Goal: Task Accomplishment & Management: Manage account settings

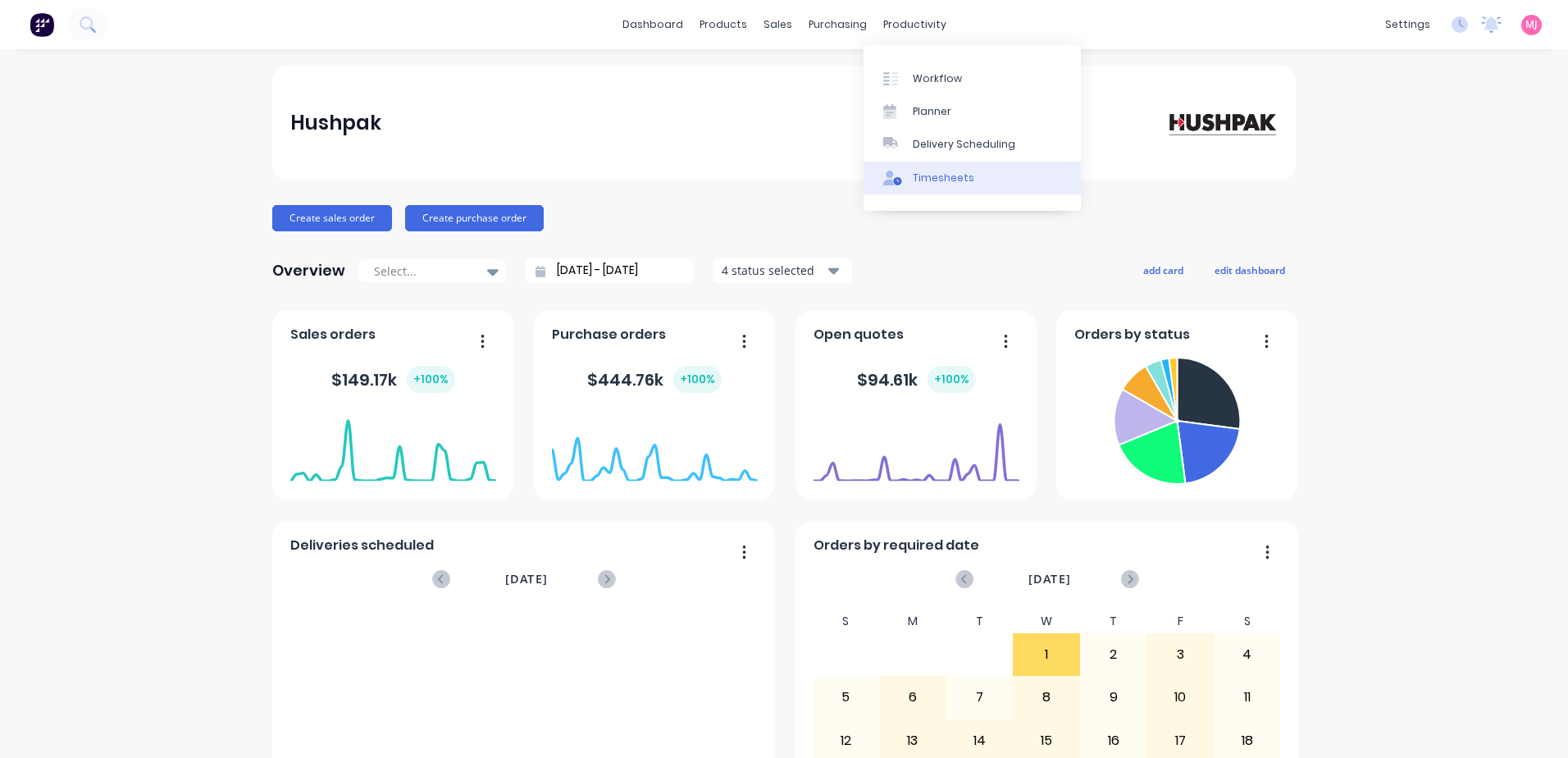
click at [942, 176] on div "Timesheets" at bounding box center [943, 178] width 61 height 14
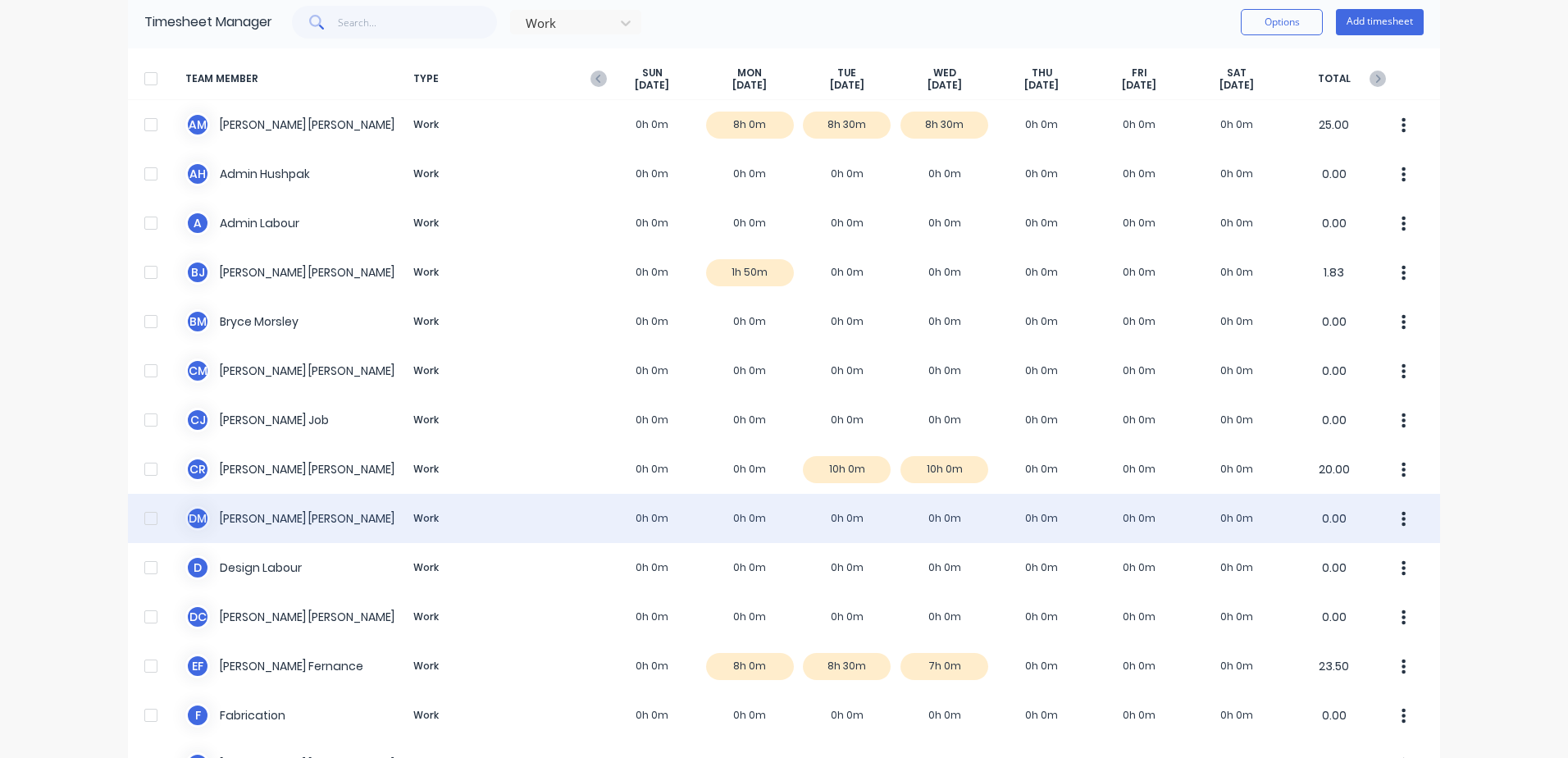
scroll to position [164, 0]
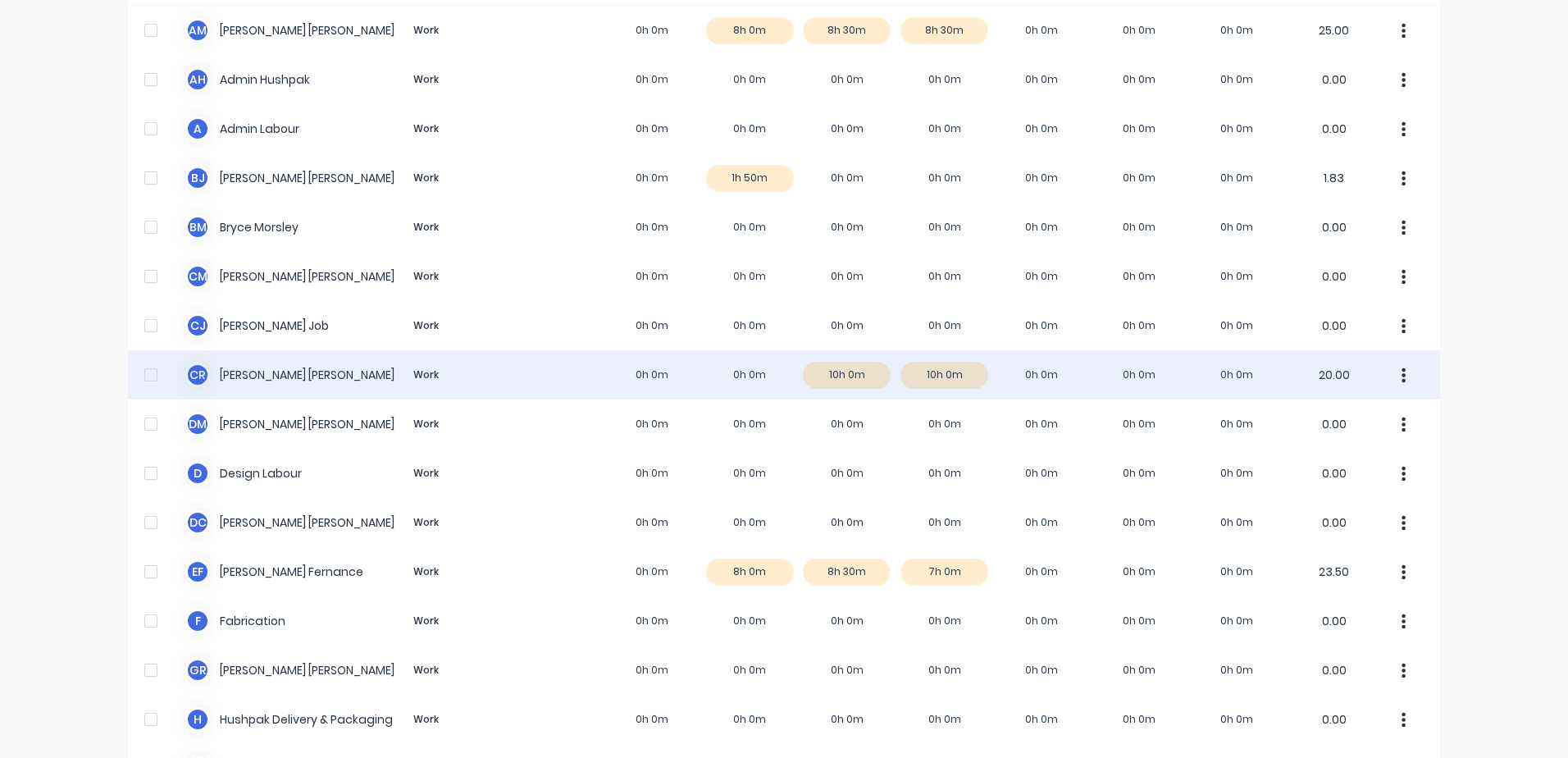
click at [251, 376] on div "C R Connor Radcliffe Work 0h 0m 0h 0m 10h 0m 10h 0m 0h 0m 0h 0m 0h 0m 20.00" at bounding box center [784, 375] width 1312 height 49
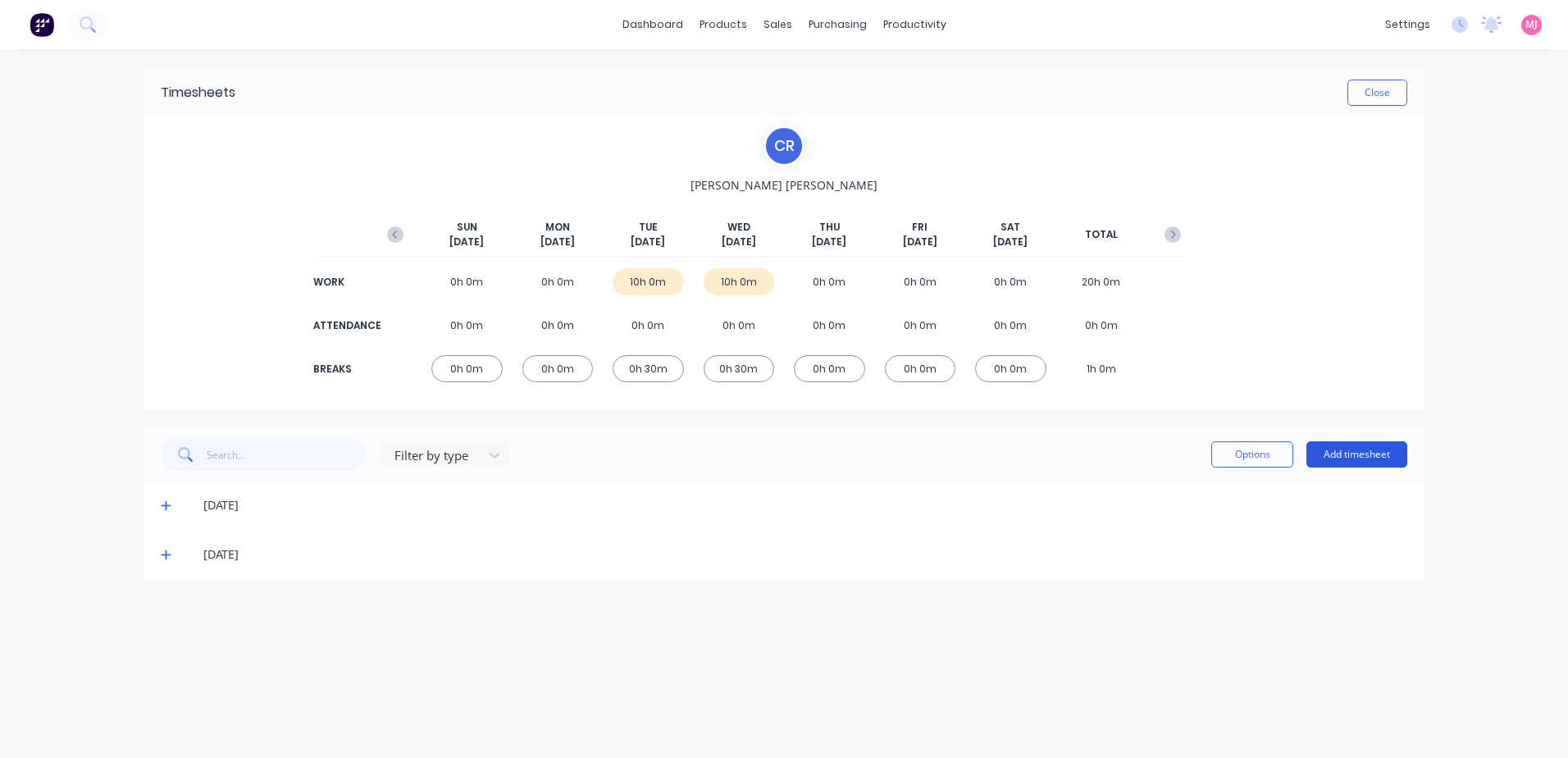
click at [1357, 454] on button "Add timesheet" at bounding box center [1357, 454] width 101 height 26
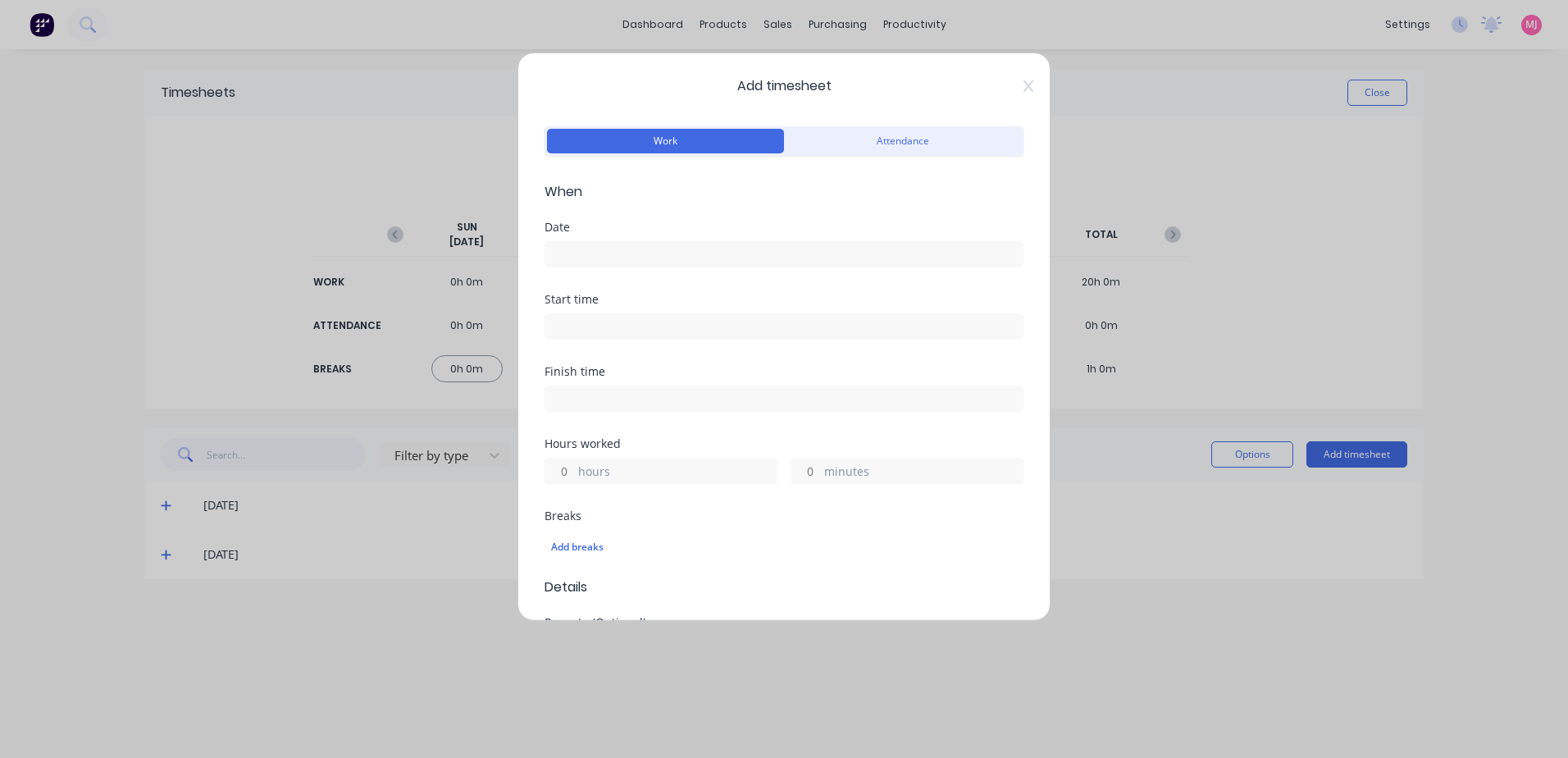
click at [615, 255] on input at bounding box center [784, 254] width 477 height 24
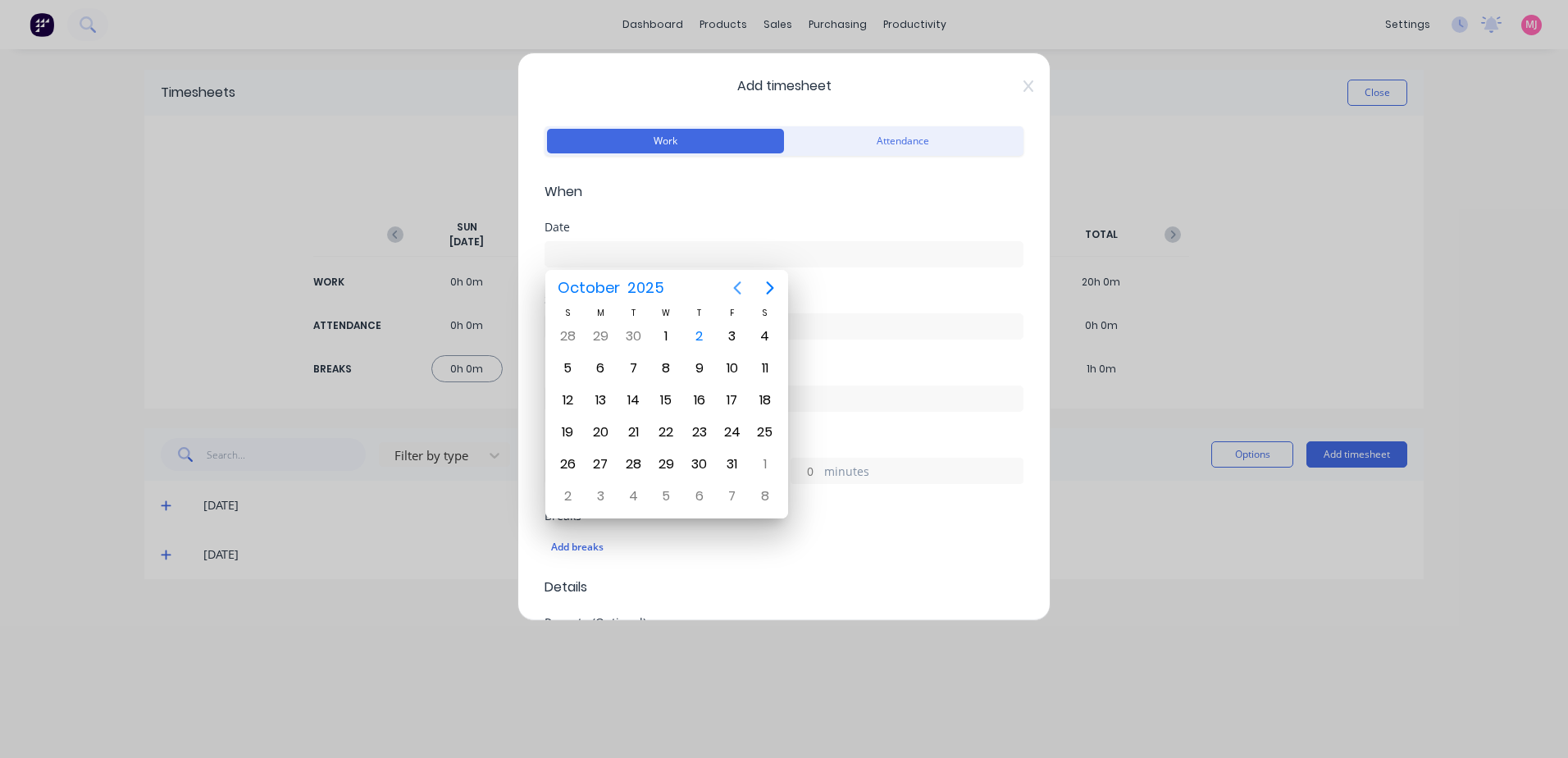
click at [738, 286] on icon "Previous page" at bounding box center [737, 288] width 20 height 20
click at [599, 433] on div "22" at bounding box center [600, 432] width 24 height 24
type input "22/09/2025"
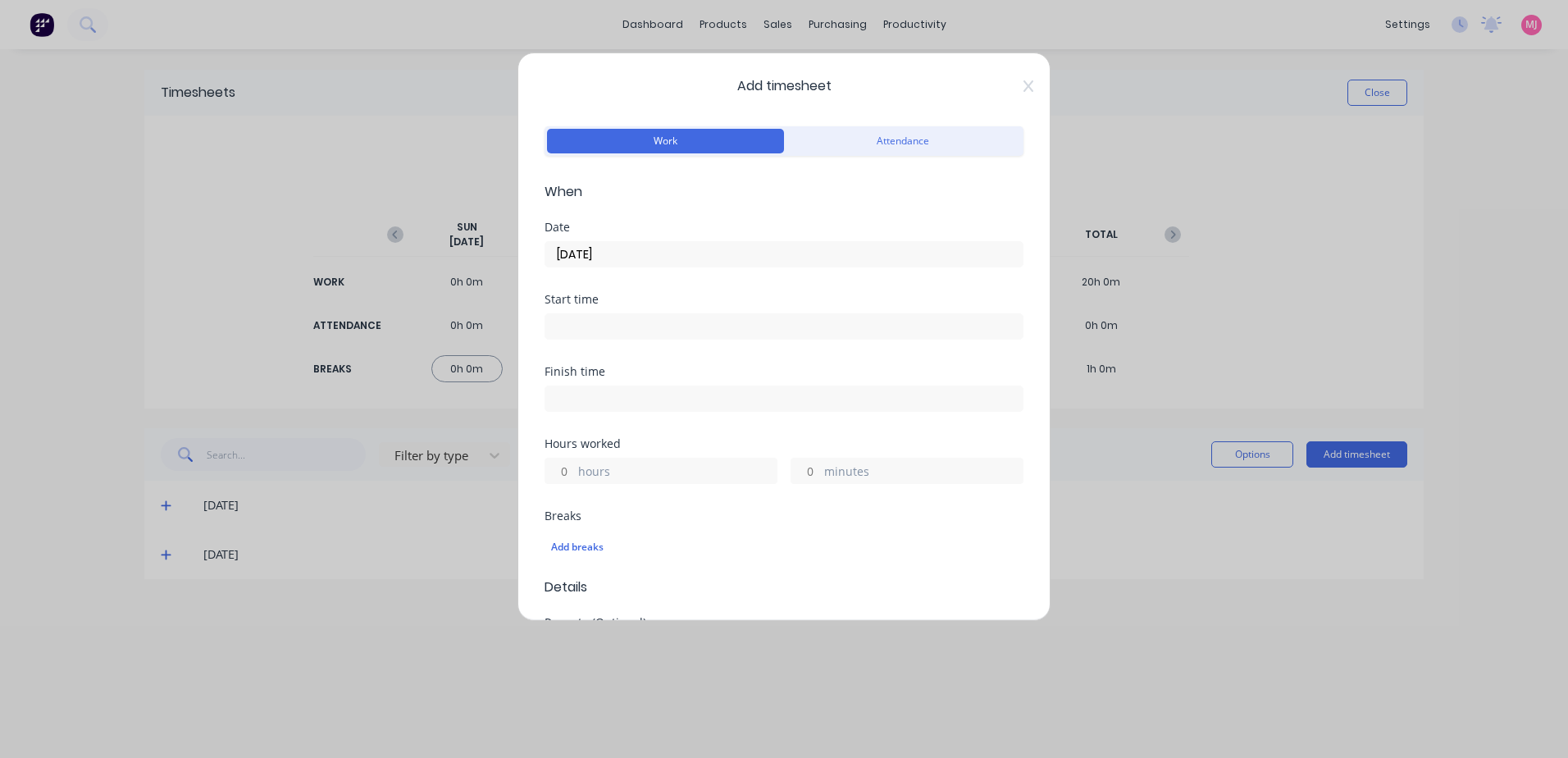
click at [575, 324] on input at bounding box center [784, 326] width 477 height 24
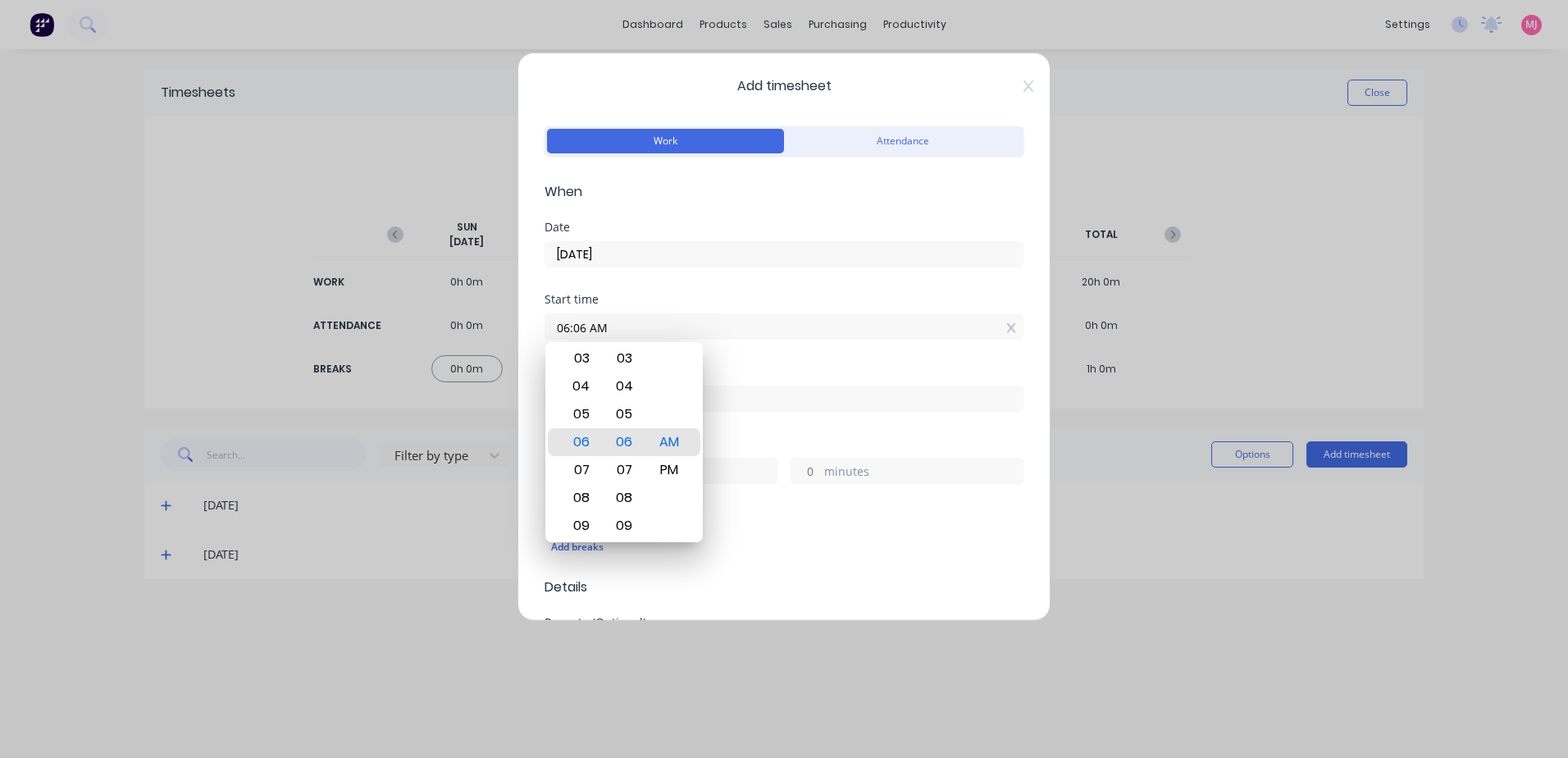
drag, startPoint x: 803, startPoint y: 359, endPoint x: 712, endPoint y: 363, distance: 91.1
click at [801, 358] on div "Start time 06:06 AM" at bounding box center [784, 330] width 479 height 72
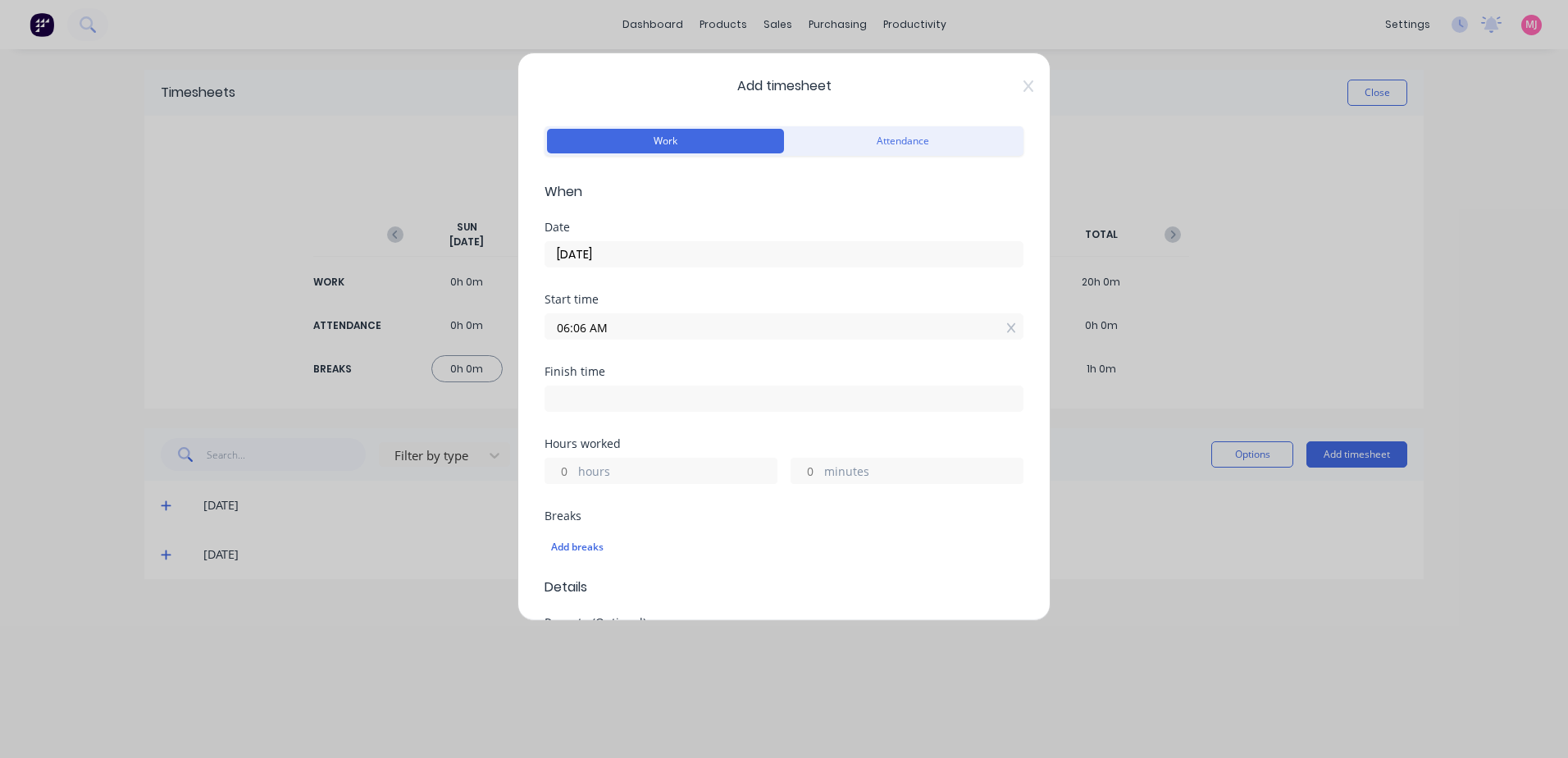
drag, startPoint x: 627, startPoint y: 324, endPoint x: 962, endPoint y: 320, distance: 335.0
click at [618, 324] on input "06:06 AM" at bounding box center [784, 326] width 477 height 24
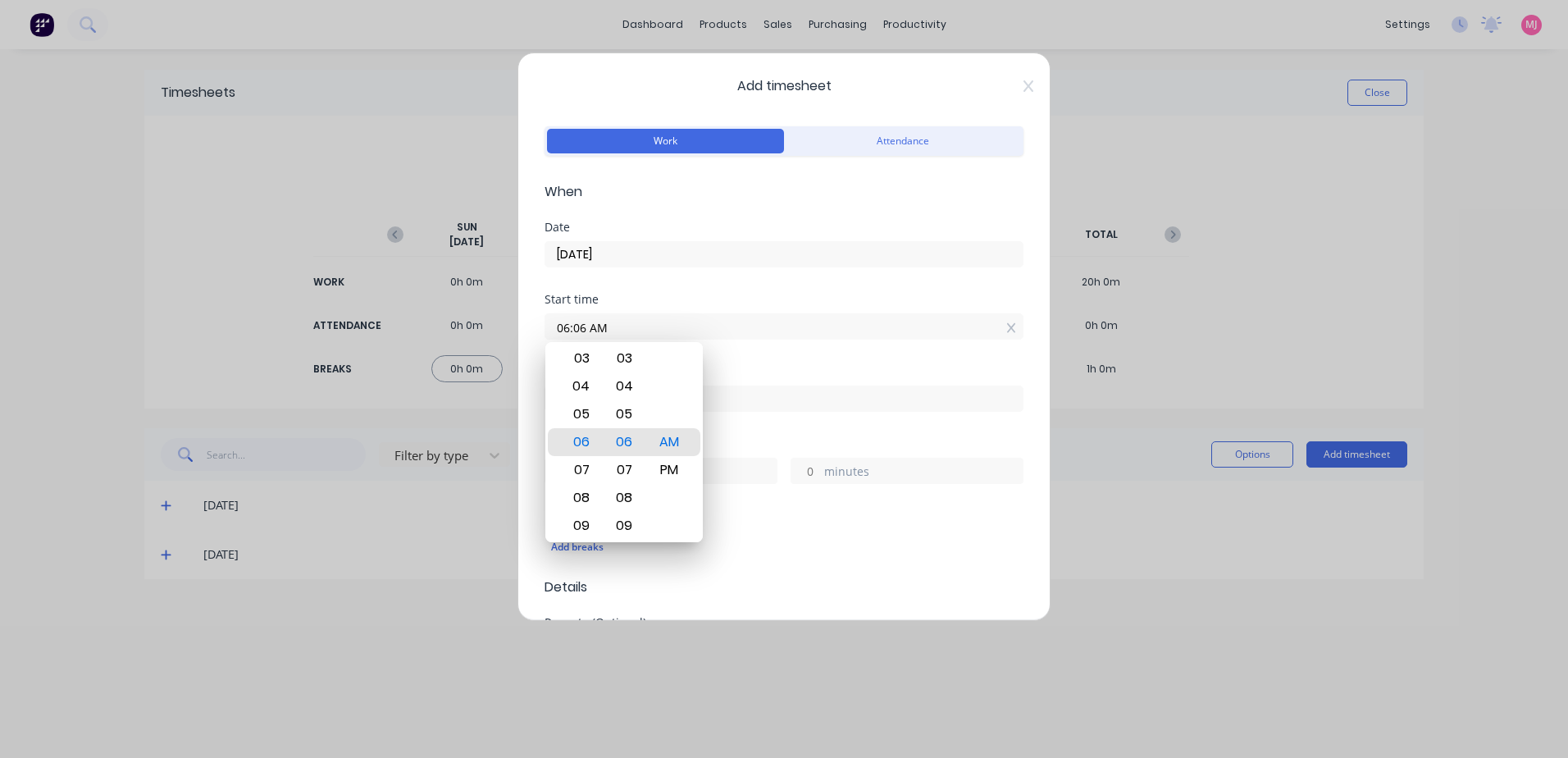
click at [1003, 327] on input "06:06 AM" at bounding box center [784, 326] width 477 height 24
click at [1006, 330] on icon at bounding box center [1011, 328] width 9 height 10
type input "06:06 AM"
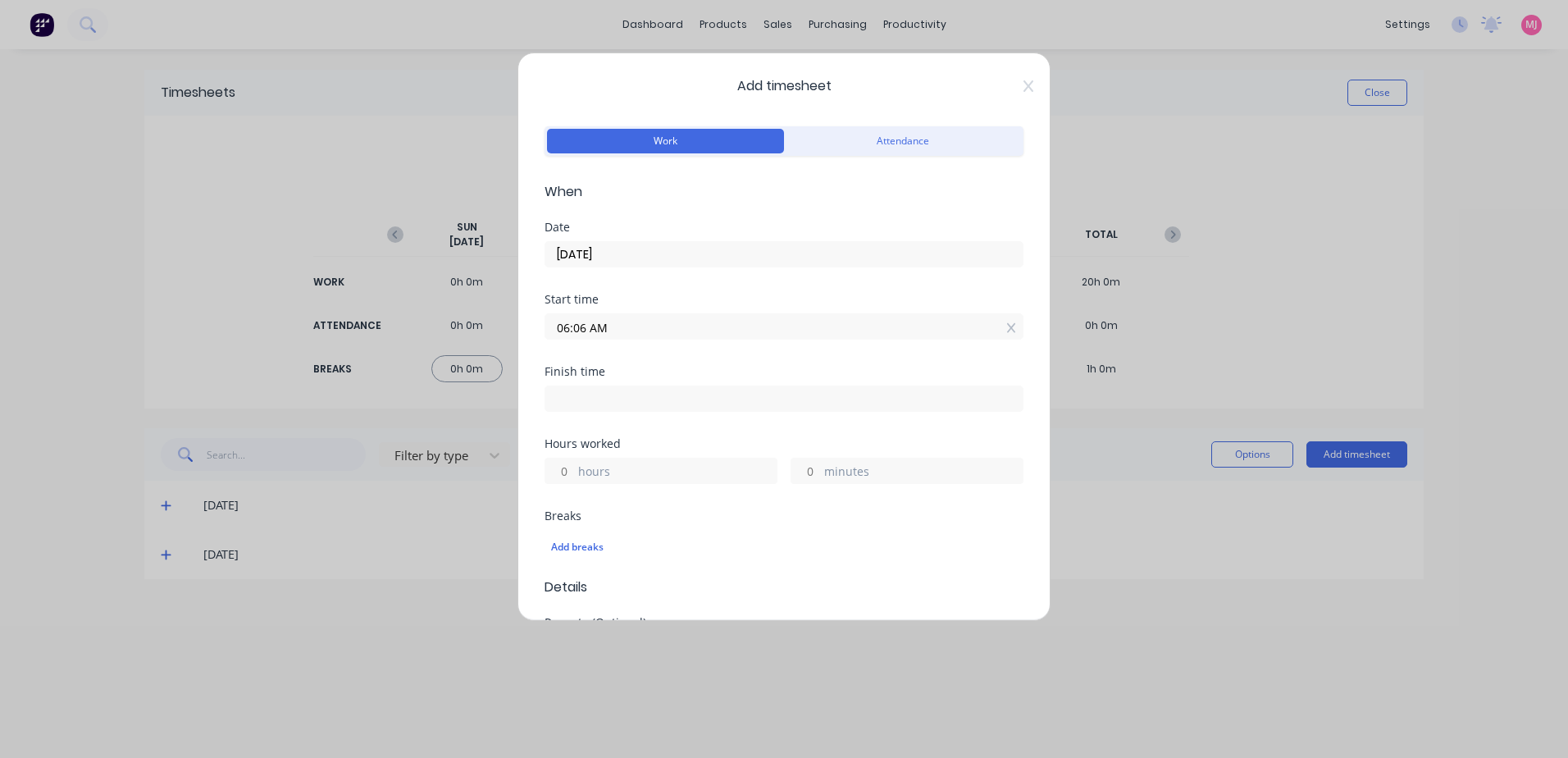
click at [1007, 330] on icon at bounding box center [1012, 328] width 9 height 12
click at [591, 491] on label "hours" at bounding box center [677, 485] width 199 height 21
click at [574, 491] on input "hours" at bounding box center [560, 482] width 29 height 24
click at [594, 478] on label "hours" at bounding box center [677, 485] width 199 height 21
click at [574, 478] on input "hours" at bounding box center [560, 482] width 29 height 24
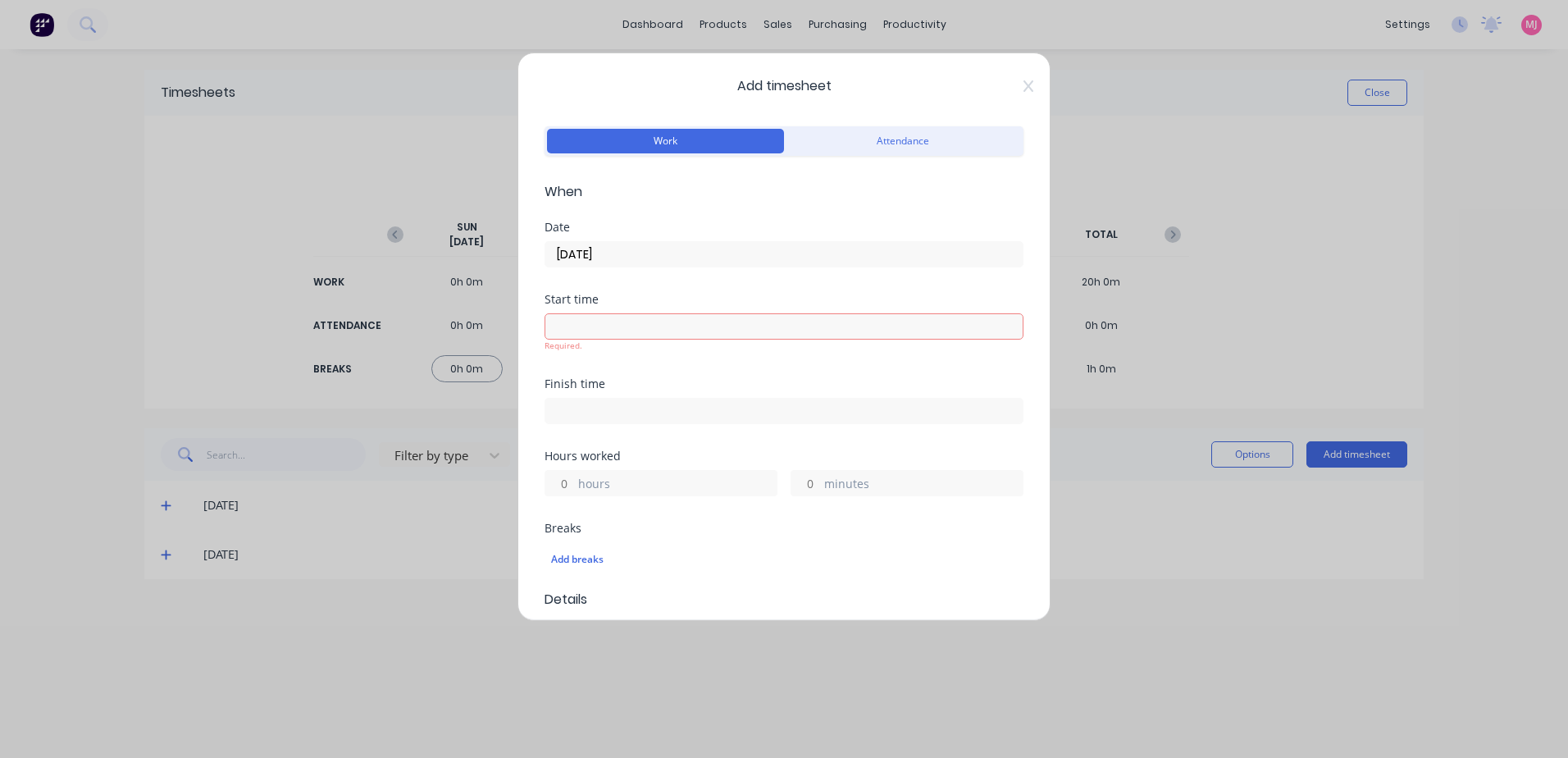
click at [571, 331] on input at bounding box center [784, 326] width 477 height 24
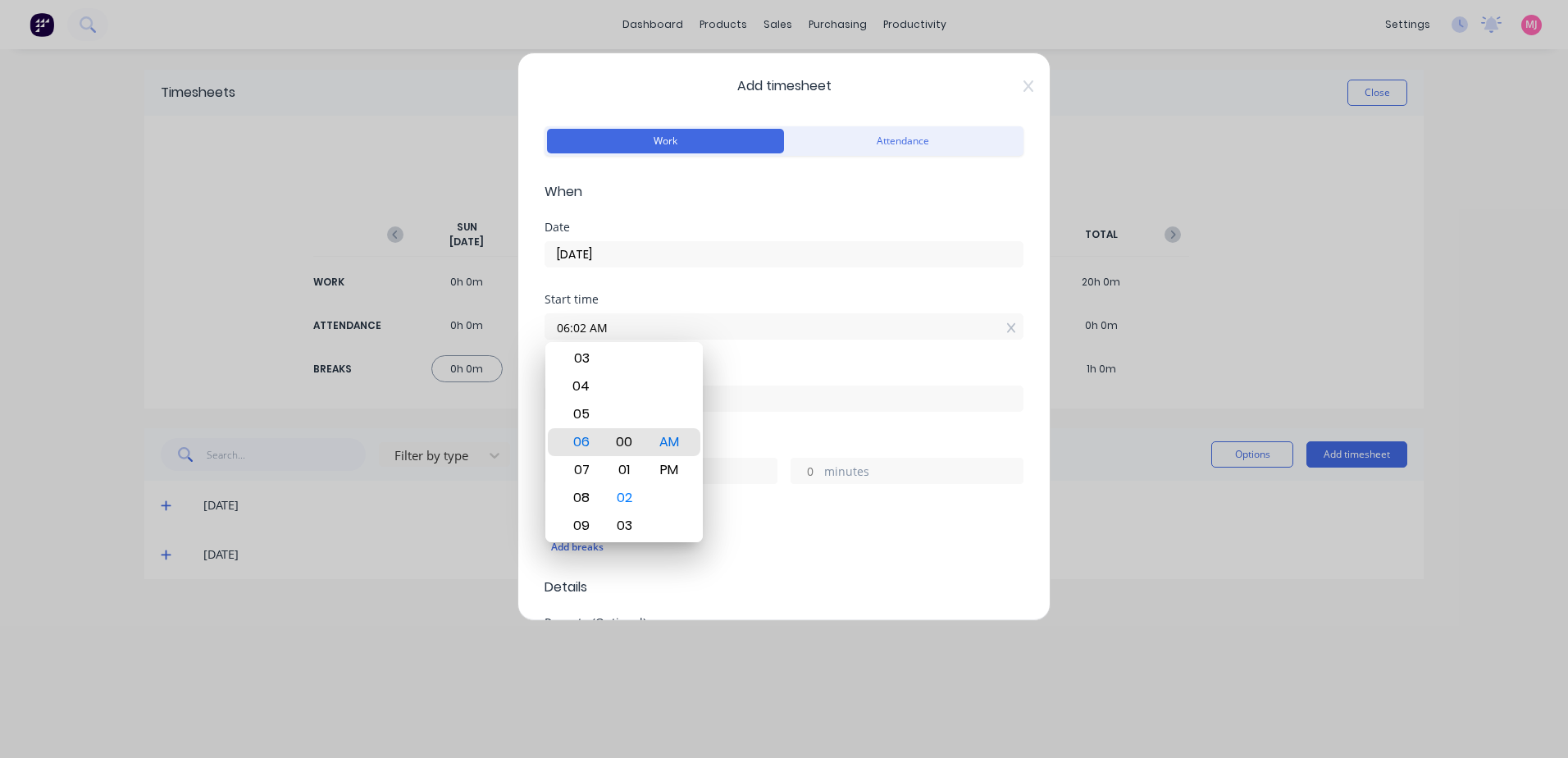
type input "06:00 AM"
click at [721, 353] on div "Start time 06:00 AM" at bounding box center [784, 330] width 479 height 72
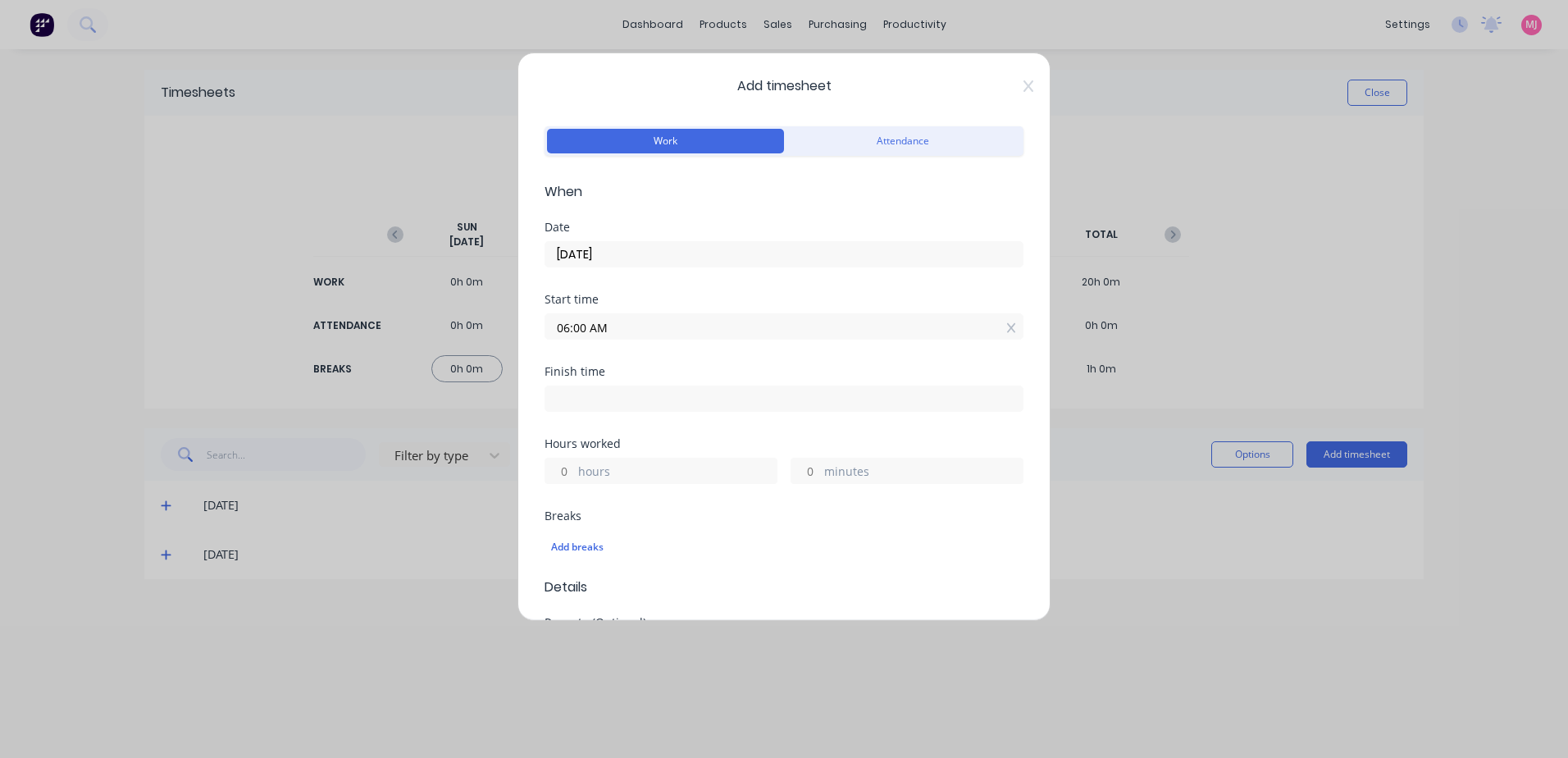
click at [599, 397] on input at bounding box center [784, 398] width 477 height 24
type input "06:07 AM"
type input "0"
type input "7"
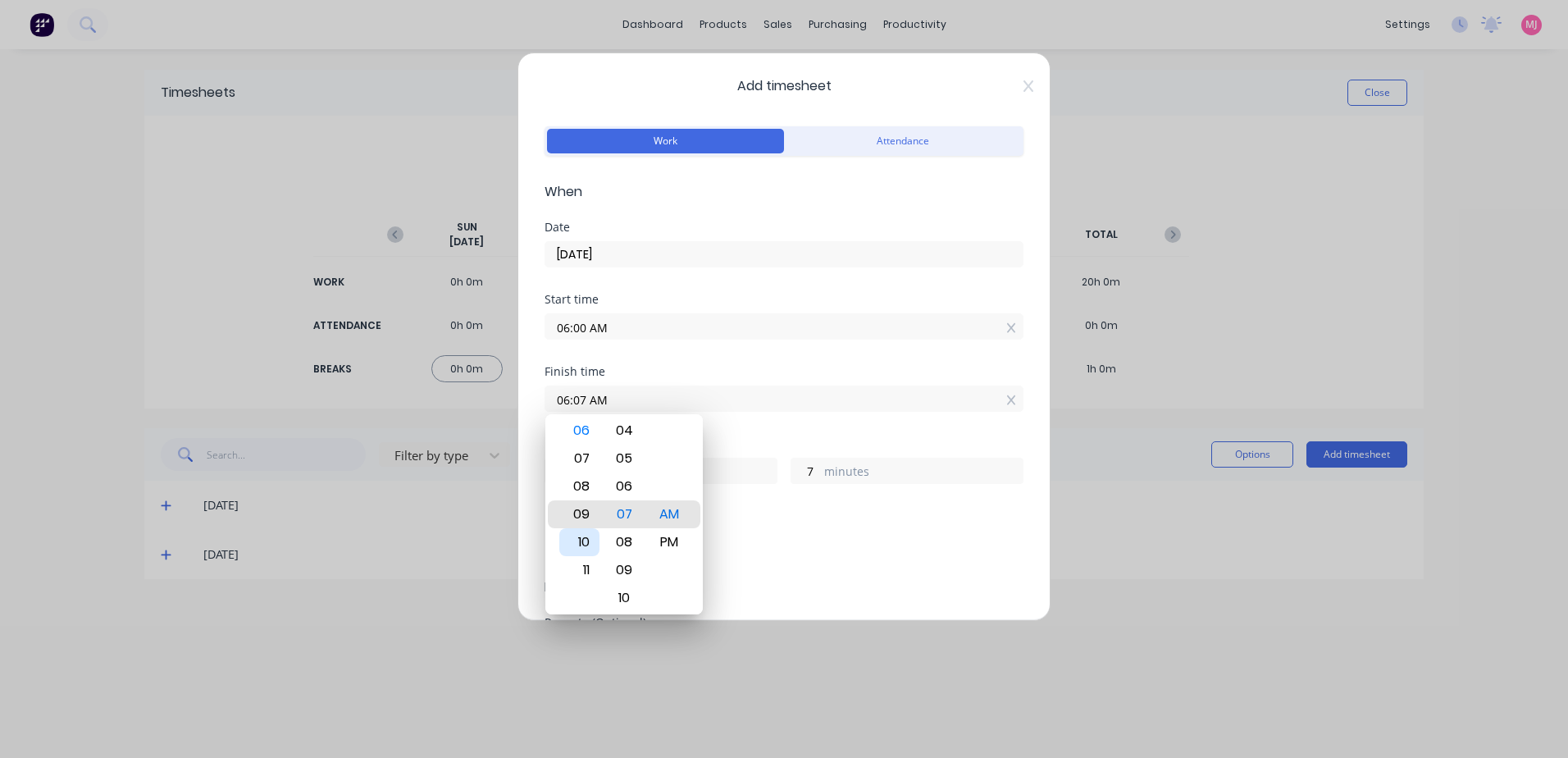
type input "09:07 AM"
type input "3"
type input "07:07 AM"
type input "1"
type input "05:07 AM"
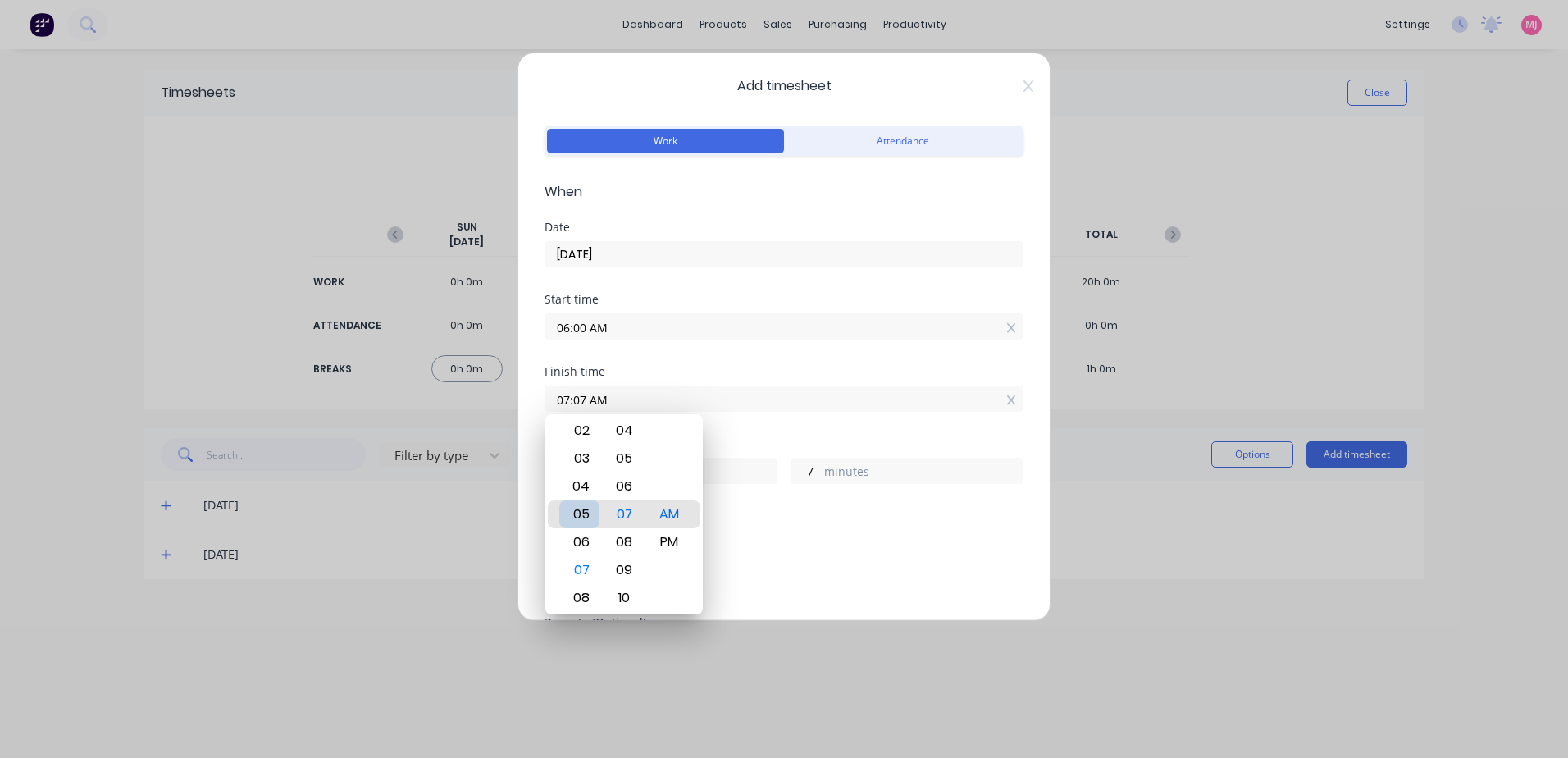
type input "23"
click at [580, 485] on div "04" at bounding box center [579, 486] width 40 height 28
type input "04:07 AM"
type input "22"
drag, startPoint x: 666, startPoint y: 541, endPoint x: 640, endPoint y: 509, distance: 41.2
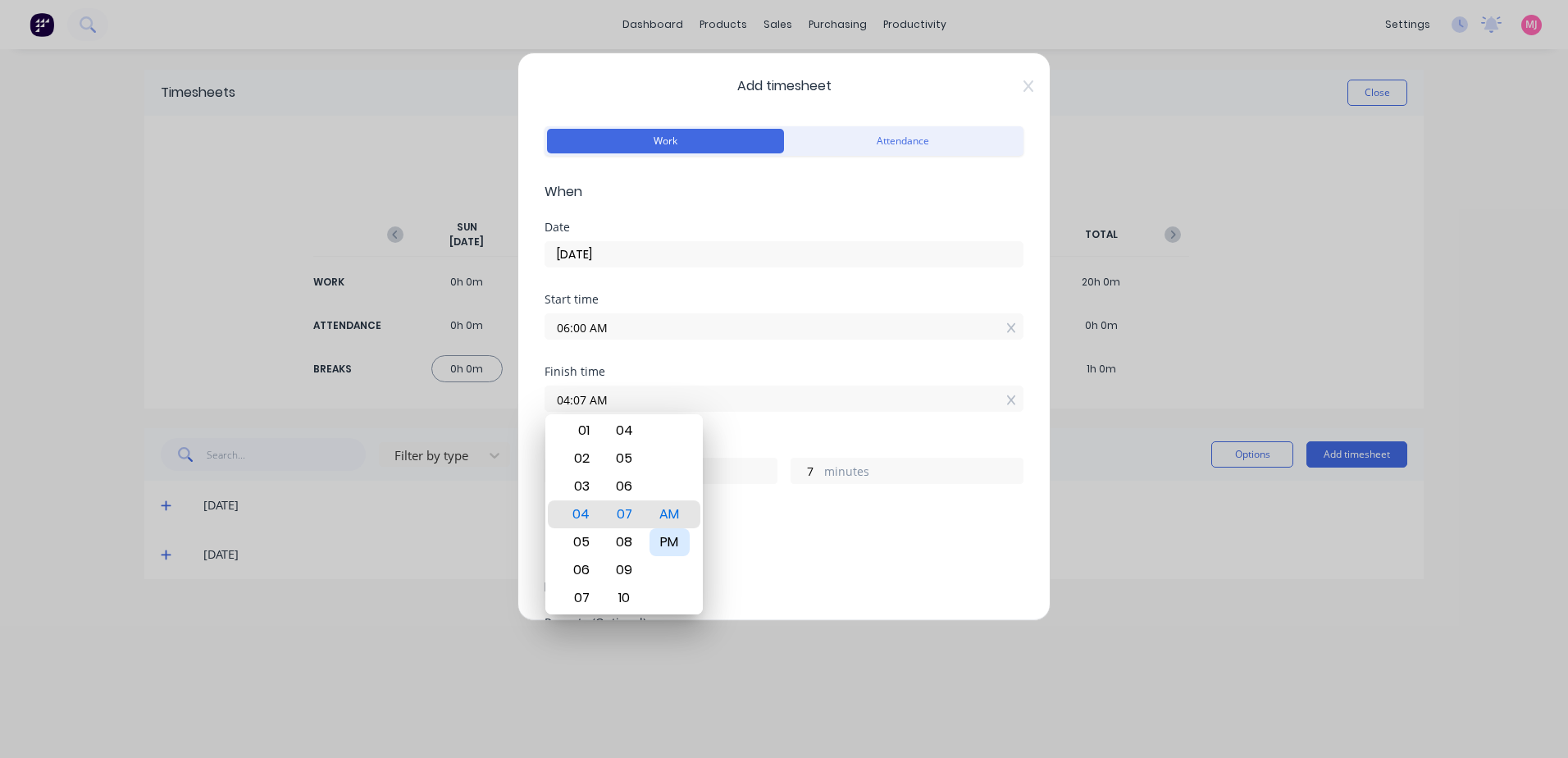
click at [666, 539] on div "PM" at bounding box center [669, 542] width 40 height 28
type input "04:07 PM"
type input "10"
type input "04:04 PM"
type input "4"
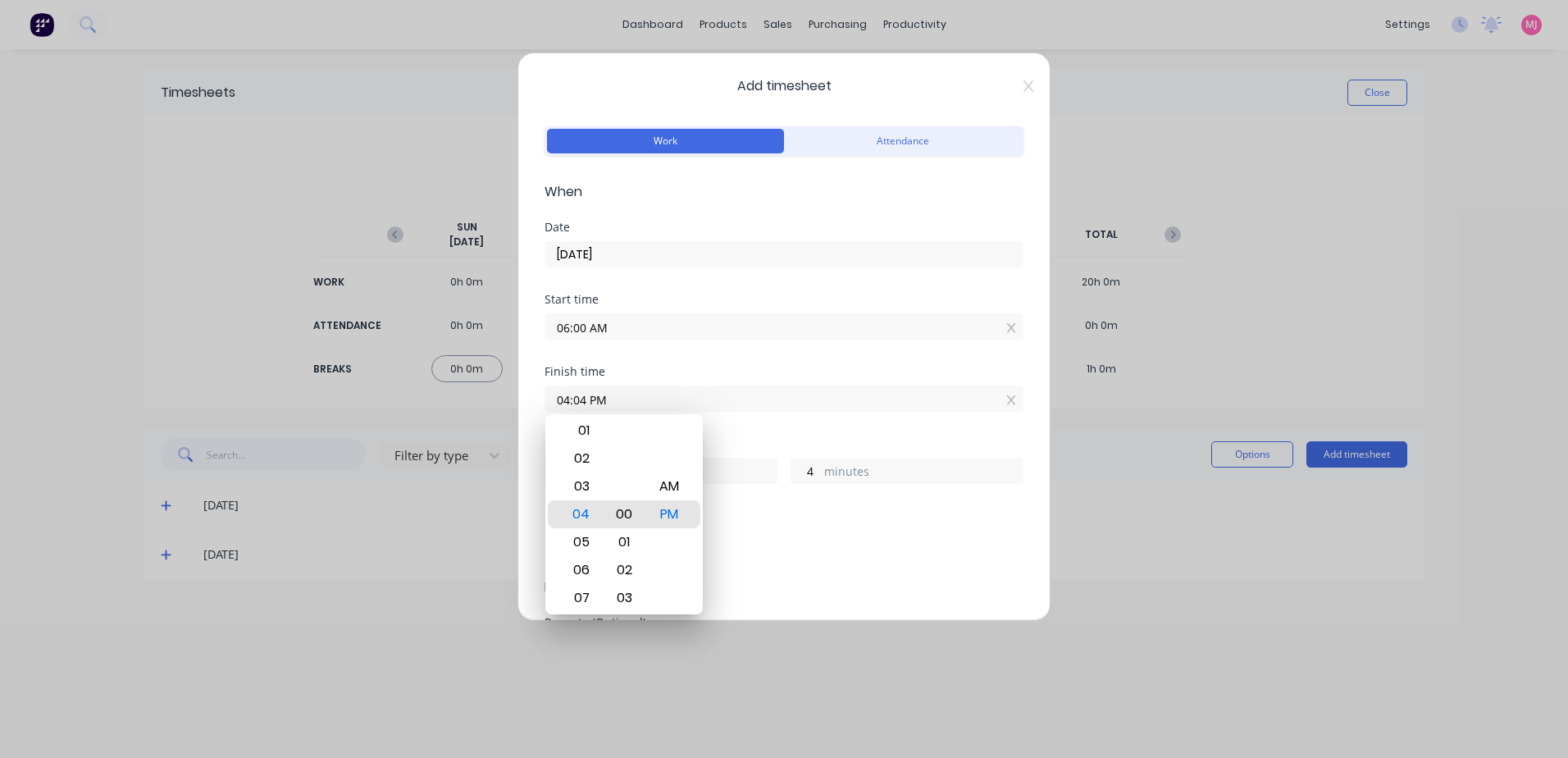
type input "04:00 PM"
type input "0"
click at [623, 511] on div "00" at bounding box center [624, 514] width 40 height 28
click at [764, 423] on div "Finish time 04:00 PM" at bounding box center [784, 402] width 479 height 72
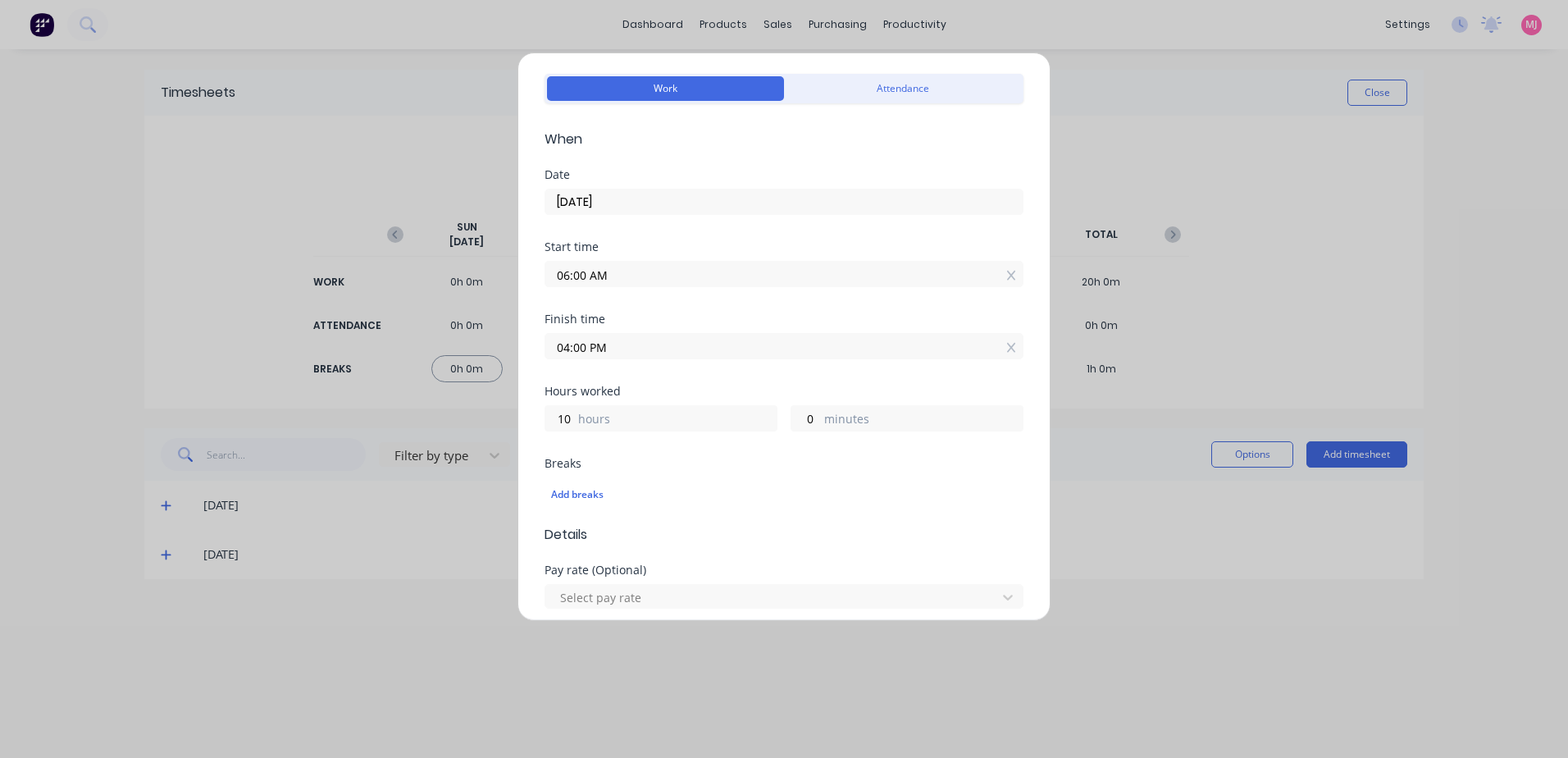
scroll to position [246, 0]
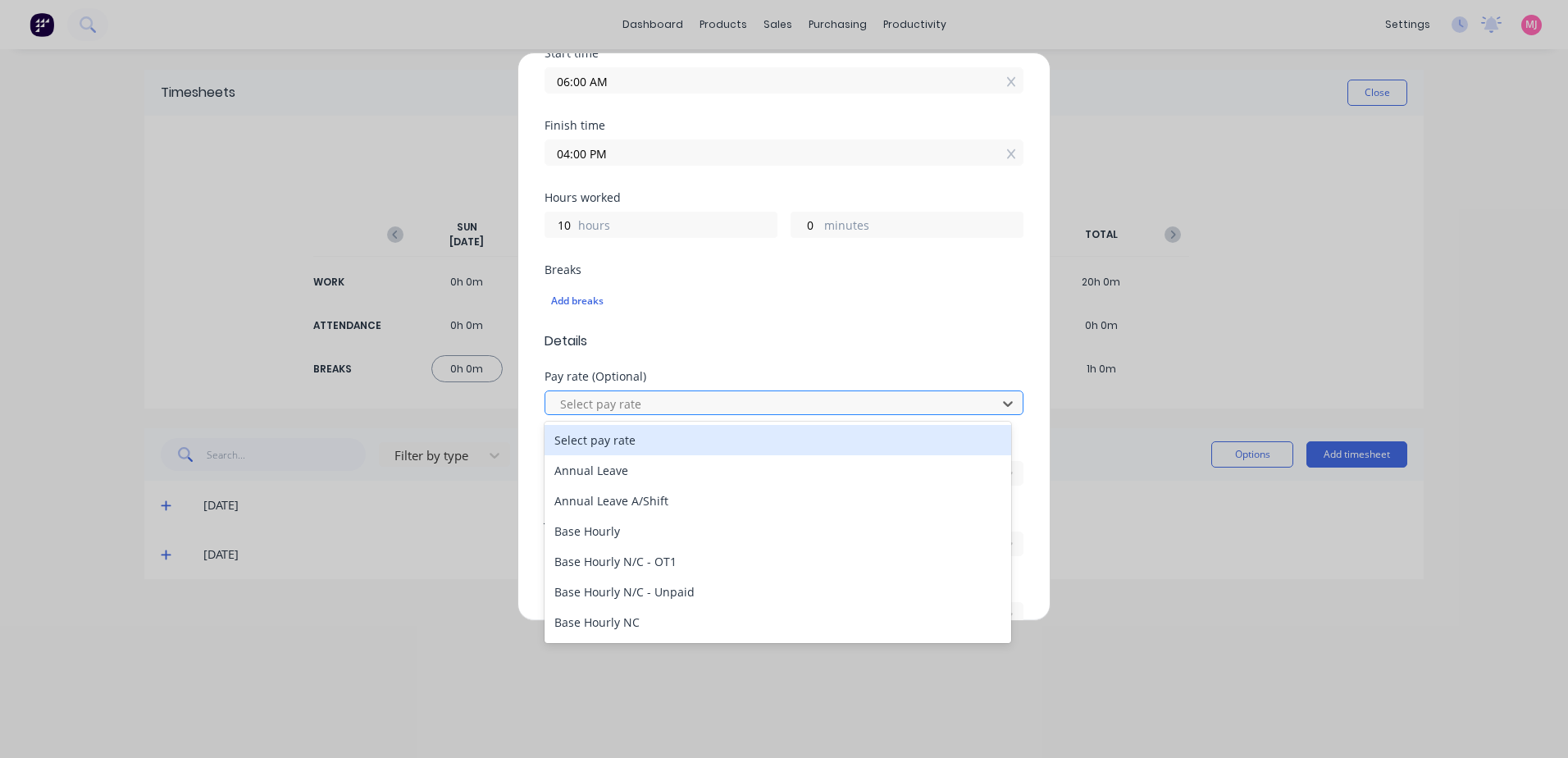
click at [574, 396] on div at bounding box center [773, 404] width 430 height 21
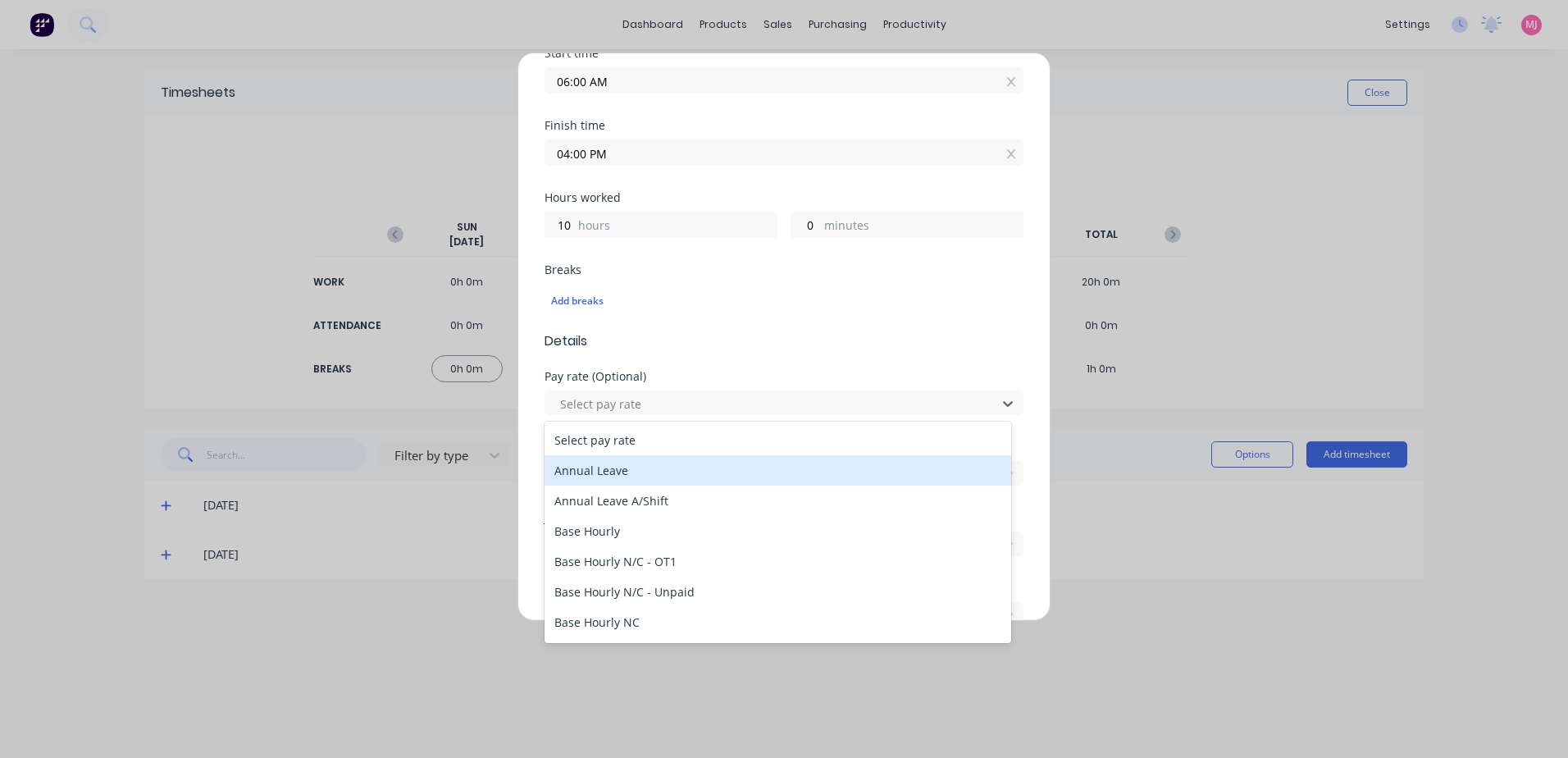
click at [621, 475] on div "Annual Leave" at bounding box center [778, 471] width 467 height 31
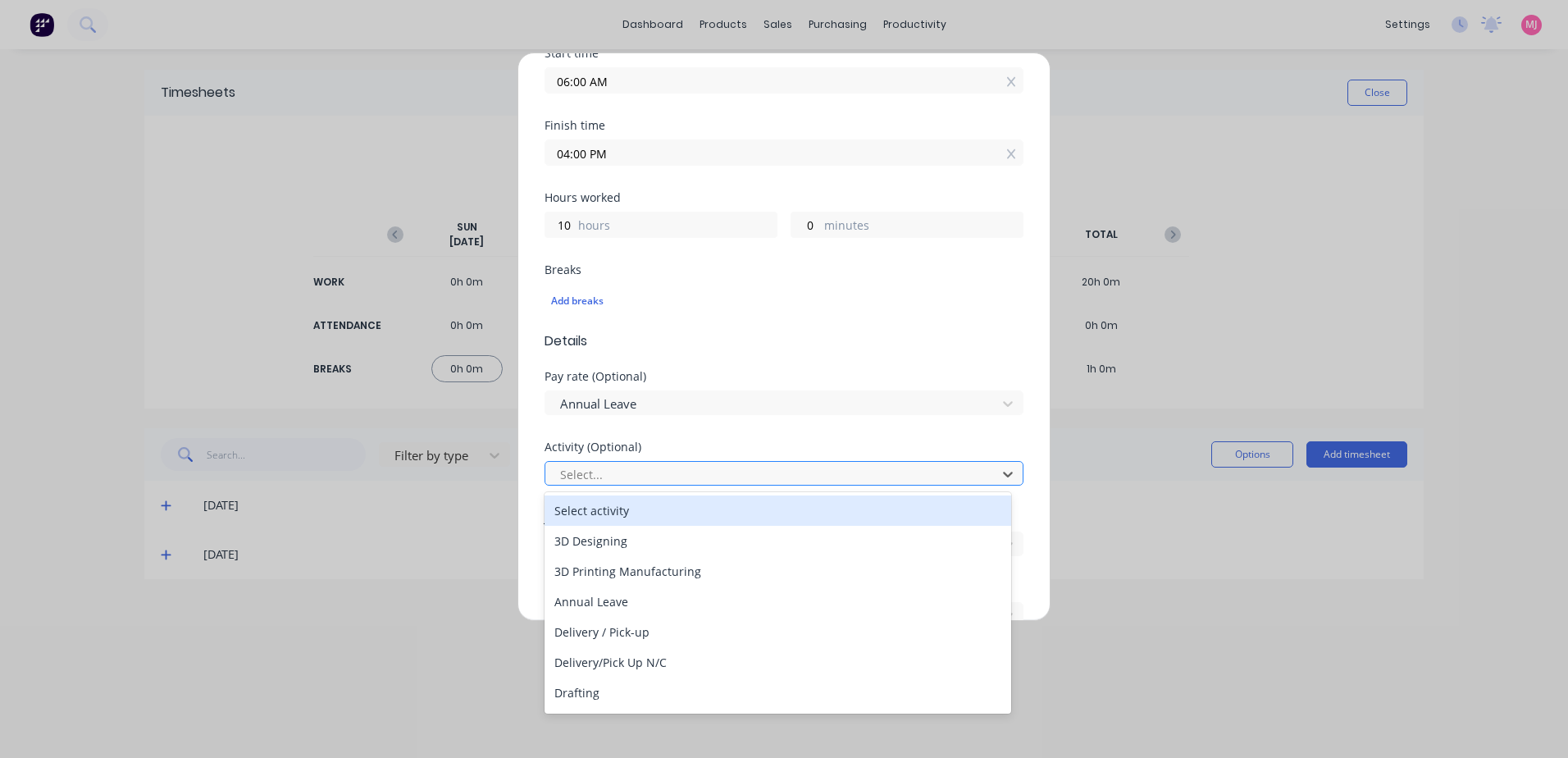
click at [606, 472] on div at bounding box center [773, 474] width 430 height 21
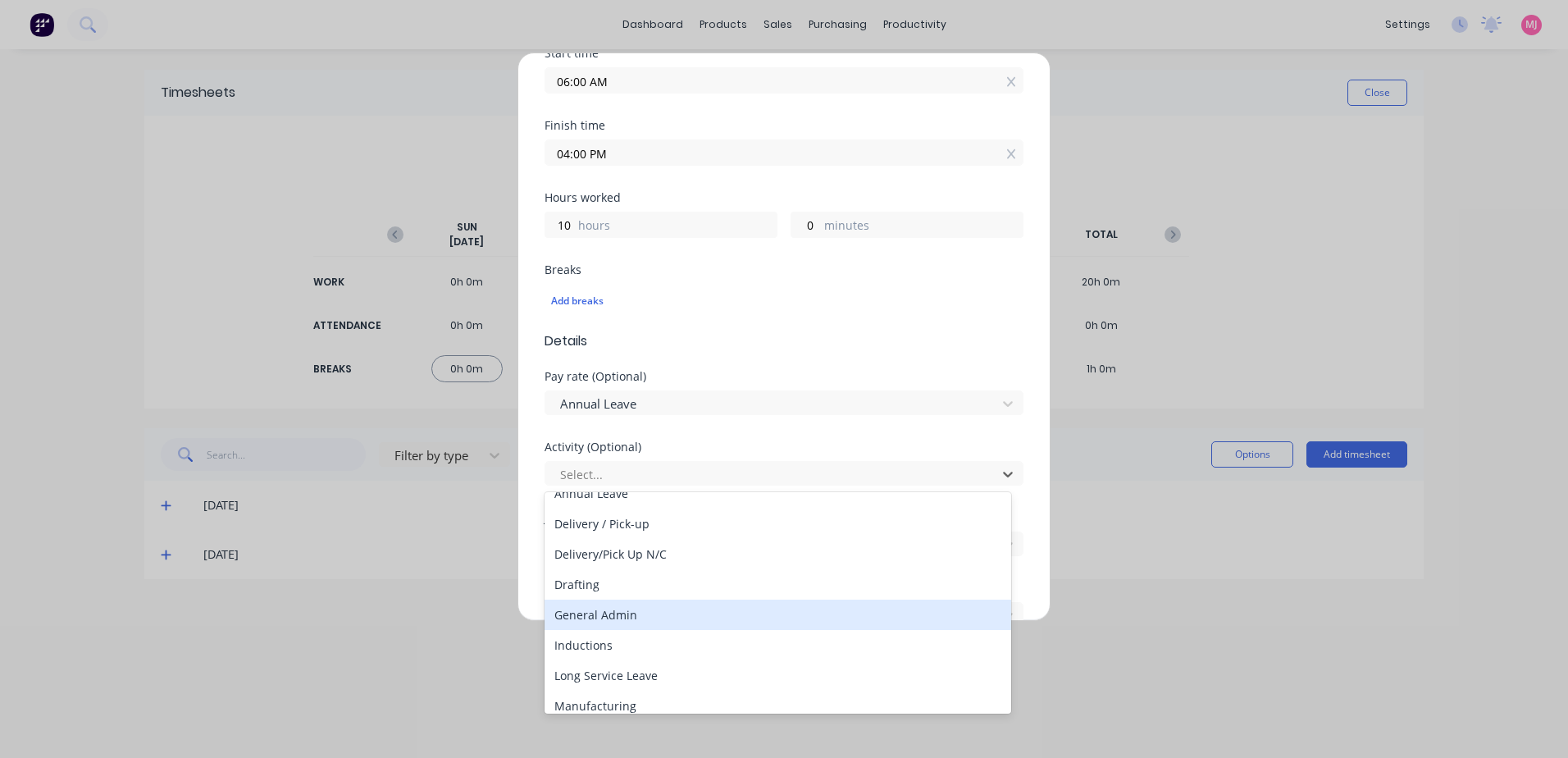
scroll to position [0, 0]
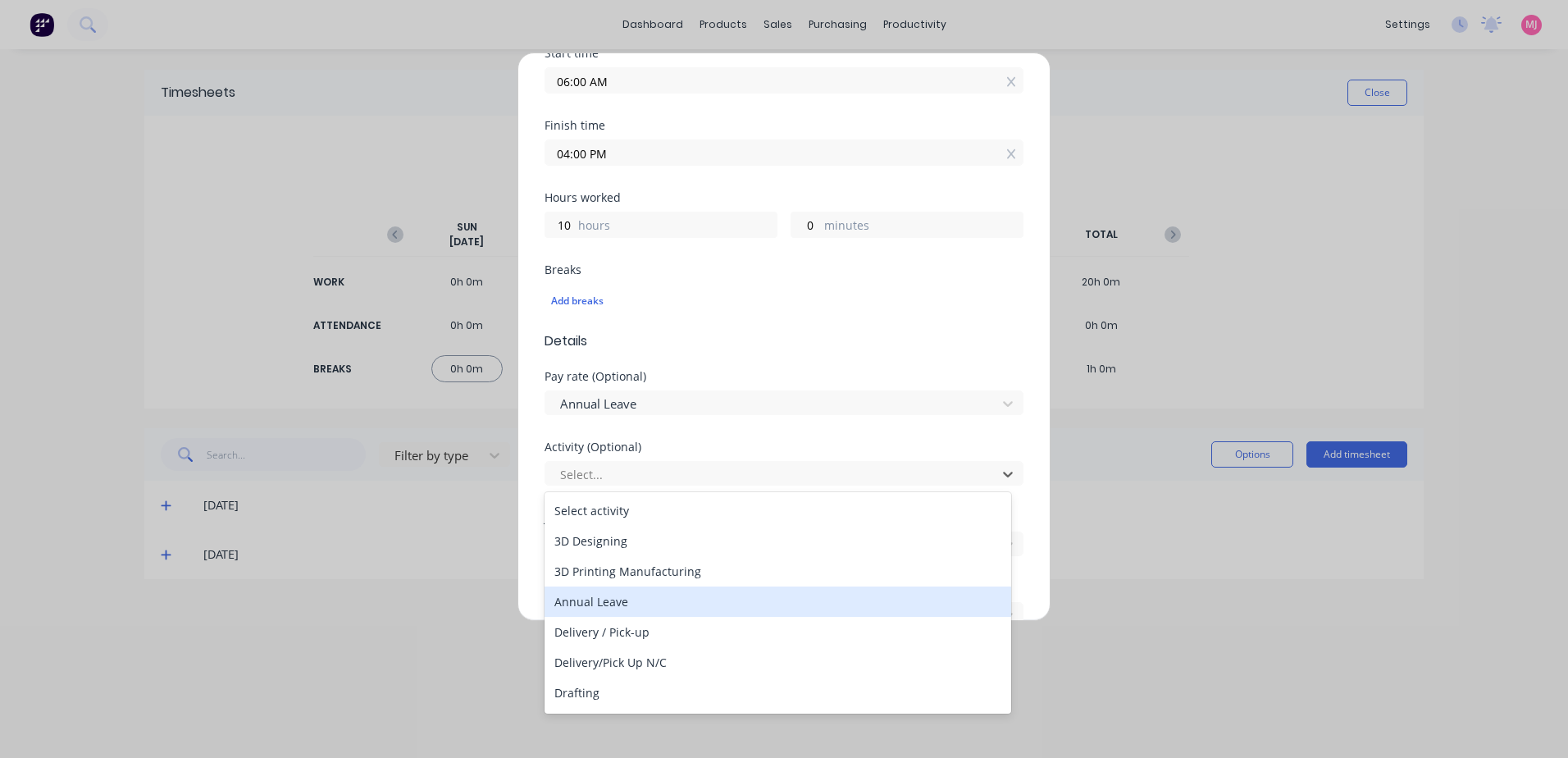
click at [587, 605] on div "Annual Leave" at bounding box center [778, 602] width 467 height 31
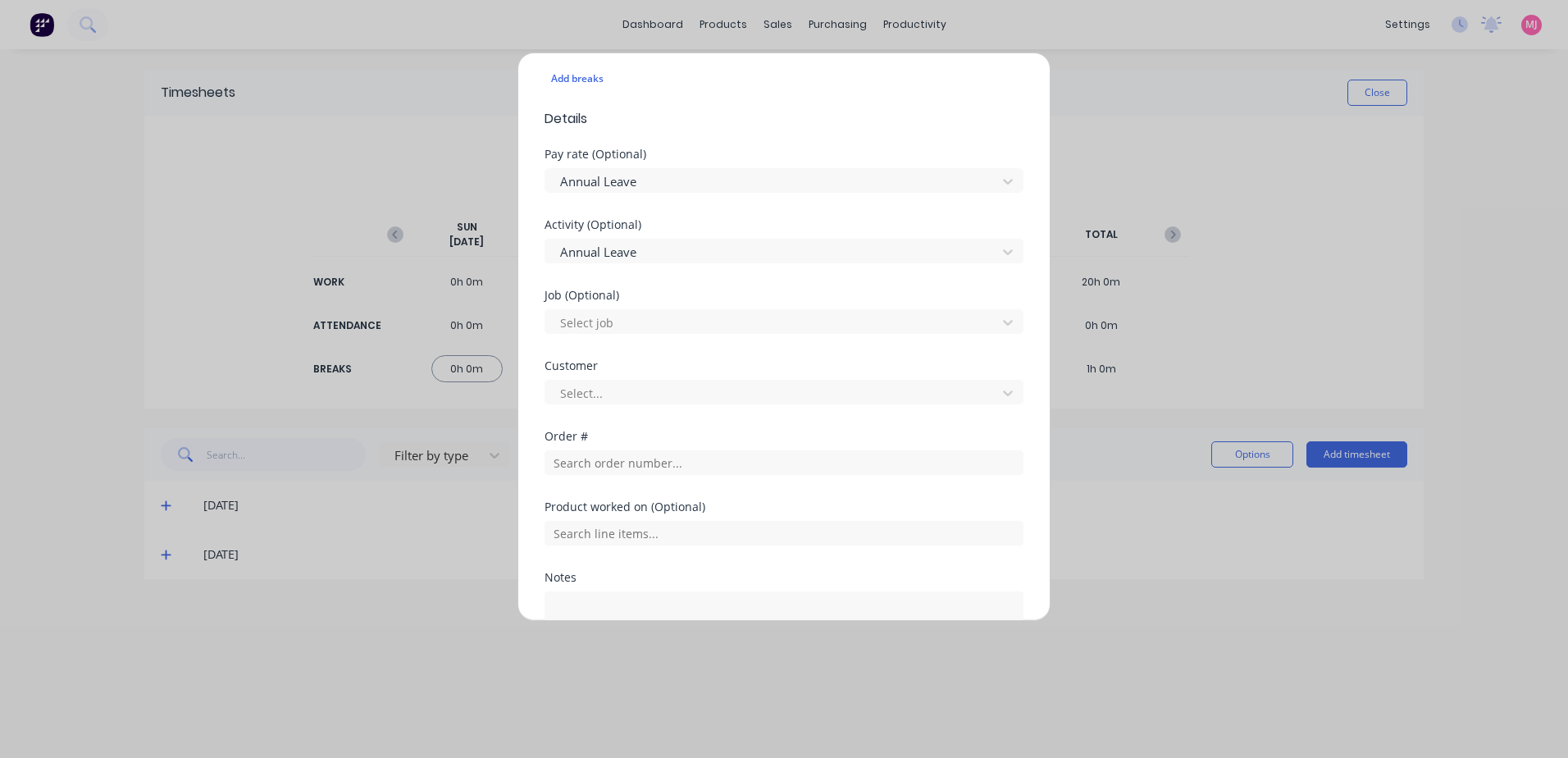
scroll to position [492, 0]
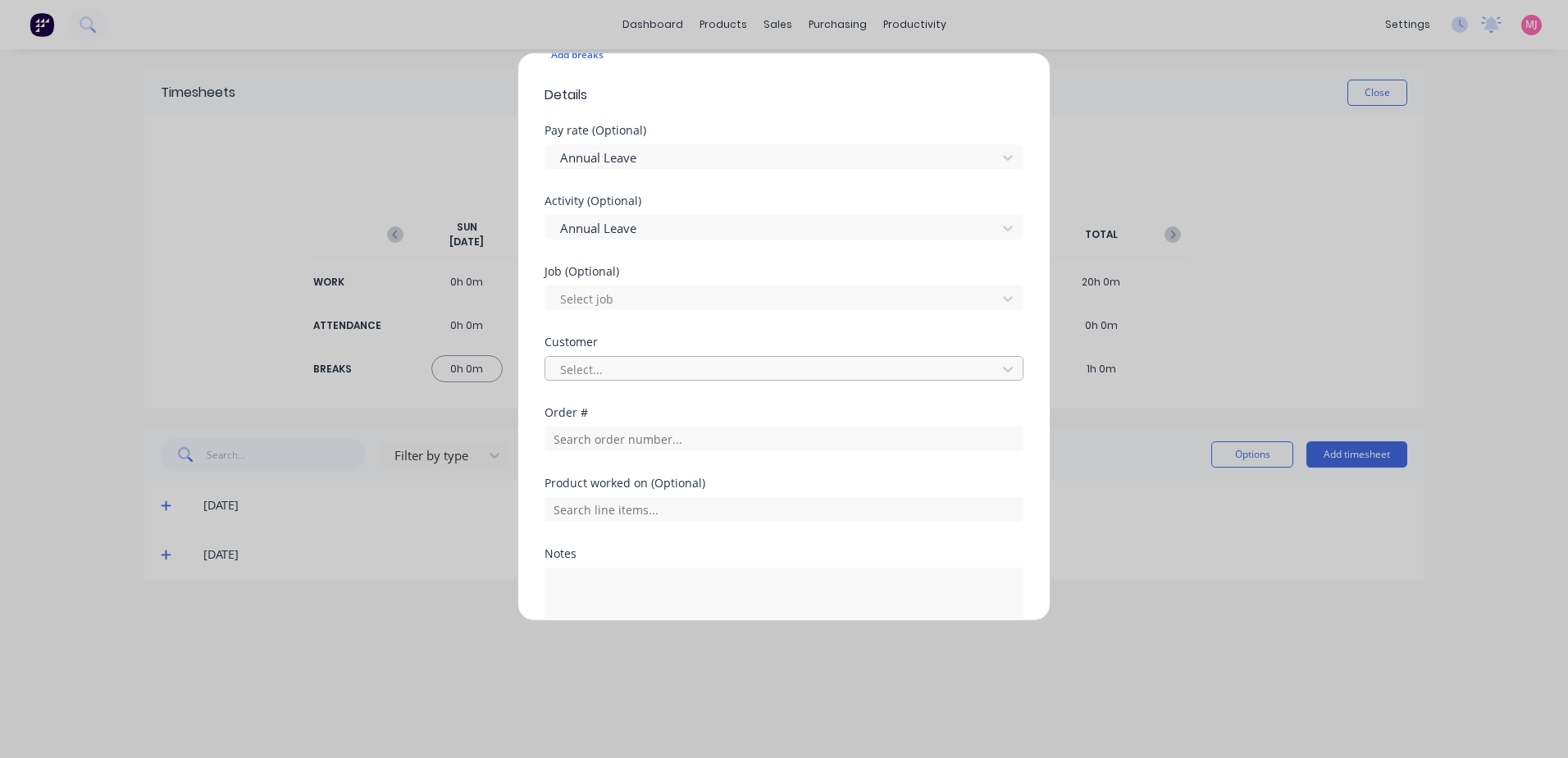
click at [571, 371] on div at bounding box center [773, 370] width 430 height 21
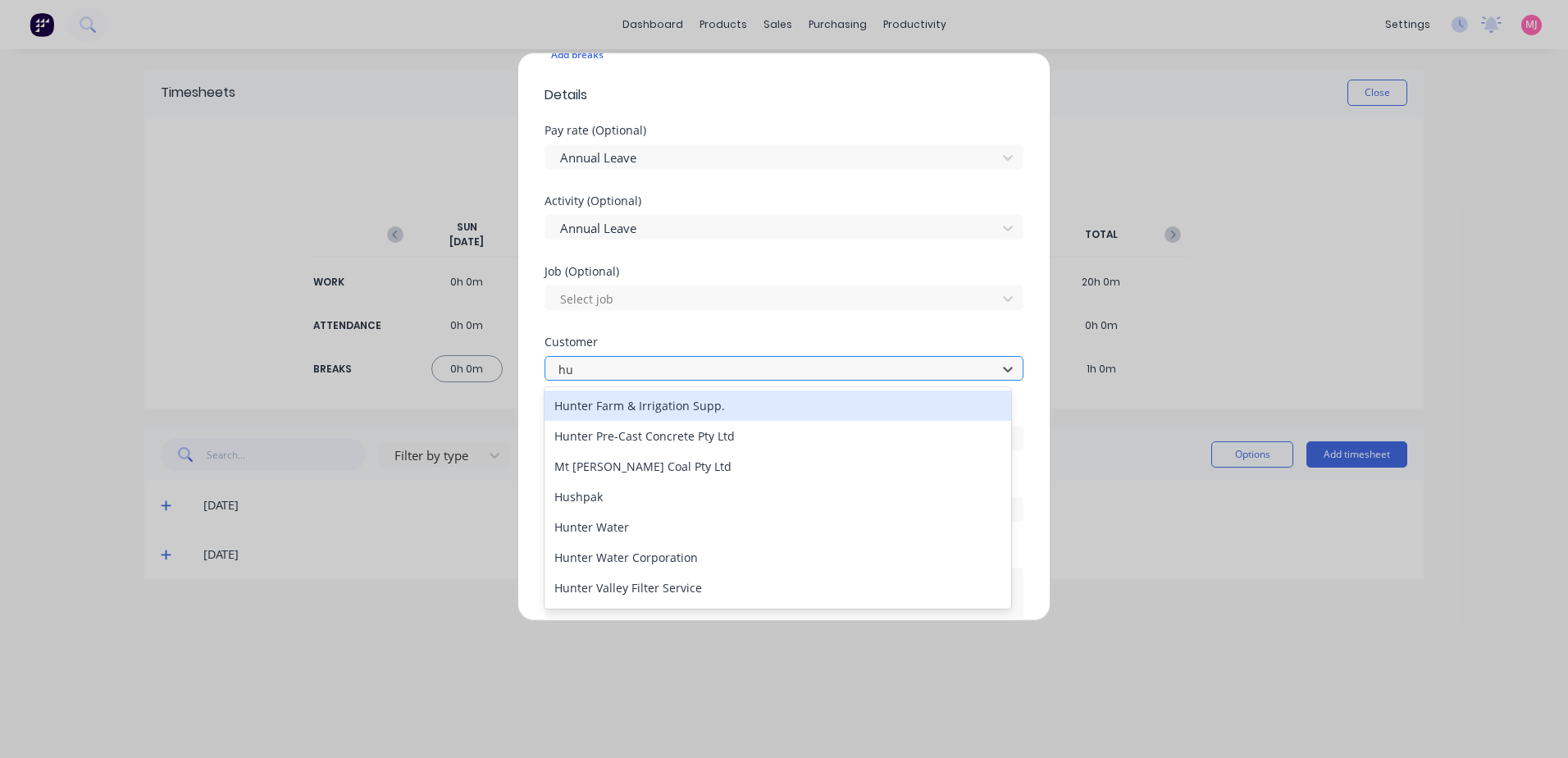
type input "hus"
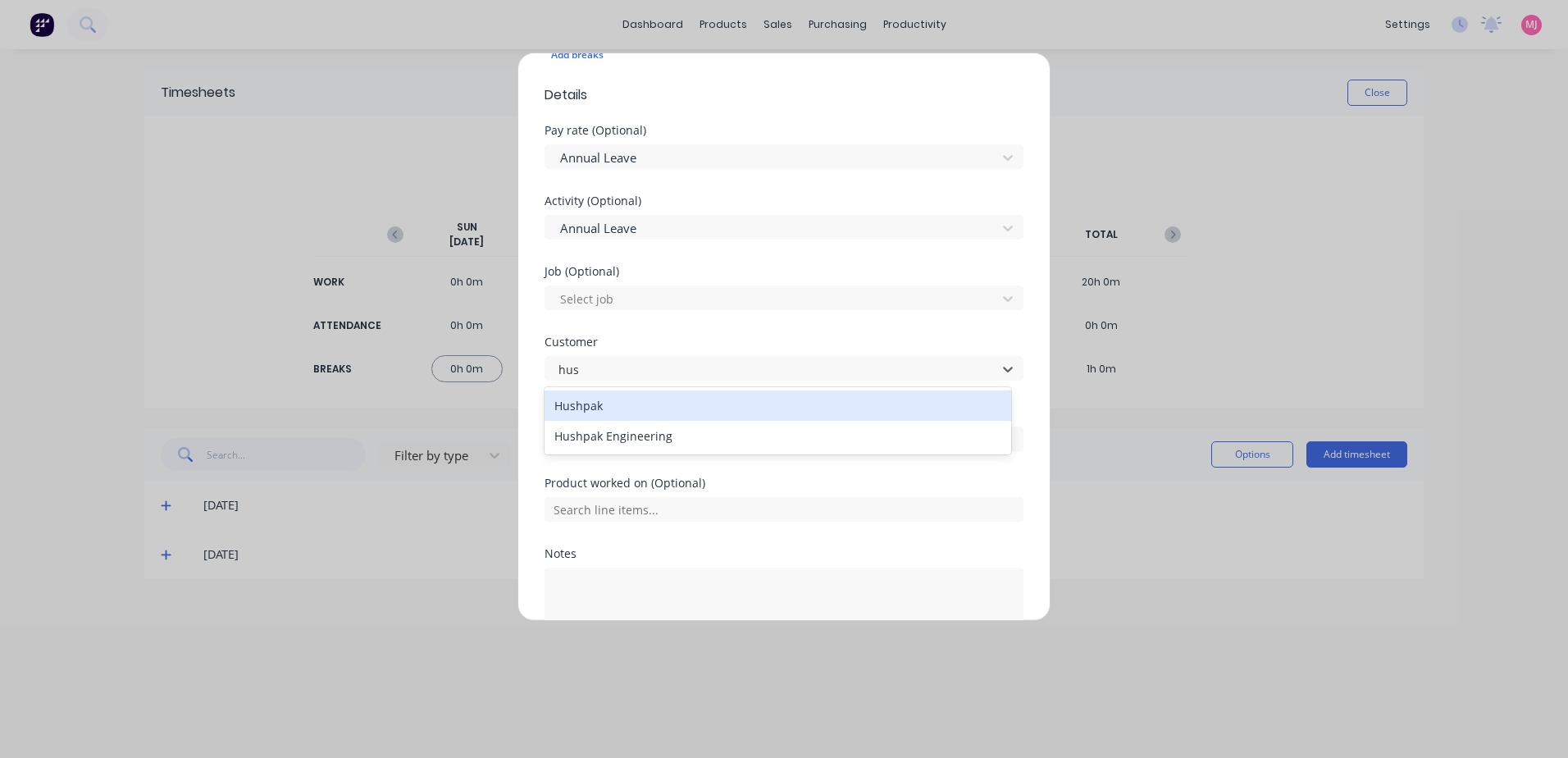
click at [576, 407] on div "Hushpak" at bounding box center [778, 406] width 467 height 31
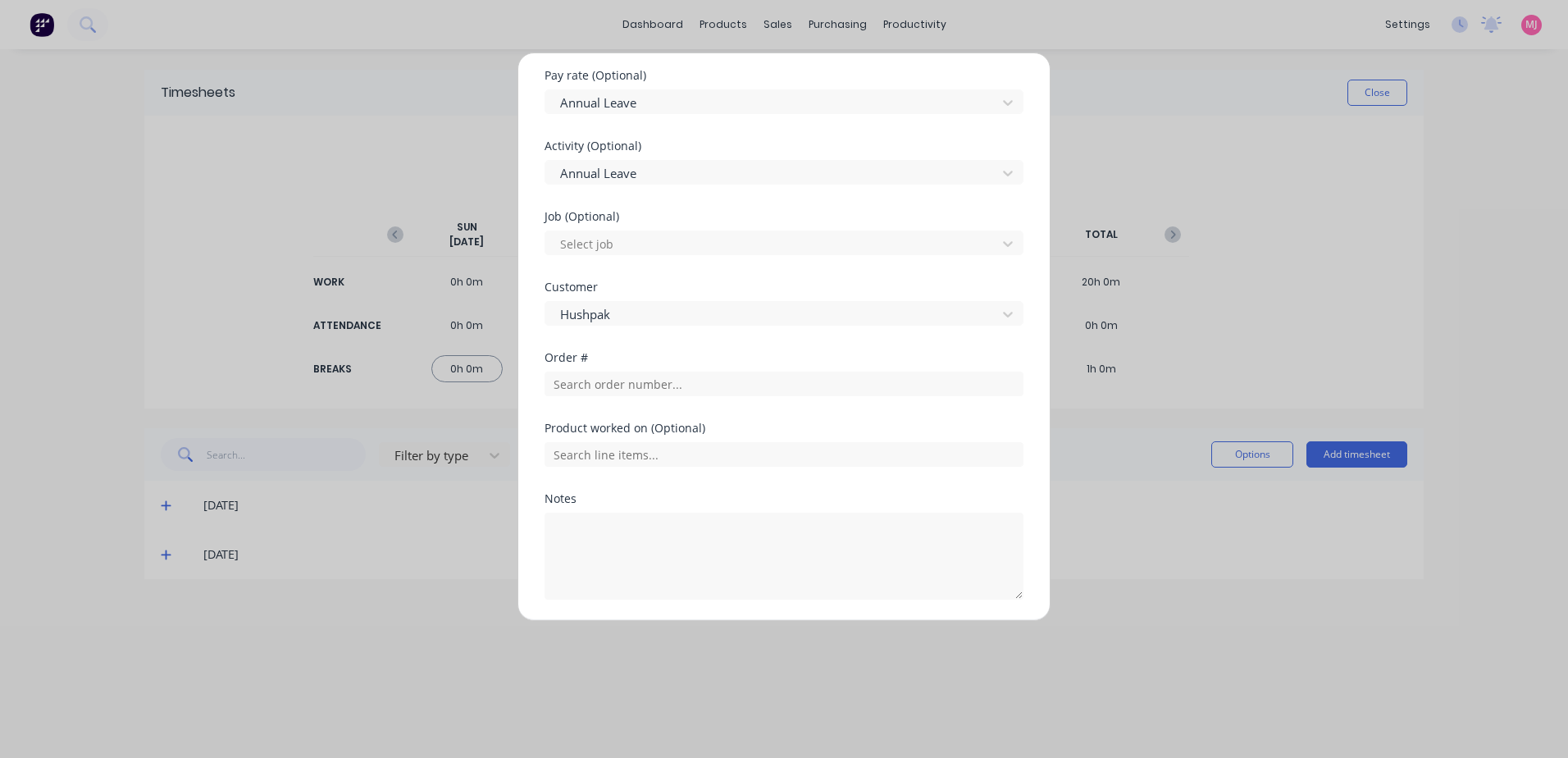
scroll to position [602, 0]
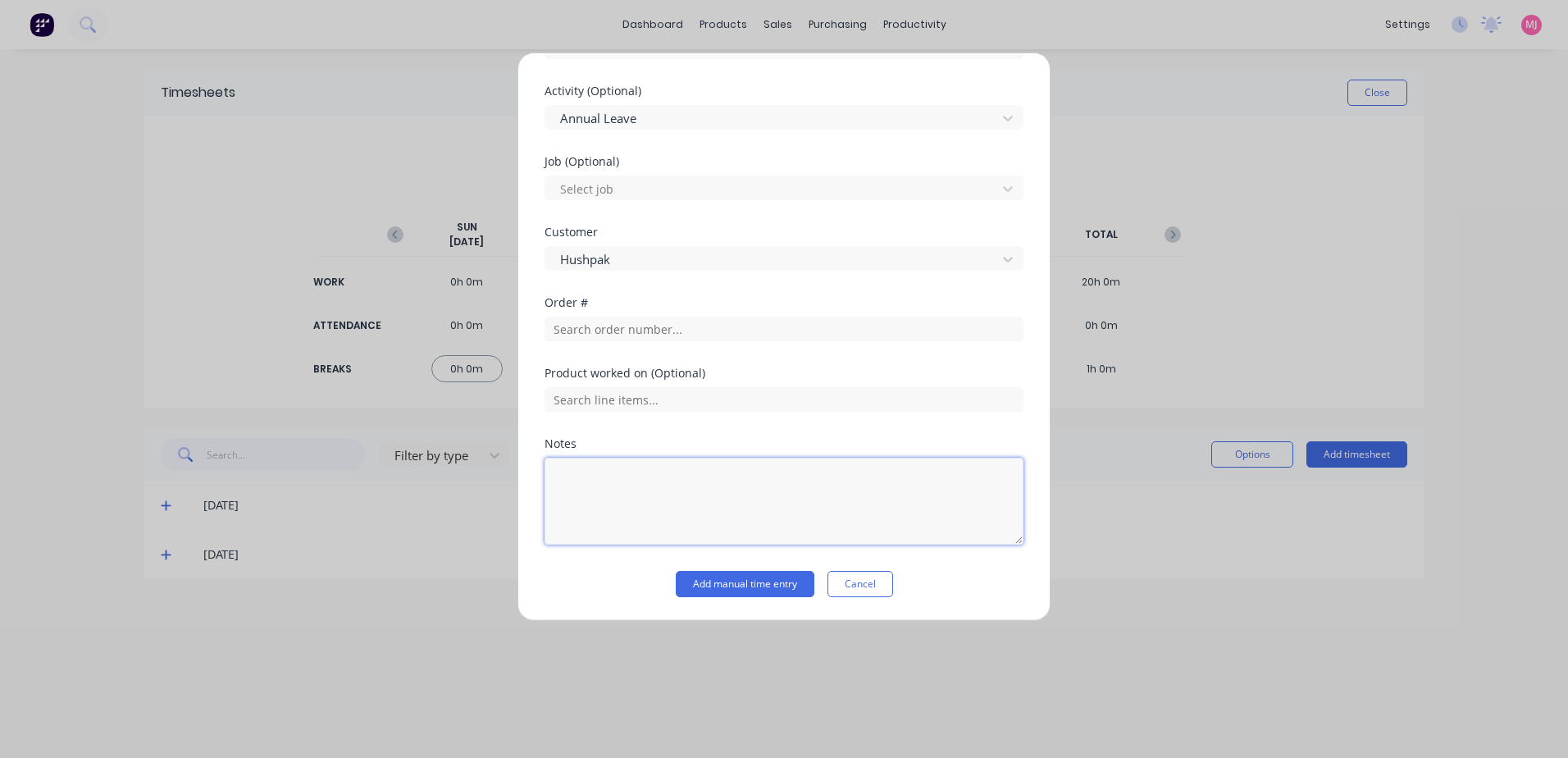
click at [584, 482] on textarea at bounding box center [784, 501] width 479 height 87
type textarea "Annual Leave"
click at [750, 585] on button "Add manual time entry" at bounding box center [744, 584] width 138 height 26
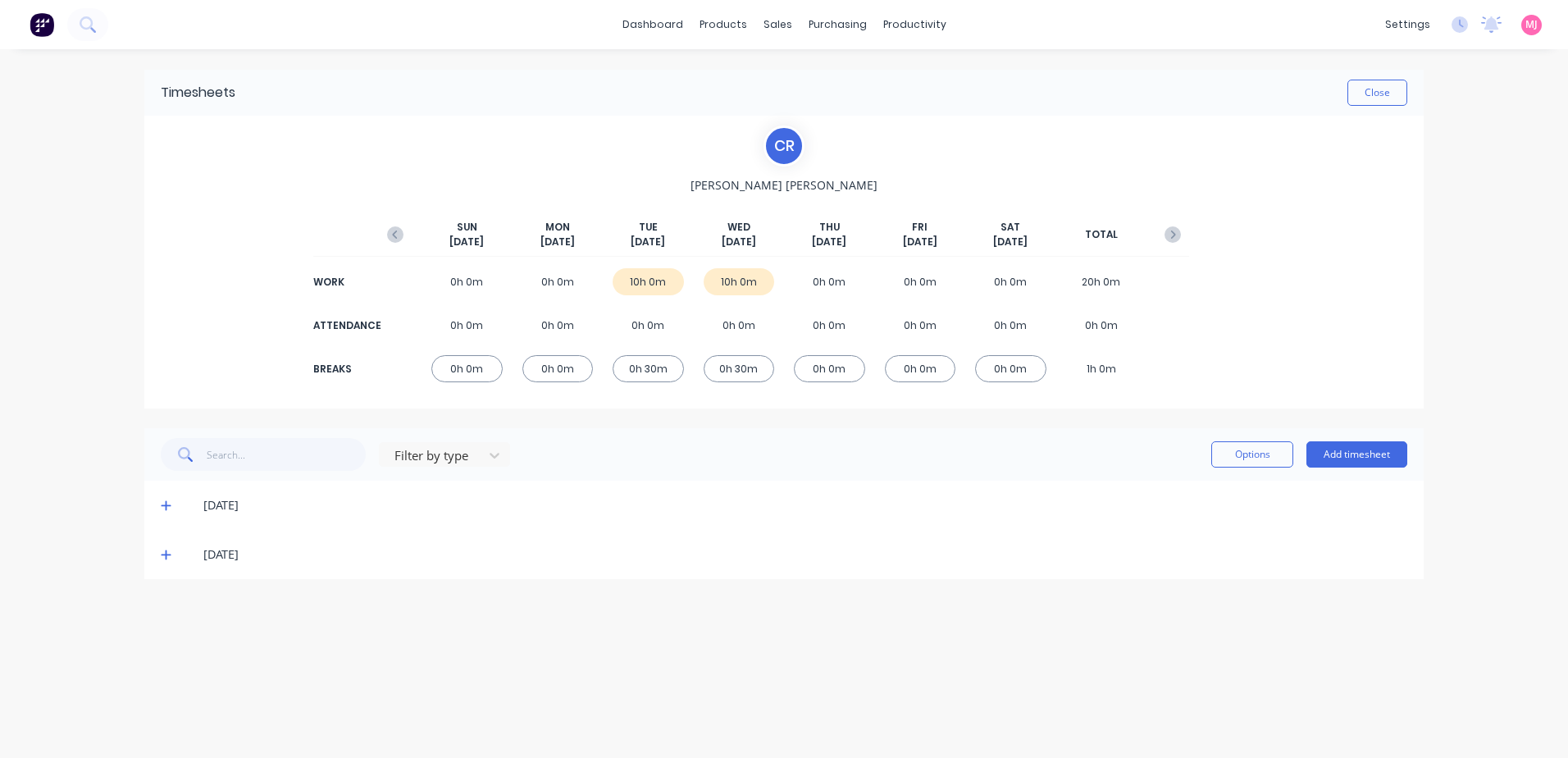
click at [397, 230] on icon "button" at bounding box center [395, 235] width 16 height 16
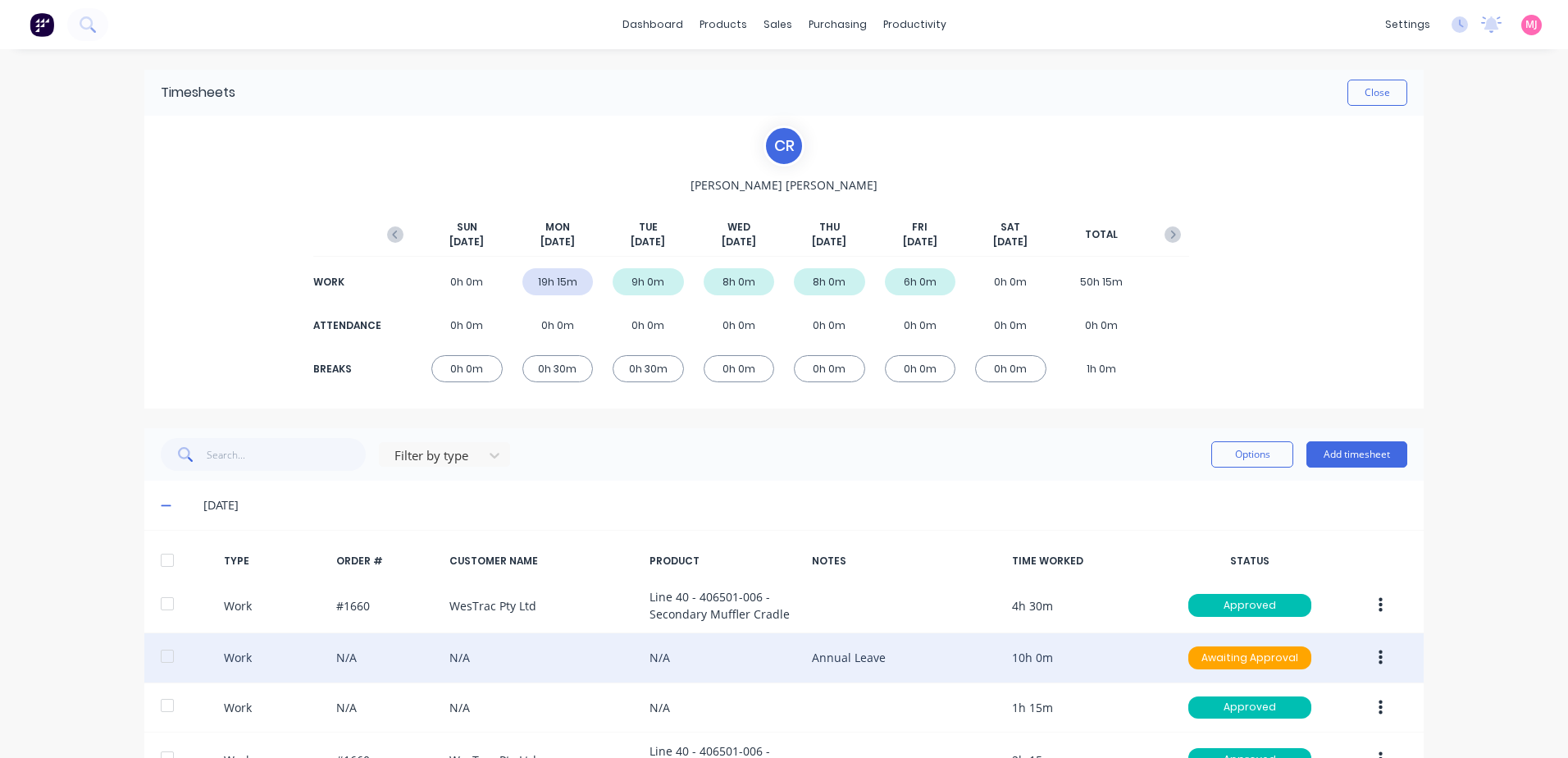
click at [1378, 658] on icon "button" at bounding box center [1380, 658] width 5 height 18
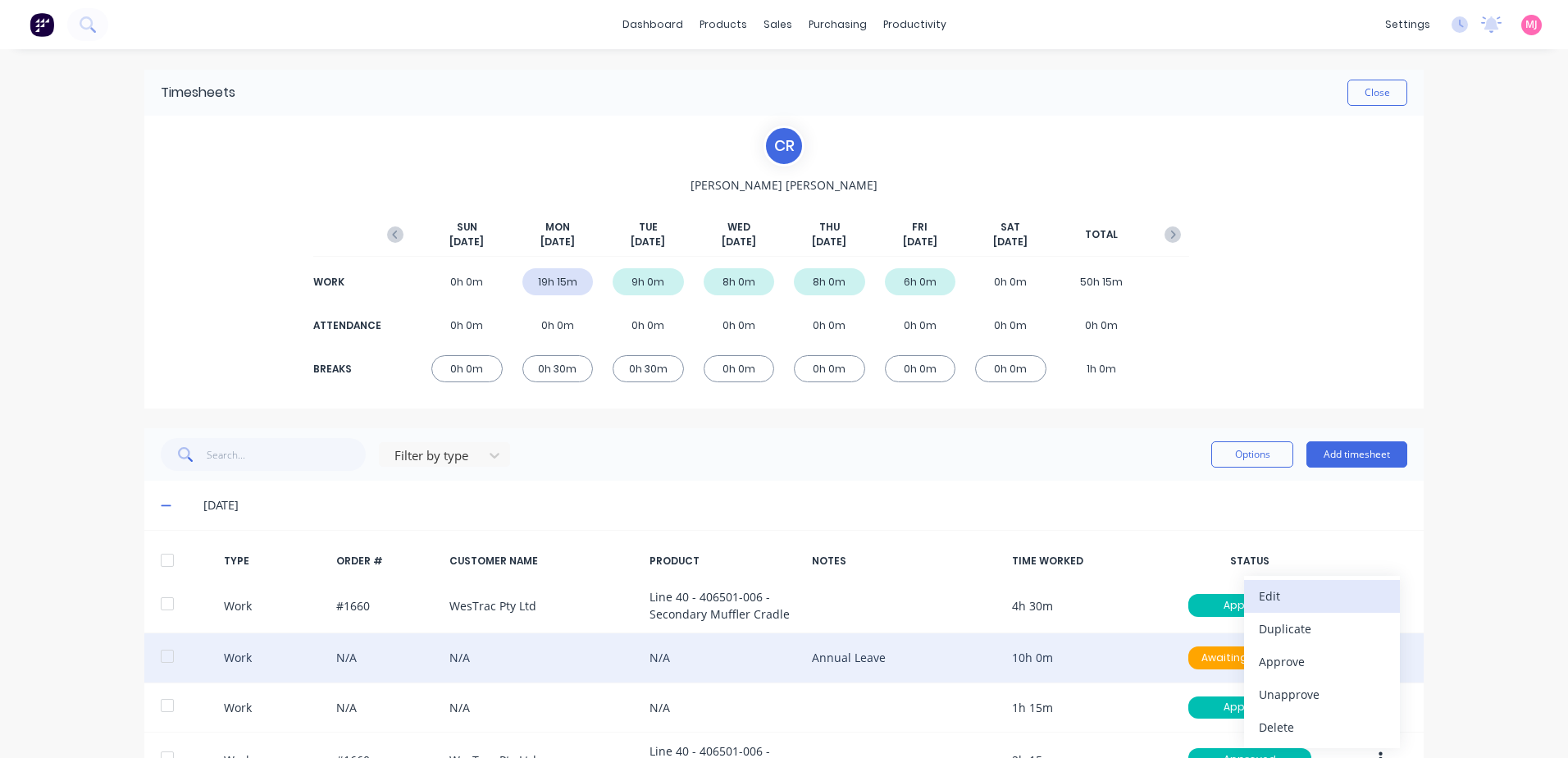
click at [1268, 590] on div "Edit" at bounding box center [1322, 595] width 126 height 23
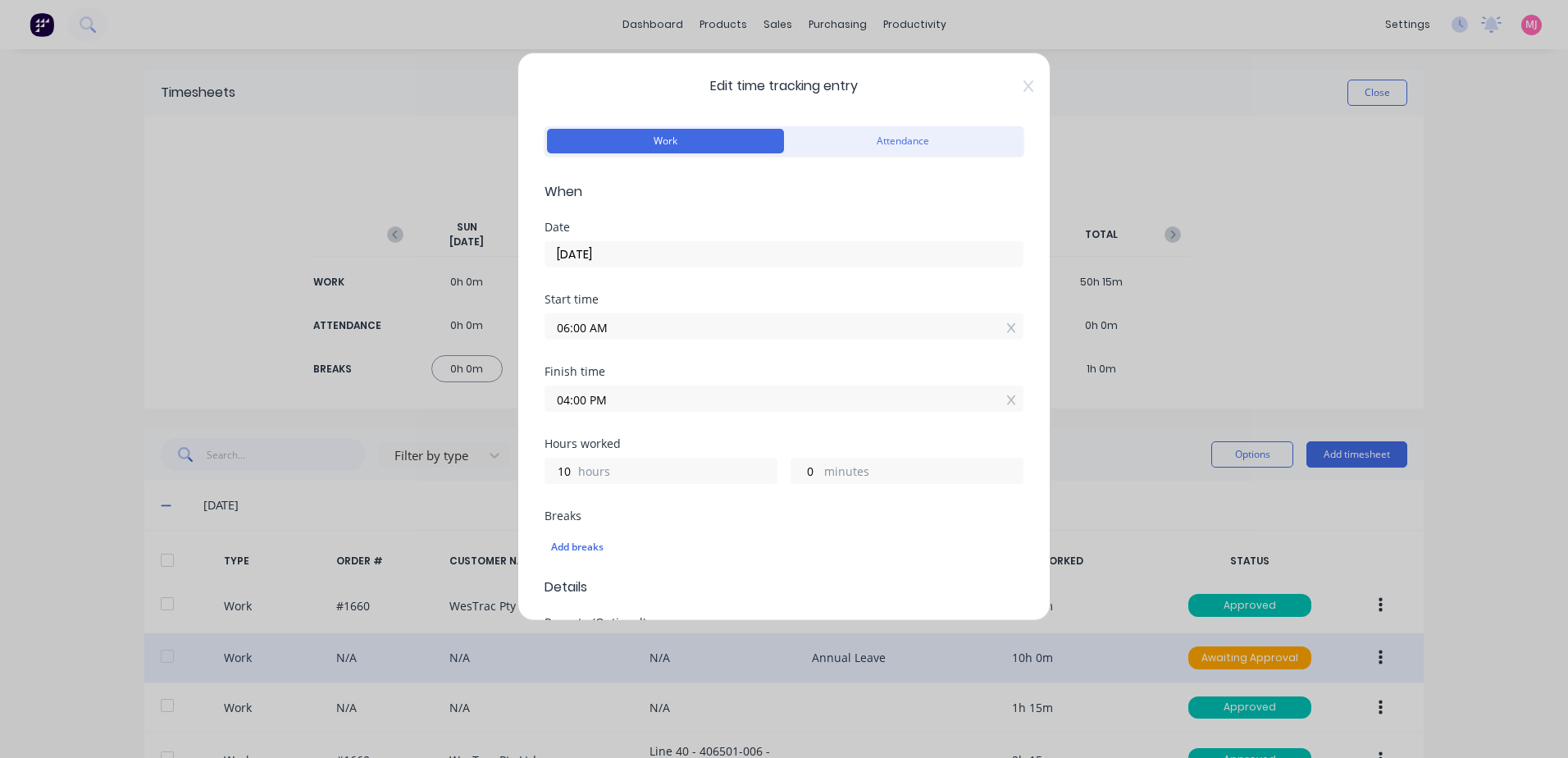
click at [689, 254] on input "22/09/2025" at bounding box center [784, 254] width 477 height 24
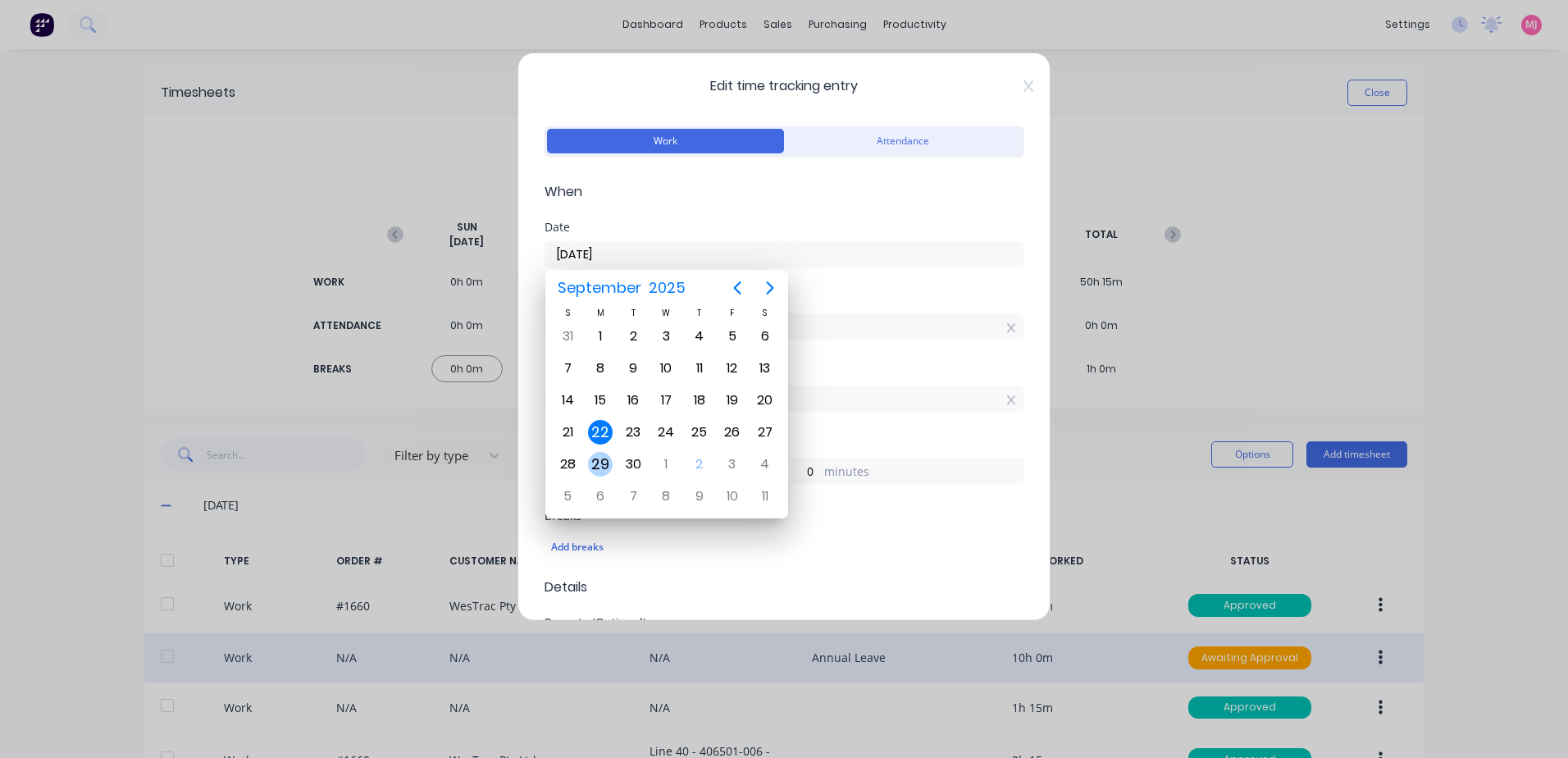
click at [601, 464] on div "29" at bounding box center [600, 463] width 24 height 24
type input "29/09/2025"
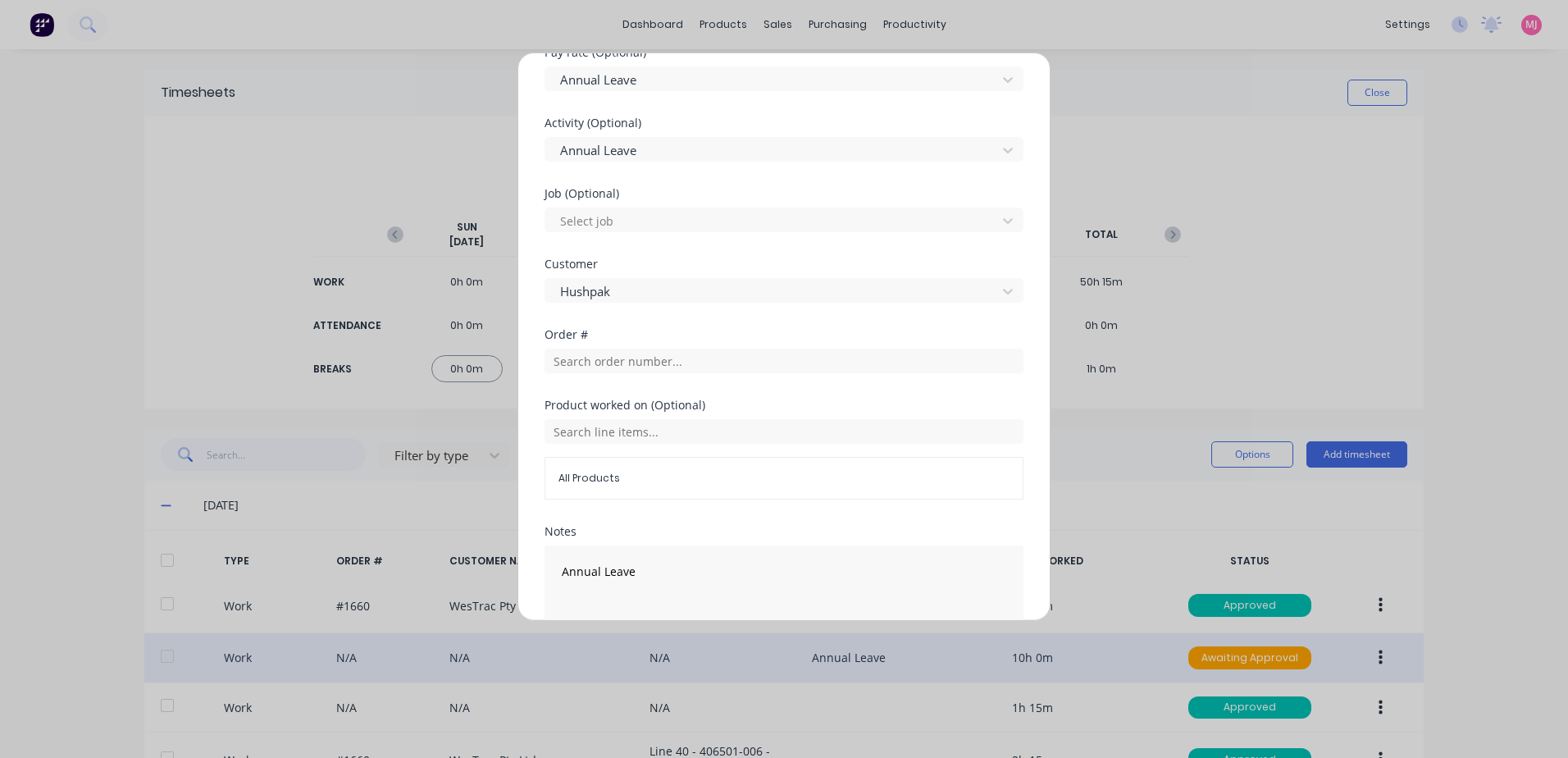
scroll to position [658, 0]
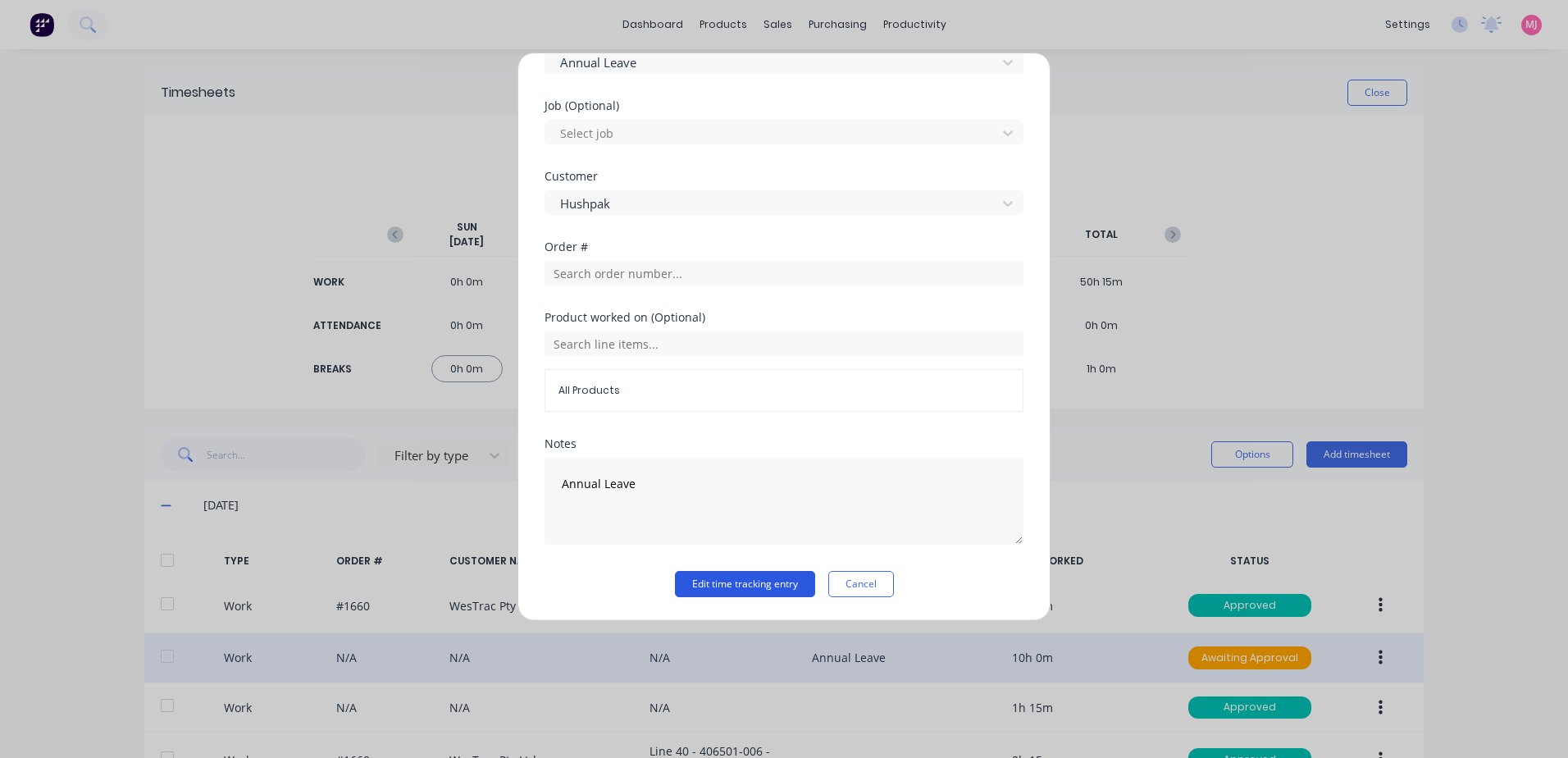
click at [727, 591] on button "Edit time tracking entry" at bounding box center [744, 584] width 140 height 26
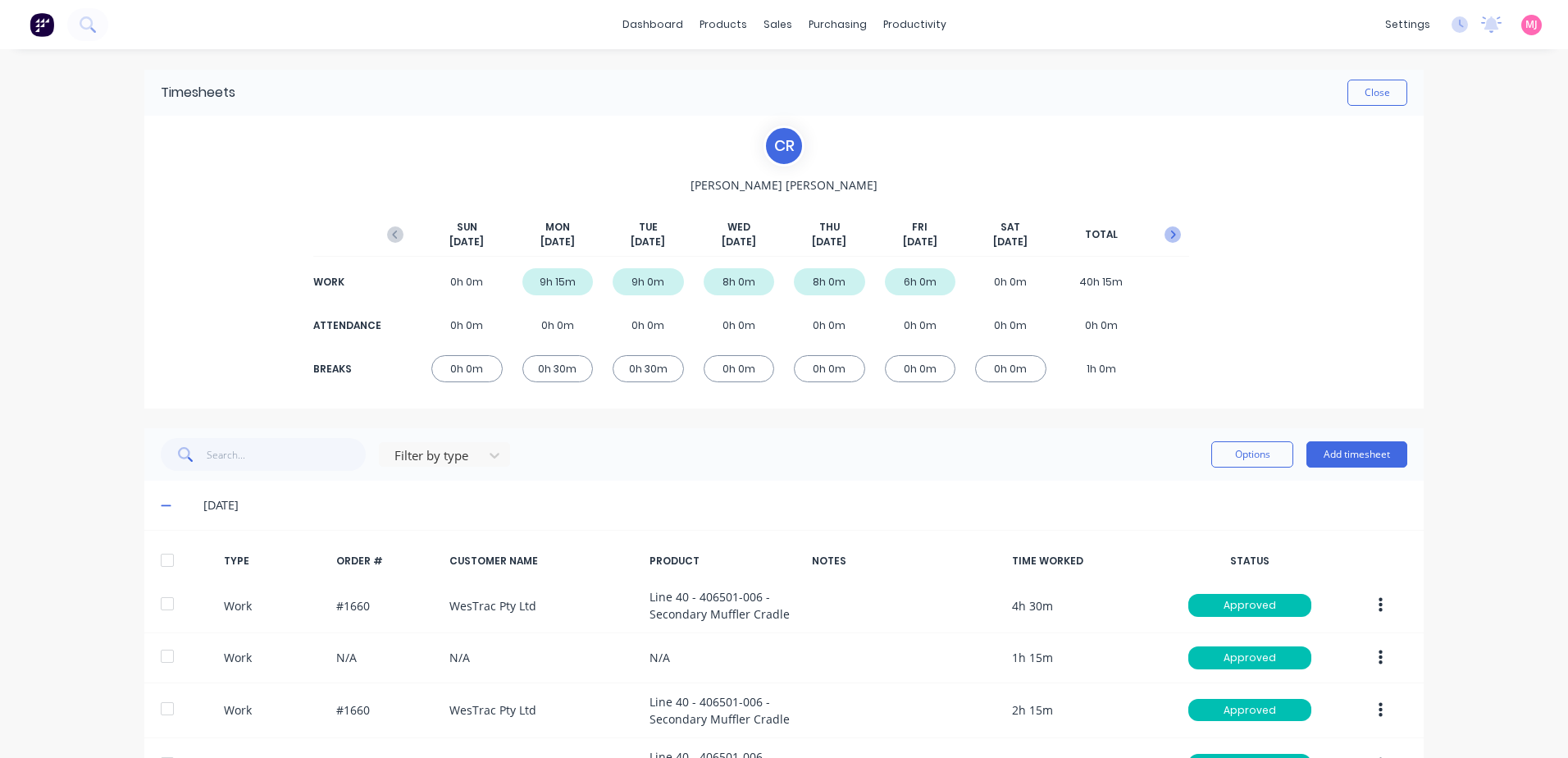
click at [1167, 235] on icon "button" at bounding box center [1172, 235] width 16 height 16
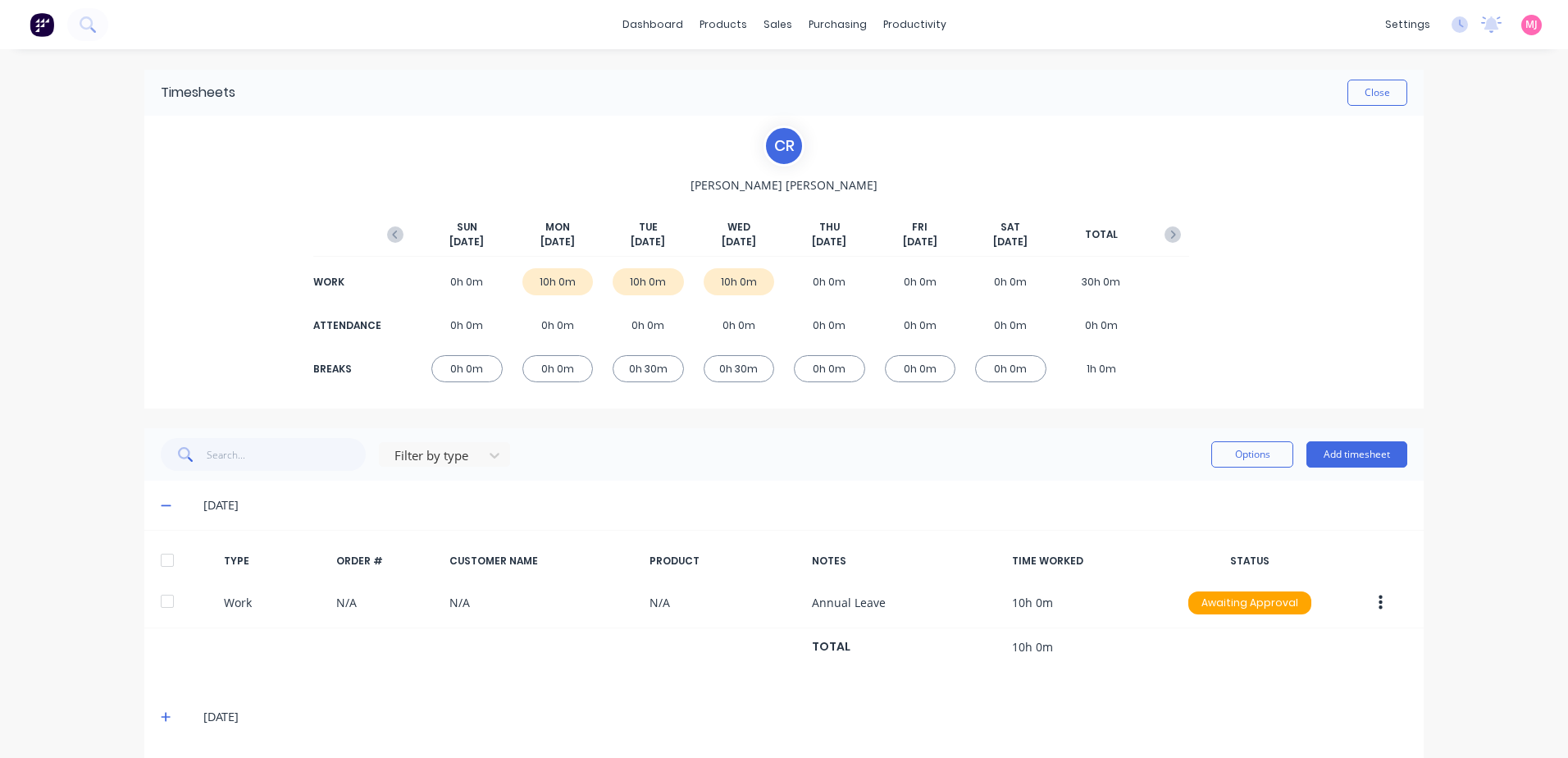
click at [645, 287] on div "10h 0m" at bounding box center [648, 282] width 71 height 27
click at [161, 716] on icon at bounding box center [166, 716] width 11 height 12
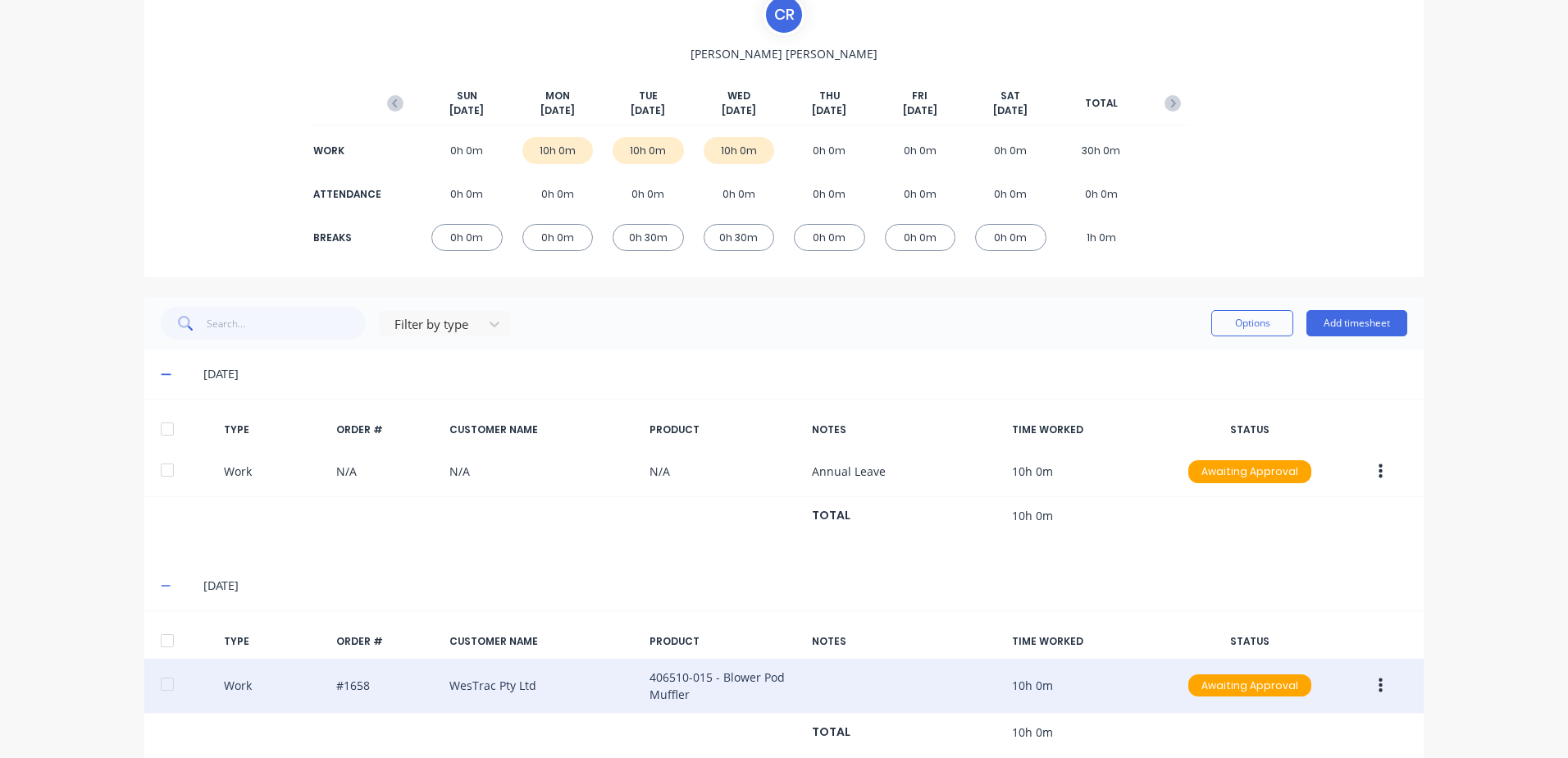
scroll to position [328, 0]
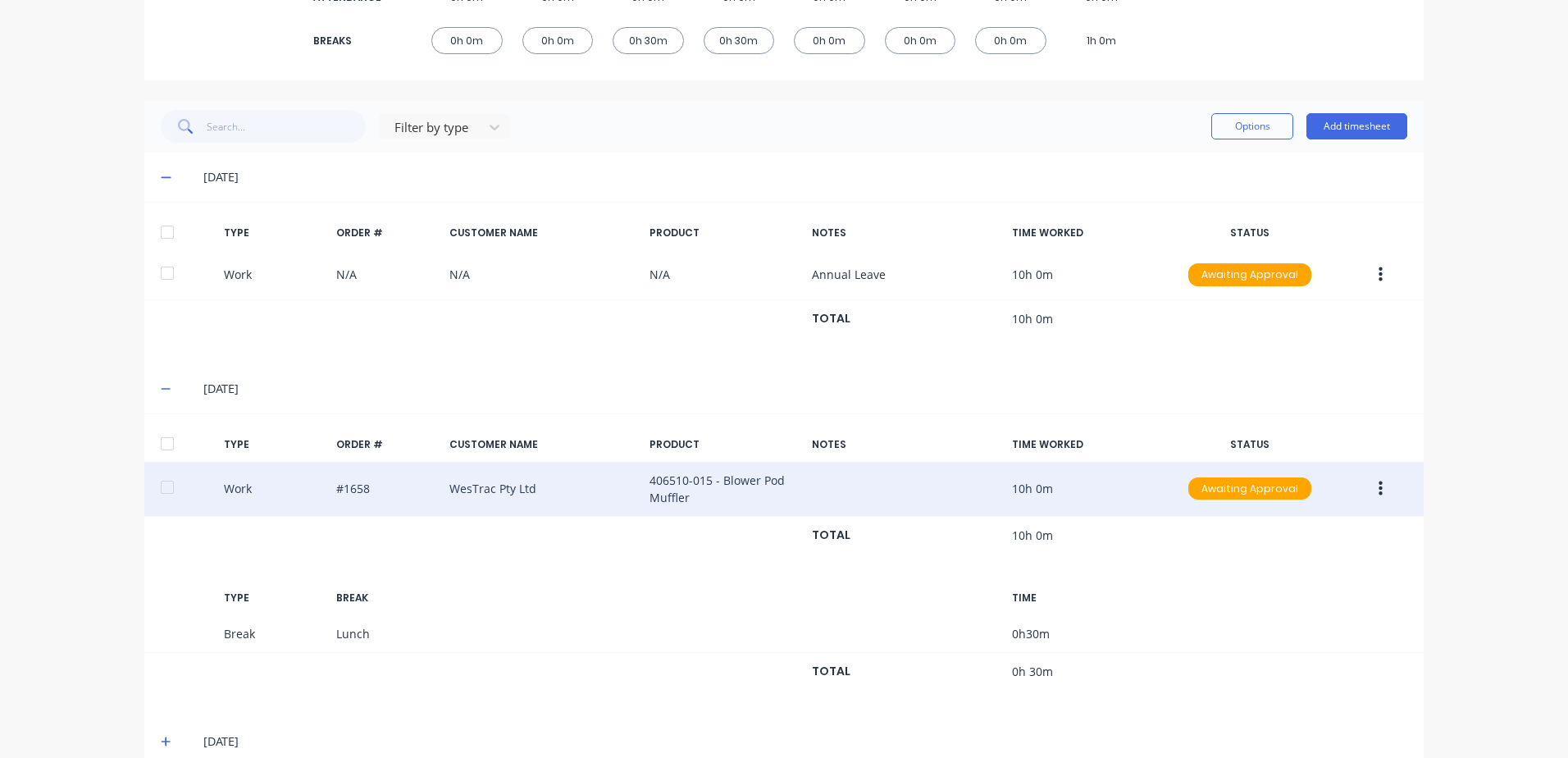
click at [1378, 489] on icon "button" at bounding box center [1380, 488] width 5 height 14
click at [1275, 423] on div "Edit" at bounding box center [1322, 426] width 126 height 23
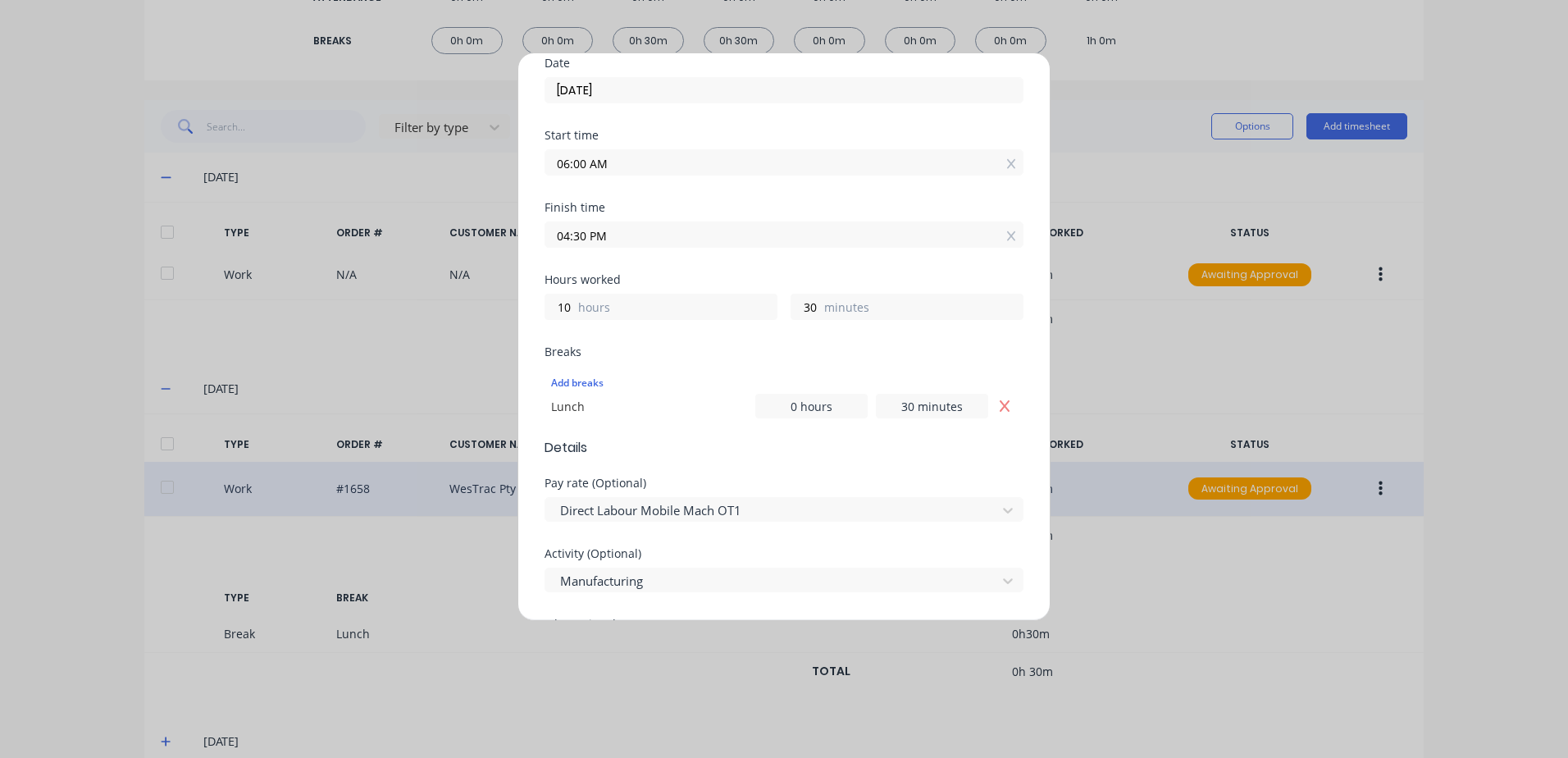
scroll to position [246, 0]
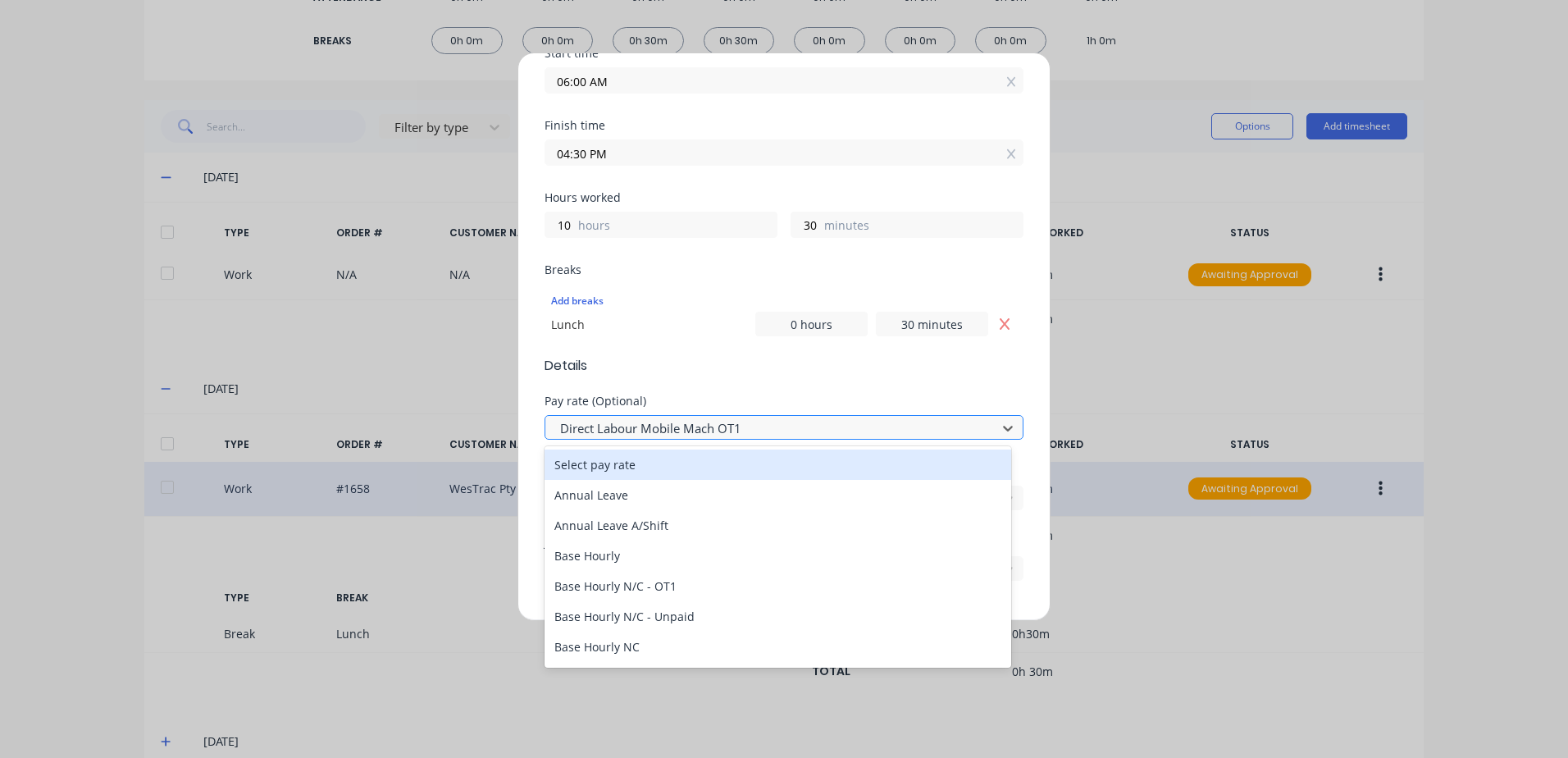
click at [751, 426] on div at bounding box center [773, 428] width 430 height 21
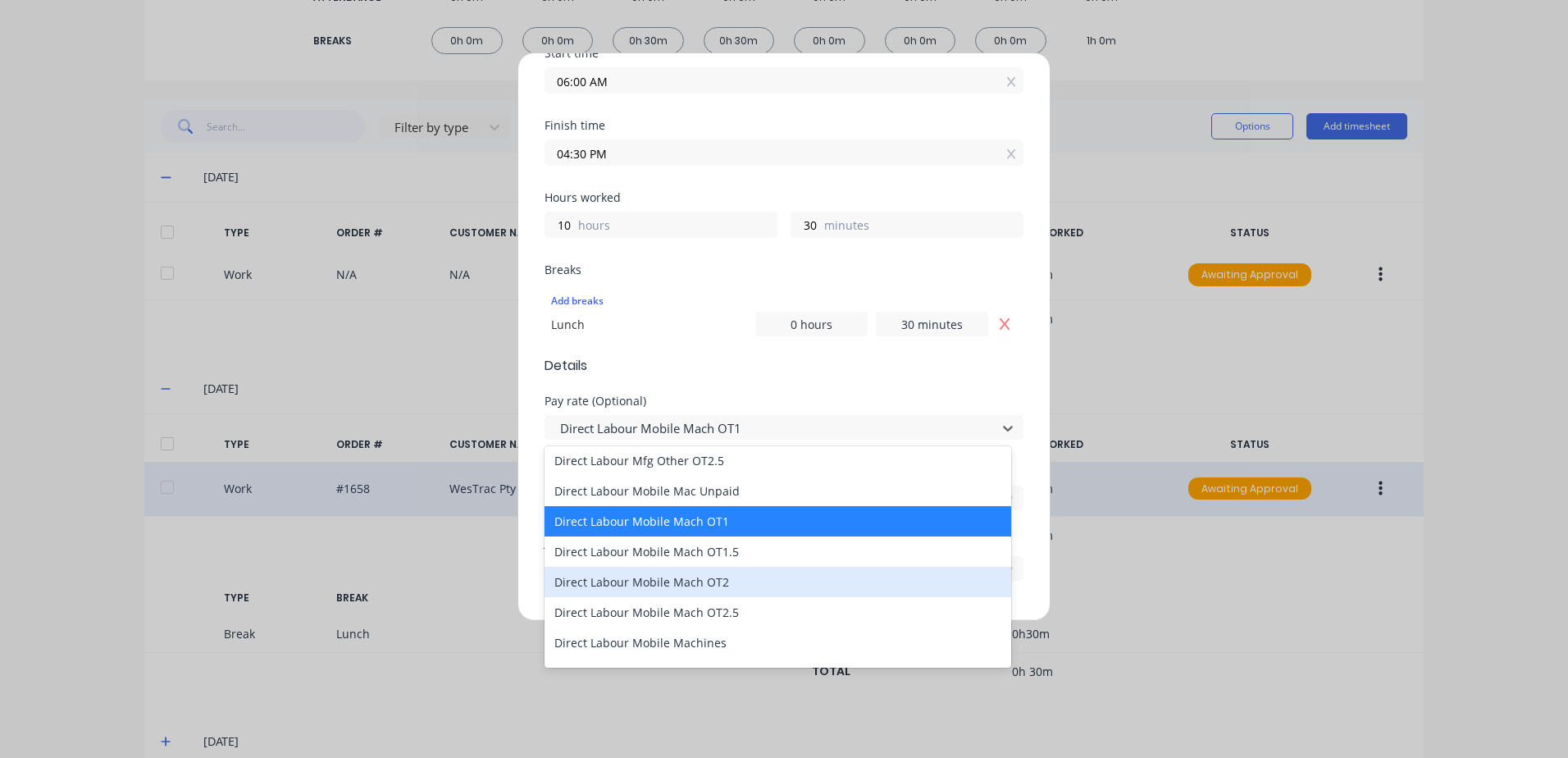
scroll to position [1148, 0]
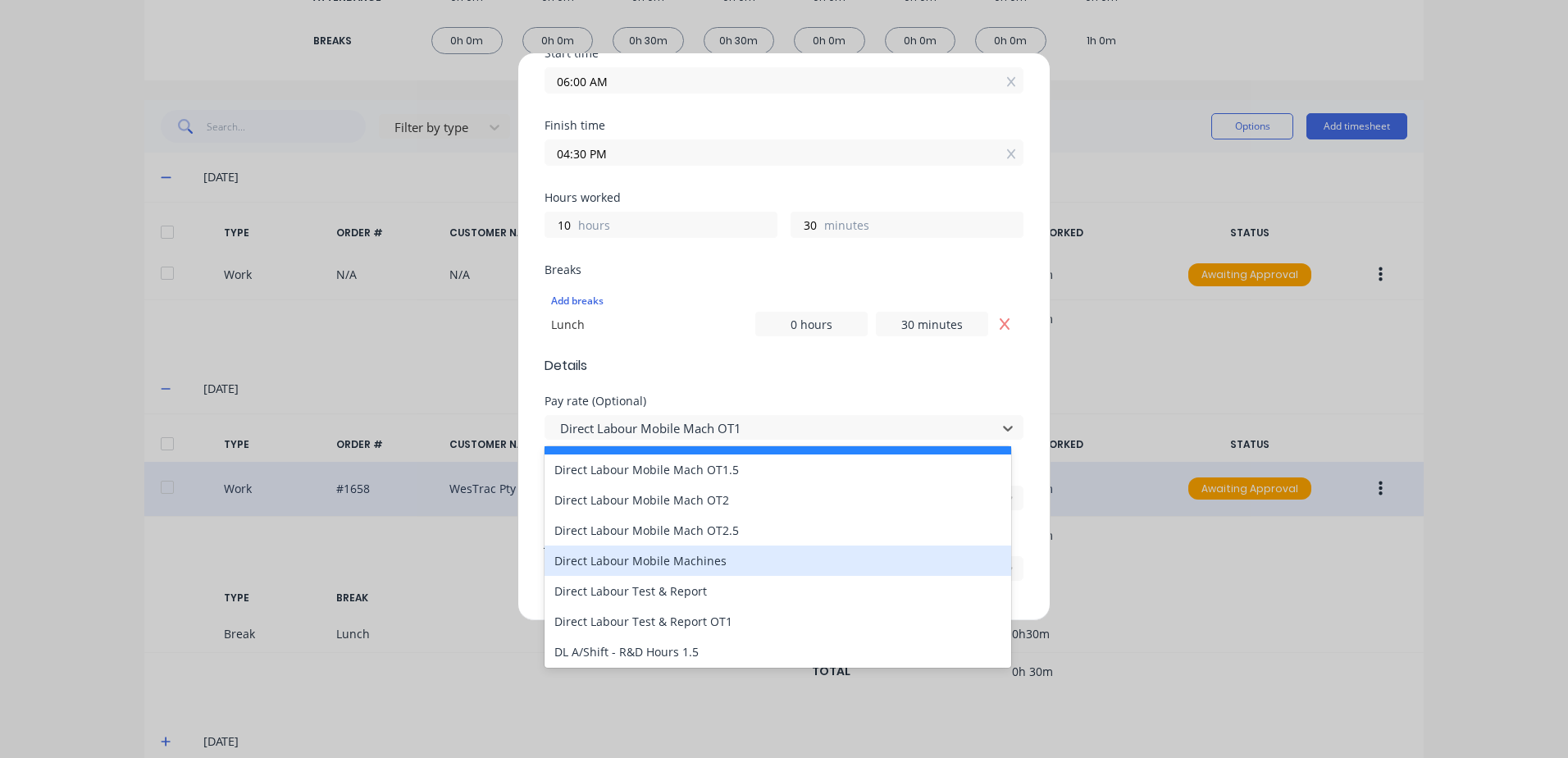
click at [617, 563] on div "Direct Labour Mobile Machines" at bounding box center [778, 561] width 467 height 31
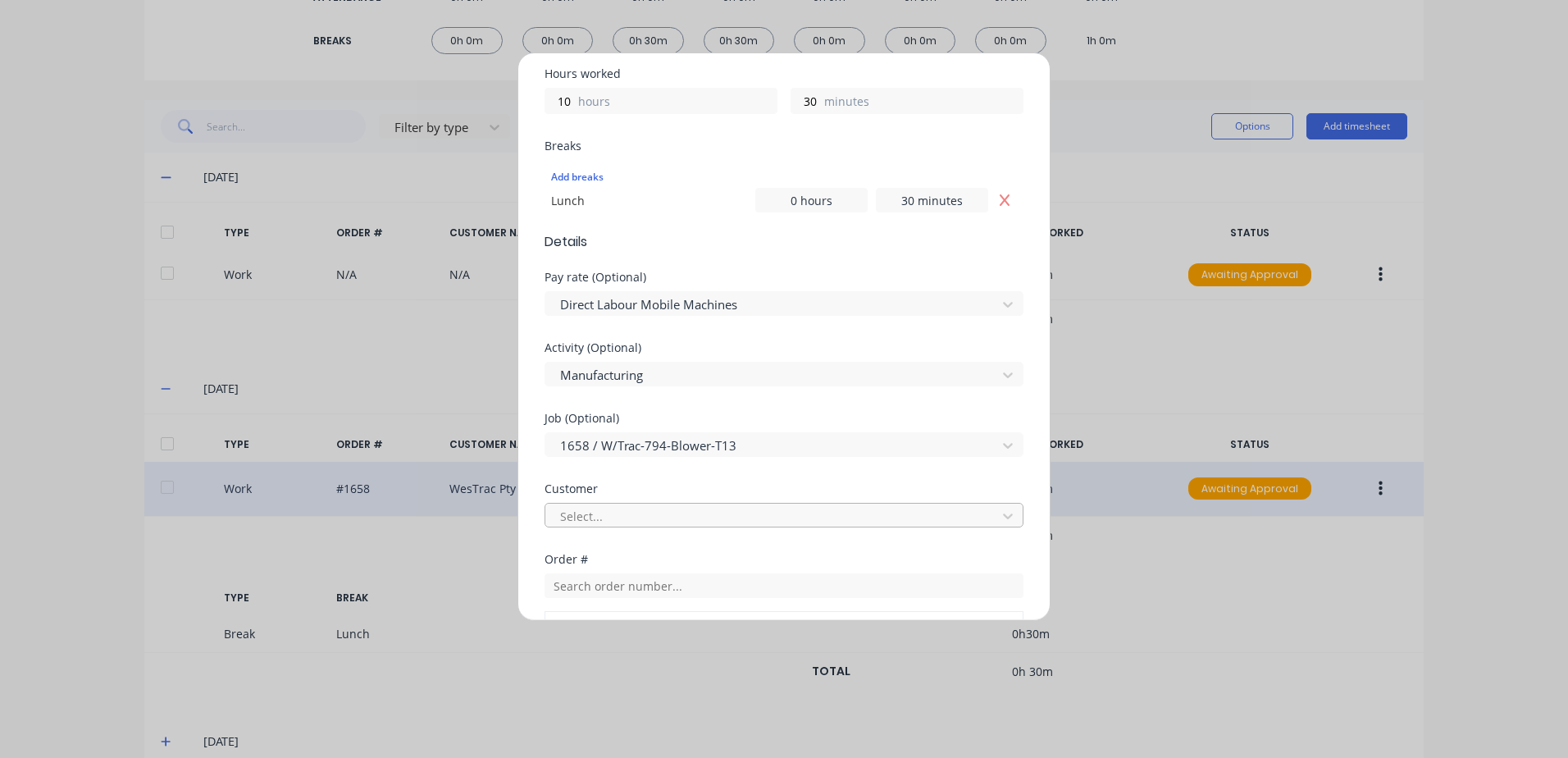
scroll to position [410, 0]
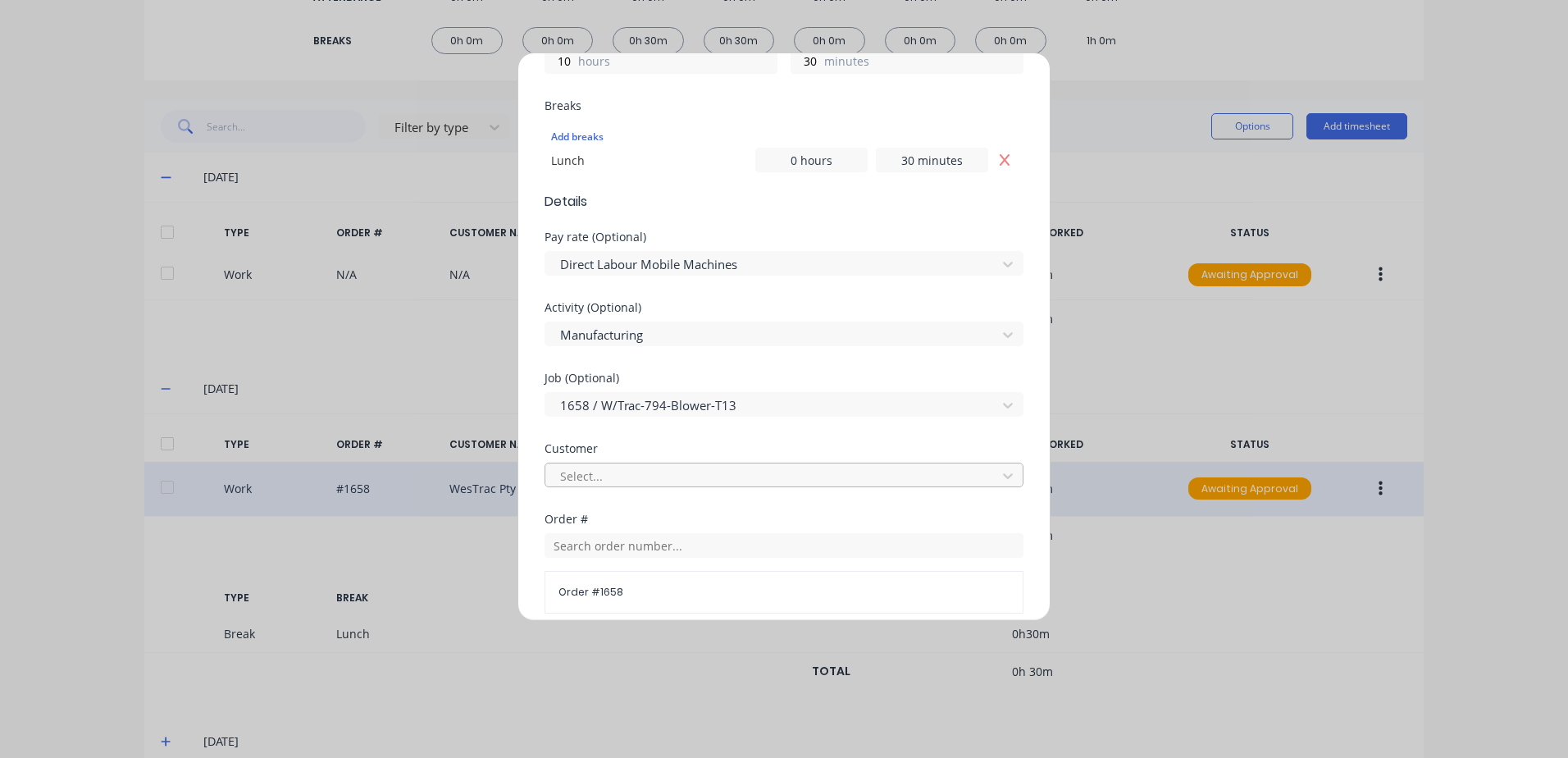
click at [636, 473] on div at bounding box center [773, 476] width 430 height 21
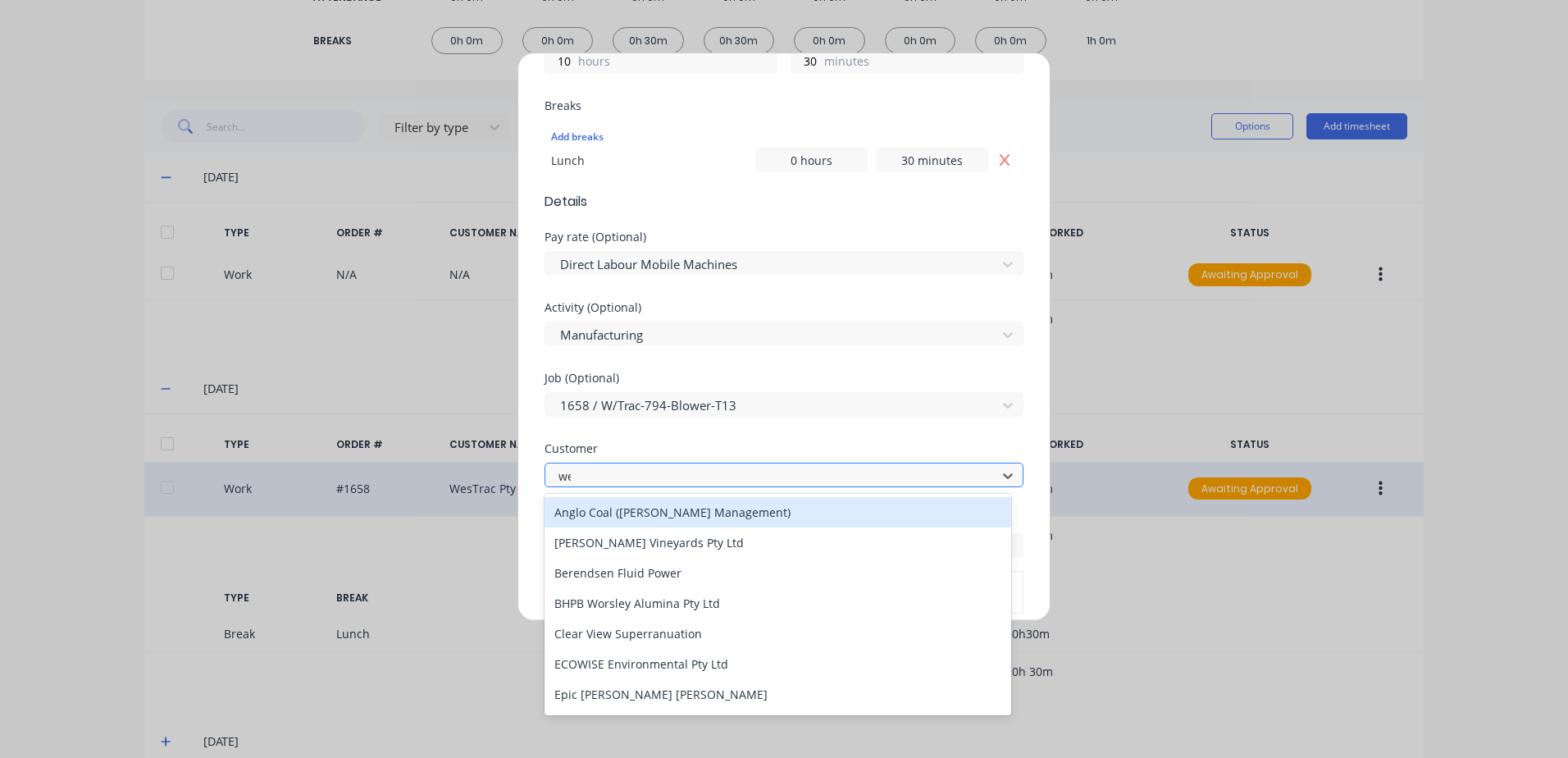
type input "wes"
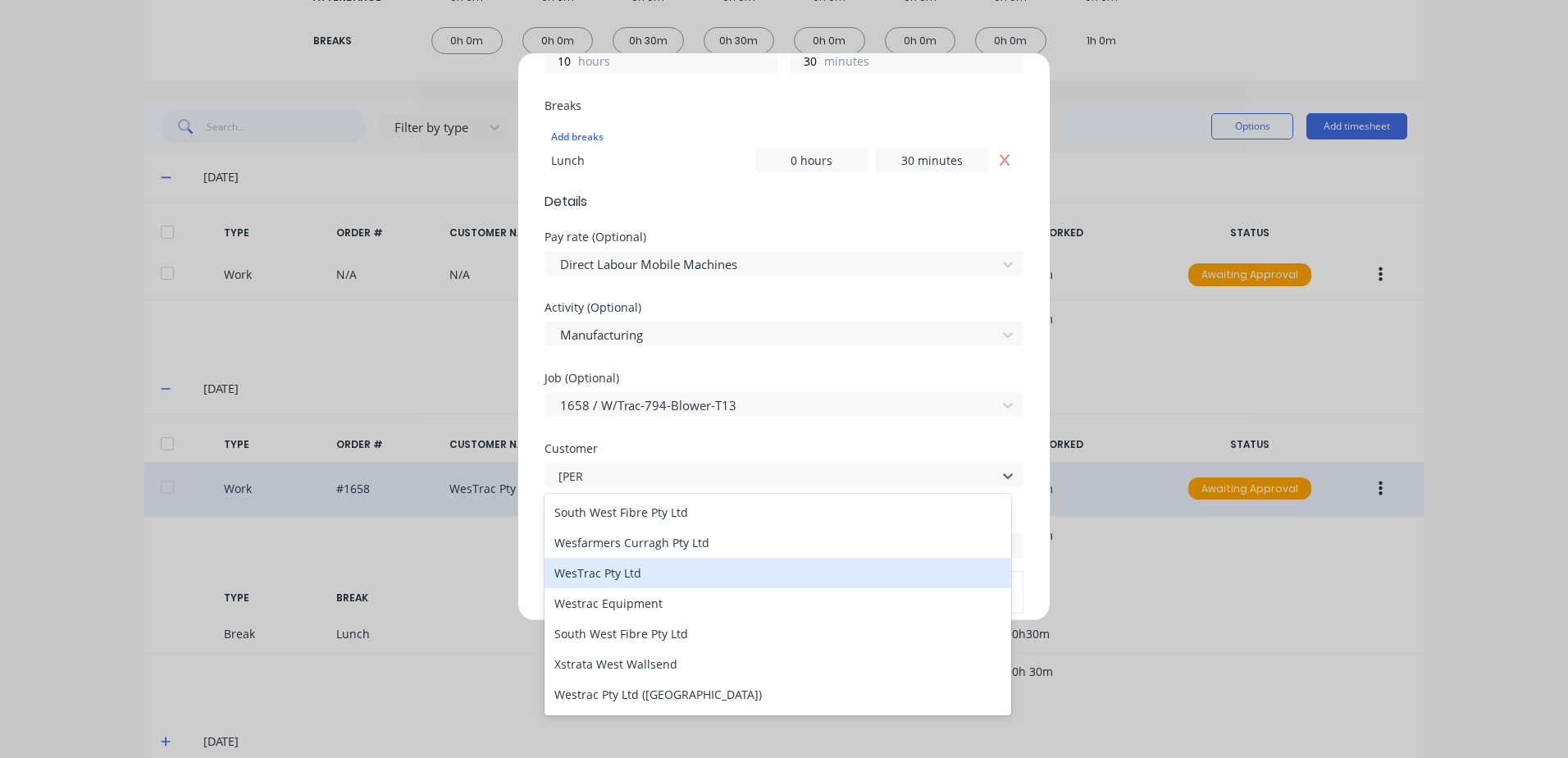
click at [615, 575] on div "WesTrac Pty Ltd" at bounding box center [778, 573] width 467 height 31
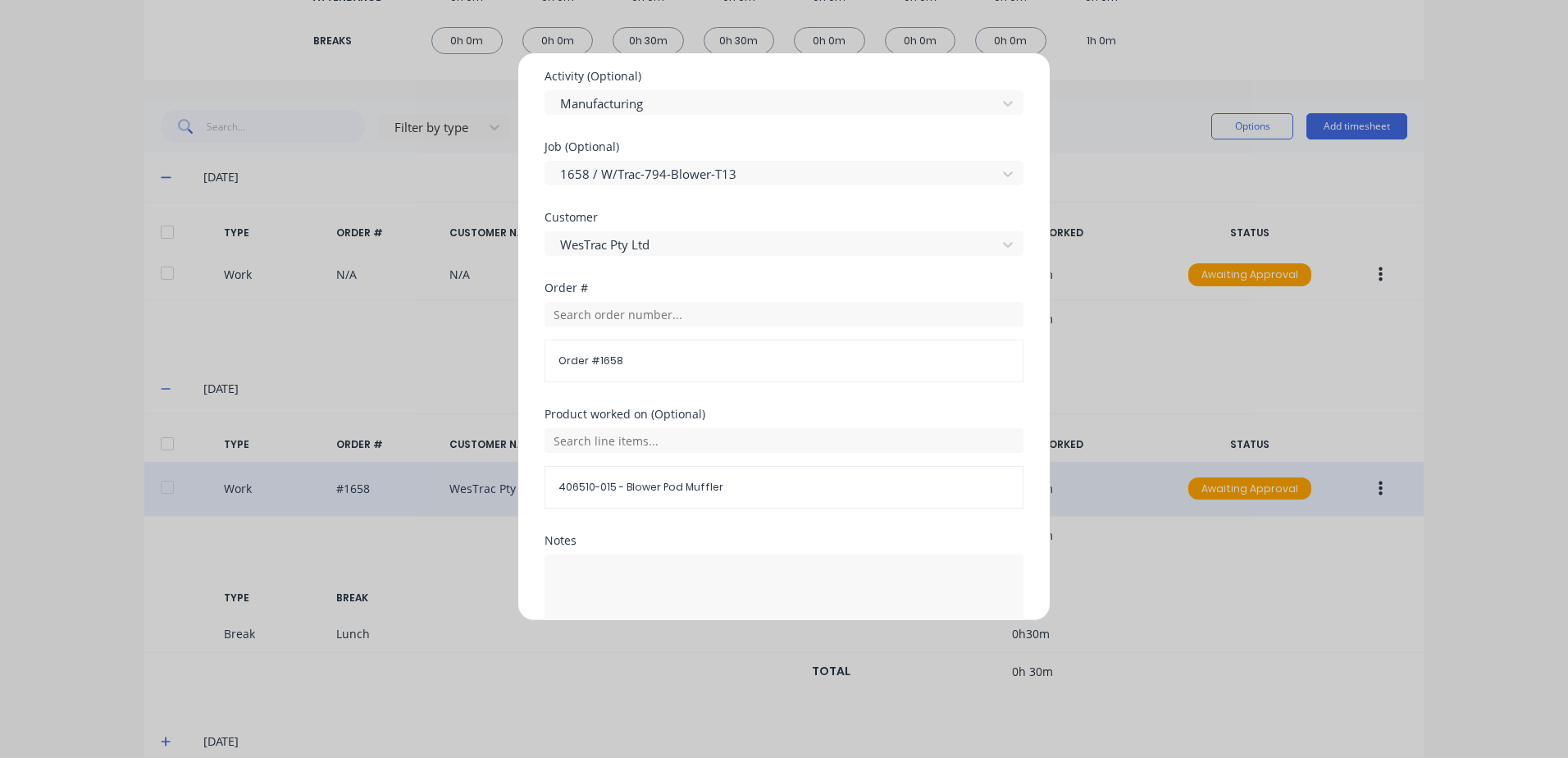
scroll to position [738, 0]
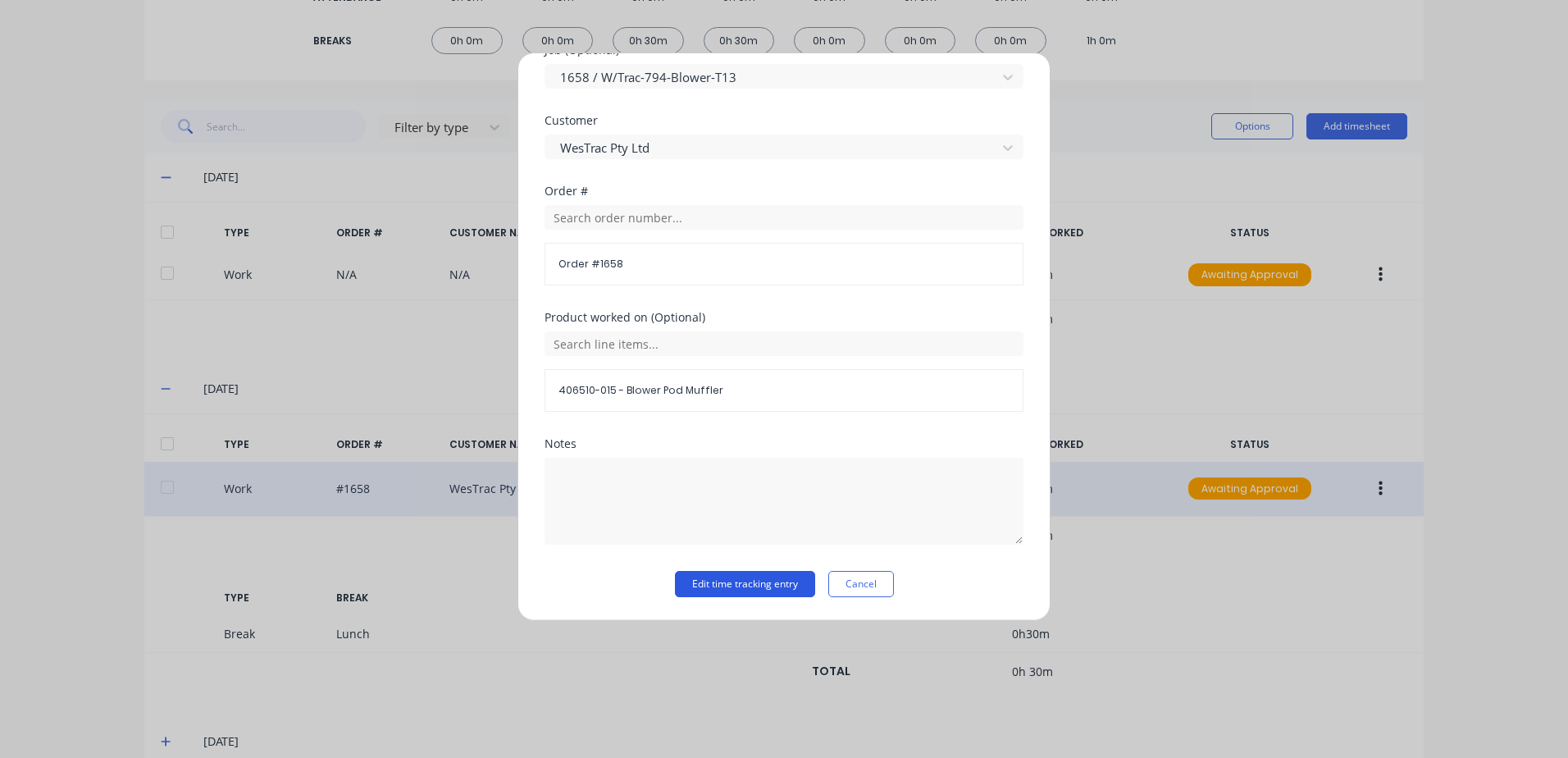
click at [715, 580] on button "Edit time tracking entry" at bounding box center [744, 584] width 140 height 26
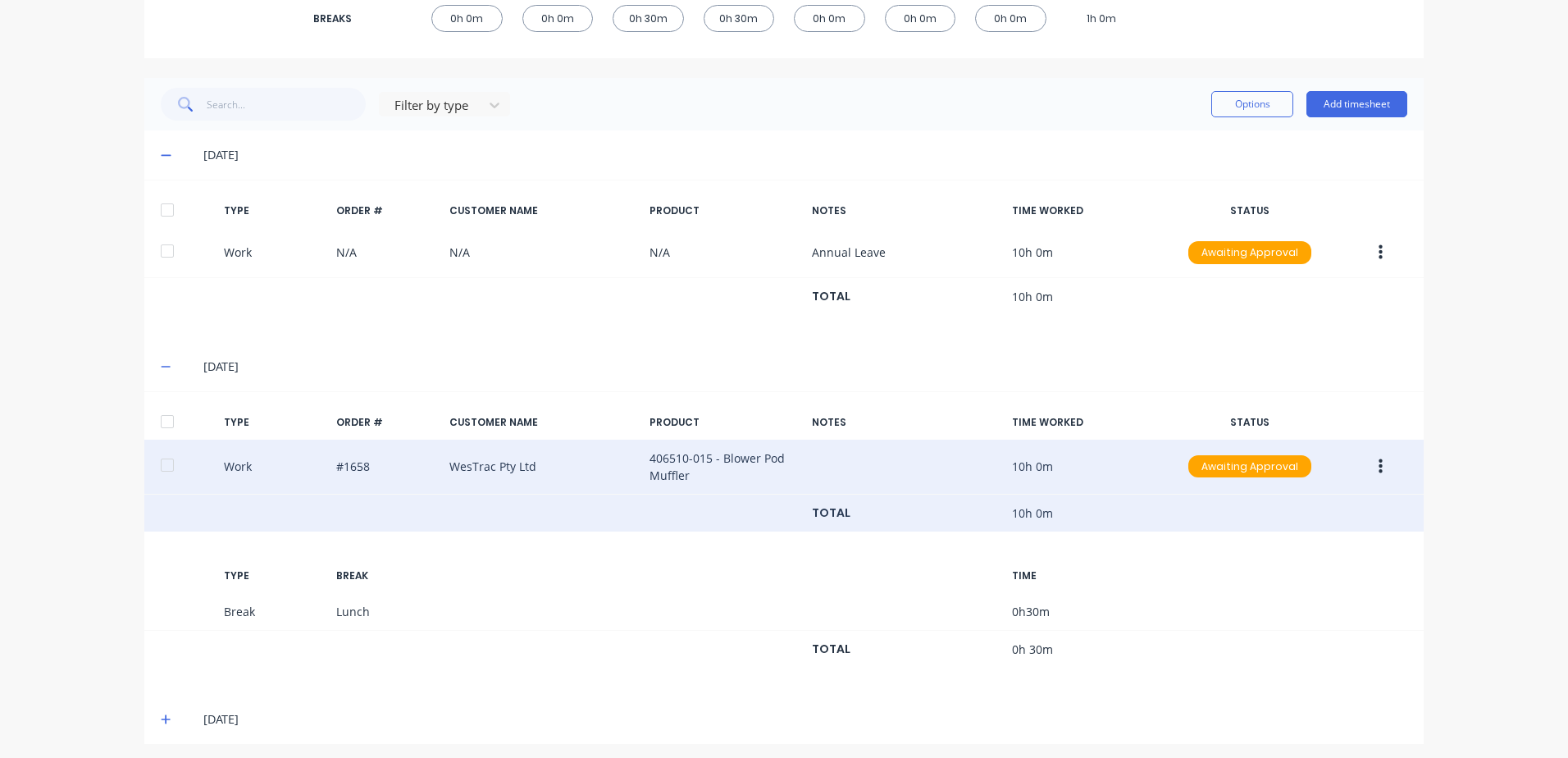
scroll to position [357, 0]
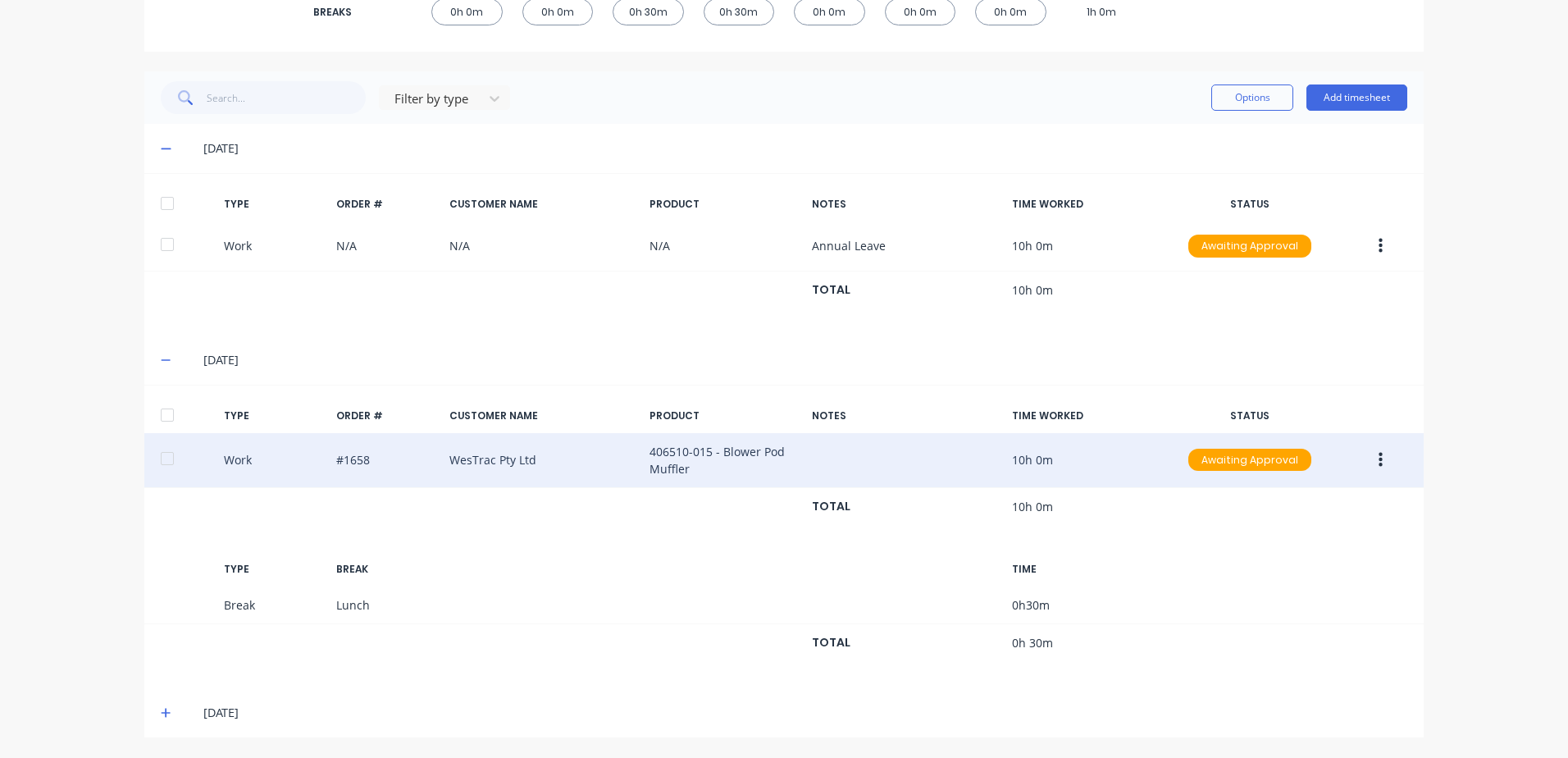
click at [161, 716] on icon at bounding box center [166, 713] width 11 height 12
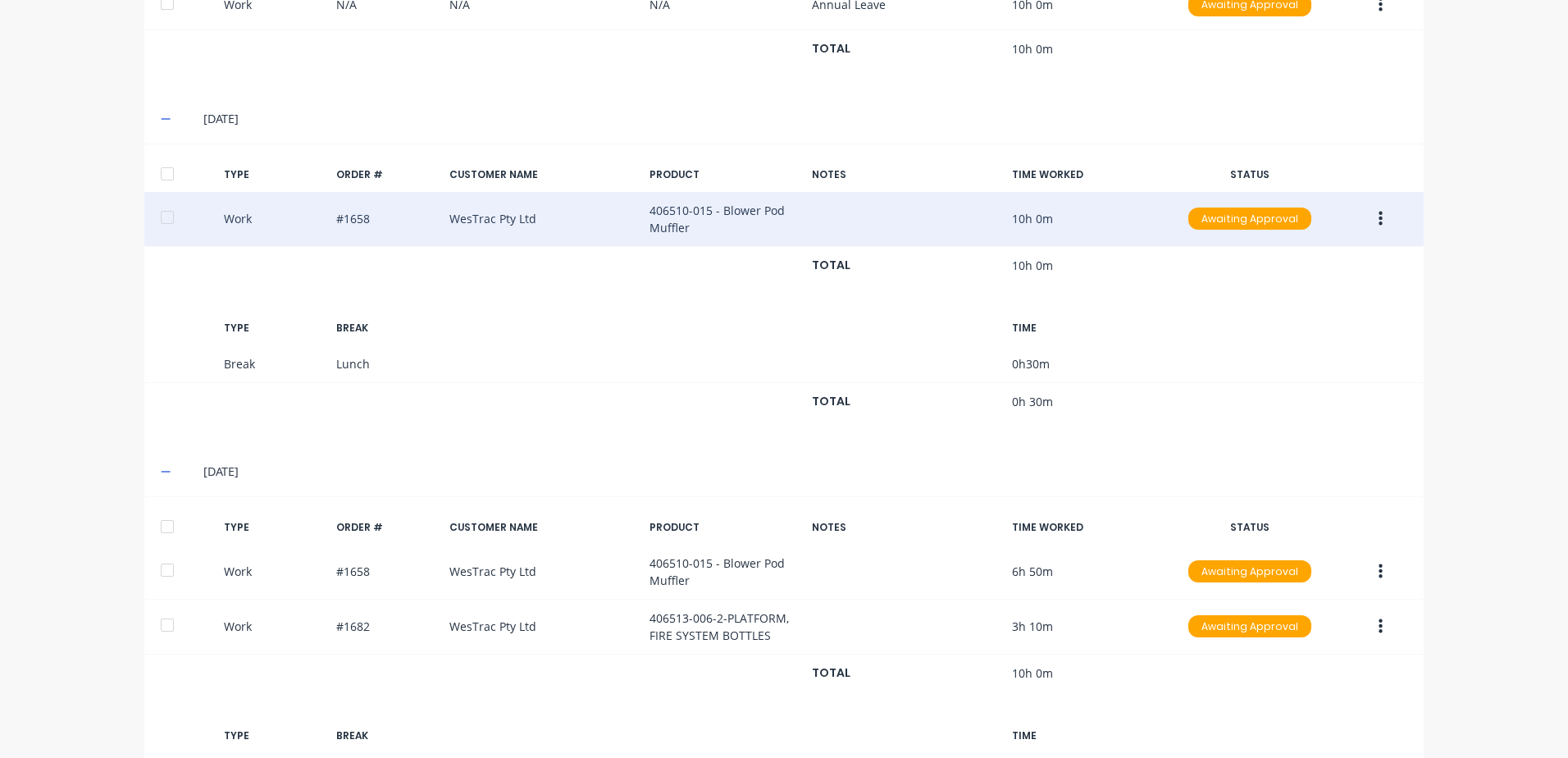
scroll to position [603, 0]
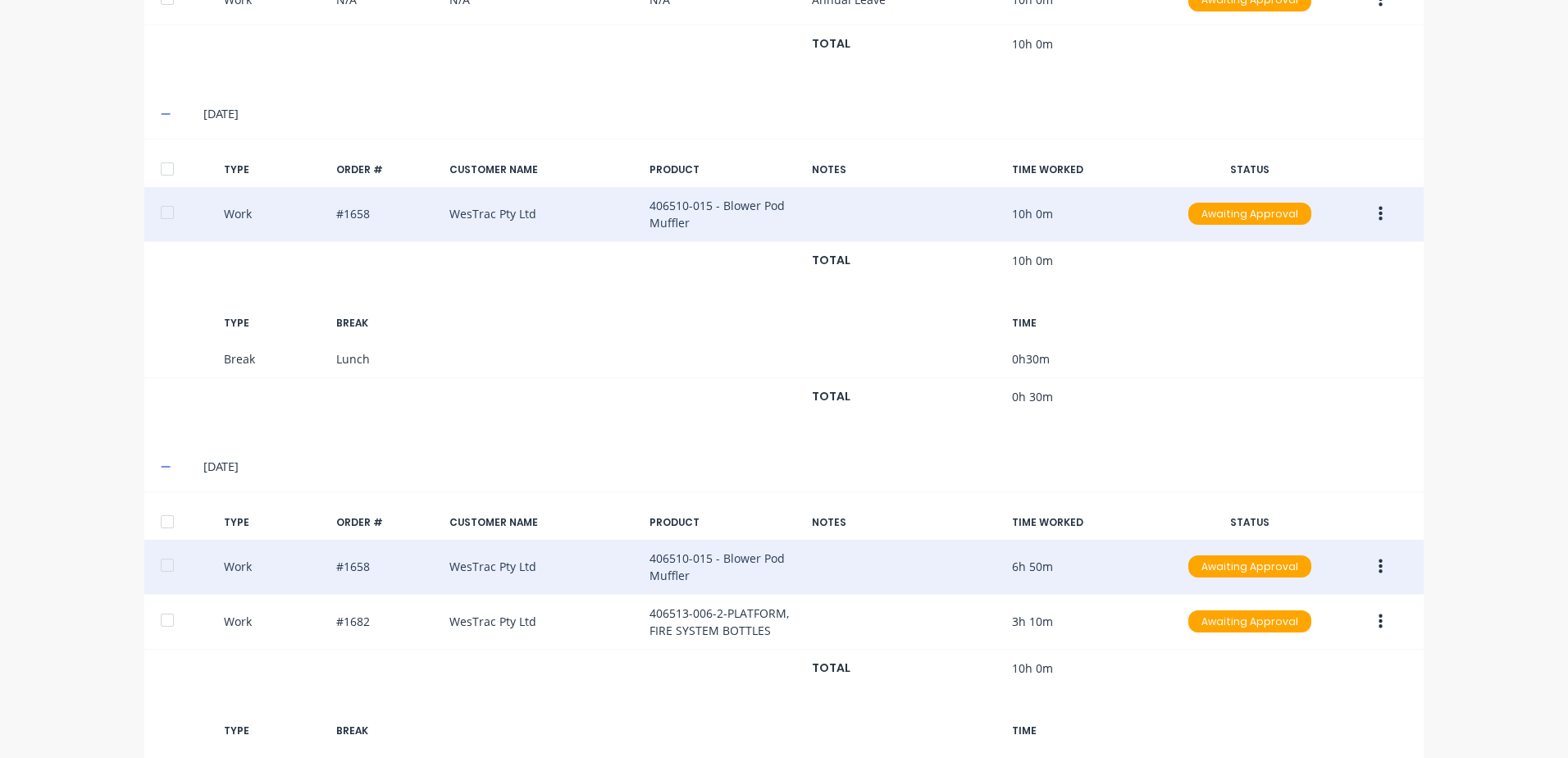
click at [1378, 566] on icon "button" at bounding box center [1380, 566] width 5 height 14
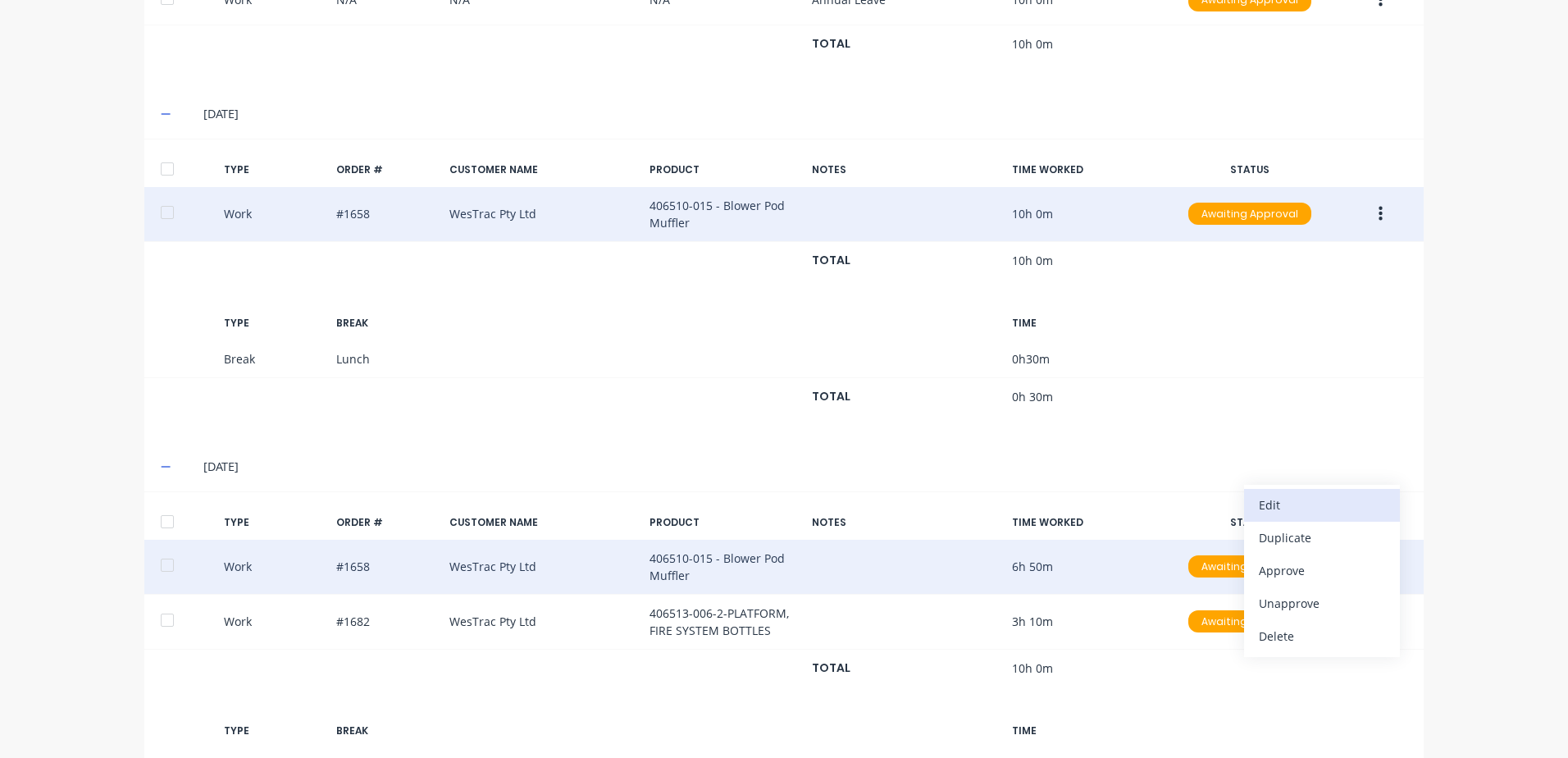
click at [1292, 506] on div "Edit" at bounding box center [1322, 505] width 126 height 23
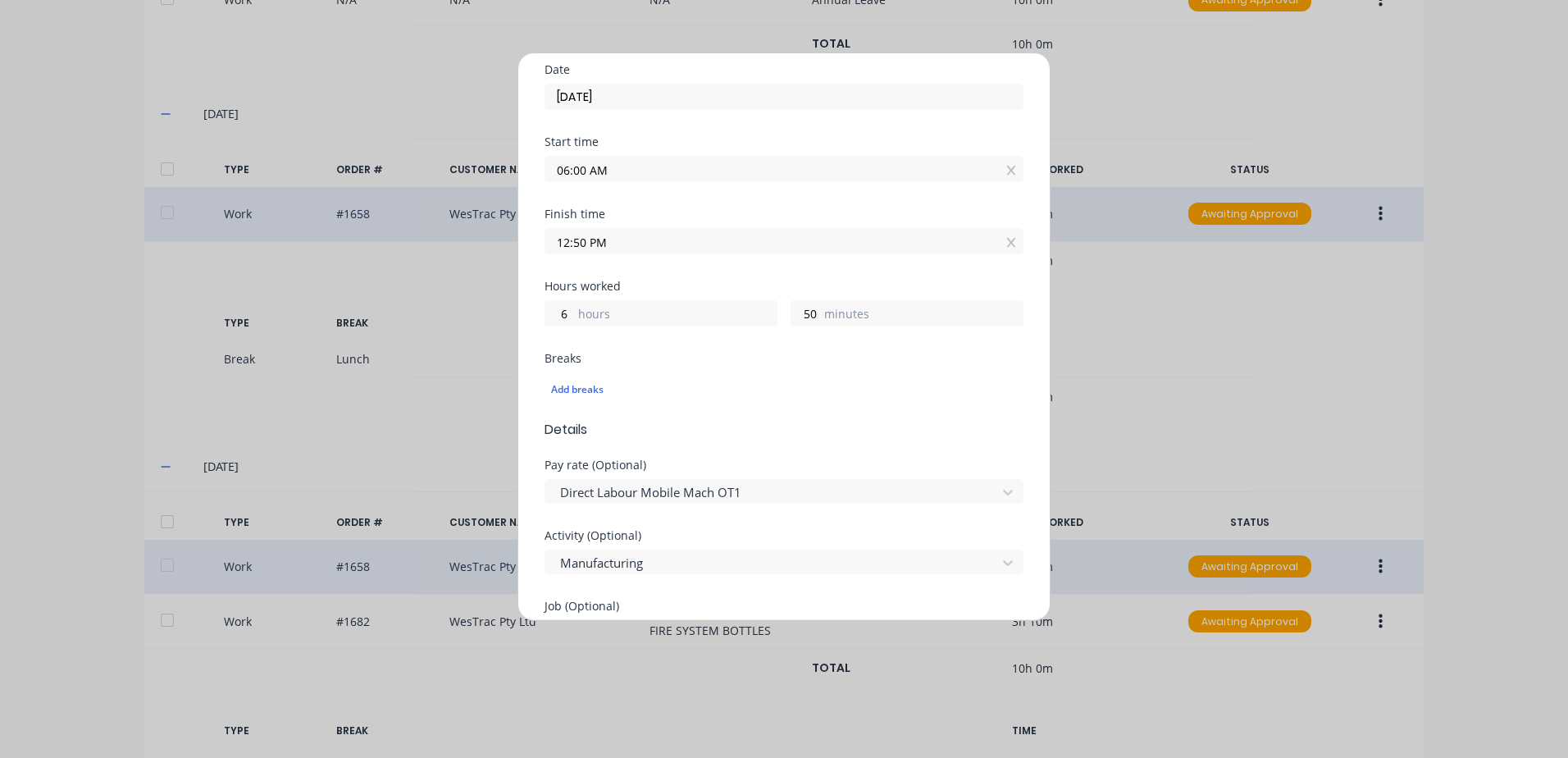
scroll to position [164, 0]
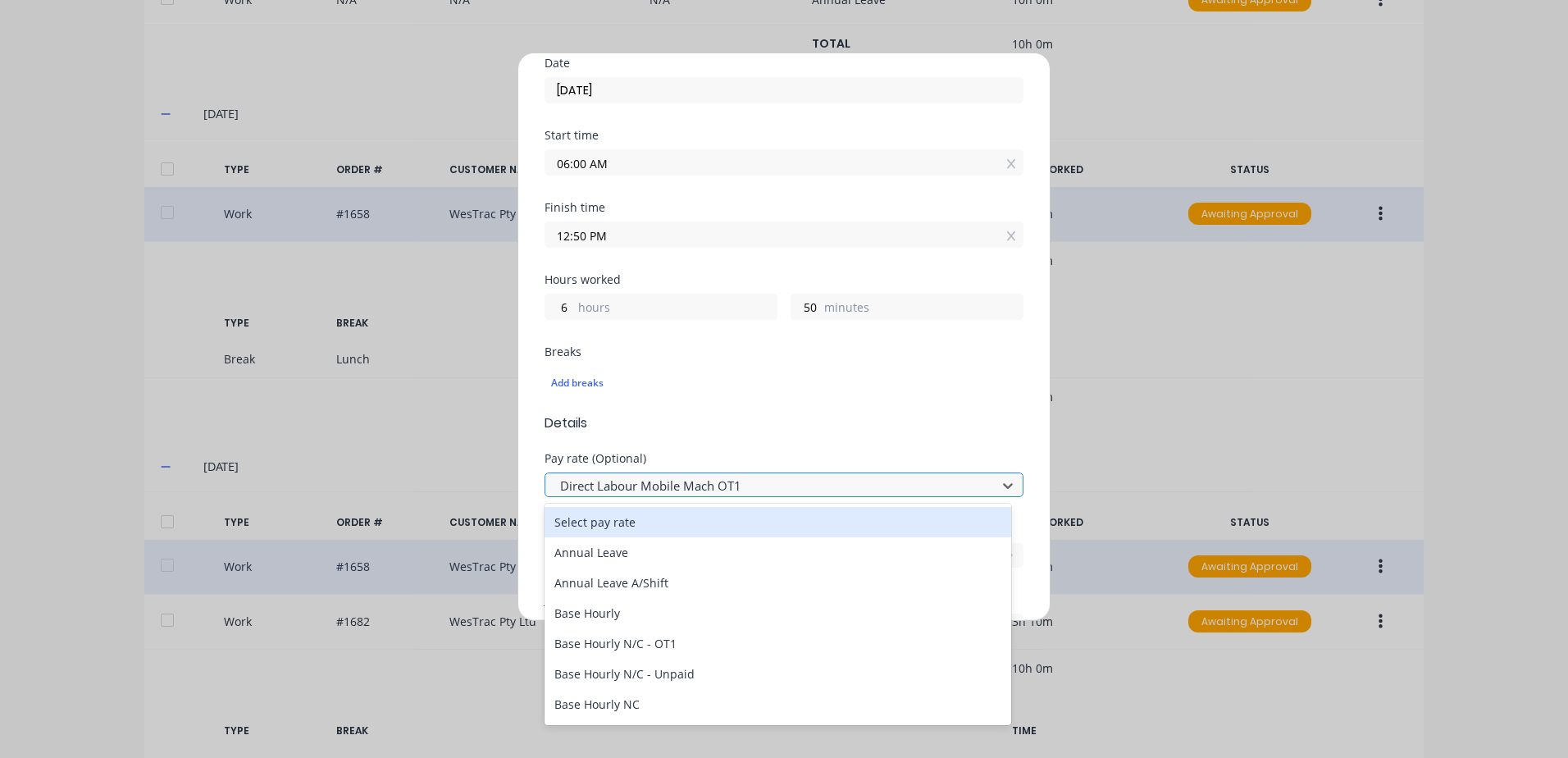
click at [723, 486] on div at bounding box center [773, 486] width 430 height 21
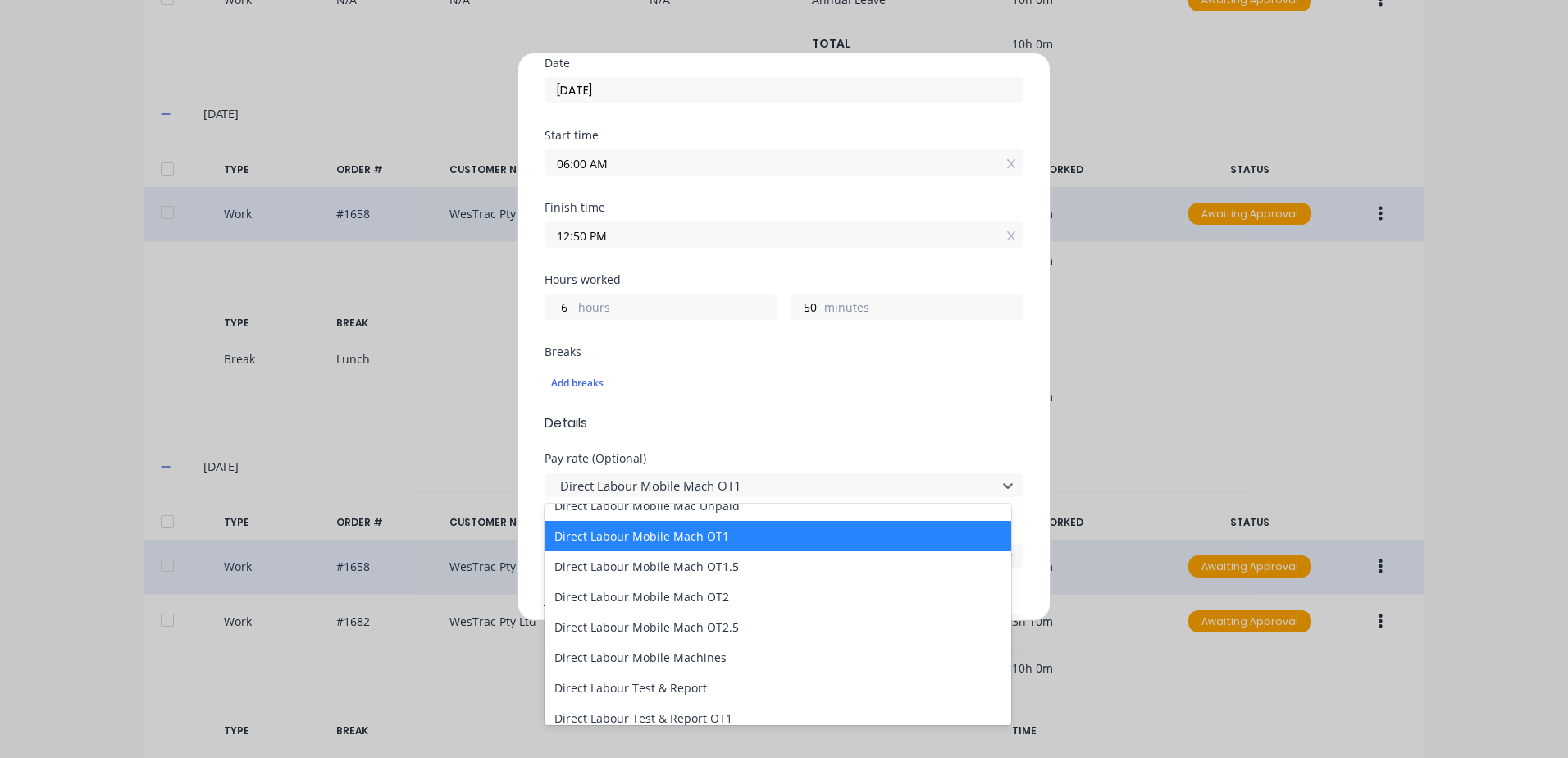
scroll to position [1148, 0]
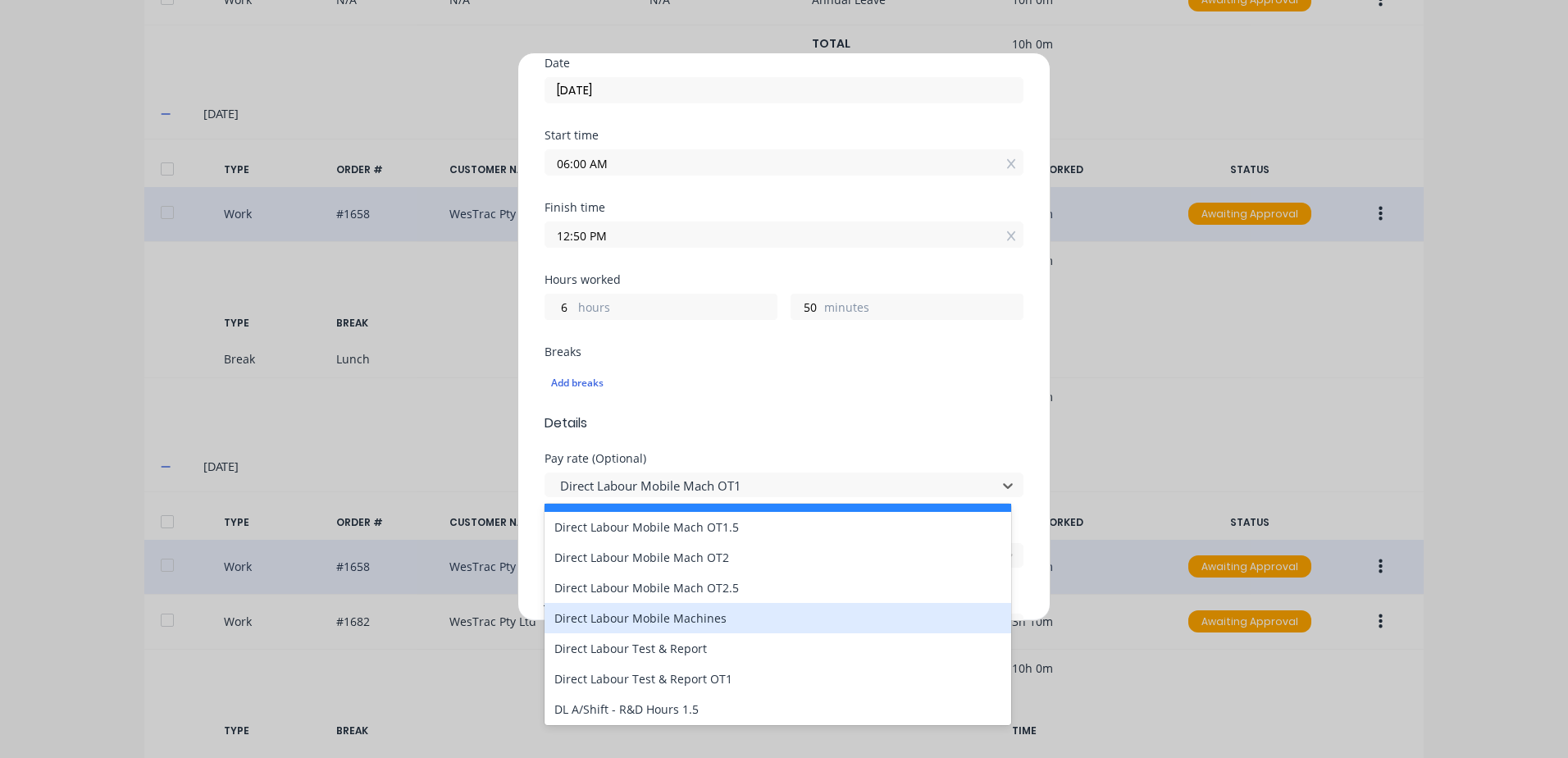
click at [665, 615] on div "Direct Labour Mobile Machines" at bounding box center [778, 618] width 467 height 31
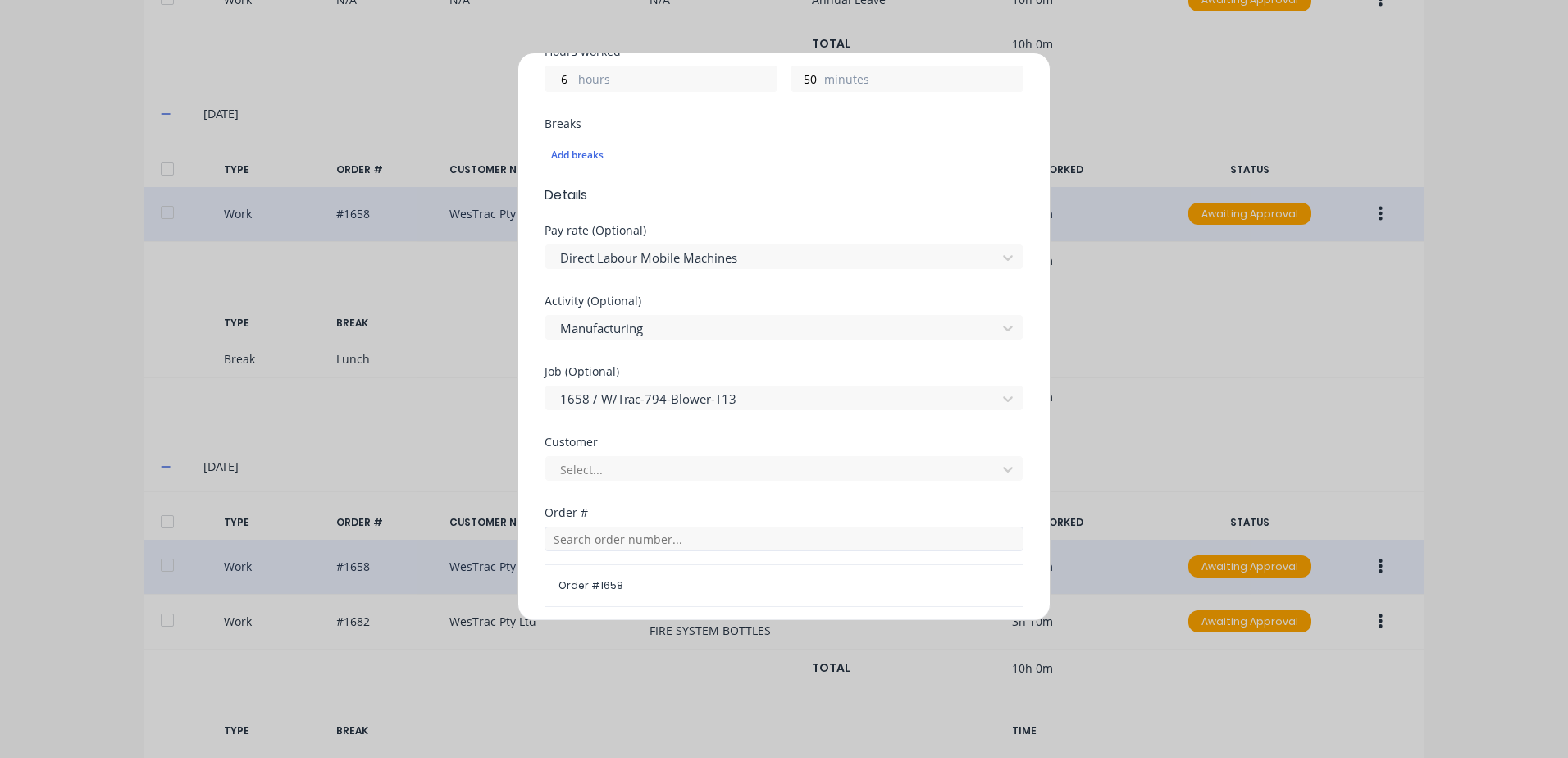
scroll to position [410, 0]
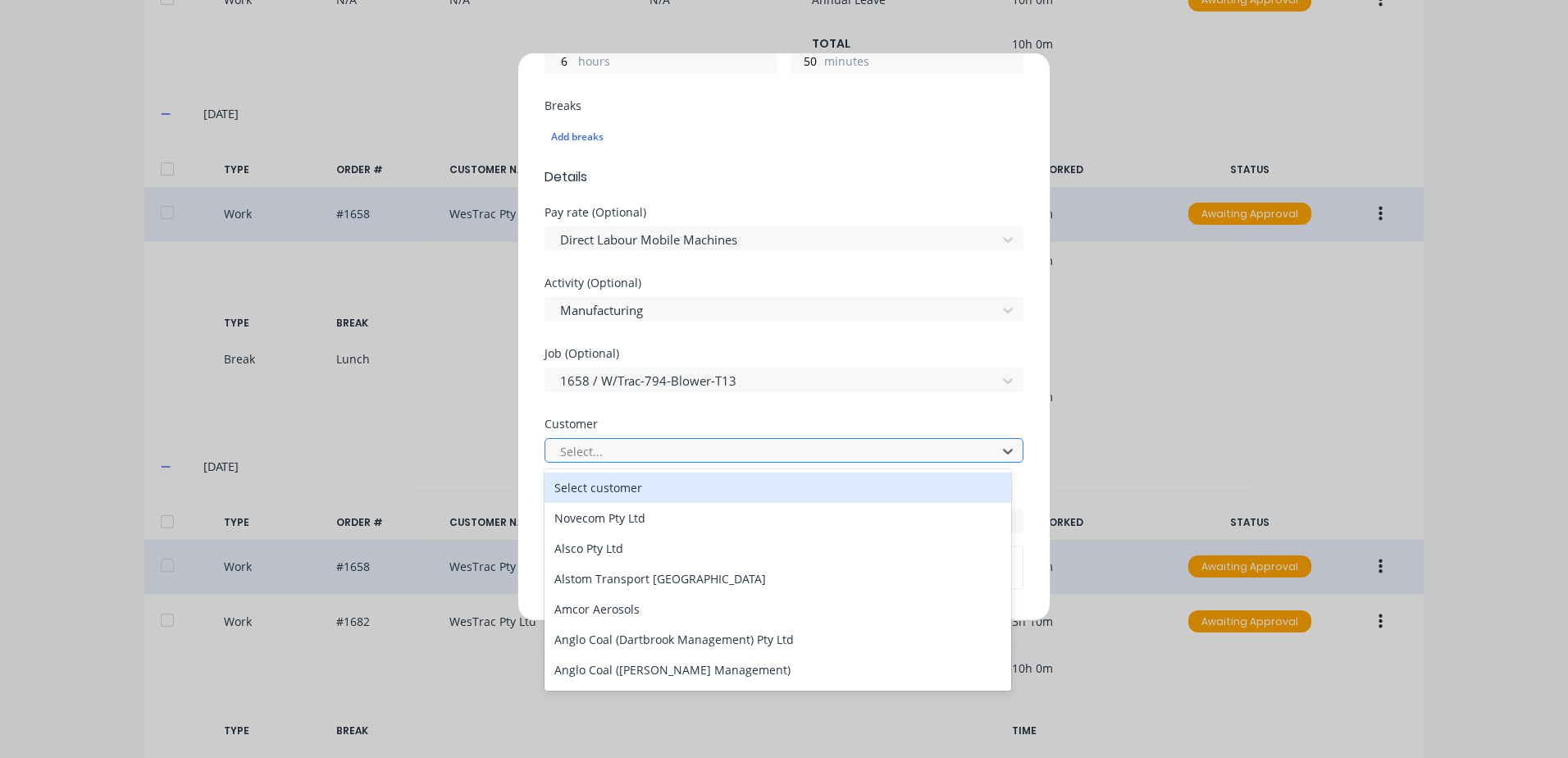
click at [589, 448] on div at bounding box center [773, 451] width 430 height 21
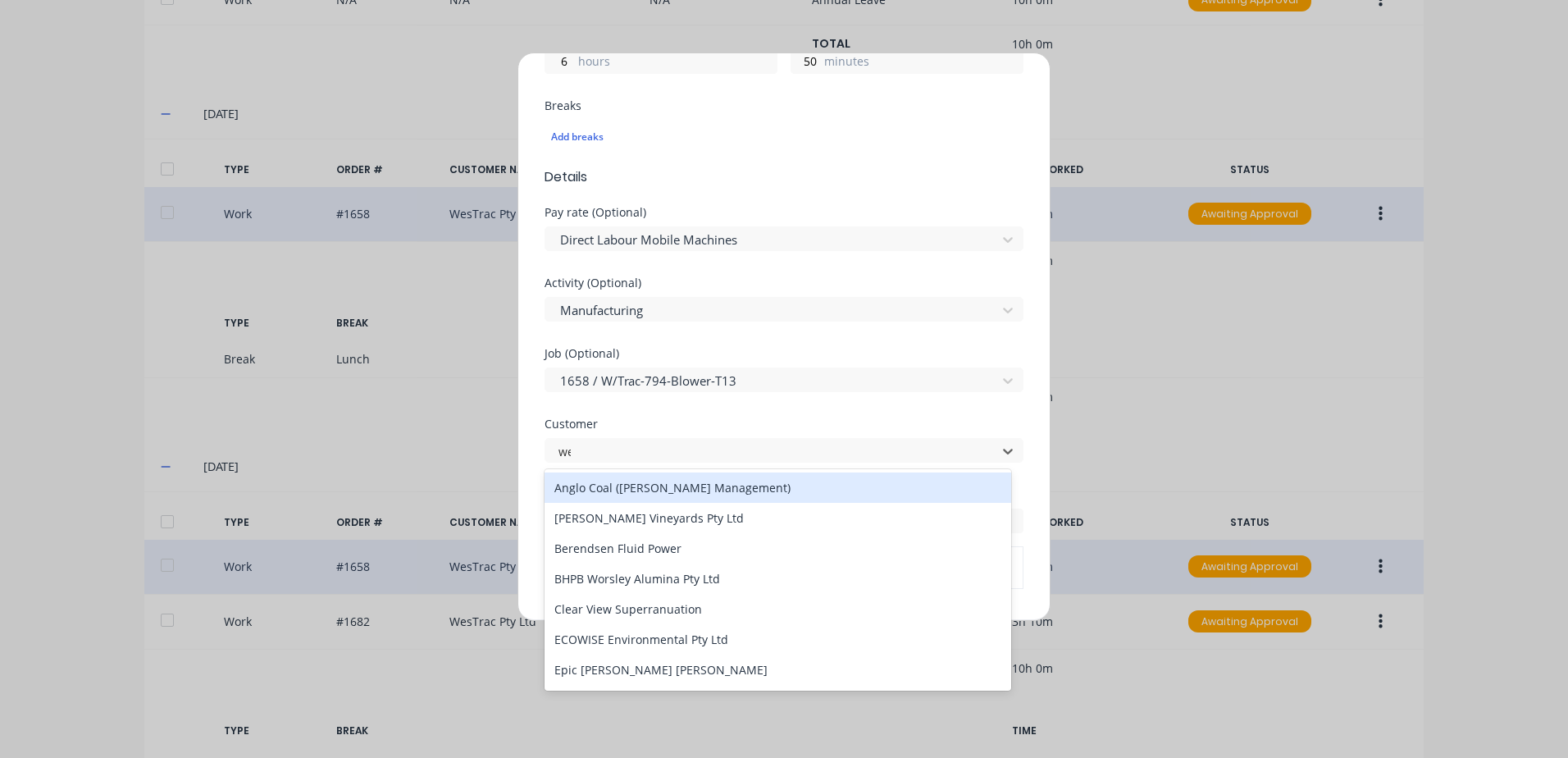
type input "wes"
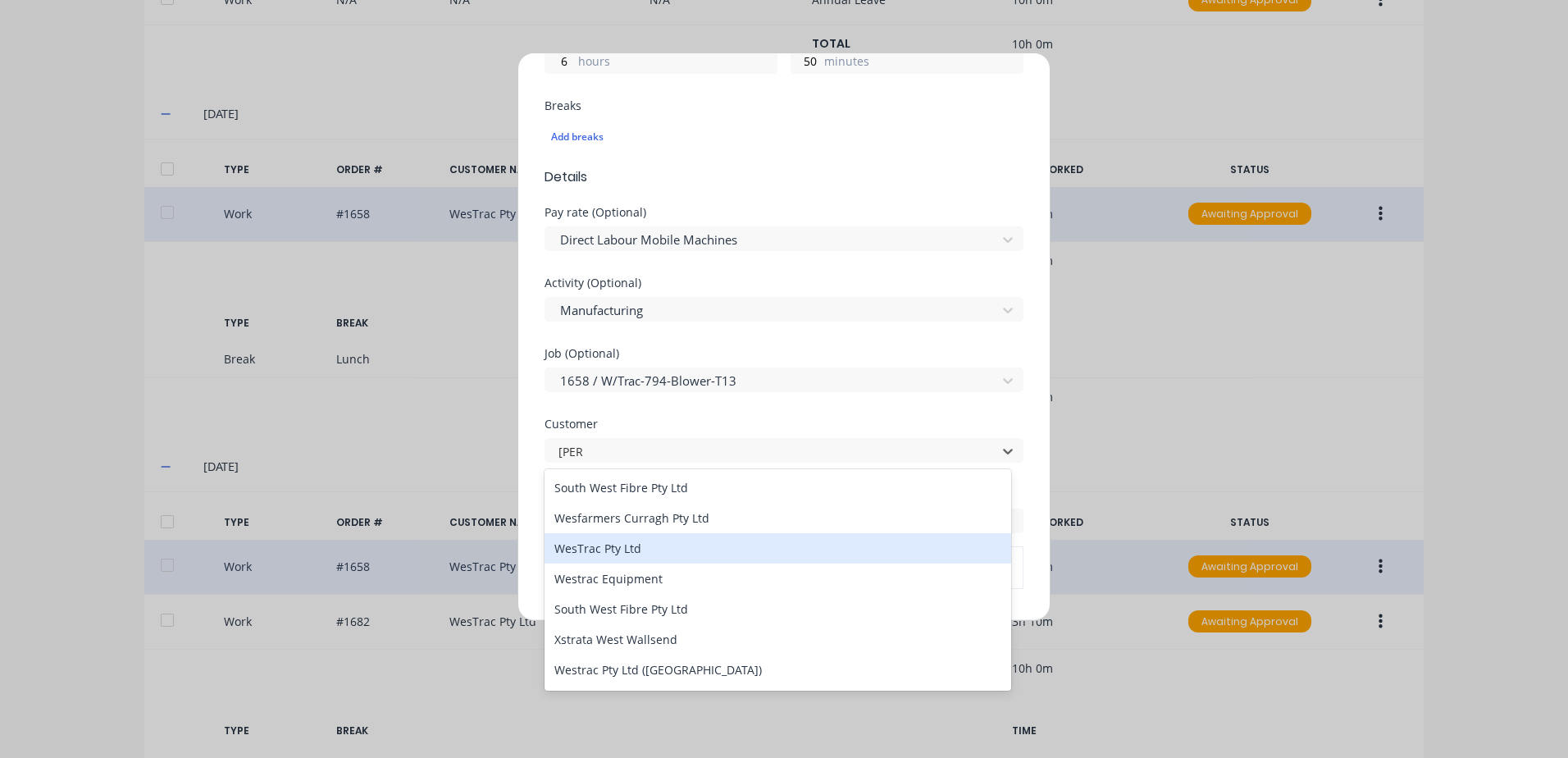
click at [602, 546] on div "WesTrac Pty Ltd" at bounding box center [778, 548] width 467 height 31
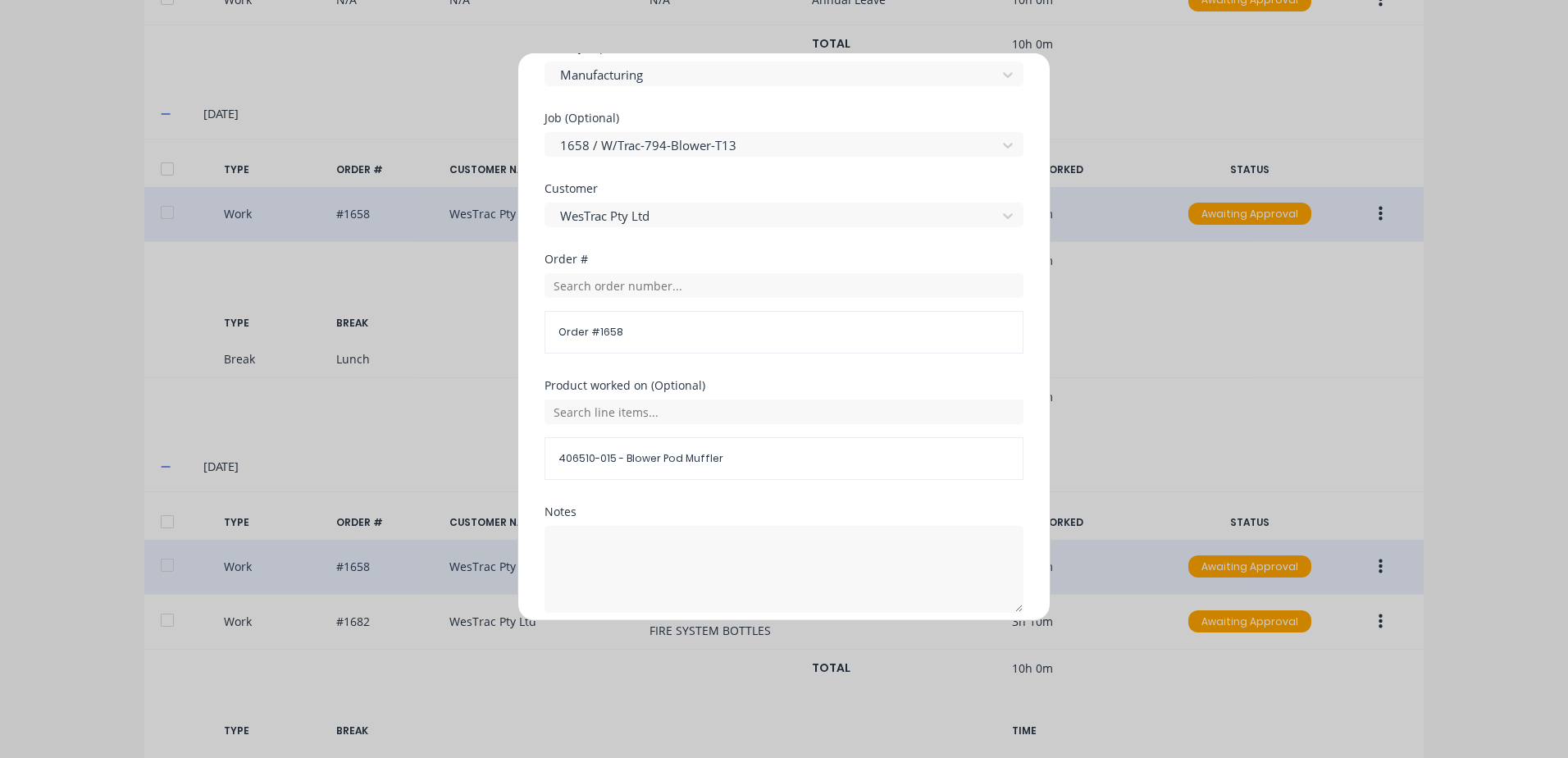
scroll to position [714, 0]
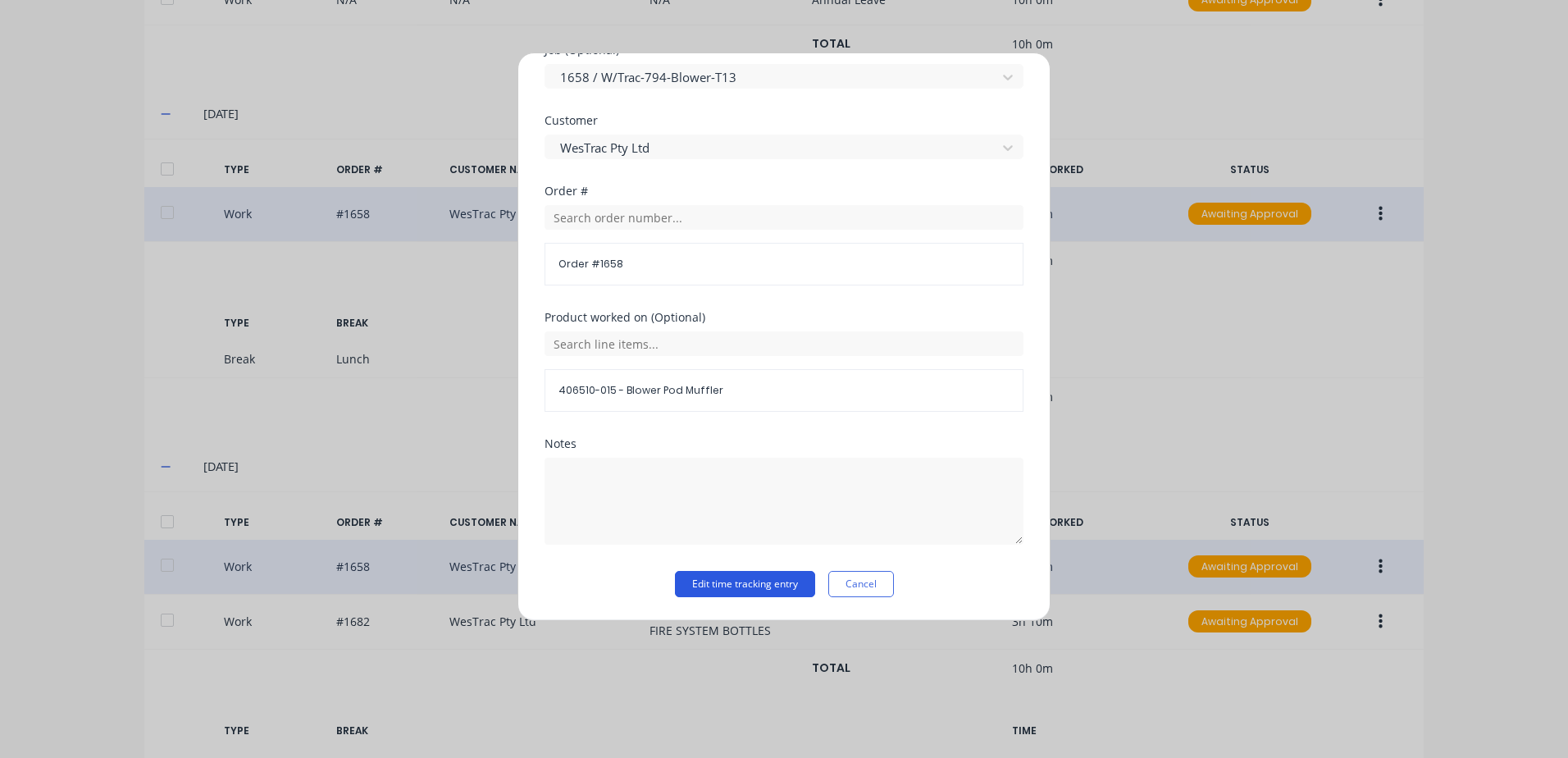
click at [713, 586] on button "Edit time tracking entry" at bounding box center [744, 584] width 140 height 26
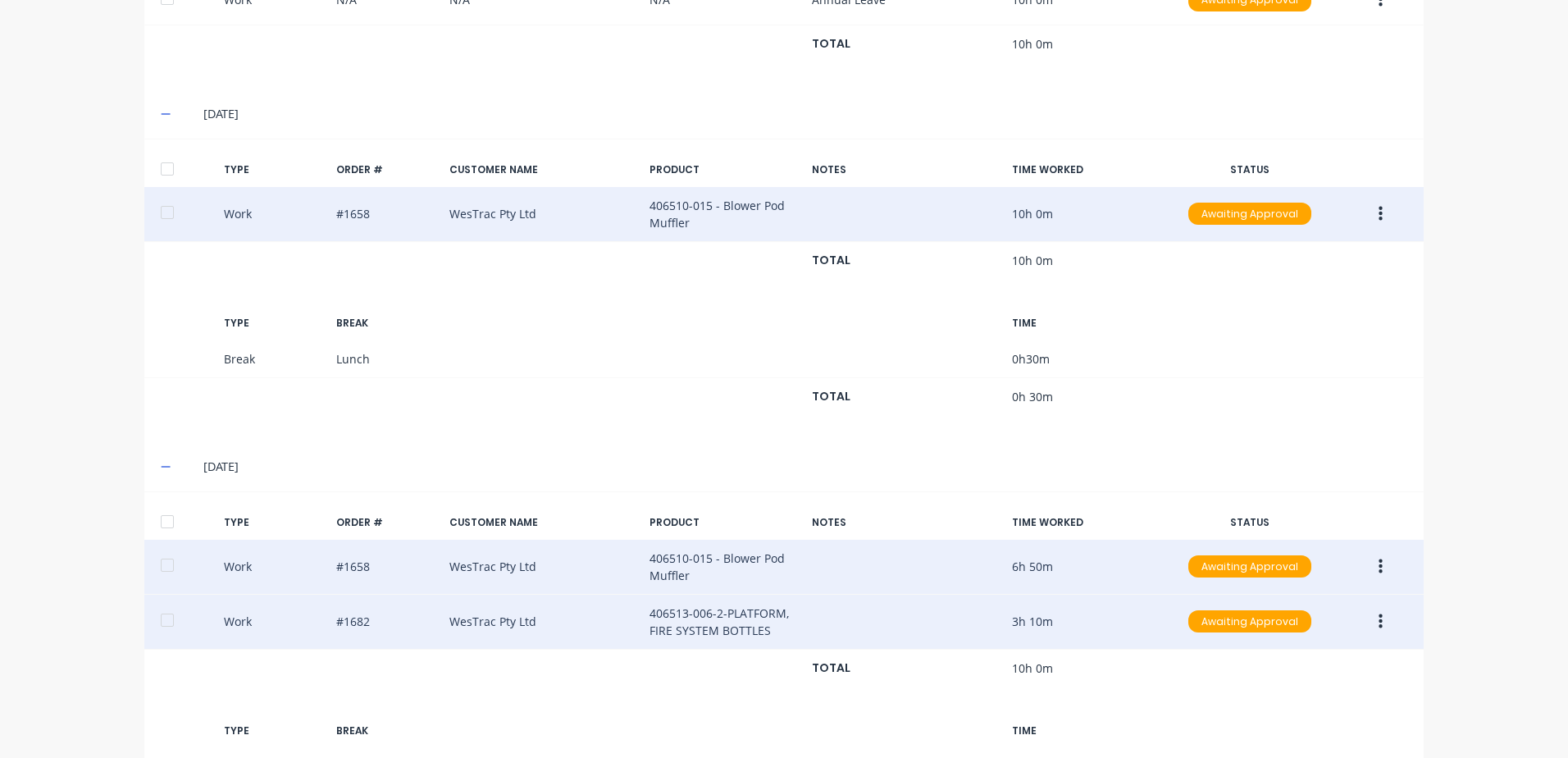
click at [1377, 621] on button "button" at bounding box center [1380, 622] width 39 height 30
click at [1284, 557] on div "Edit" at bounding box center [1322, 559] width 126 height 23
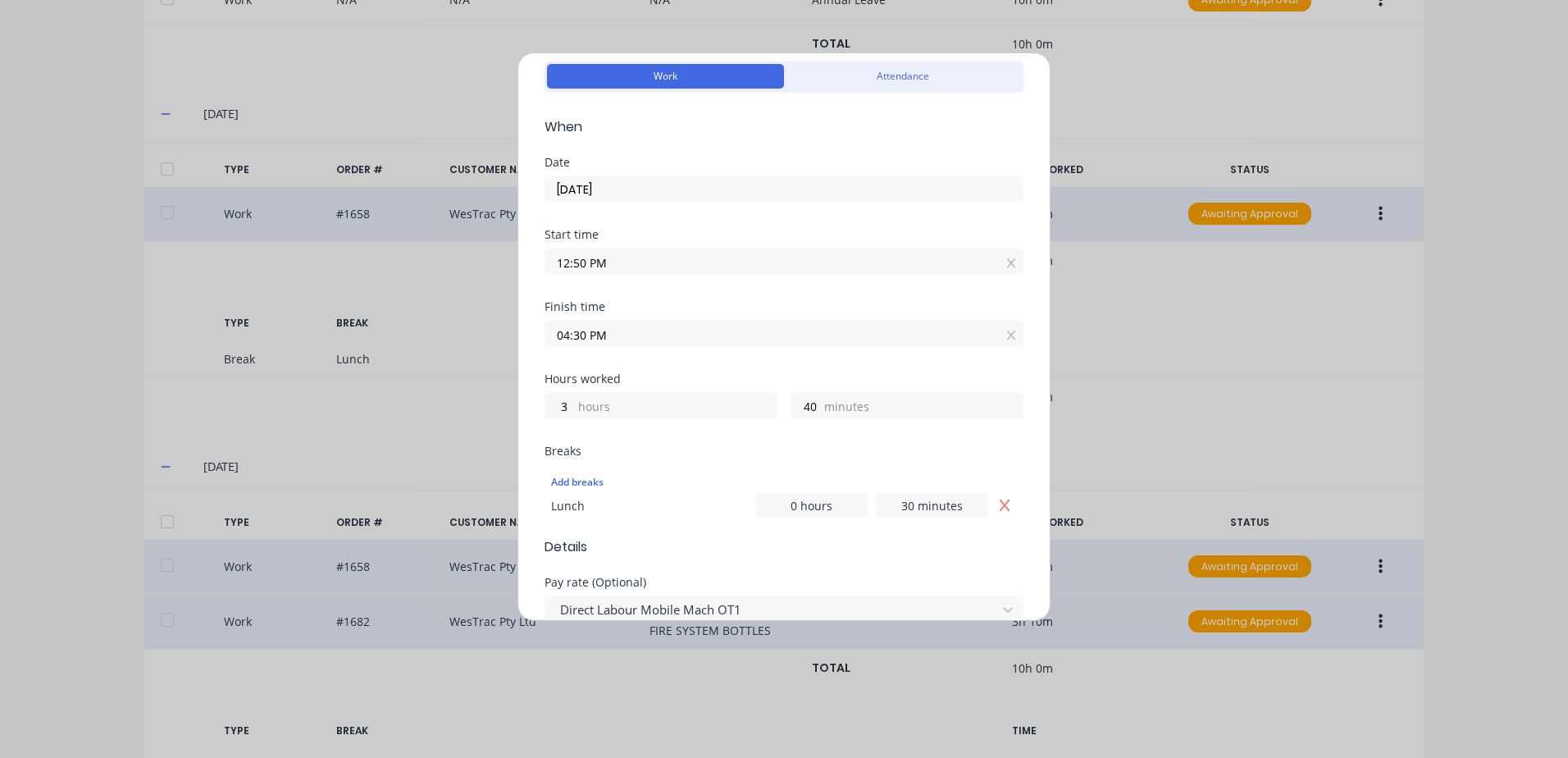
scroll to position [246, 0]
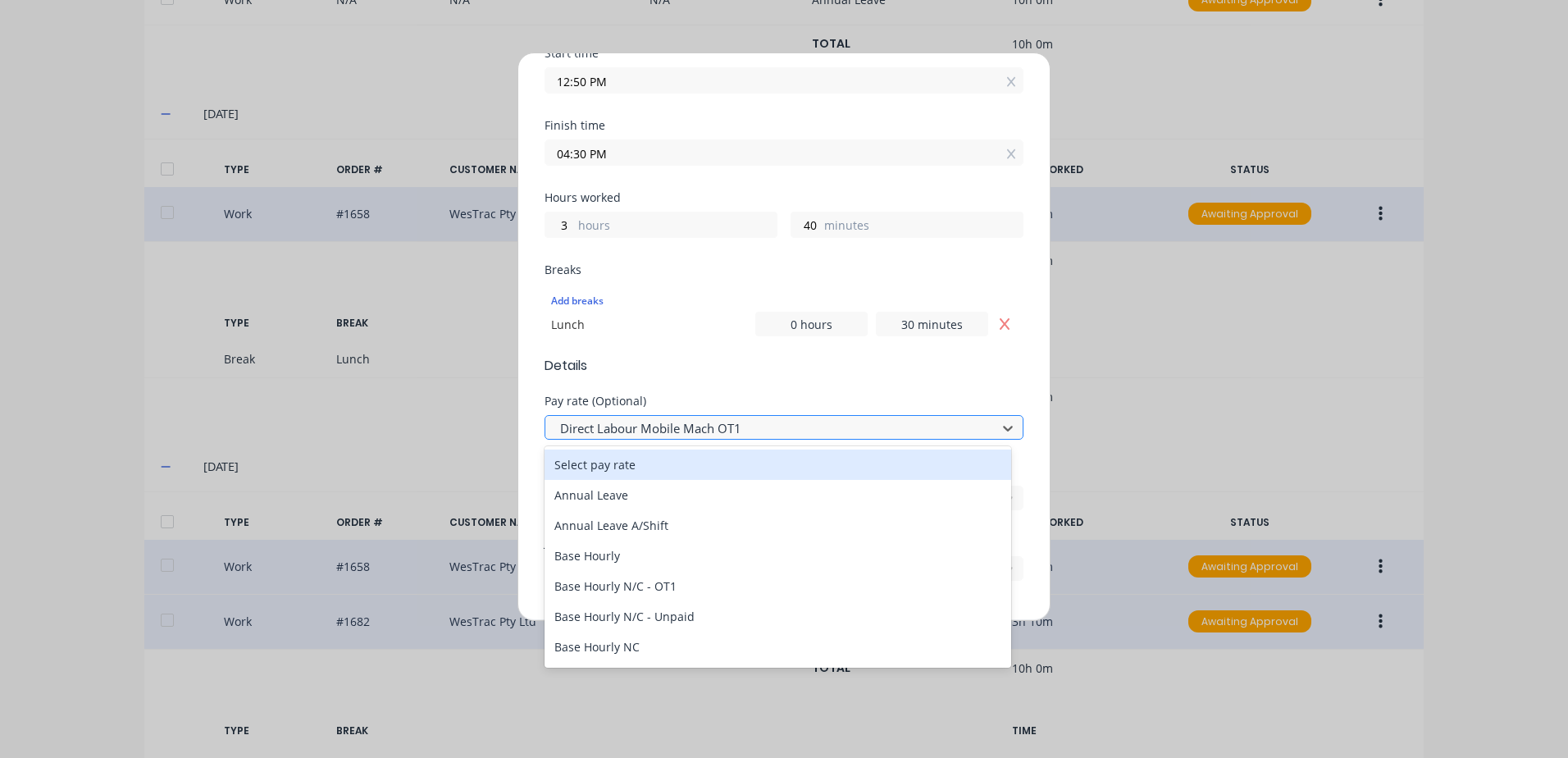
click at [692, 426] on div at bounding box center [773, 428] width 430 height 21
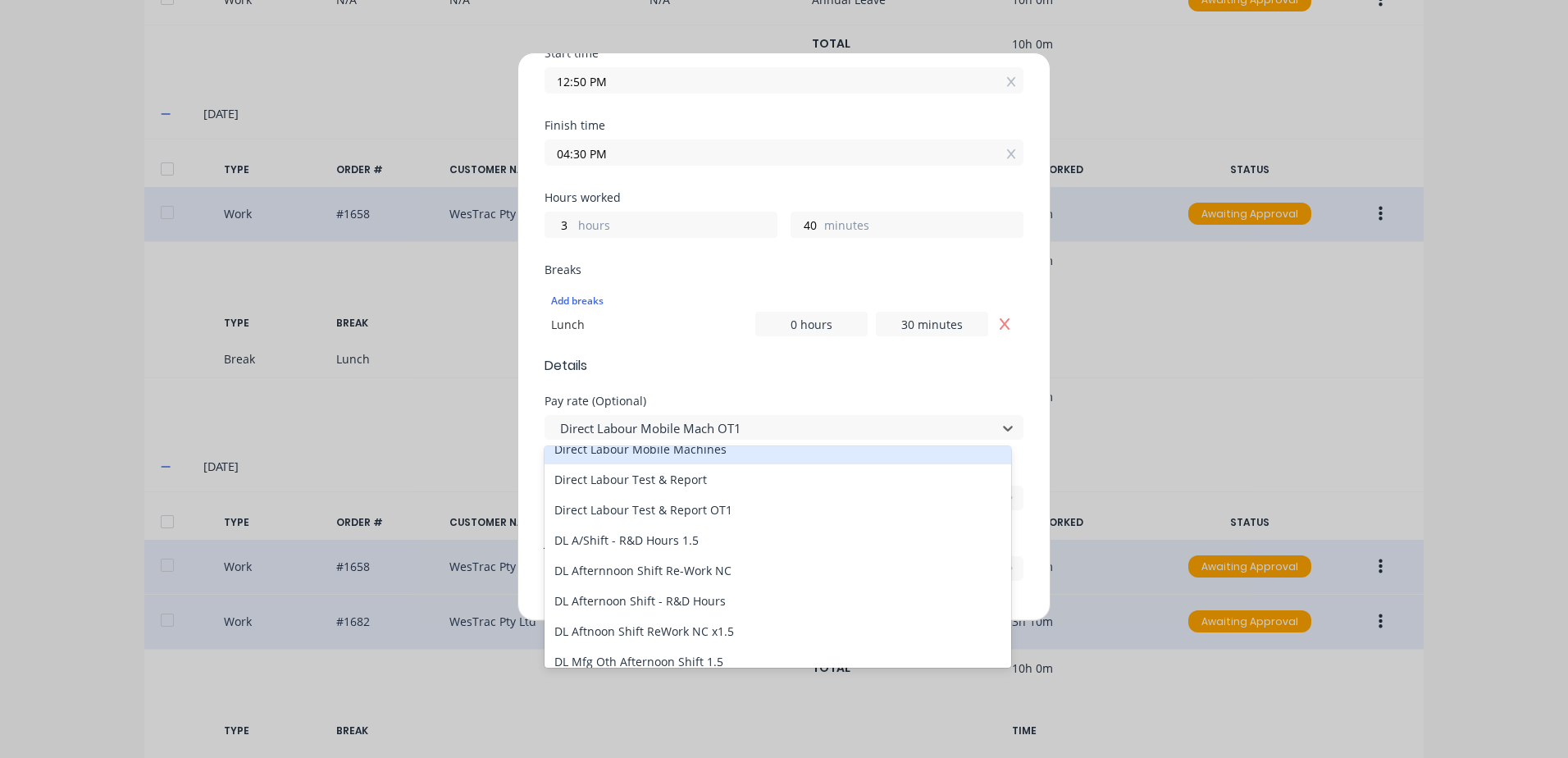
scroll to position [1231, 0]
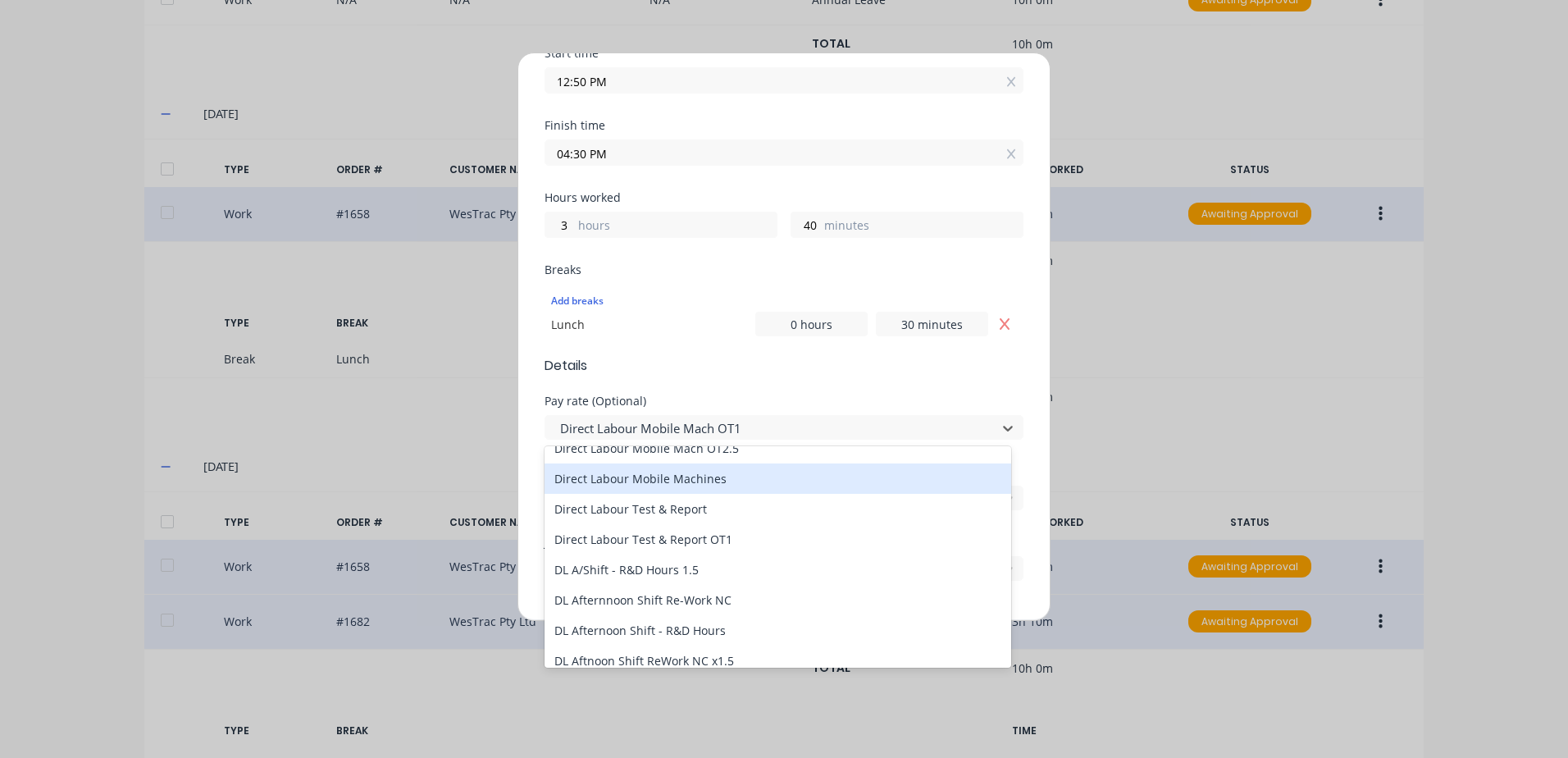
click at [705, 478] on div "Direct Labour Mobile Machines" at bounding box center [778, 479] width 467 height 31
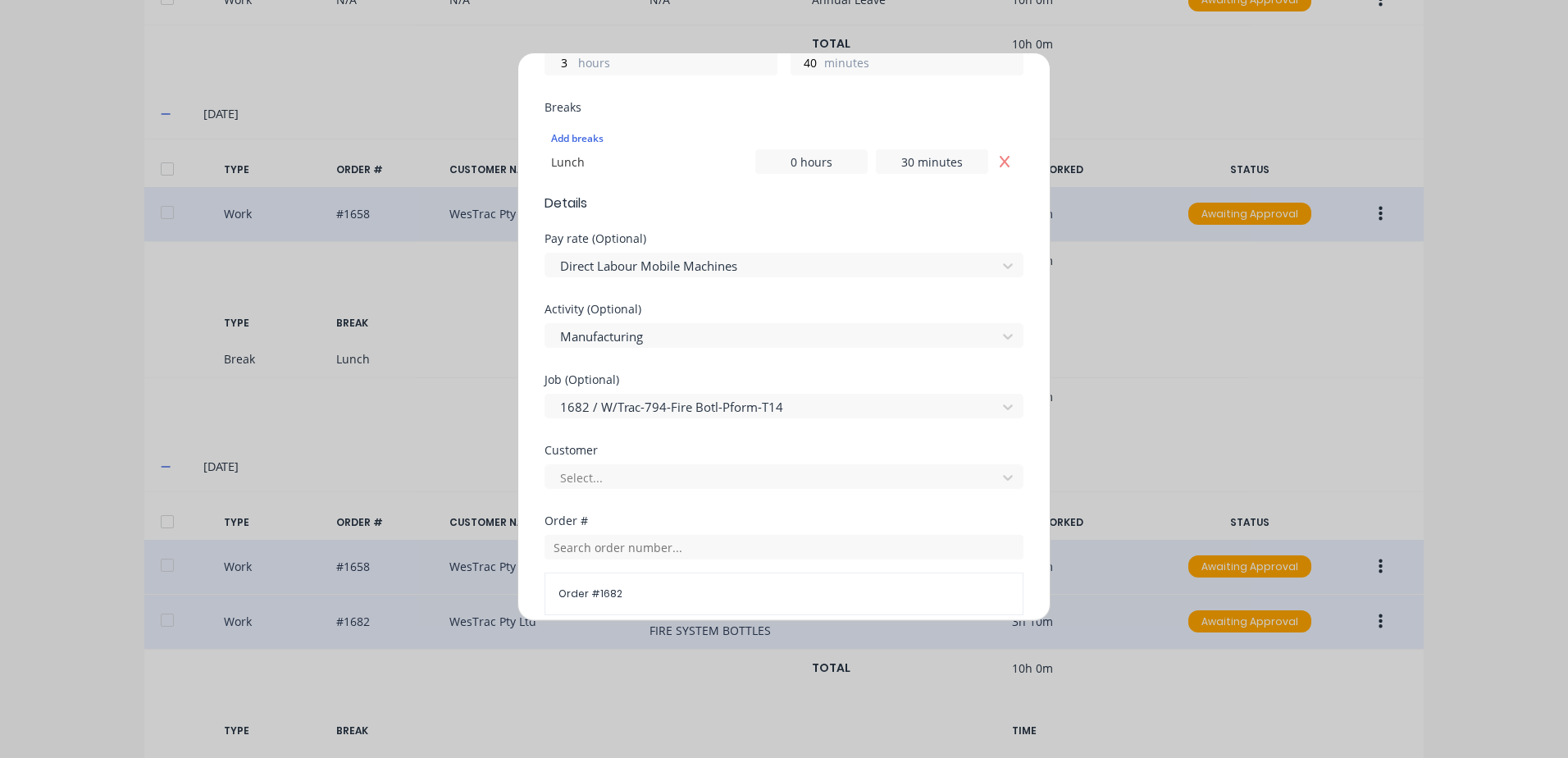
scroll to position [410, 0]
click at [602, 475] on div at bounding box center [773, 476] width 430 height 21
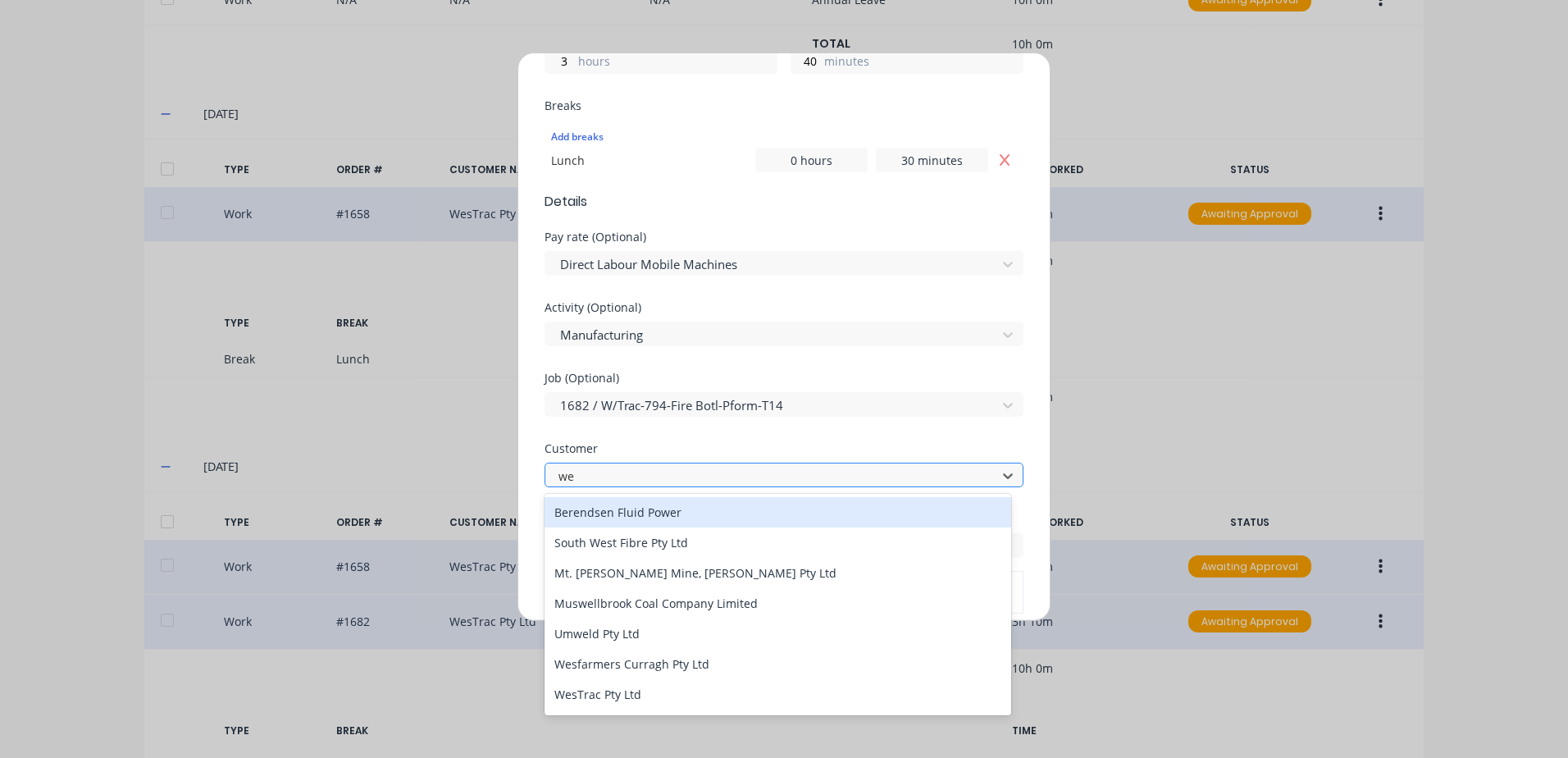
type input "wes"
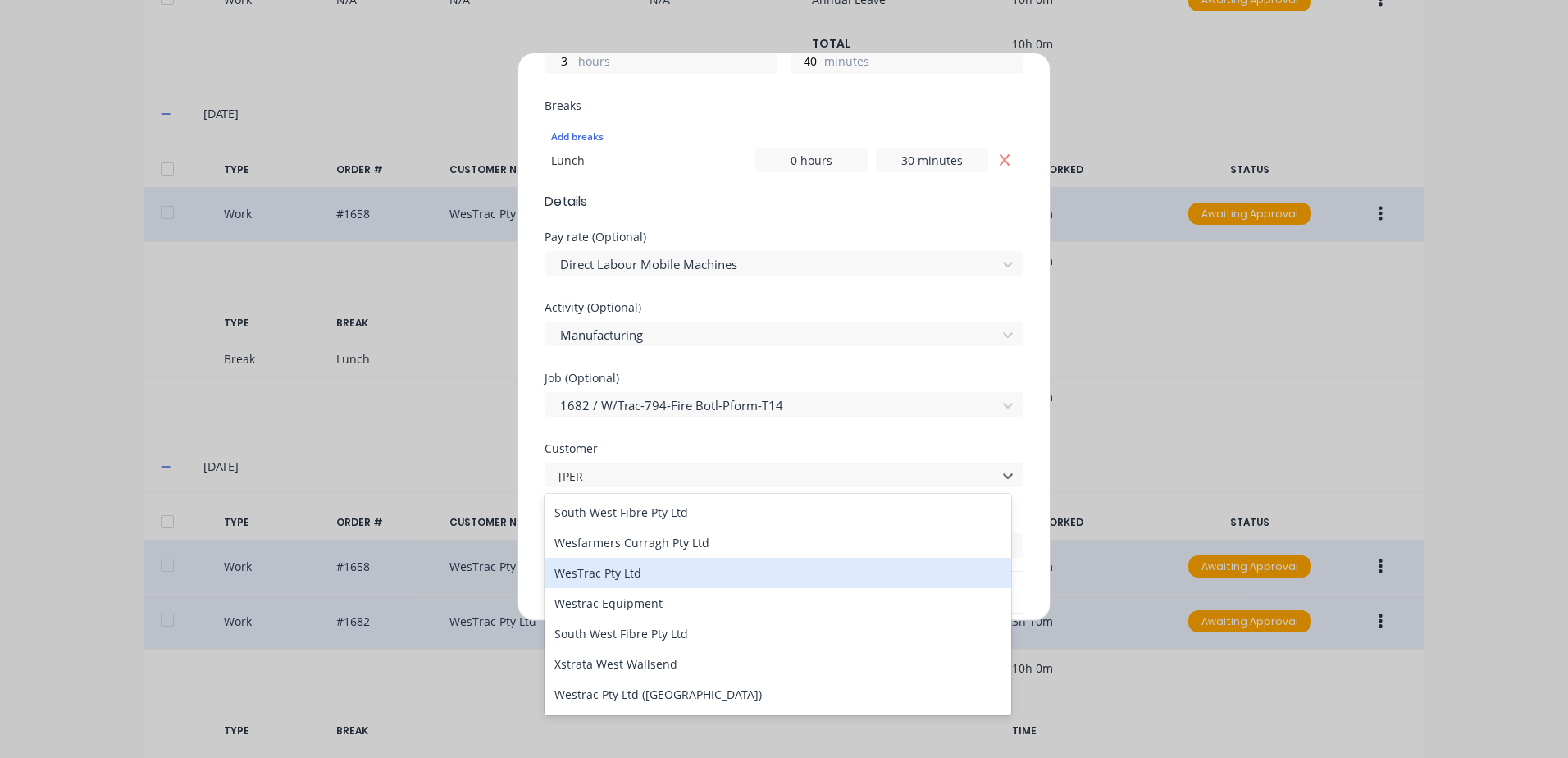
click at [592, 573] on div "WesTrac Pty Ltd" at bounding box center [778, 573] width 467 height 31
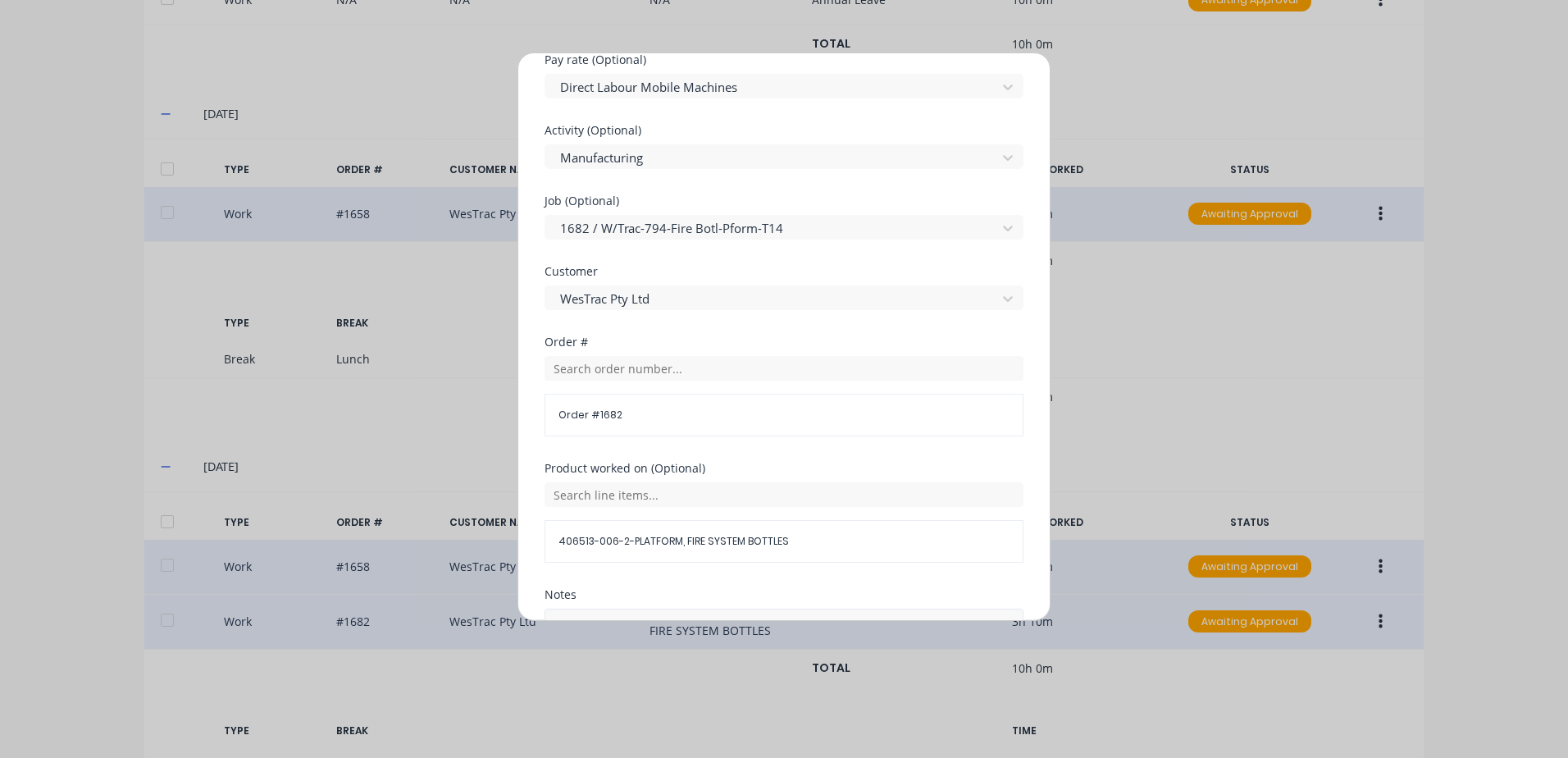
scroll to position [738, 0]
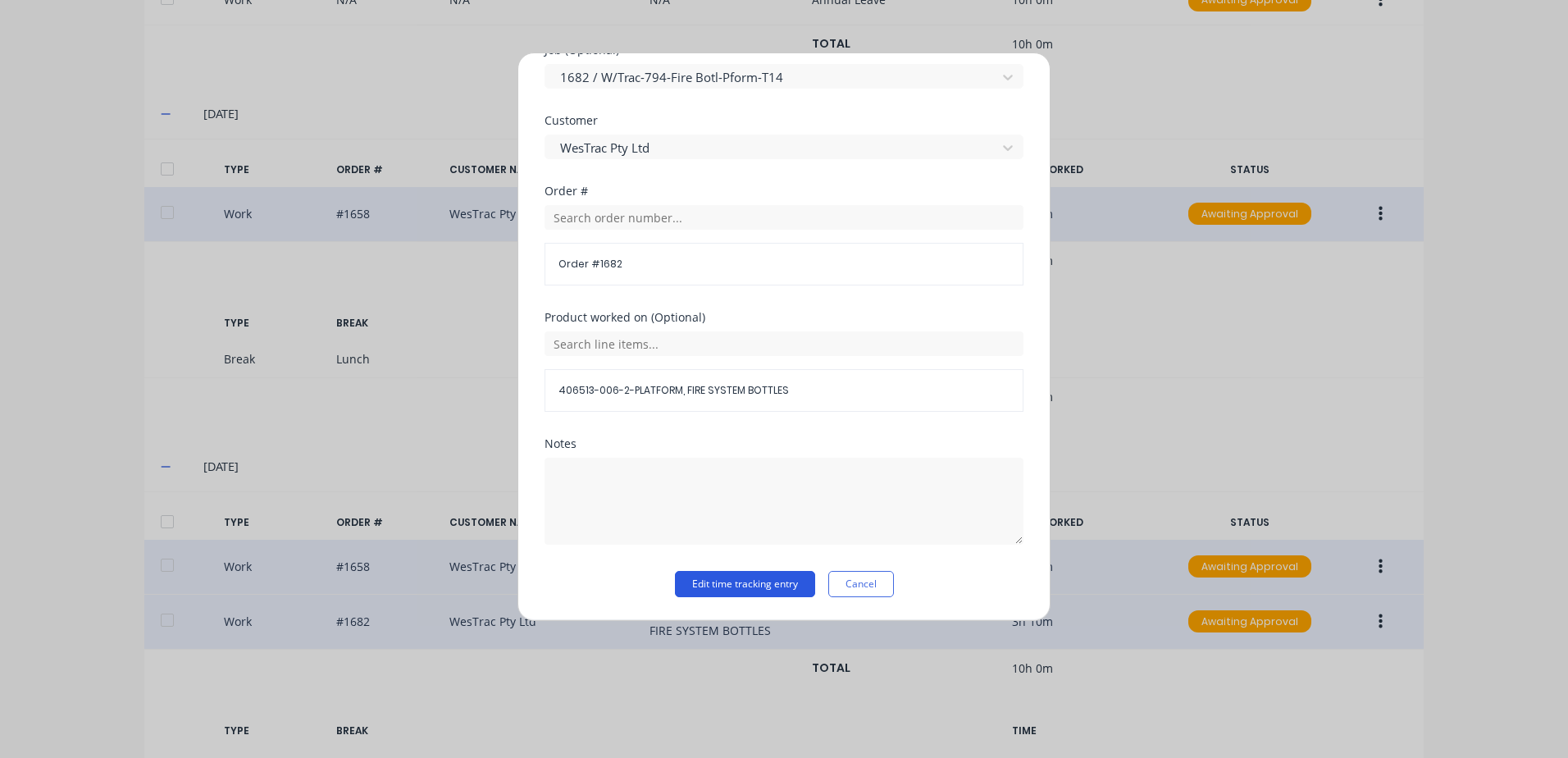
click at [711, 581] on button "Edit time tracking entry" at bounding box center [744, 584] width 140 height 26
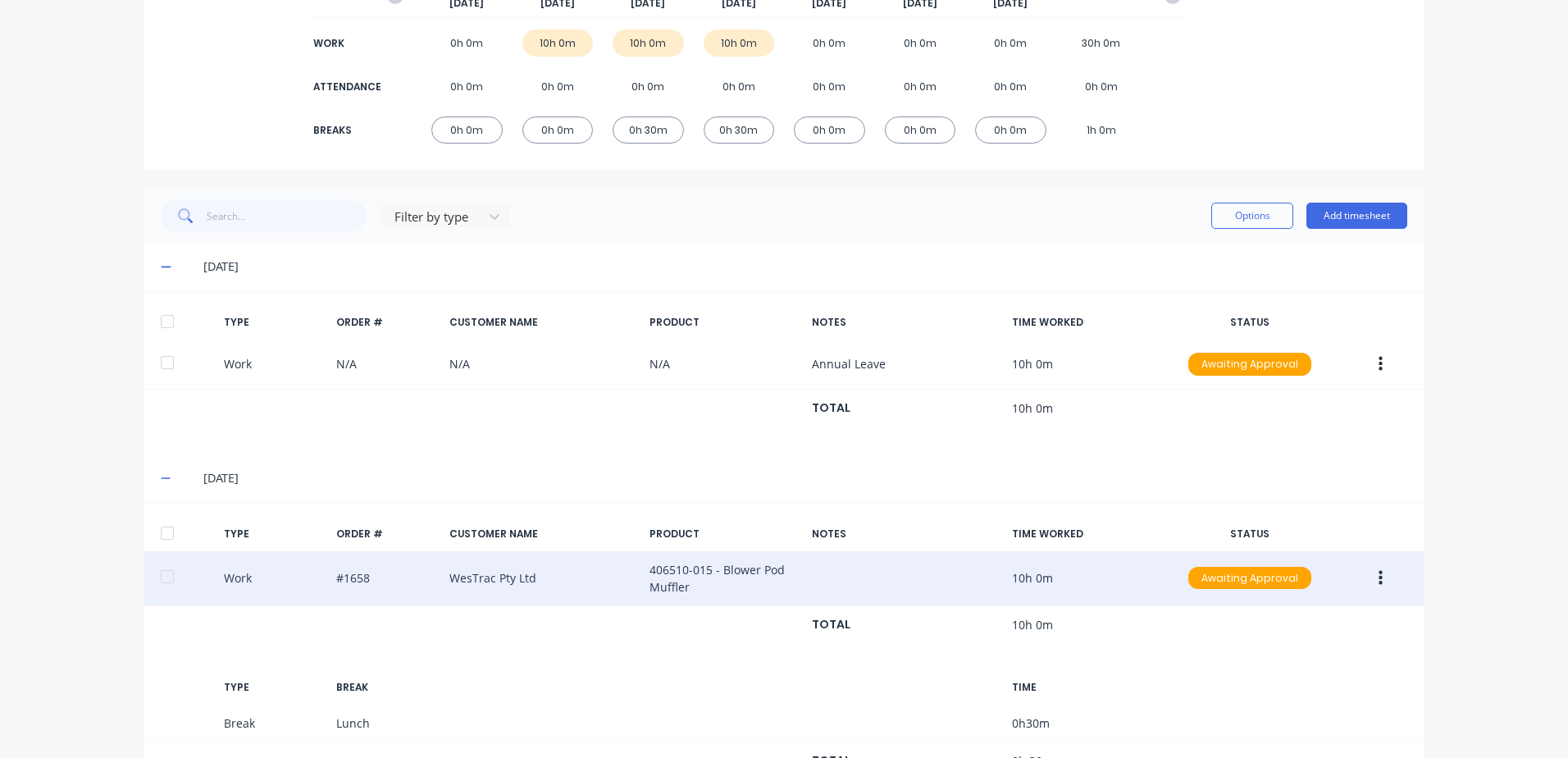
scroll to position [223, 0]
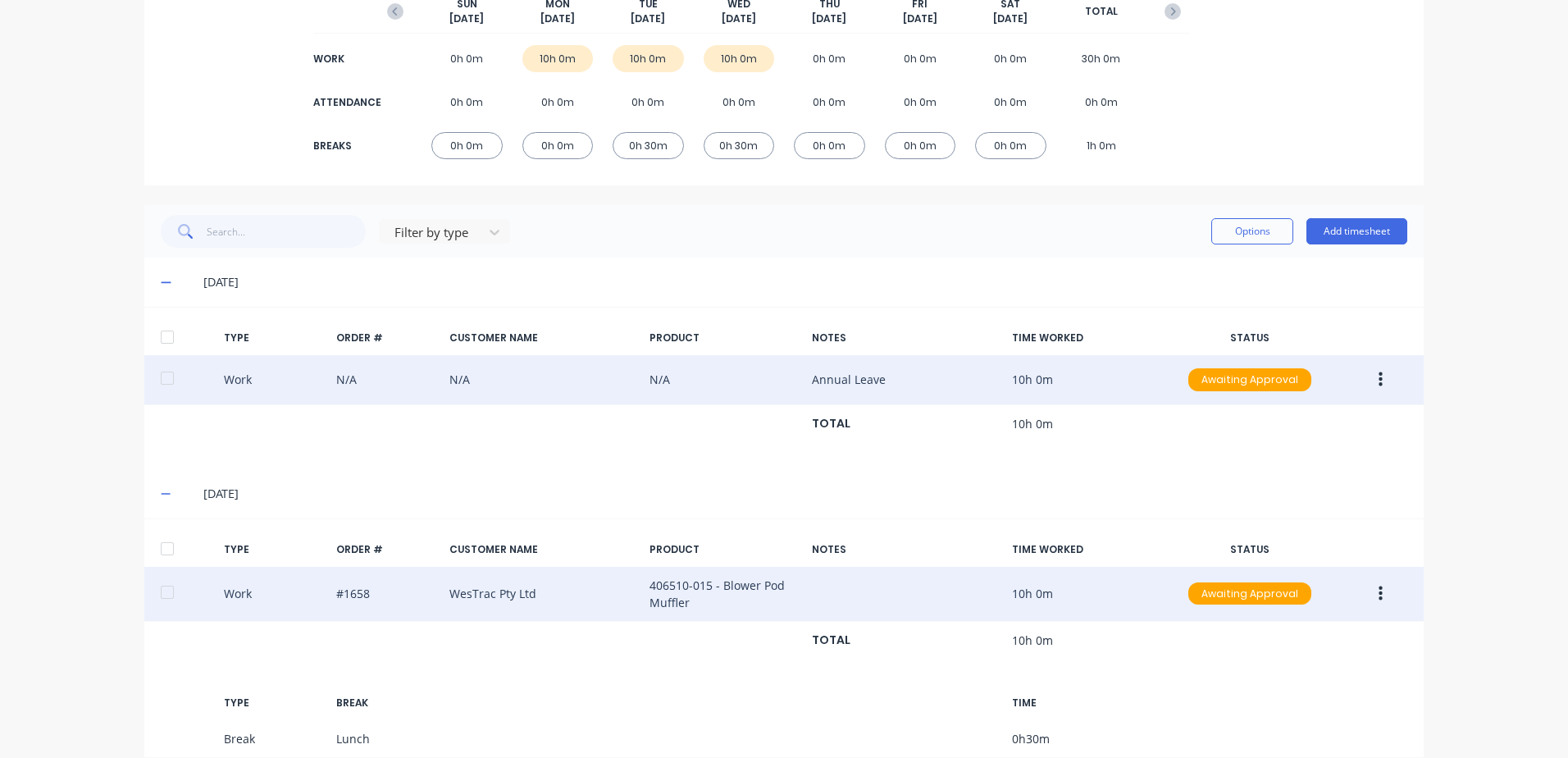
click at [1378, 378] on icon "button" at bounding box center [1380, 379] width 5 height 18
click at [1290, 382] on div "Approve" at bounding box center [1322, 383] width 126 height 23
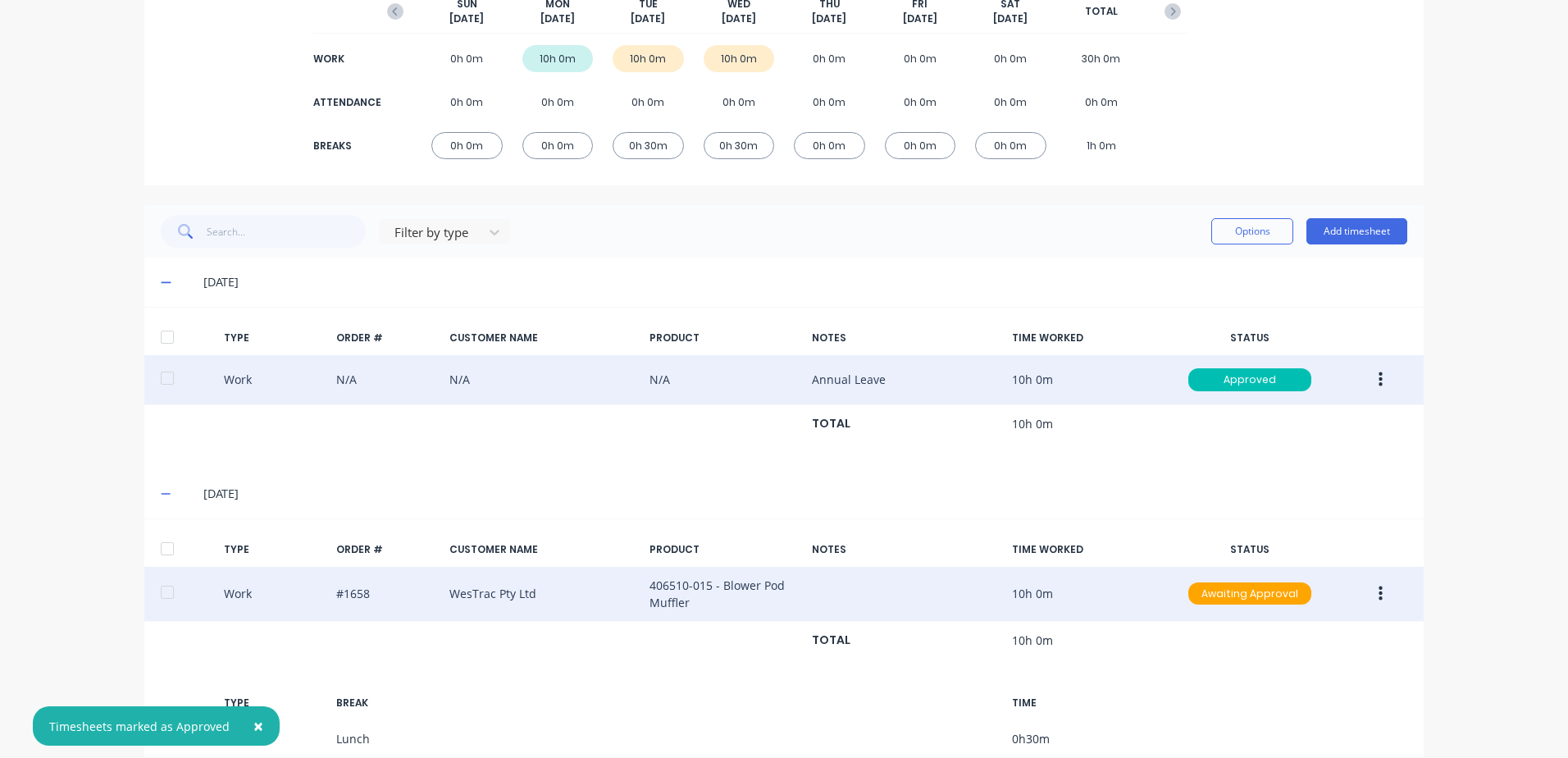
click at [1377, 592] on button "button" at bounding box center [1380, 594] width 39 height 30
click at [1289, 596] on div "Approve" at bounding box center [1322, 597] width 126 height 23
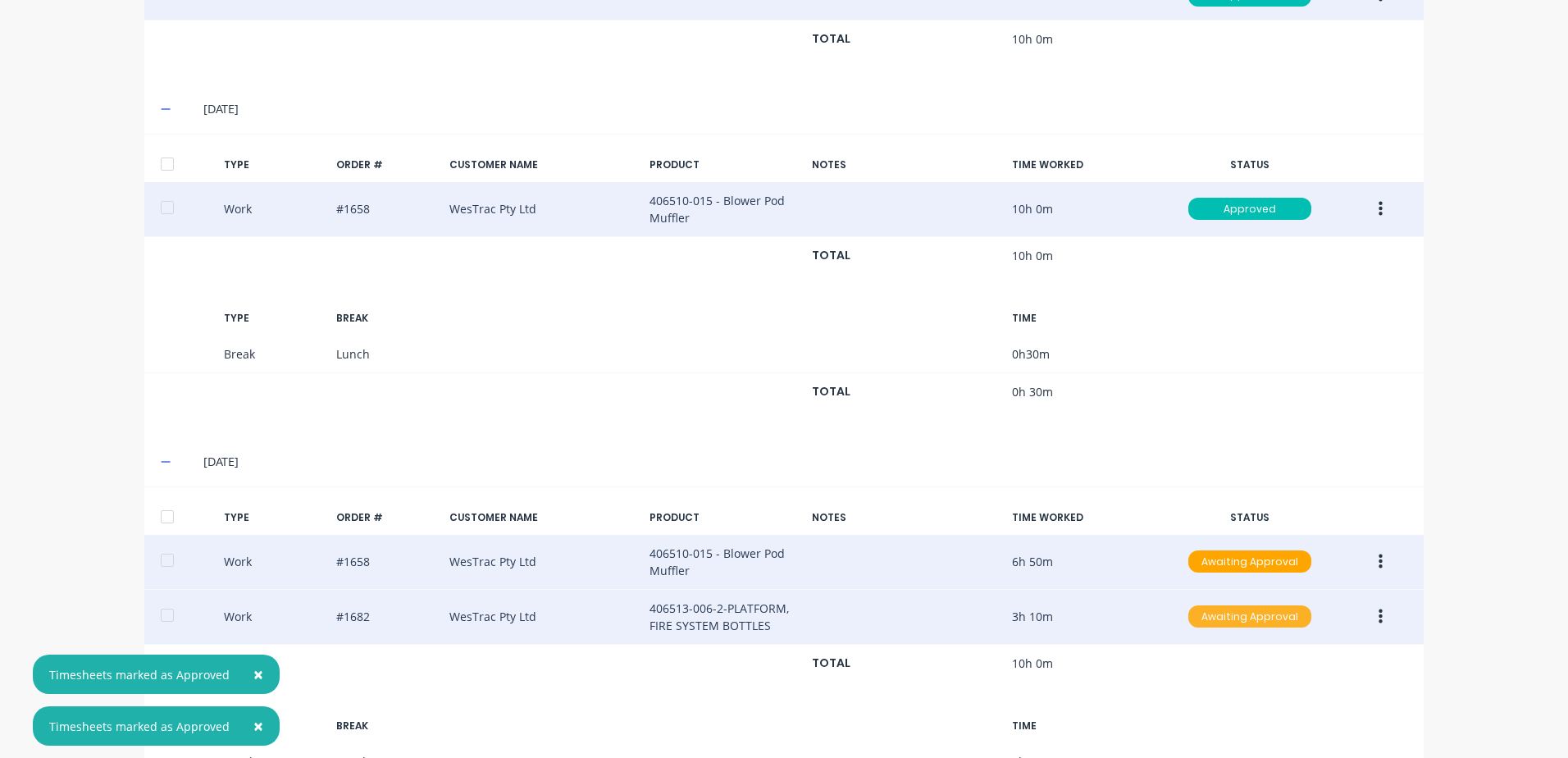
scroll to position [633, 0]
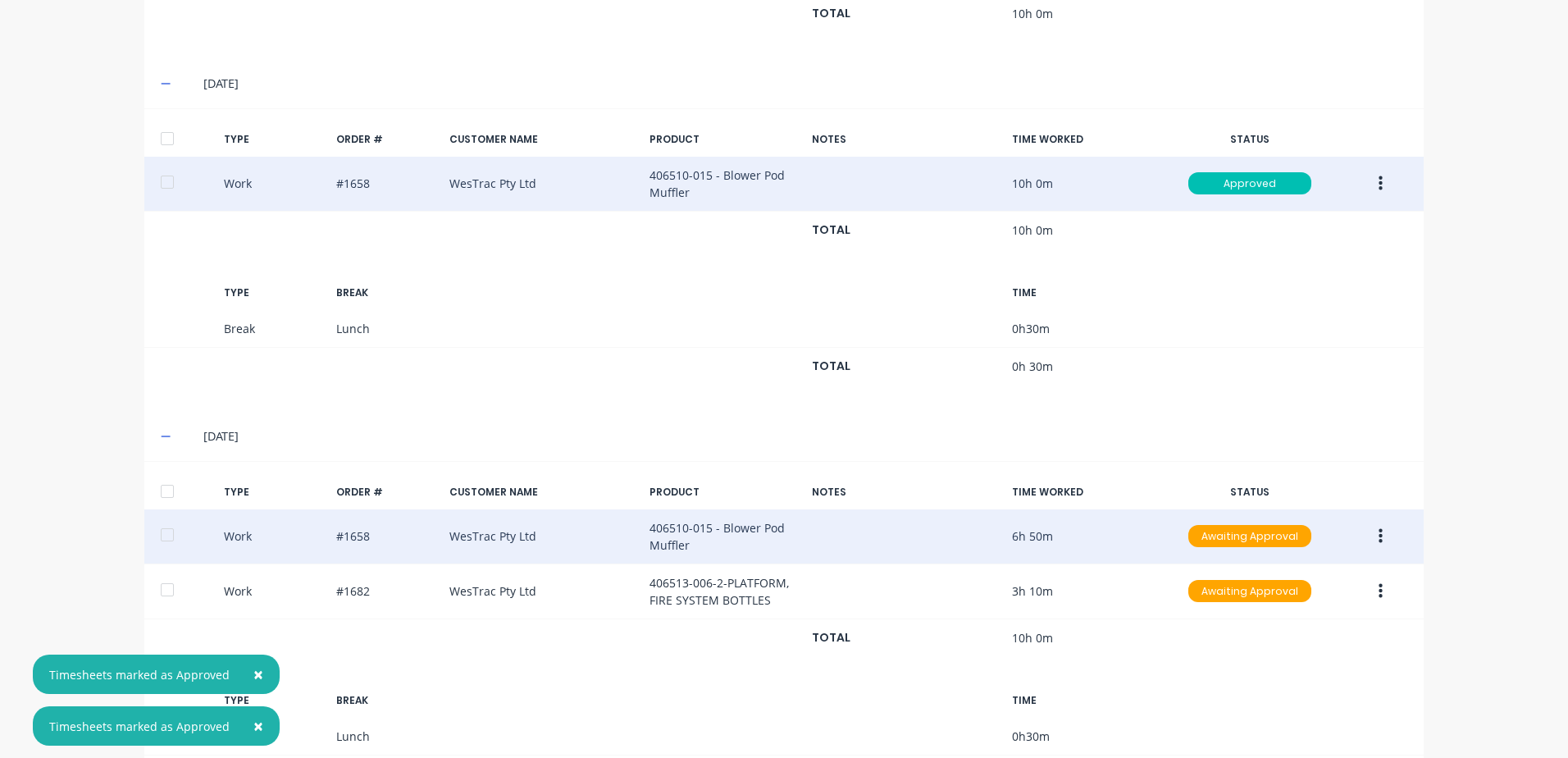
click at [1378, 540] on icon "button" at bounding box center [1380, 536] width 5 height 14
click at [1281, 539] on div "Approve" at bounding box center [1322, 540] width 126 height 23
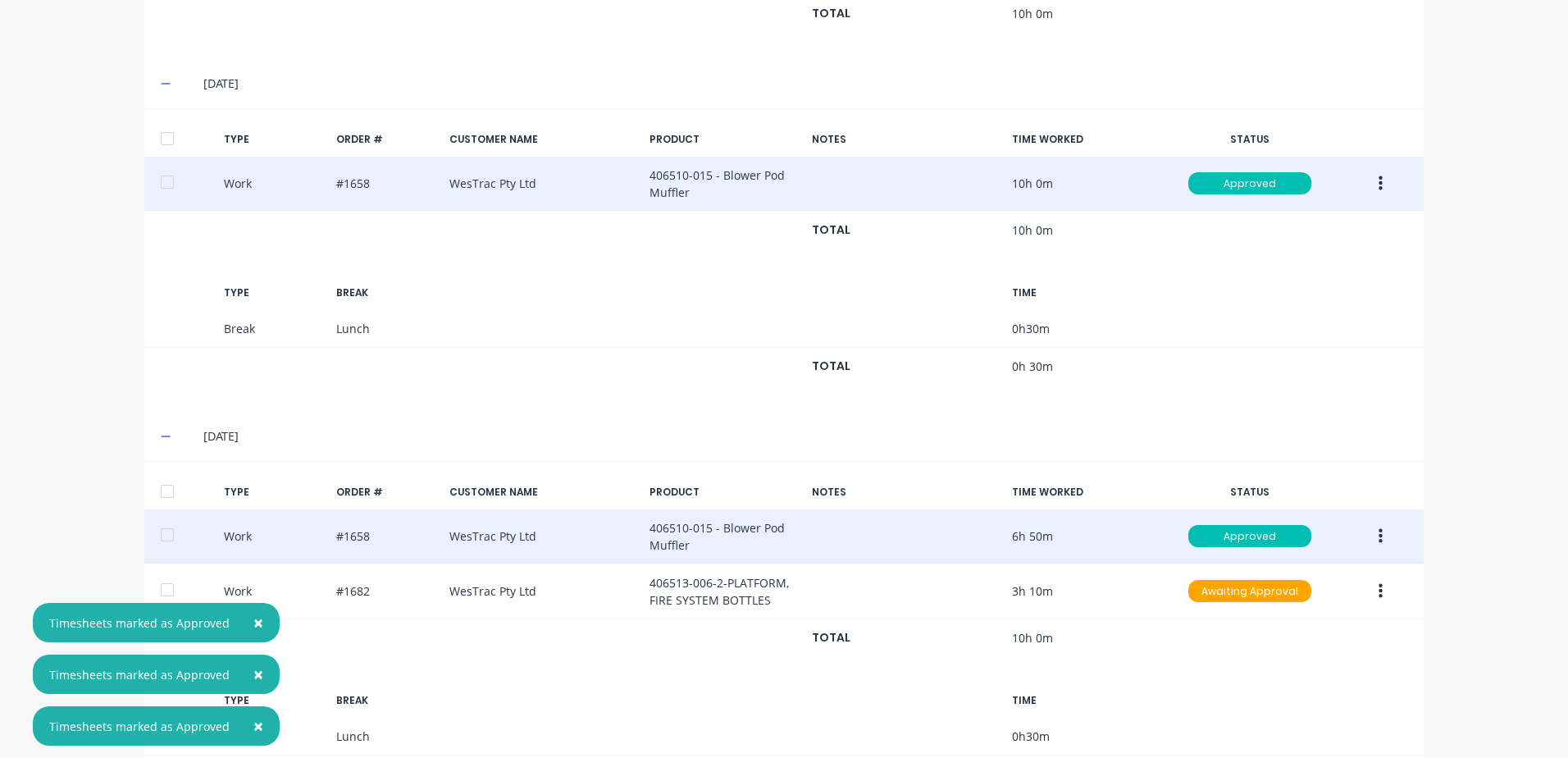
click at [1378, 594] on icon "button" at bounding box center [1380, 592] width 5 height 18
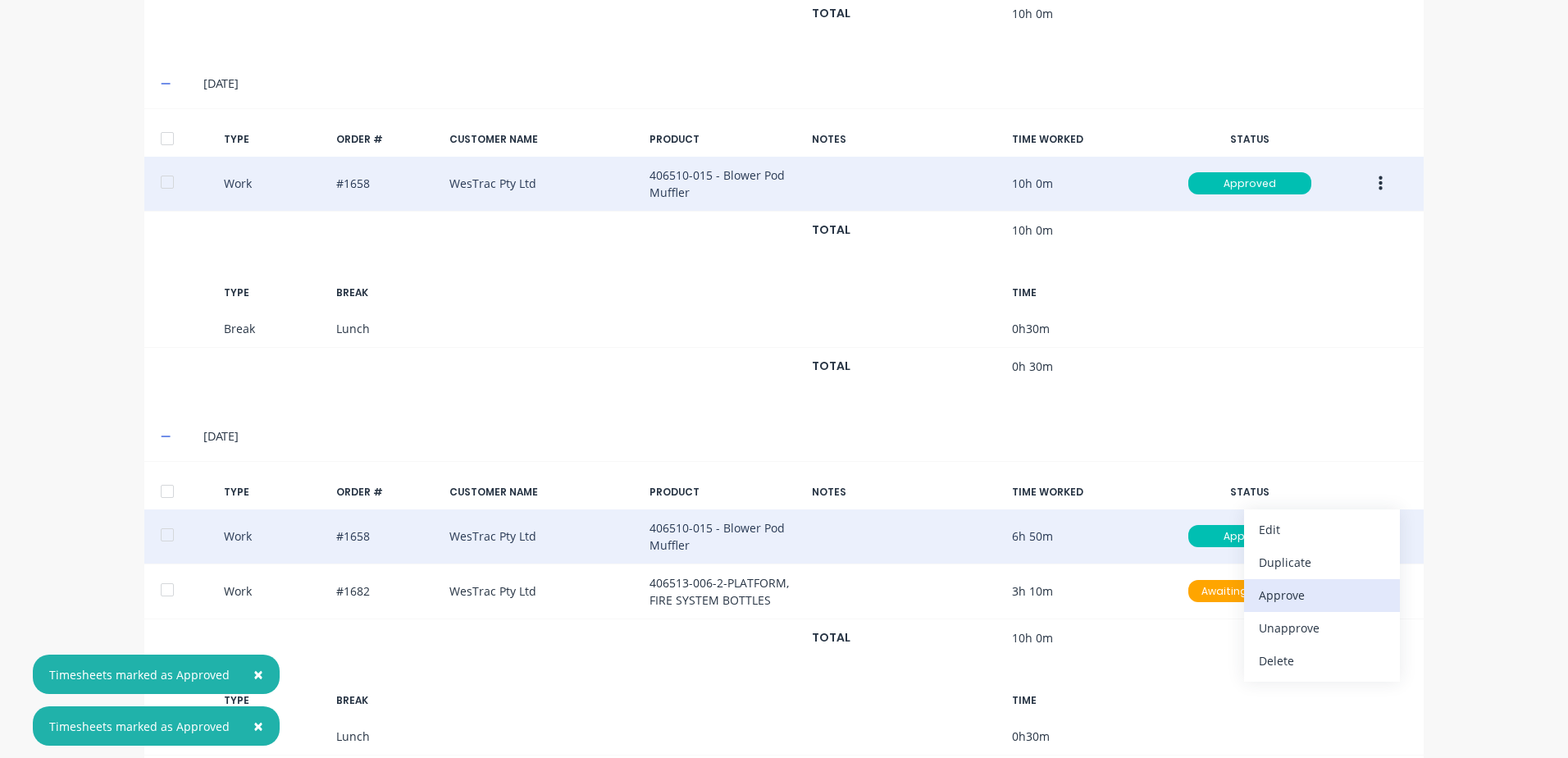
click at [1281, 591] on div "Approve" at bounding box center [1322, 594] width 126 height 23
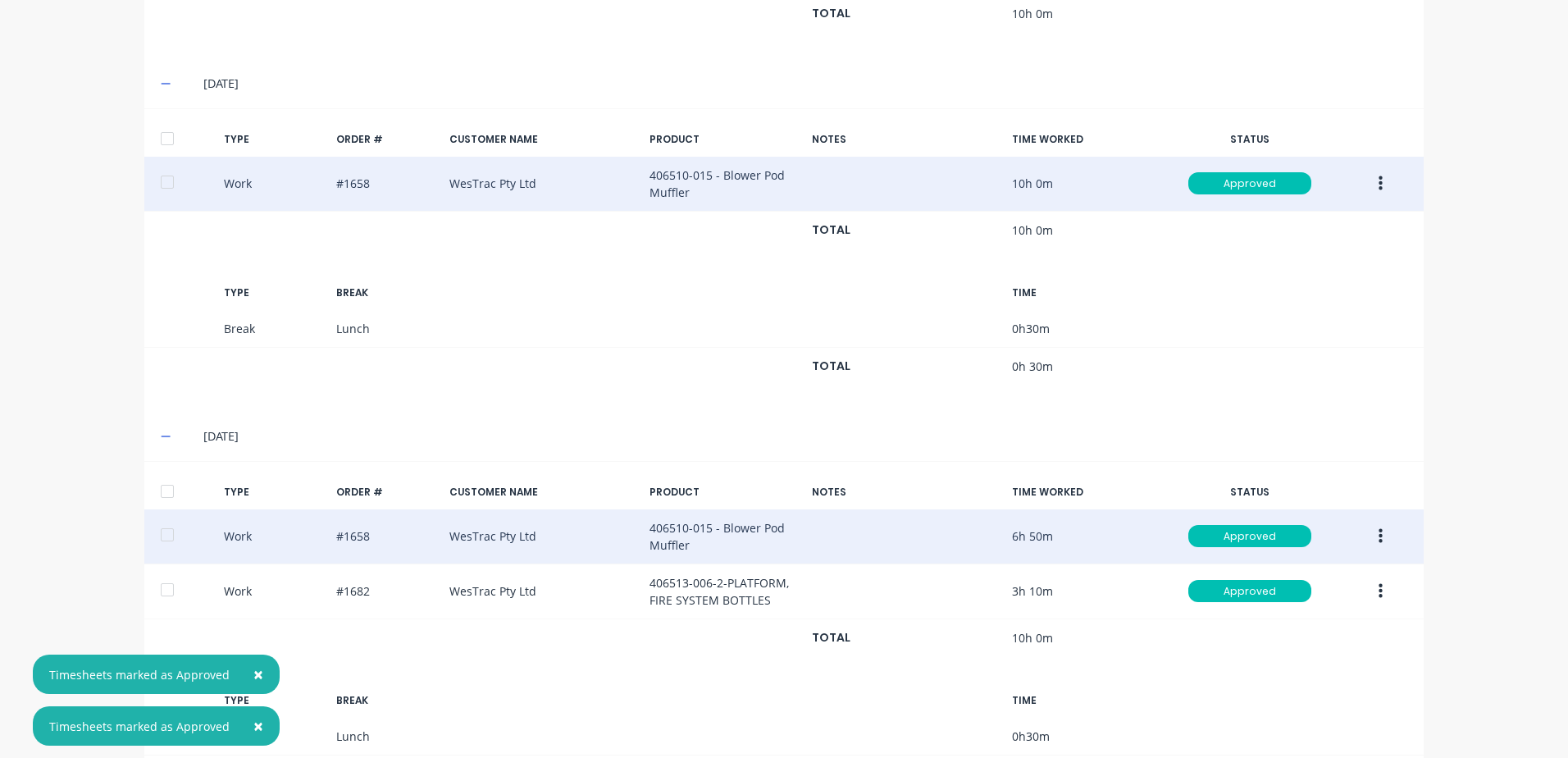
click at [1378, 590] on icon "button" at bounding box center [1380, 592] width 5 height 18
click at [1275, 526] on div "Edit" at bounding box center [1322, 529] width 126 height 23
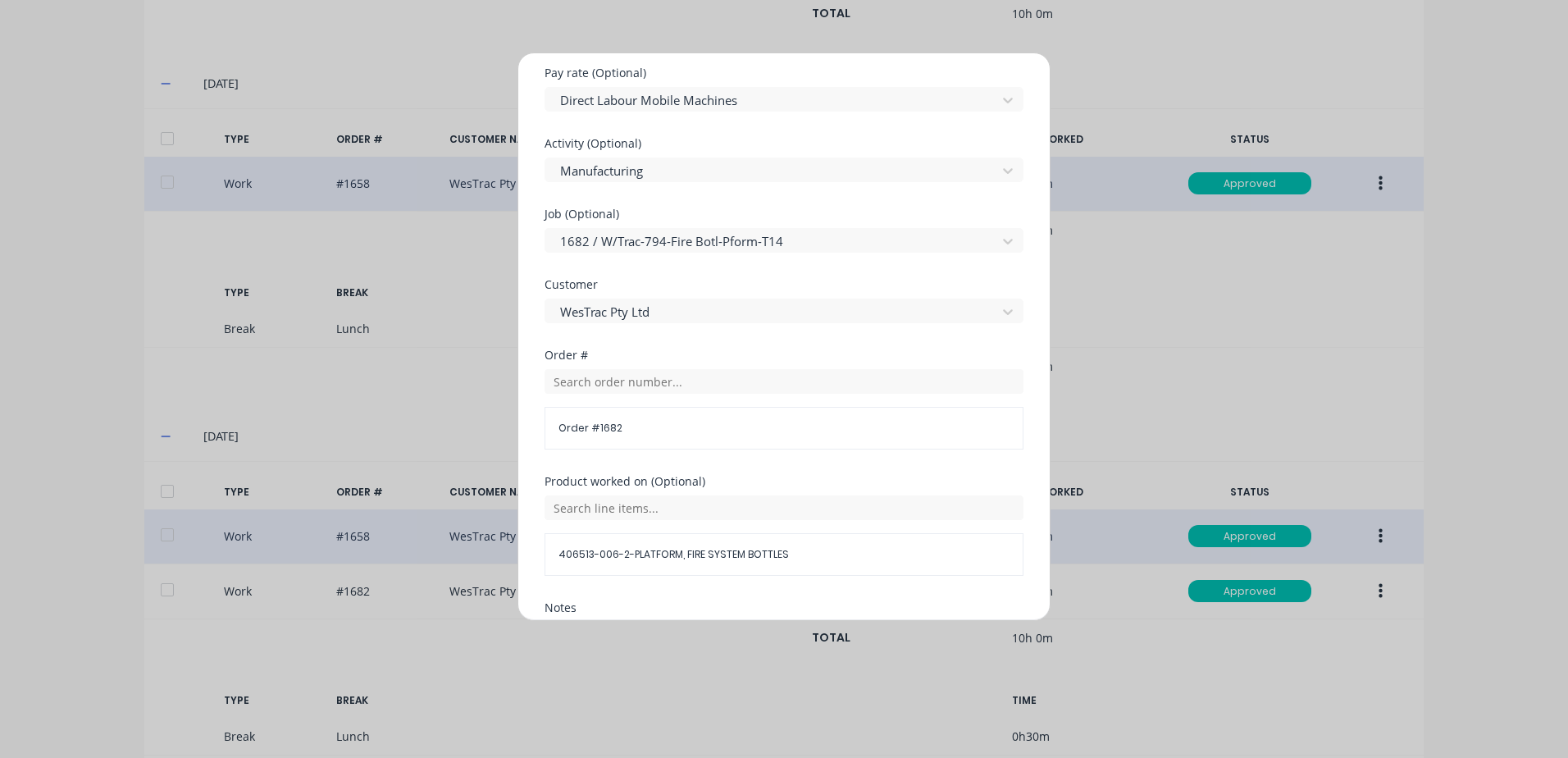
scroll to position [738, 0]
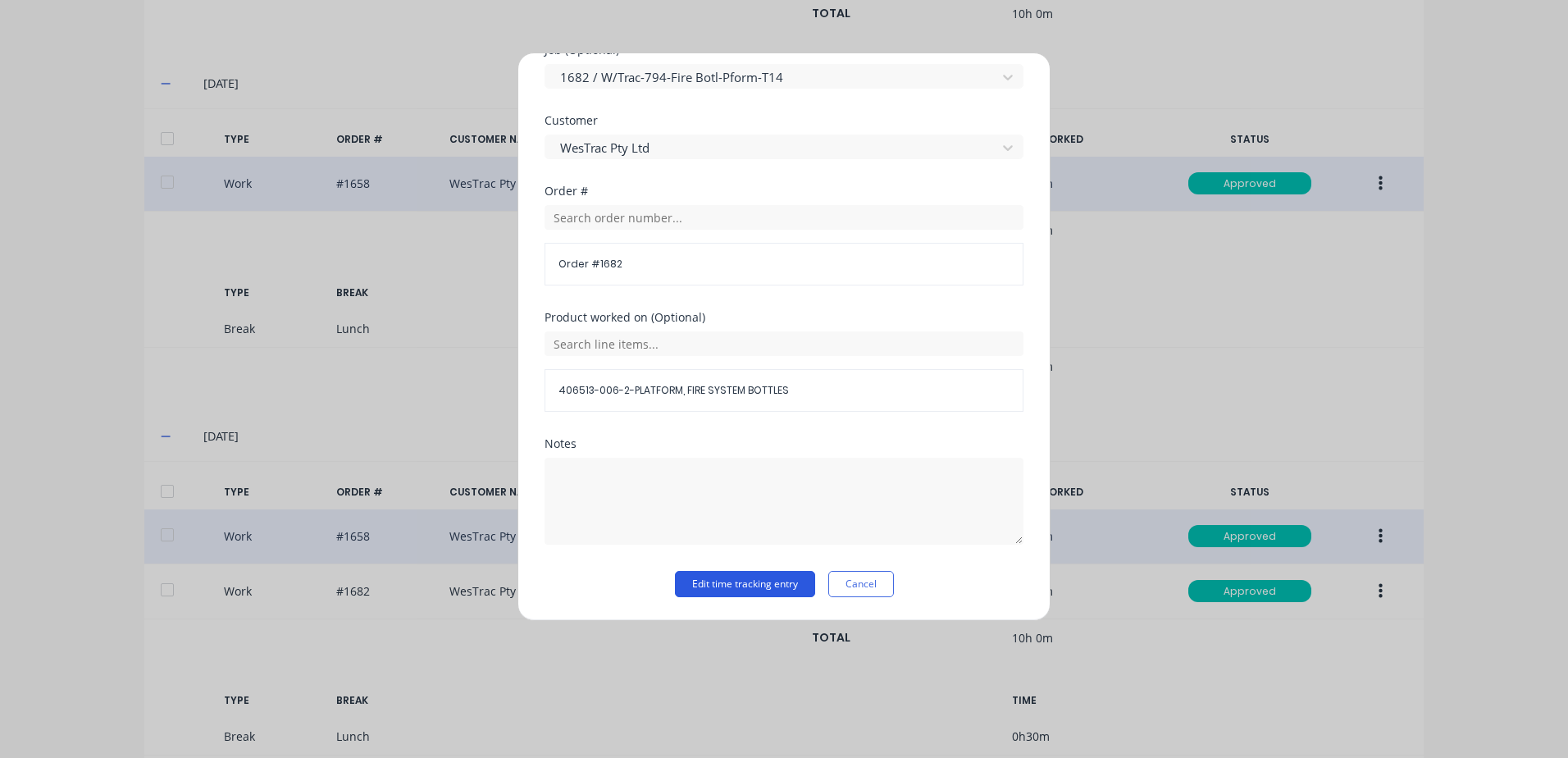
click at [714, 583] on button "Edit time tracking entry" at bounding box center [744, 584] width 140 height 26
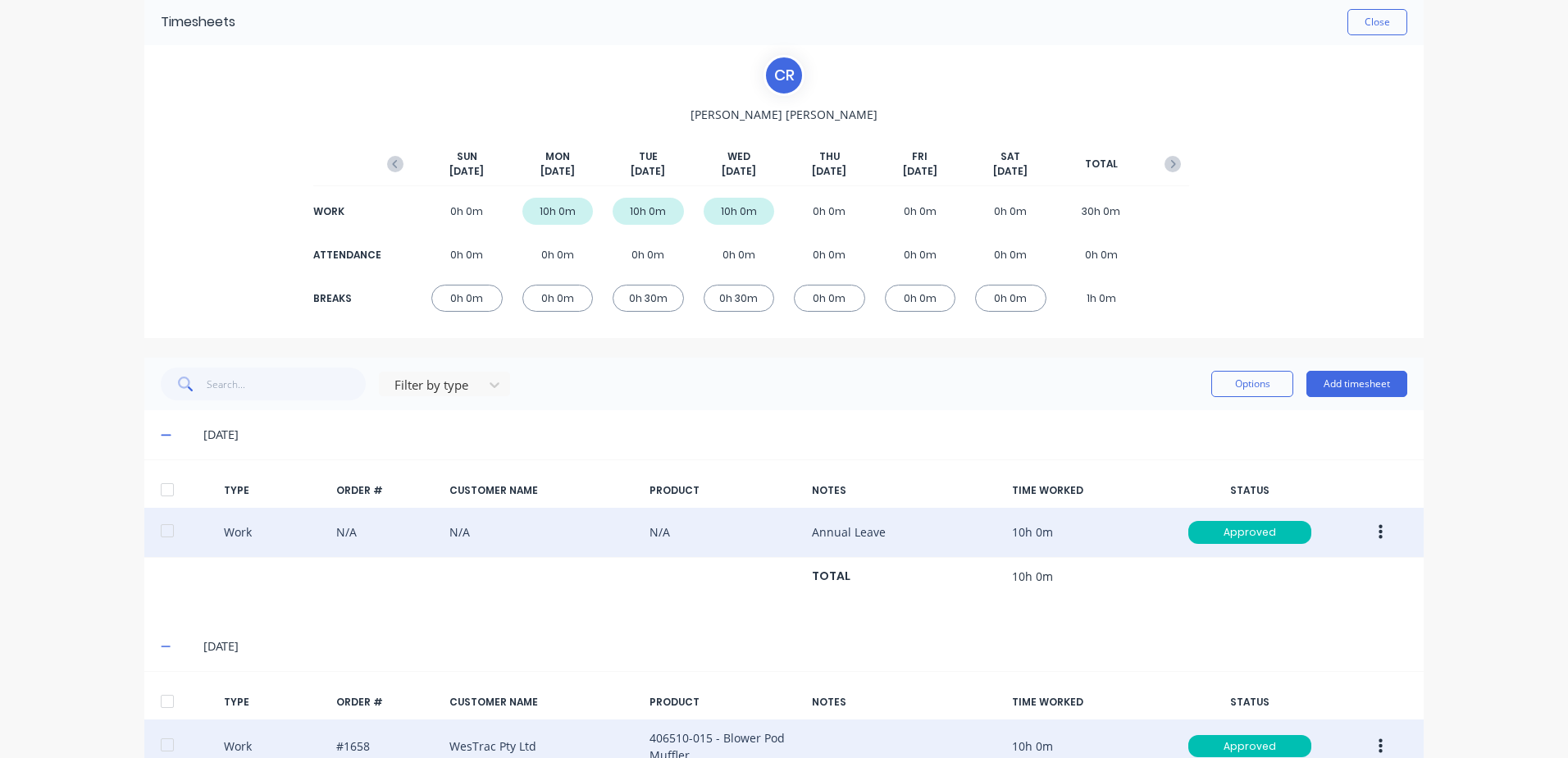
scroll to position [0, 0]
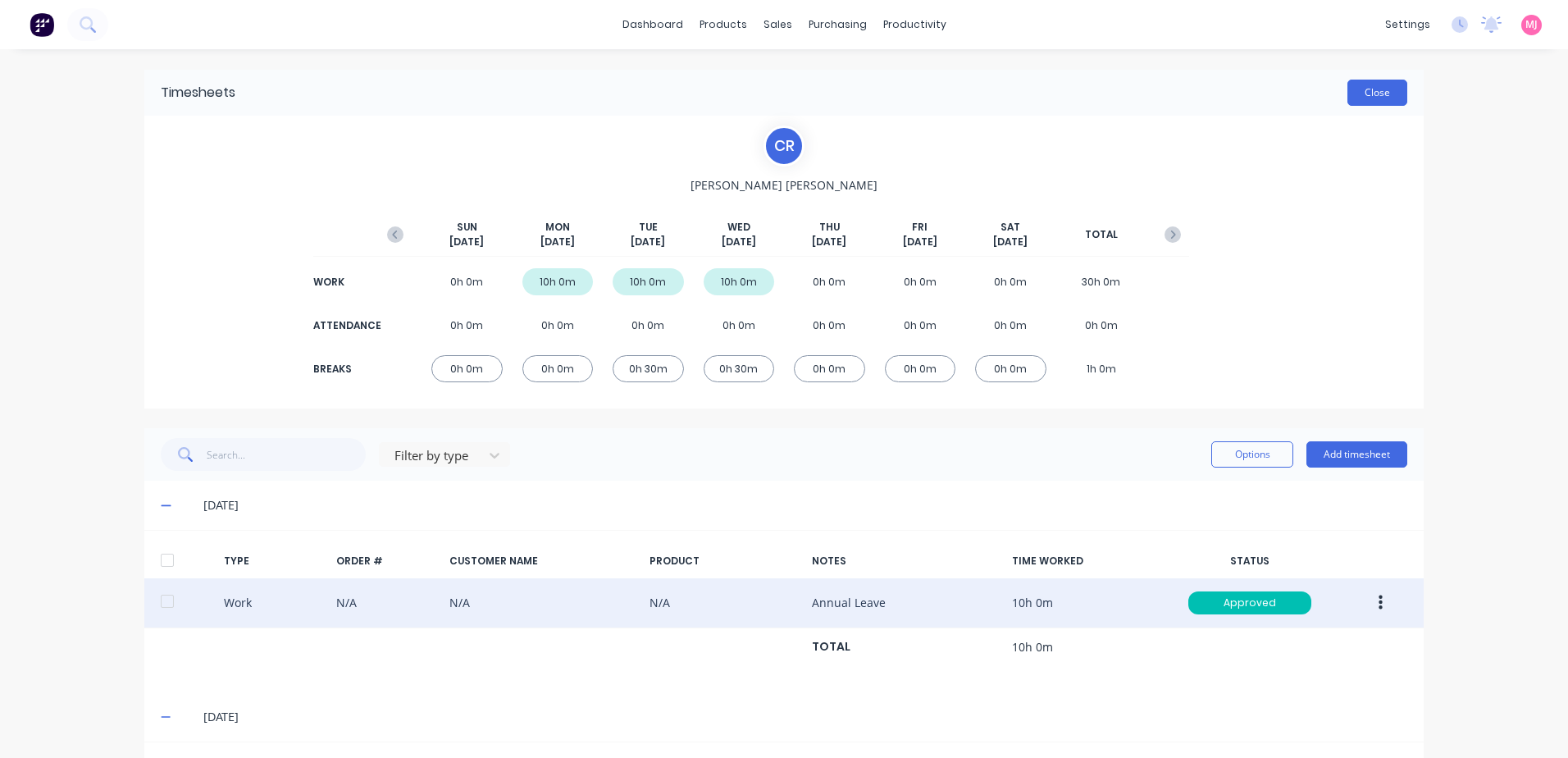
click at [1361, 98] on button "Close" at bounding box center [1377, 92] width 60 height 26
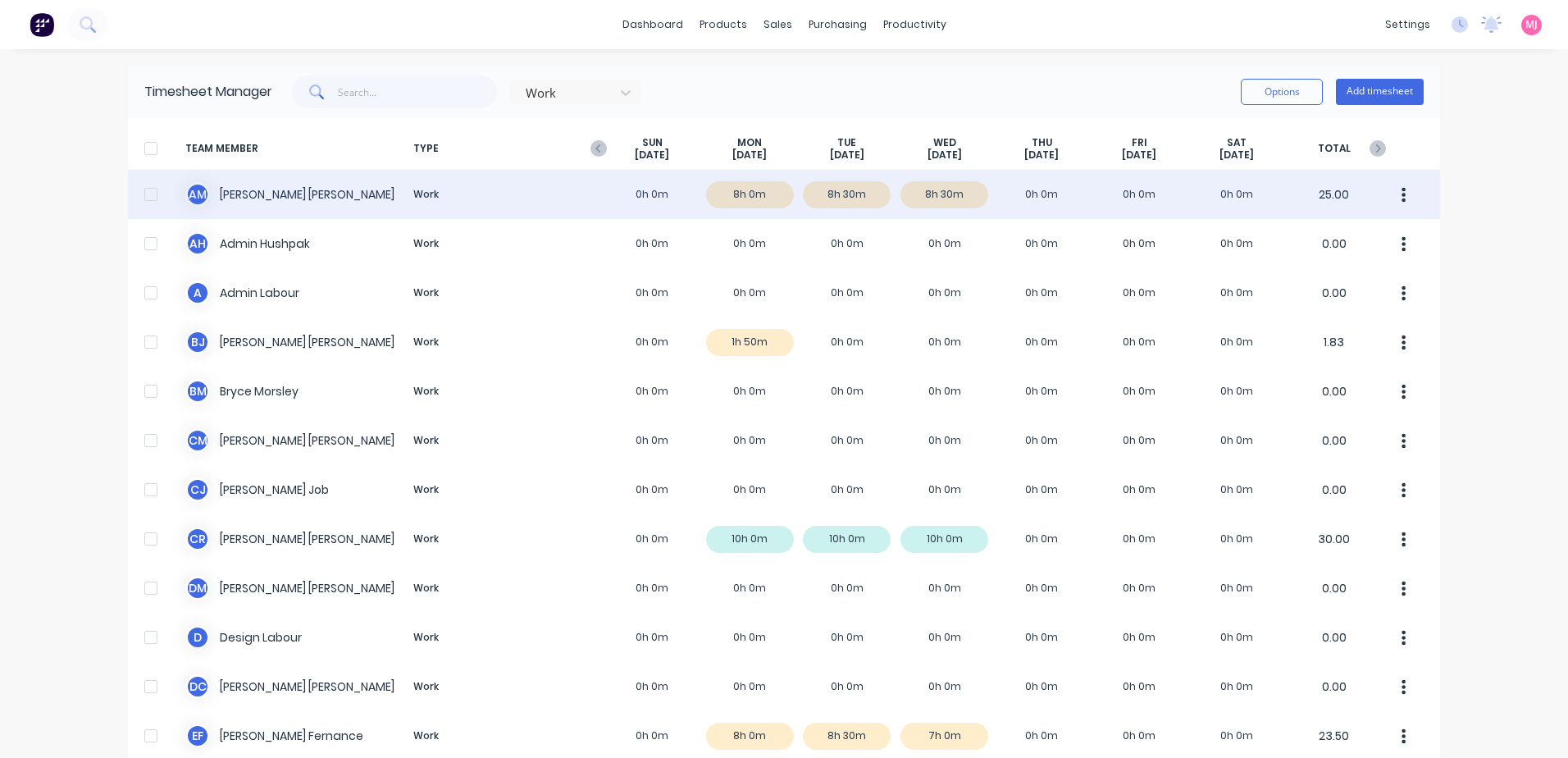
click at [289, 194] on div "A M Aaron MacDonell Work 0h 0m 8h 0m 8h 30m 8h 30m 0h 0m 0h 0m 0h 0m 25.00" at bounding box center [784, 194] width 1312 height 49
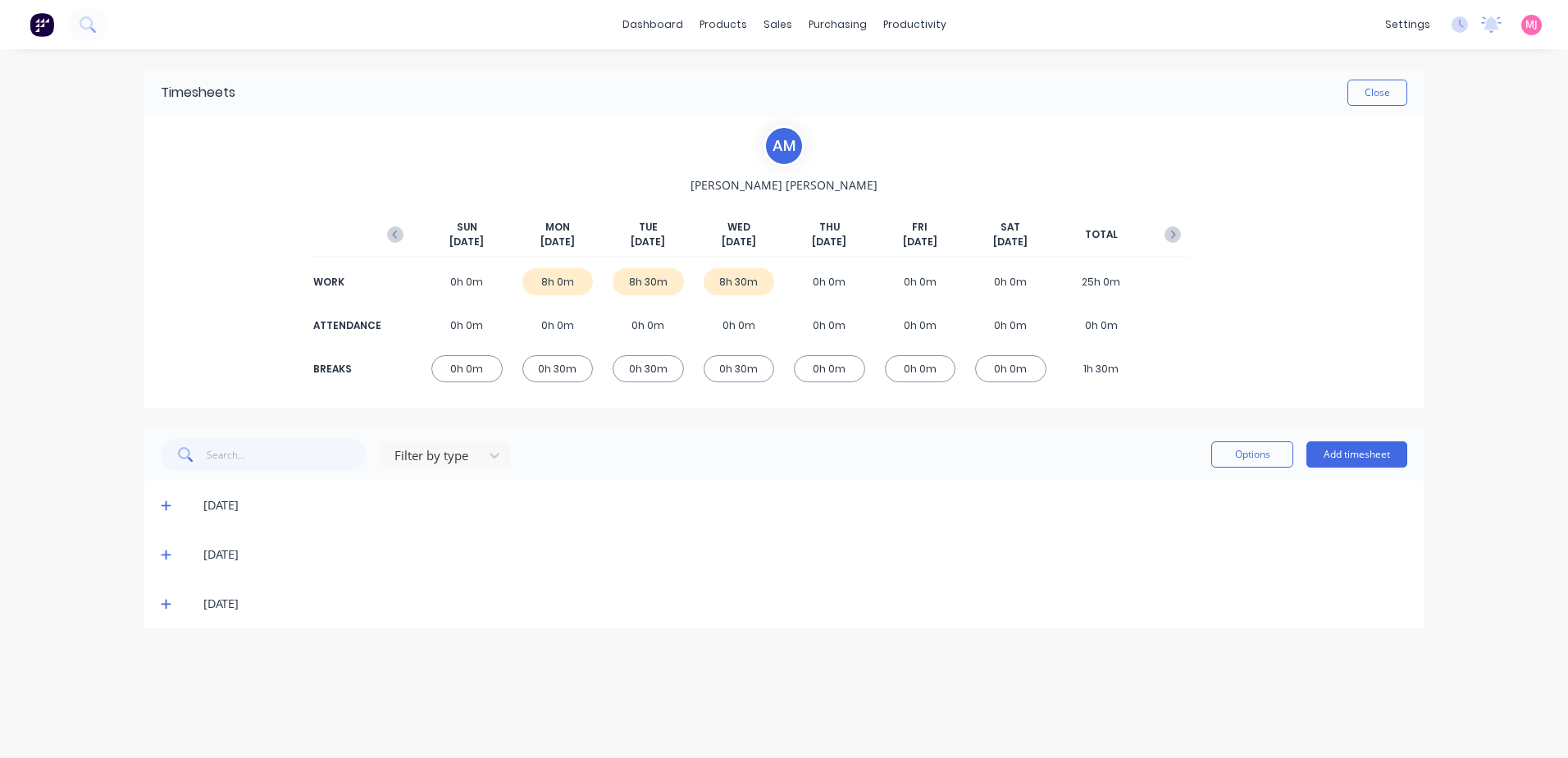
click at [165, 501] on icon at bounding box center [165, 506] width 10 height 10
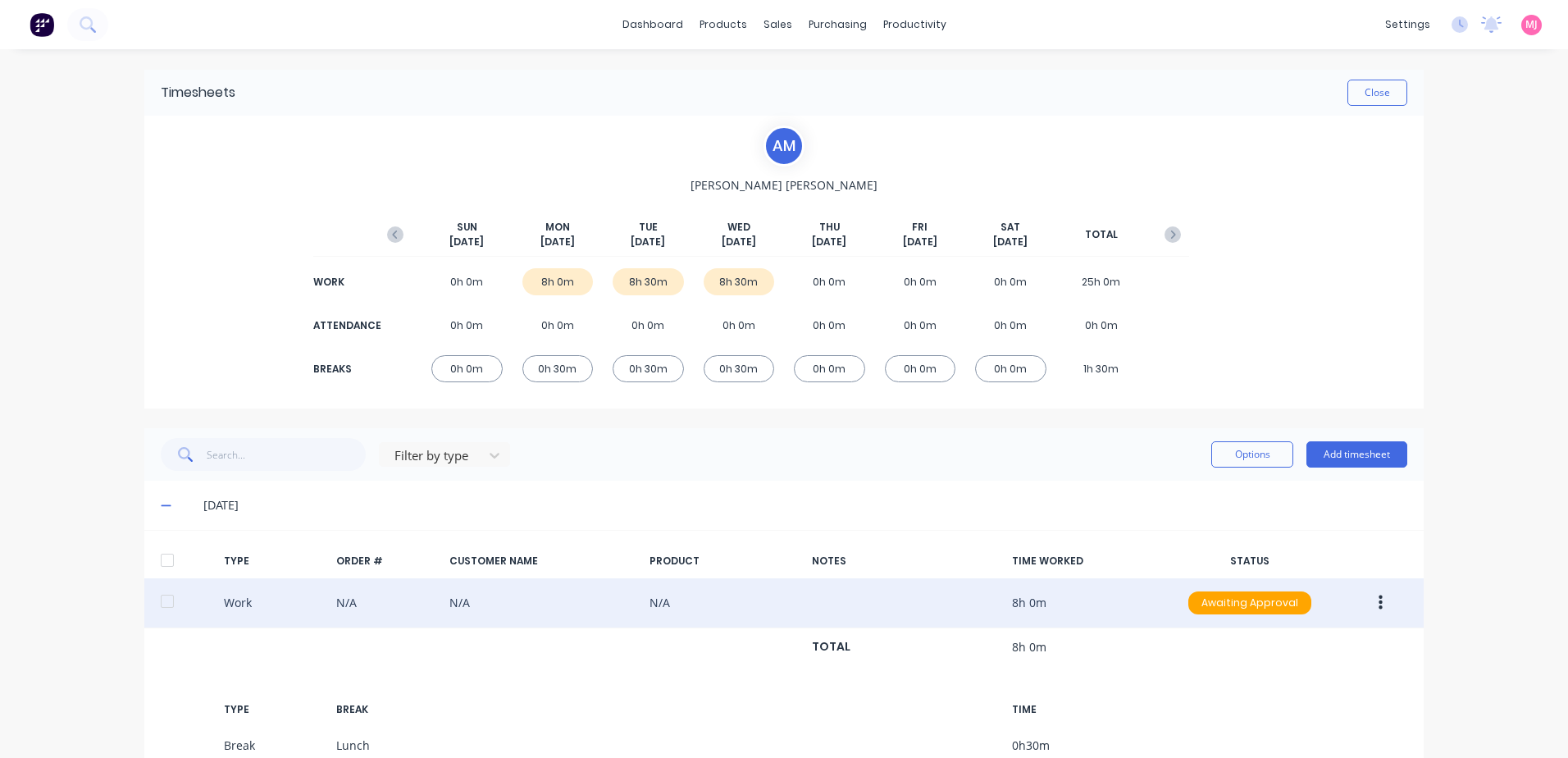
click at [1378, 602] on icon "button" at bounding box center [1380, 603] width 5 height 14
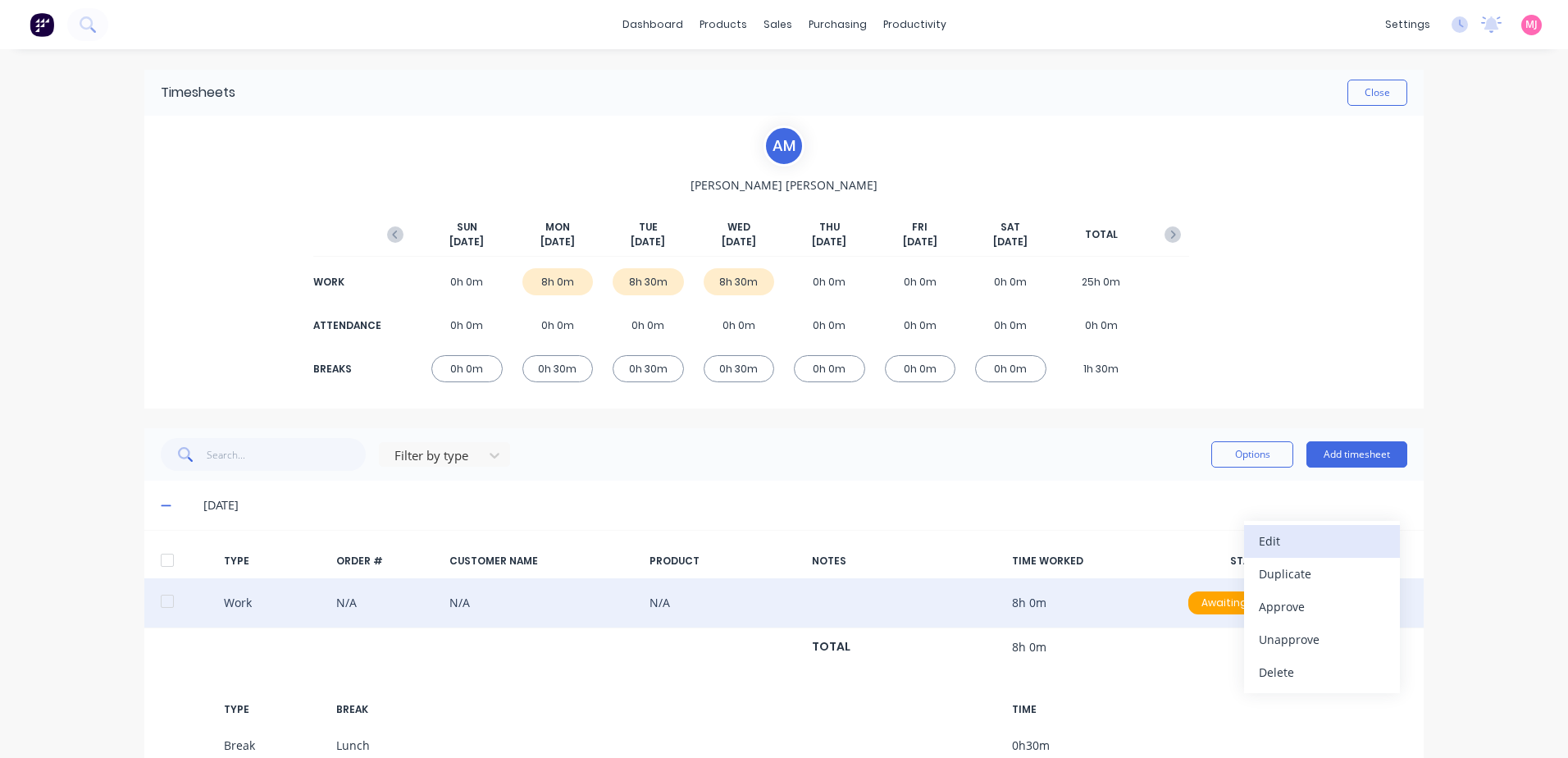
click at [1276, 541] on div "Edit" at bounding box center [1322, 541] width 126 height 23
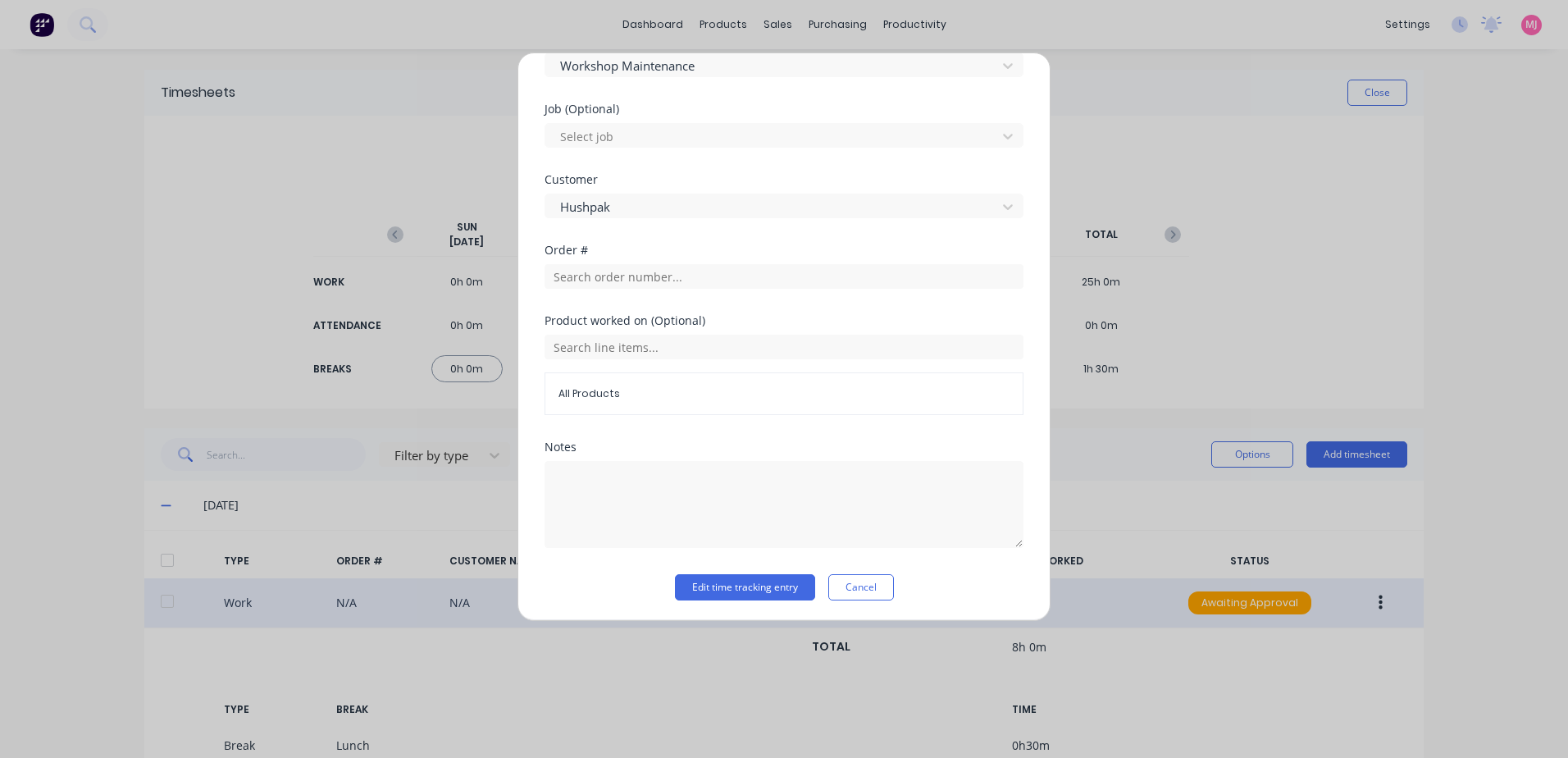
scroll to position [682, 0]
click at [734, 582] on button "Edit time tracking entry" at bounding box center [744, 584] width 140 height 26
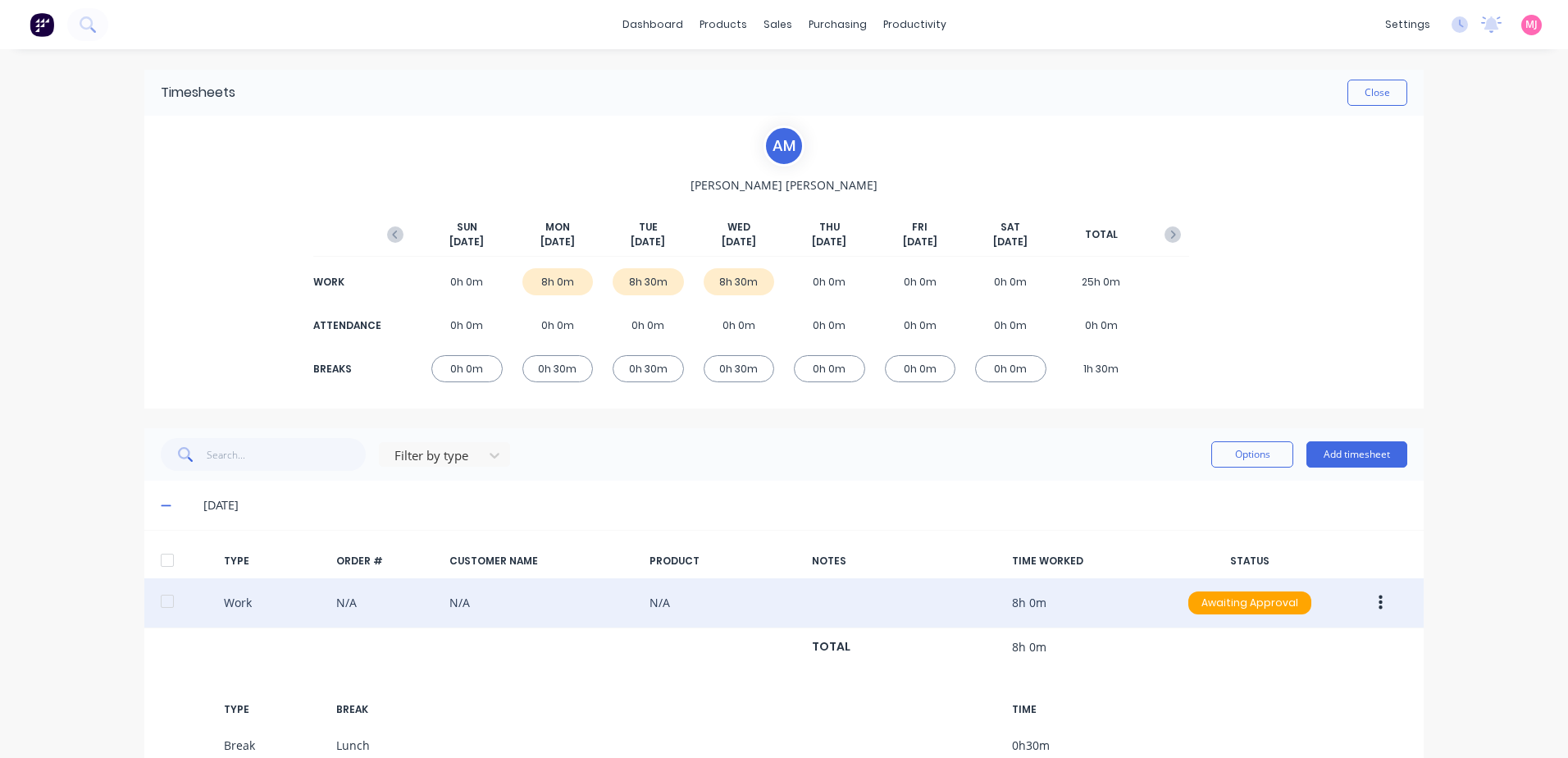
click at [1378, 602] on icon "button" at bounding box center [1380, 603] width 5 height 14
click at [1269, 608] on div "Approve" at bounding box center [1322, 606] width 126 height 23
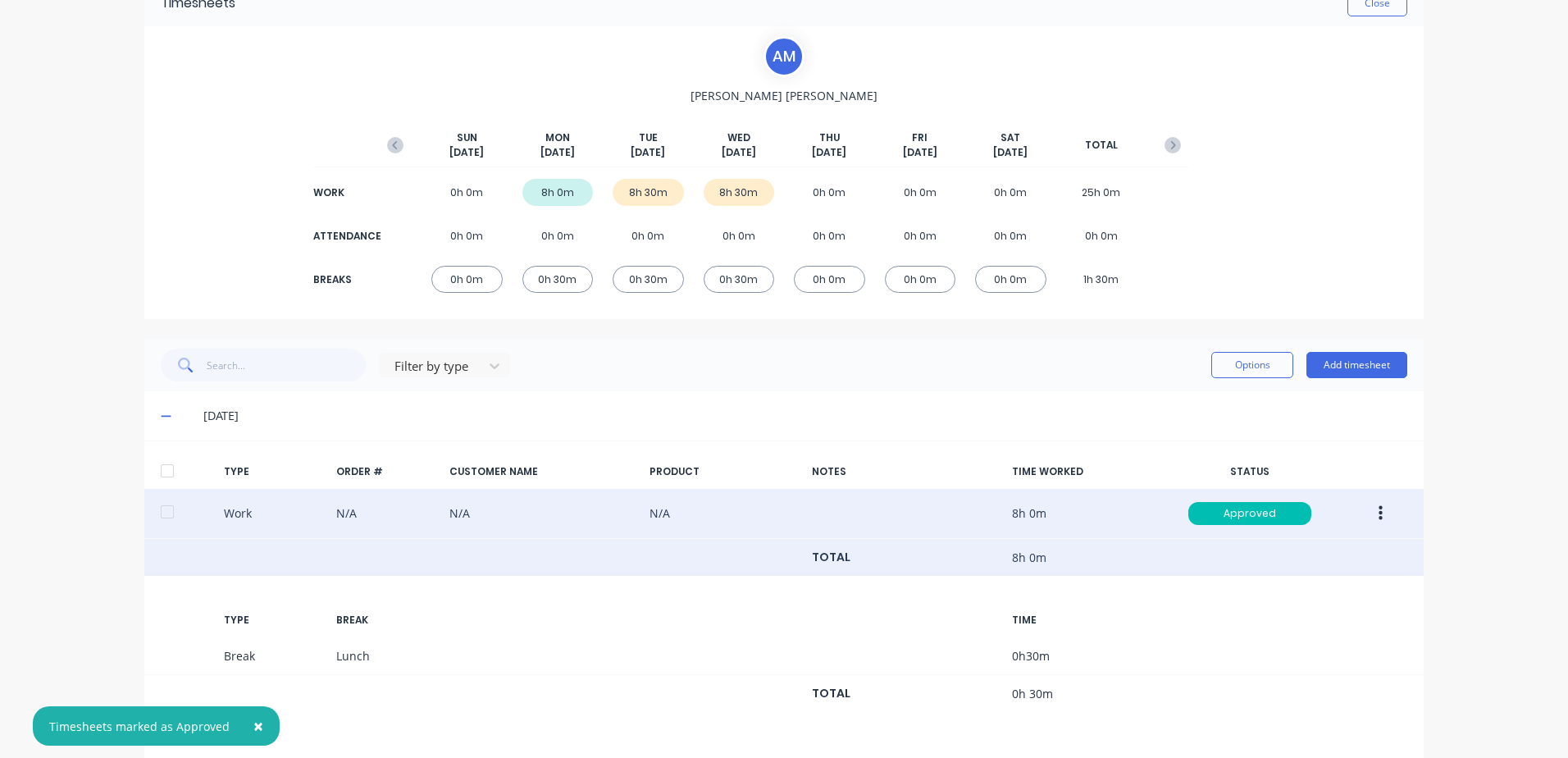
scroll to position [190, 0]
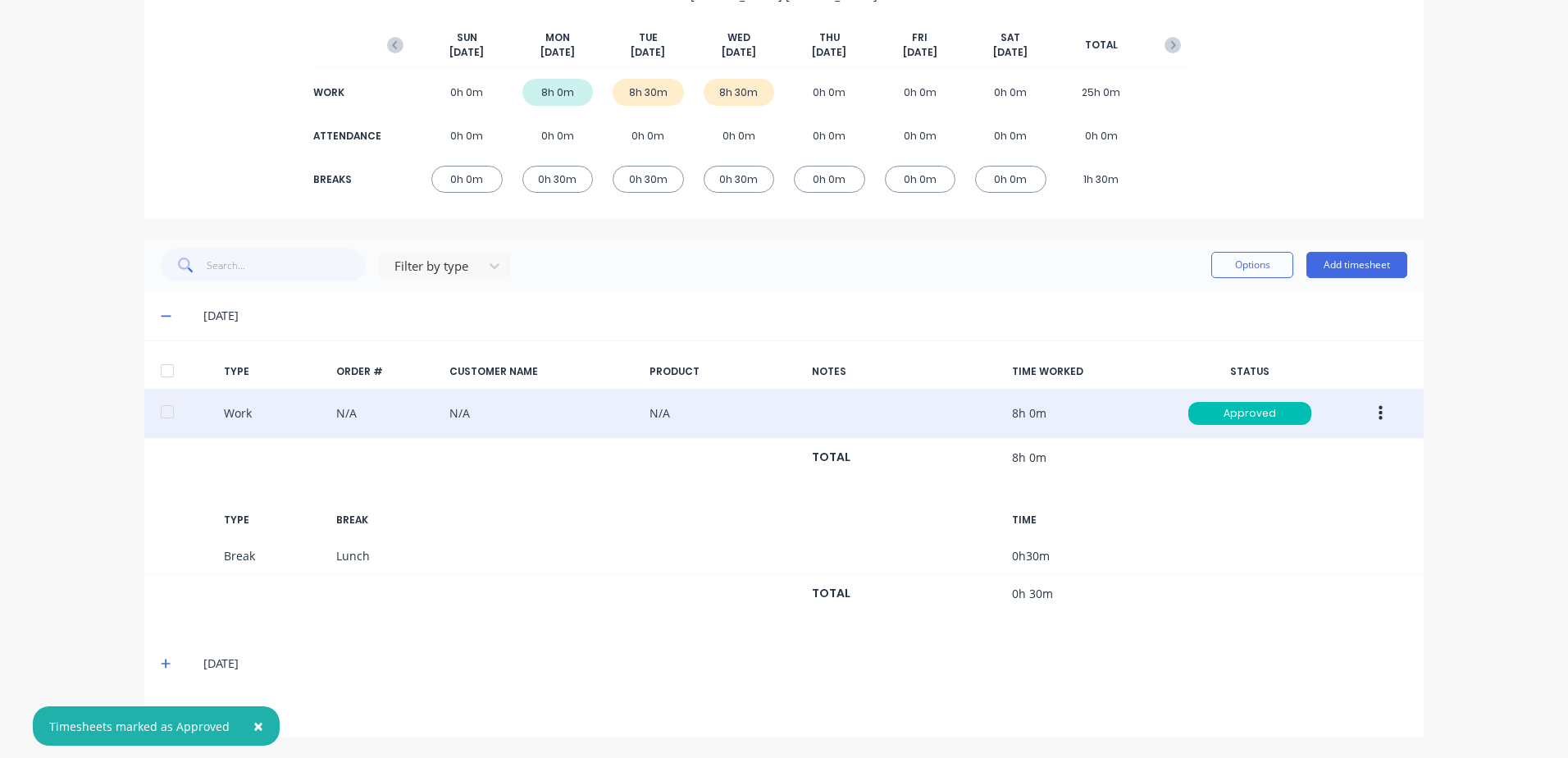
drag, startPoint x: 159, startPoint y: 661, endPoint x: 345, endPoint y: 611, distance: 192.6
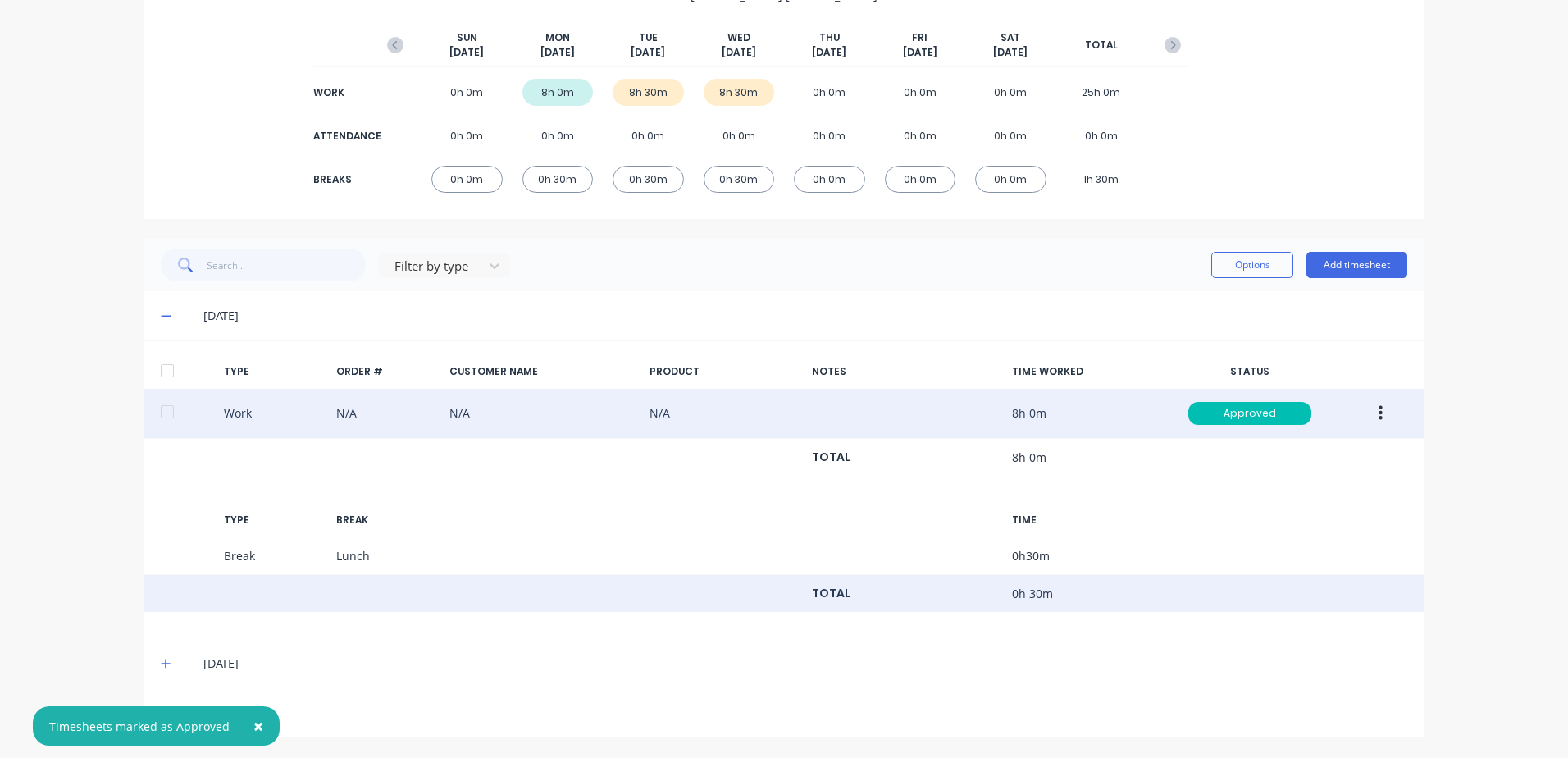
click at [161, 660] on icon at bounding box center [165, 663] width 10 height 10
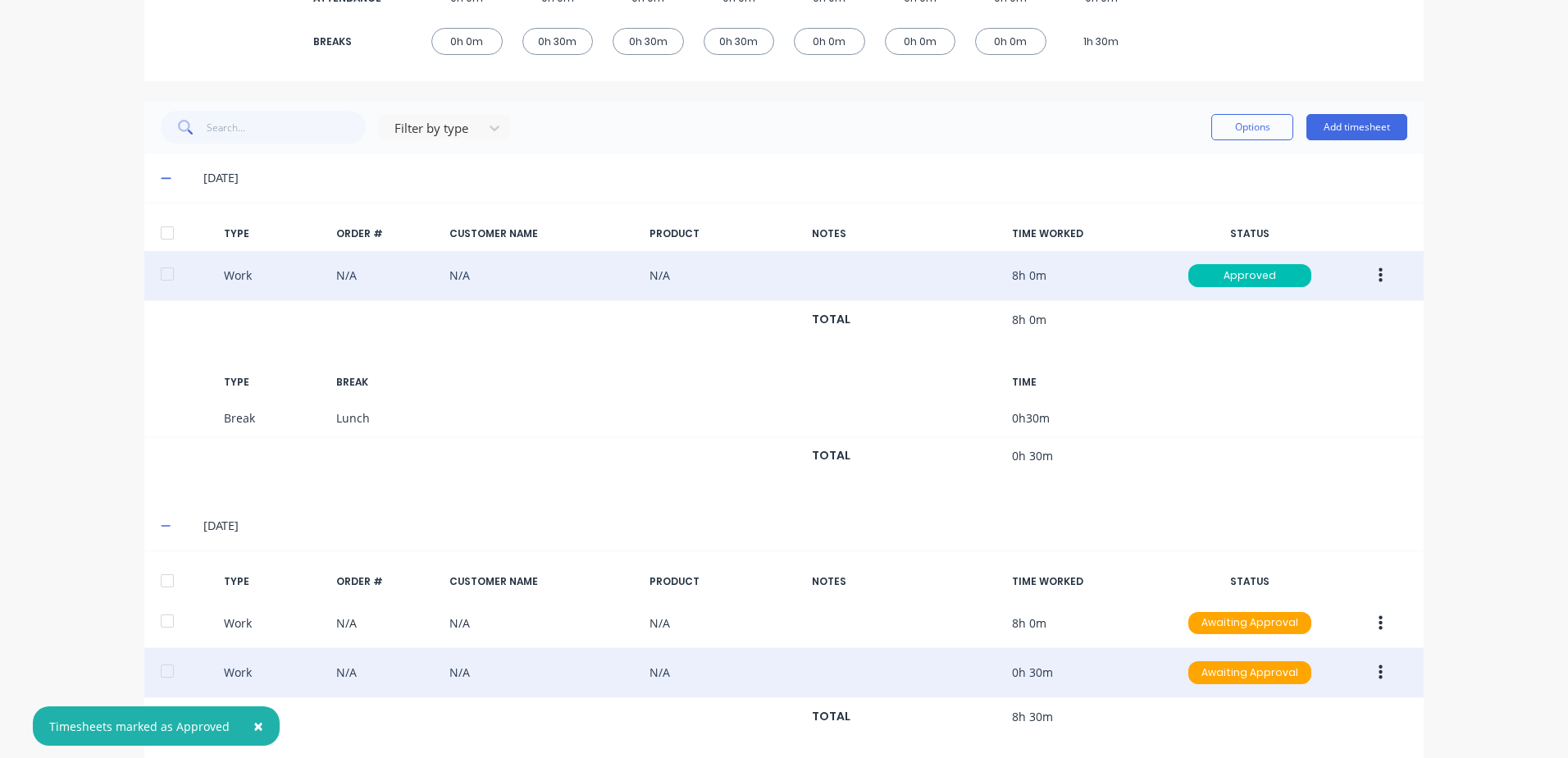
scroll to position [538, 0]
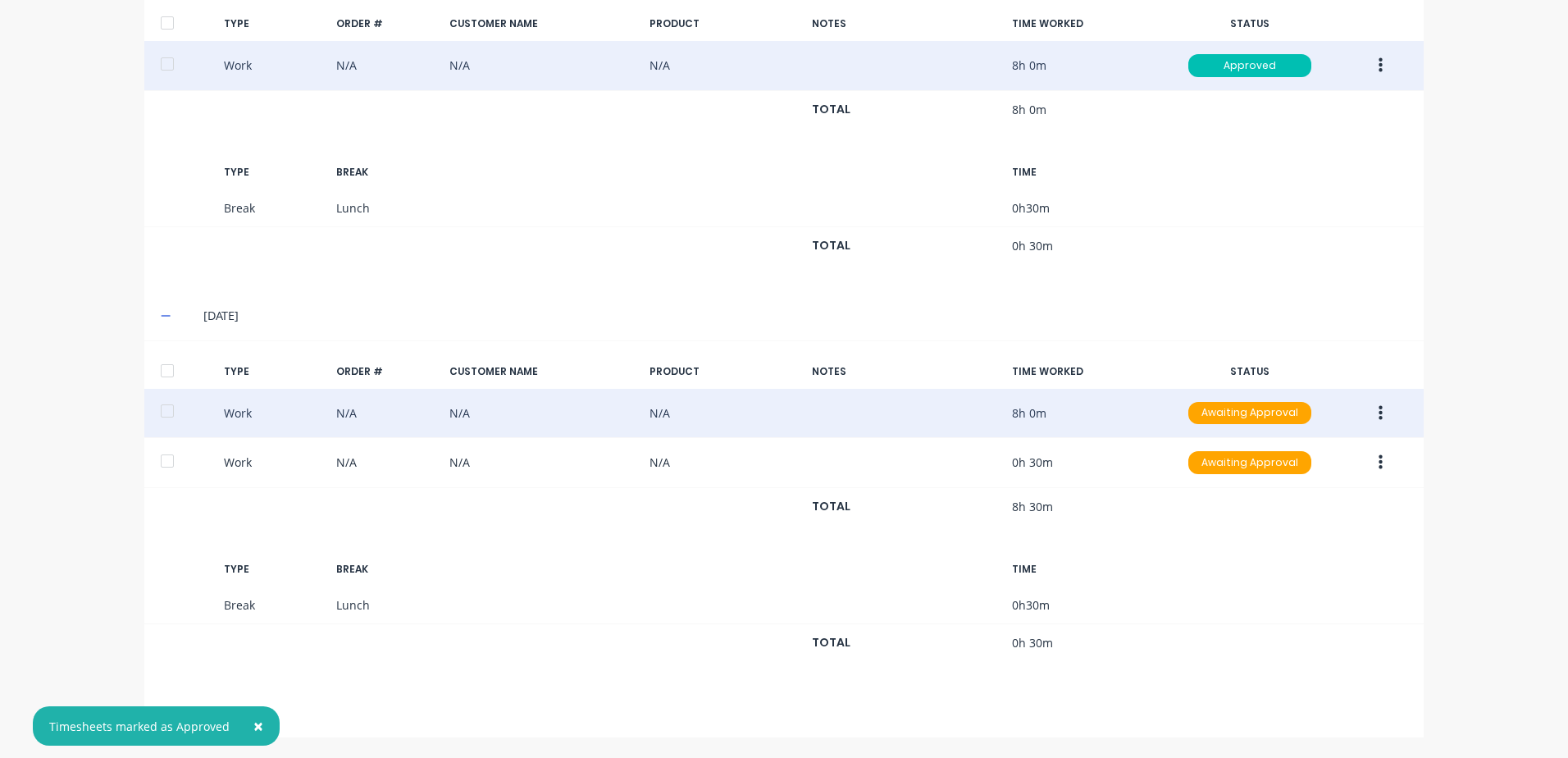
click at [1378, 413] on icon "button" at bounding box center [1380, 412] width 5 height 14
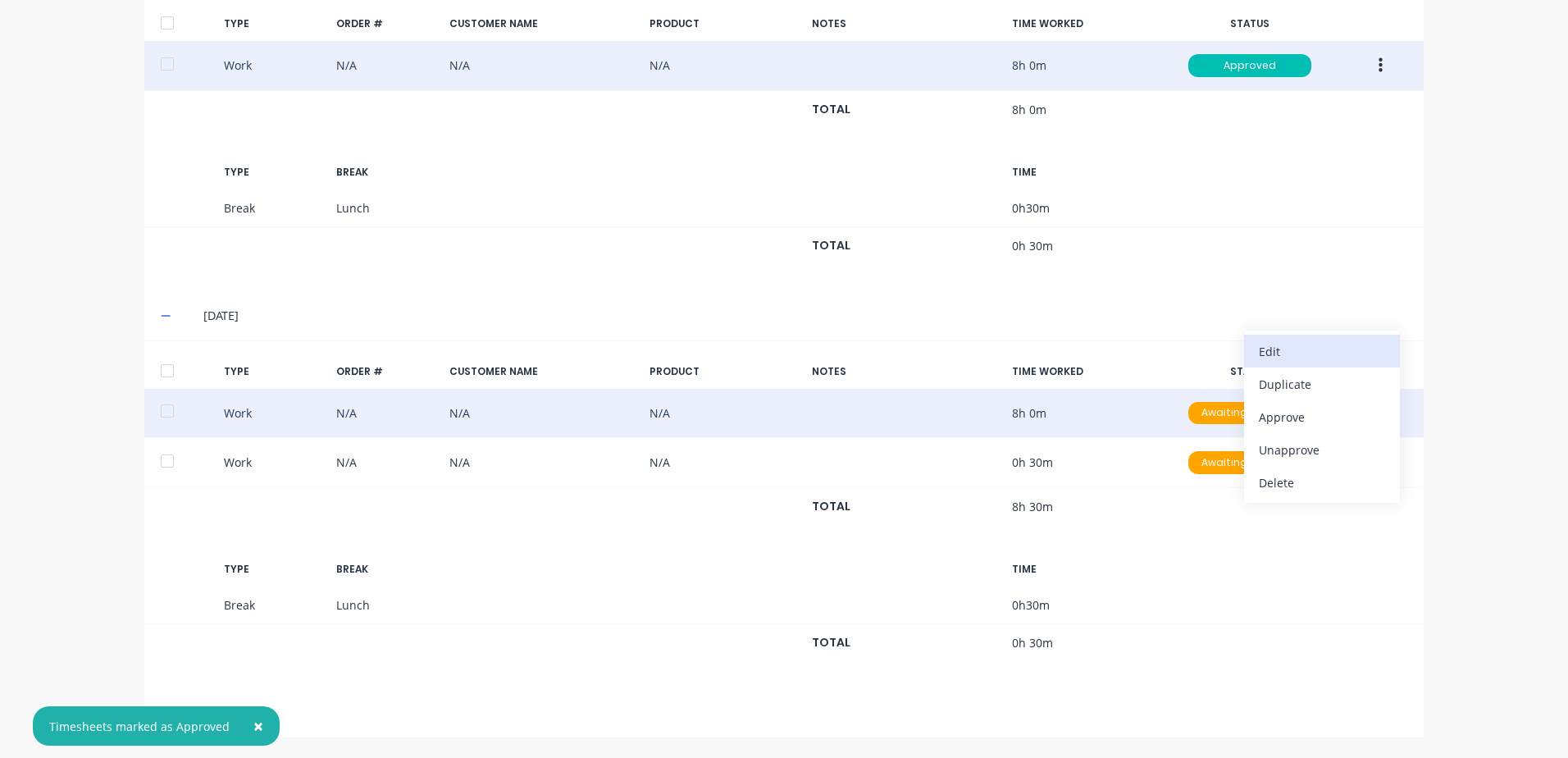
click at [1272, 351] on div "Edit" at bounding box center [1322, 351] width 126 height 23
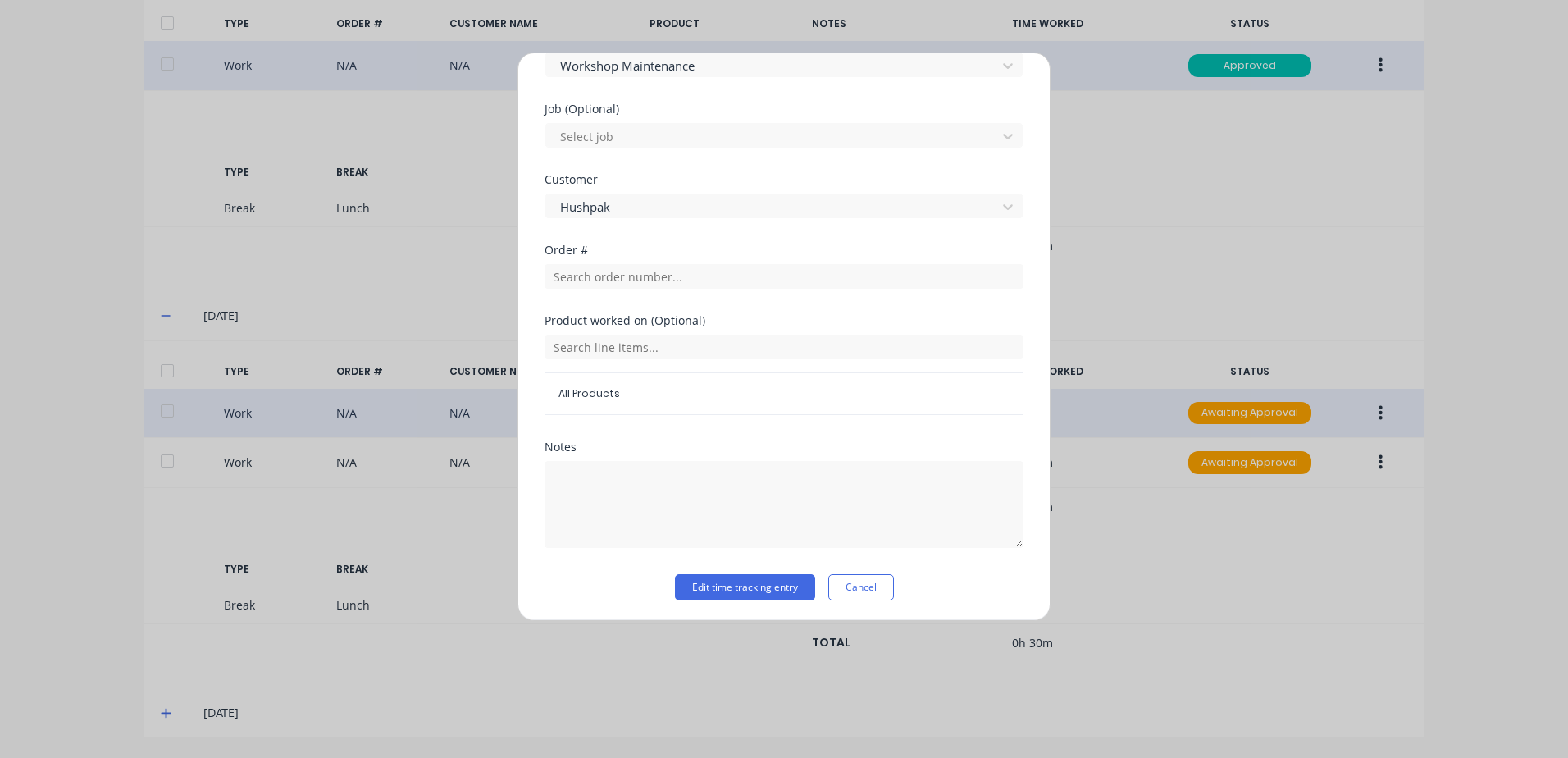
scroll to position [682, 0]
click at [722, 581] on button "Edit time tracking entry" at bounding box center [744, 584] width 140 height 26
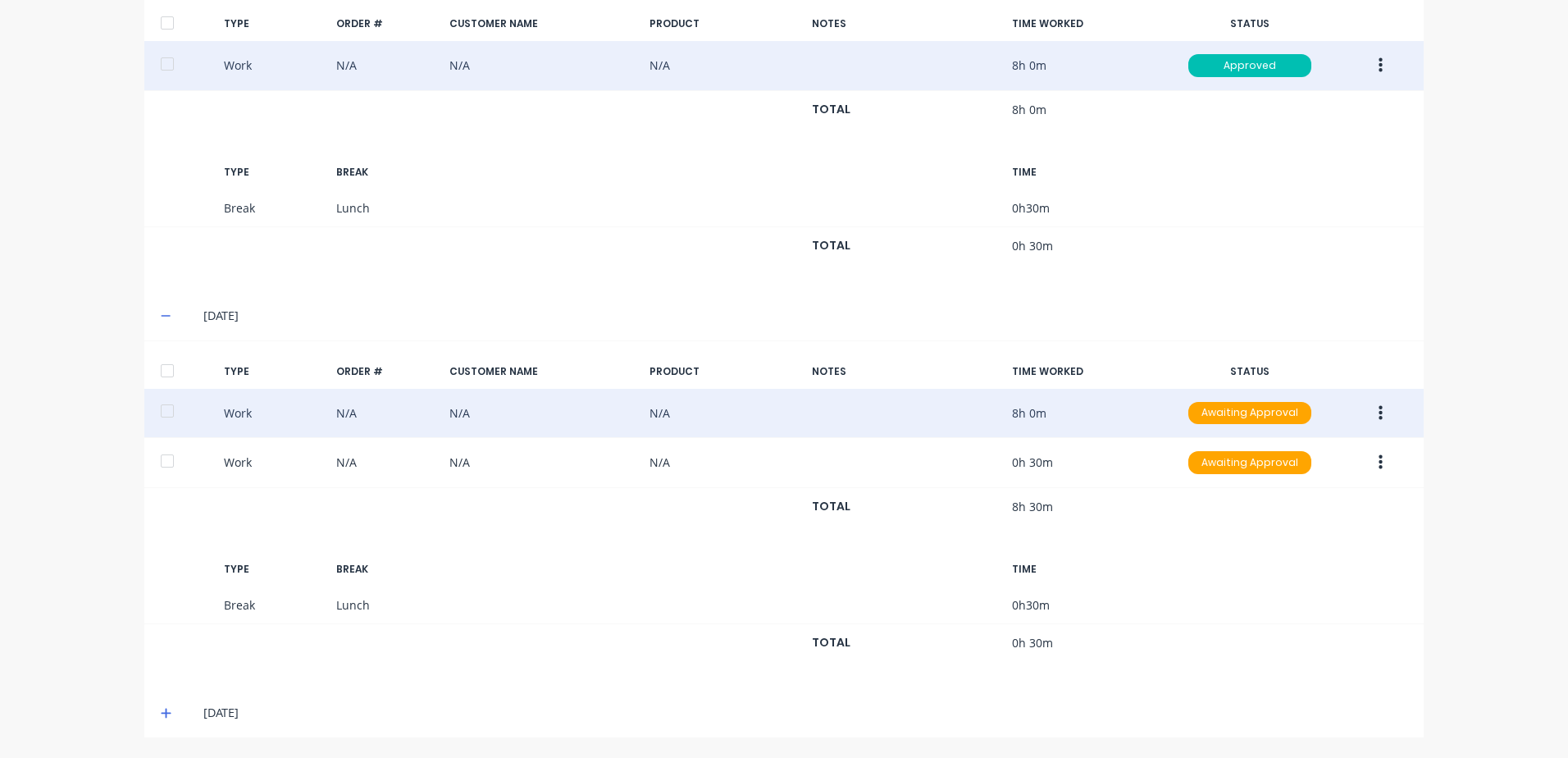
click at [1371, 413] on button "button" at bounding box center [1380, 413] width 39 height 30
click at [1270, 418] on div "Approve" at bounding box center [1322, 416] width 126 height 23
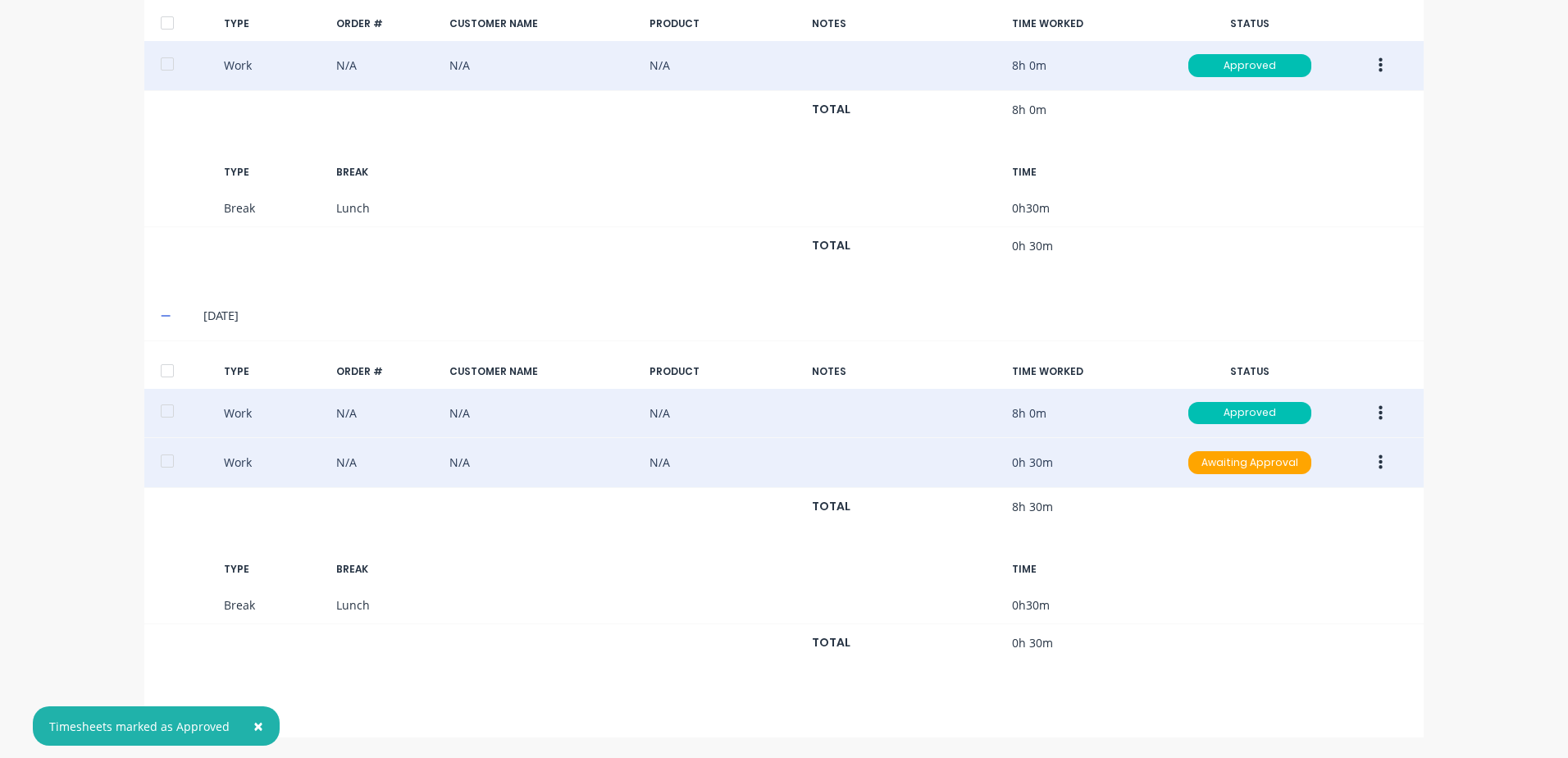
click at [1378, 464] on icon "button" at bounding box center [1380, 463] width 5 height 18
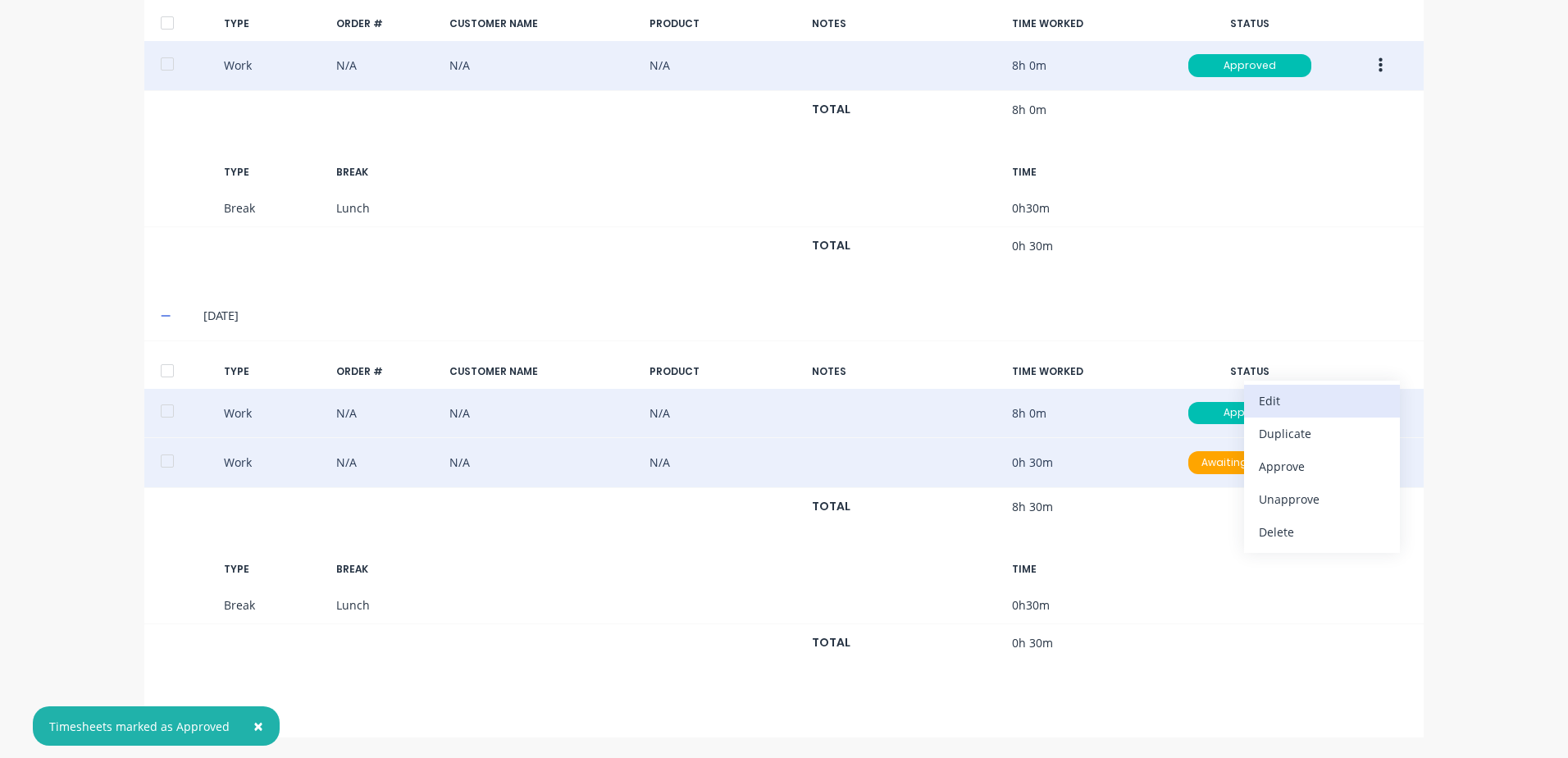
click at [1267, 398] on div "Edit" at bounding box center [1322, 400] width 126 height 23
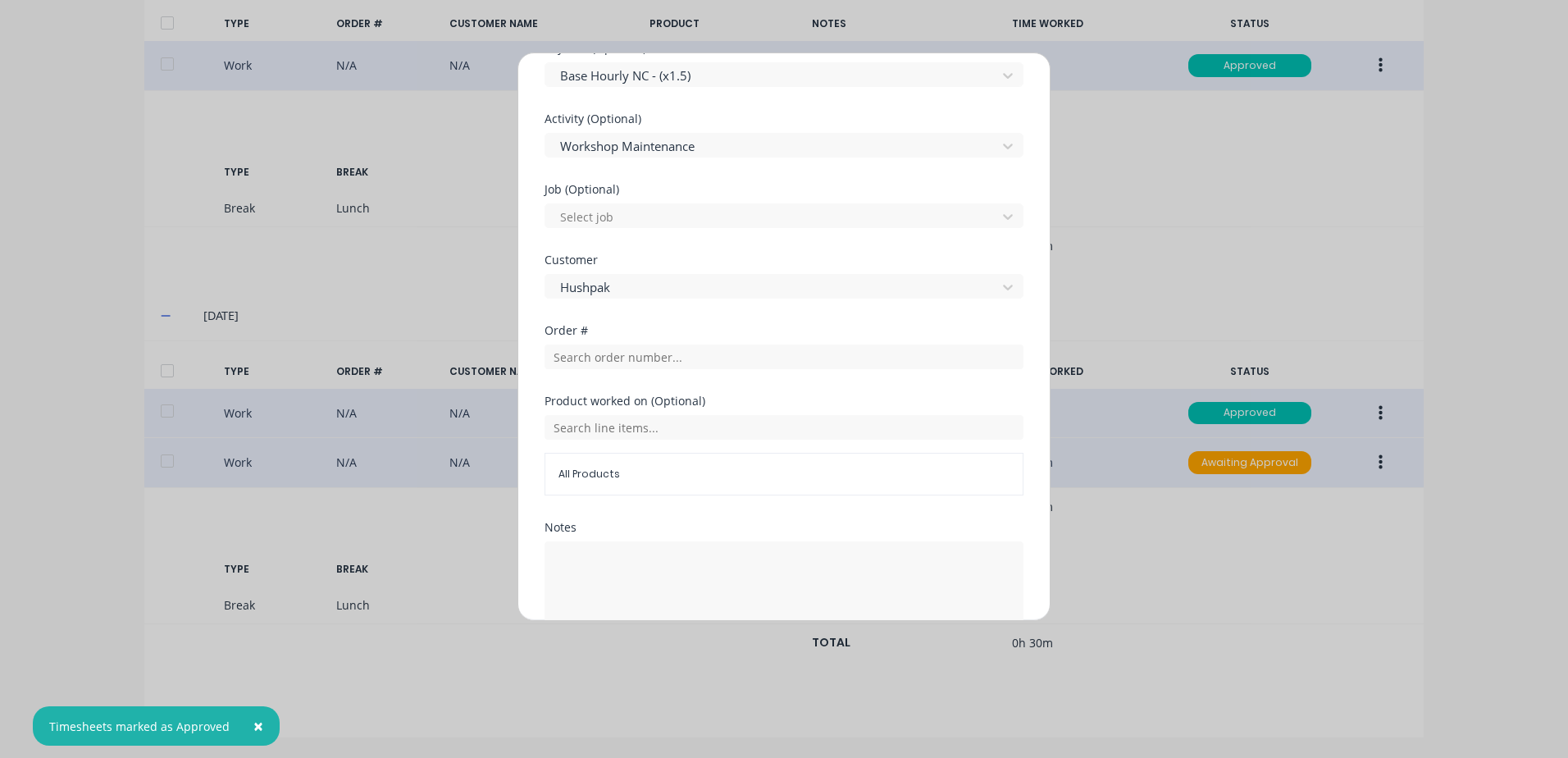
scroll to position [658, 0]
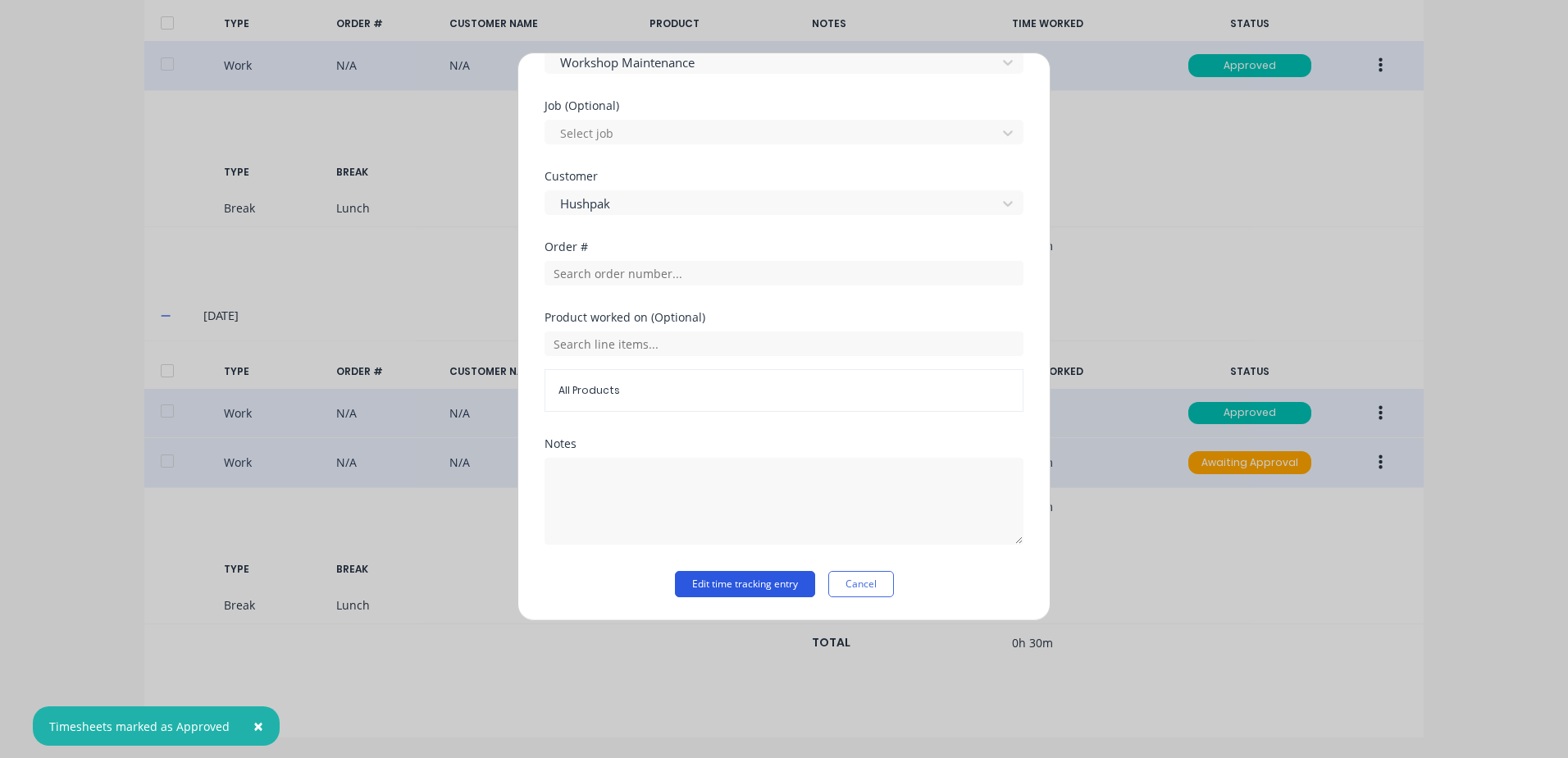
click at [726, 590] on button "Edit time tracking entry" at bounding box center [744, 584] width 140 height 26
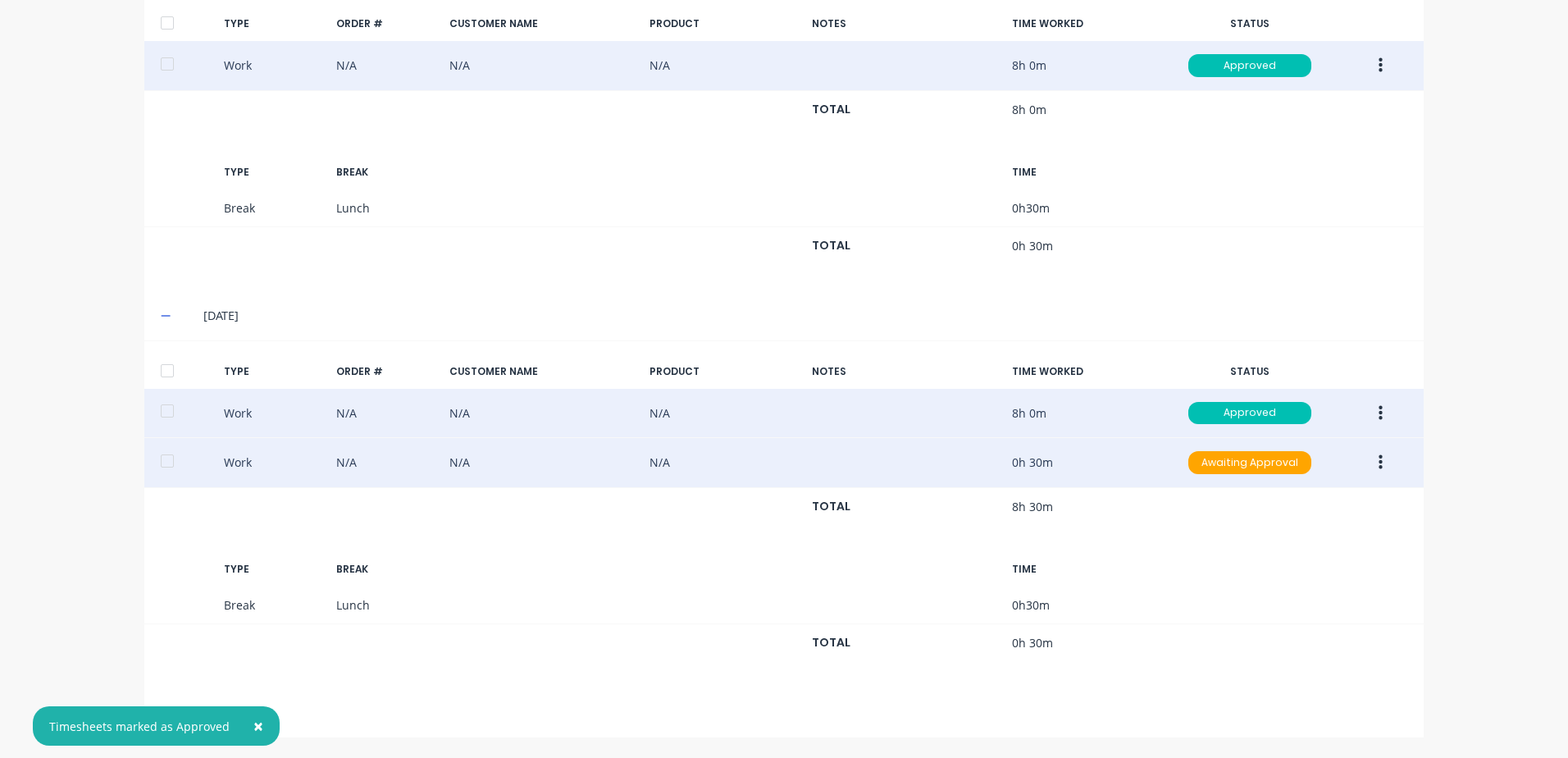
click at [1378, 462] on icon "button" at bounding box center [1380, 463] width 5 height 18
click at [1274, 467] on div "Approve" at bounding box center [1322, 466] width 126 height 23
click at [257, 724] on span "×" at bounding box center [258, 725] width 10 height 23
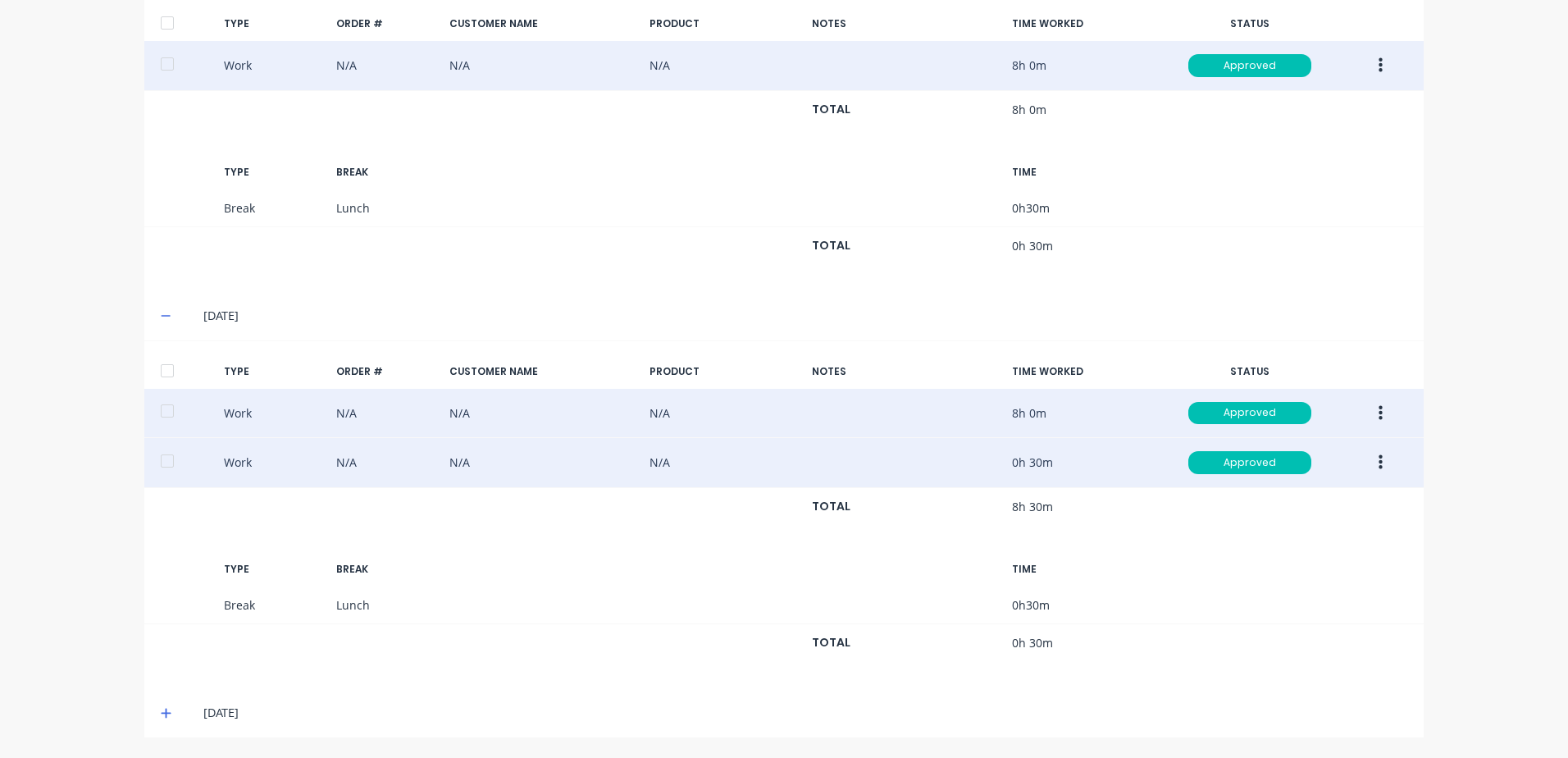
drag, startPoint x: 158, startPoint y: 715, endPoint x: 208, endPoint y: 686, distance: 57.8
click at [164, 709] on icon at bounding box center [166, 713] width 11 height 12
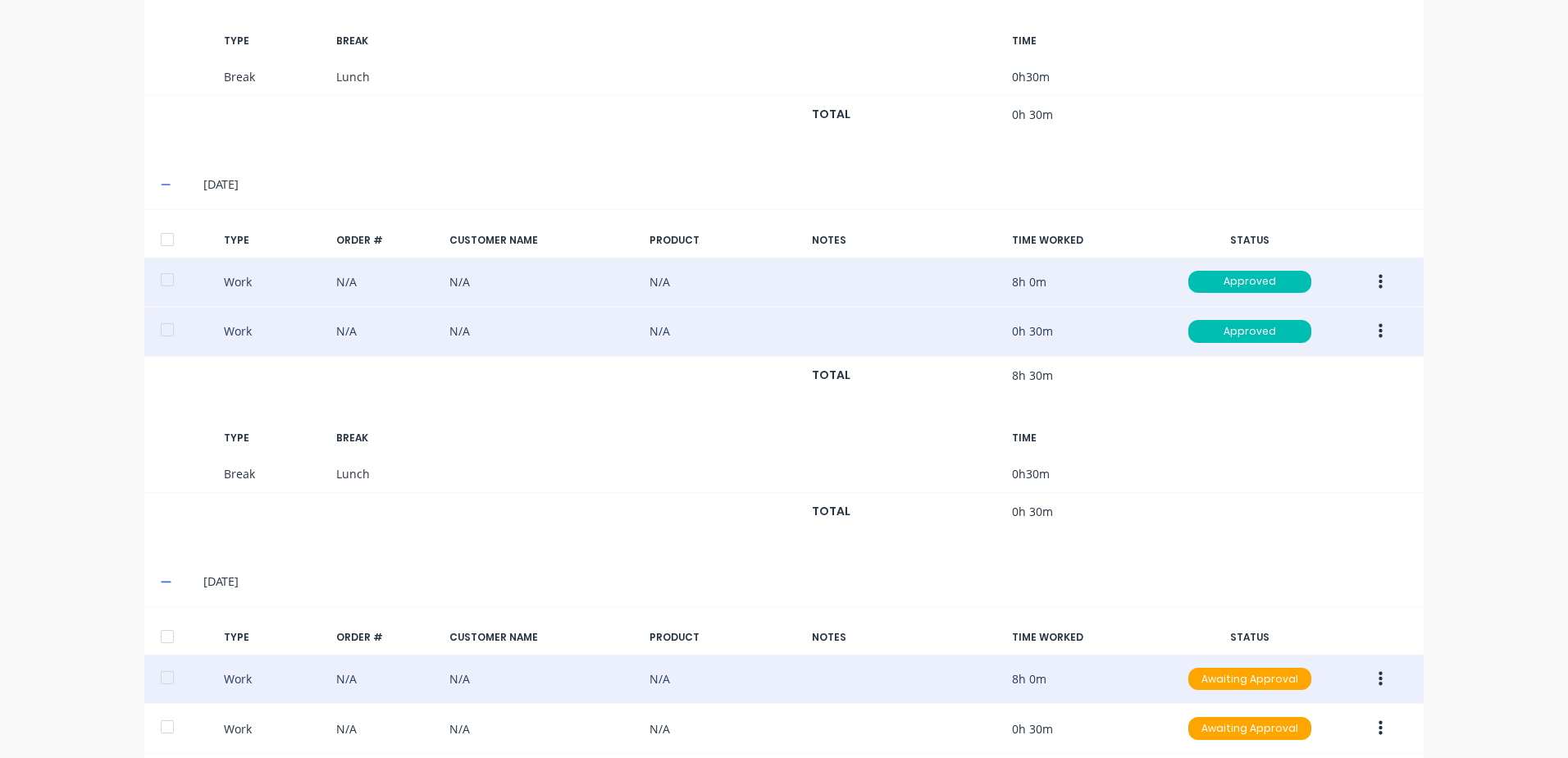
scroll to position [885, 0]
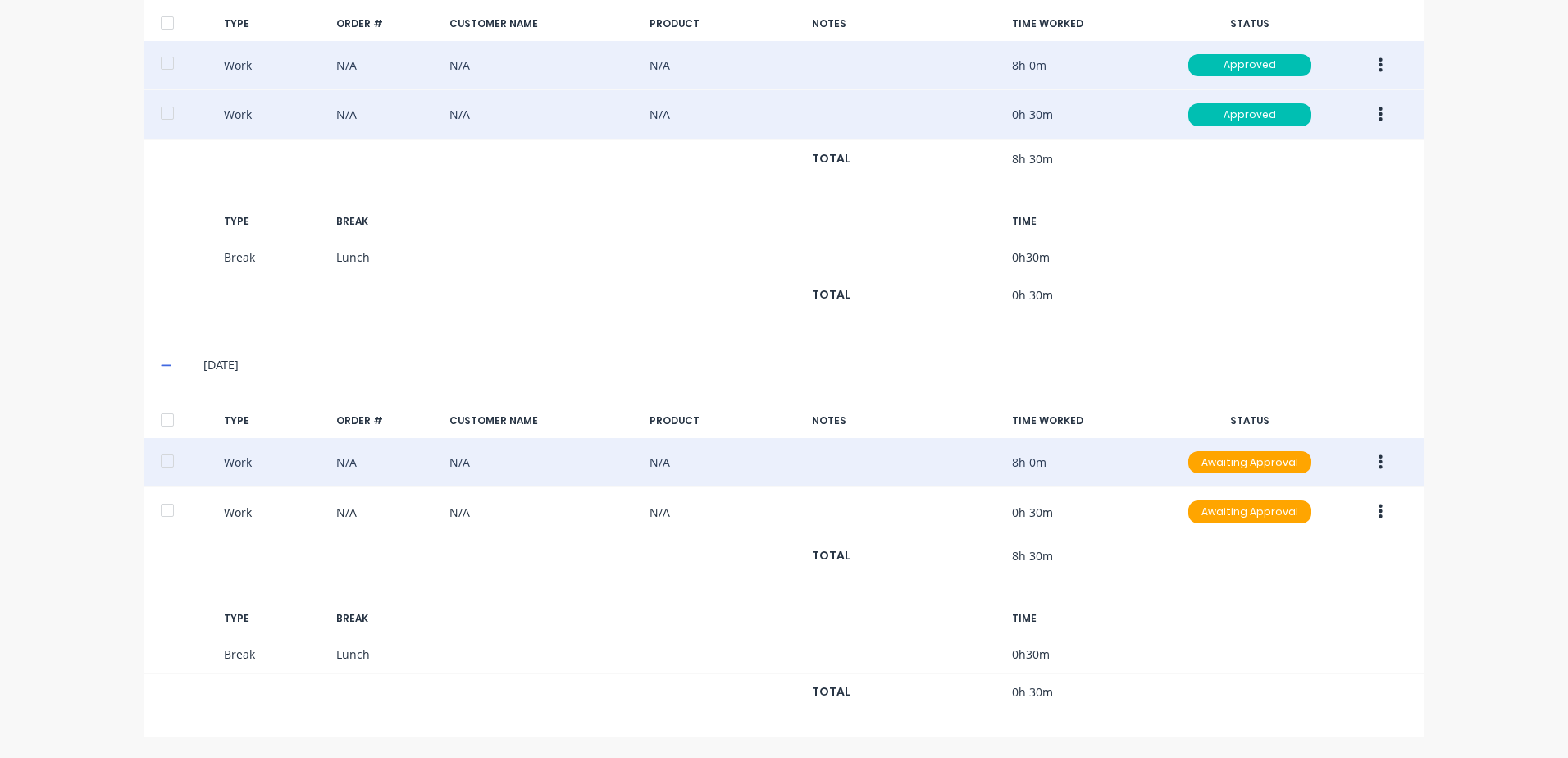
click at [1378, 458] on icon "button" at bounding box center [1380, 463] width 5 height 18
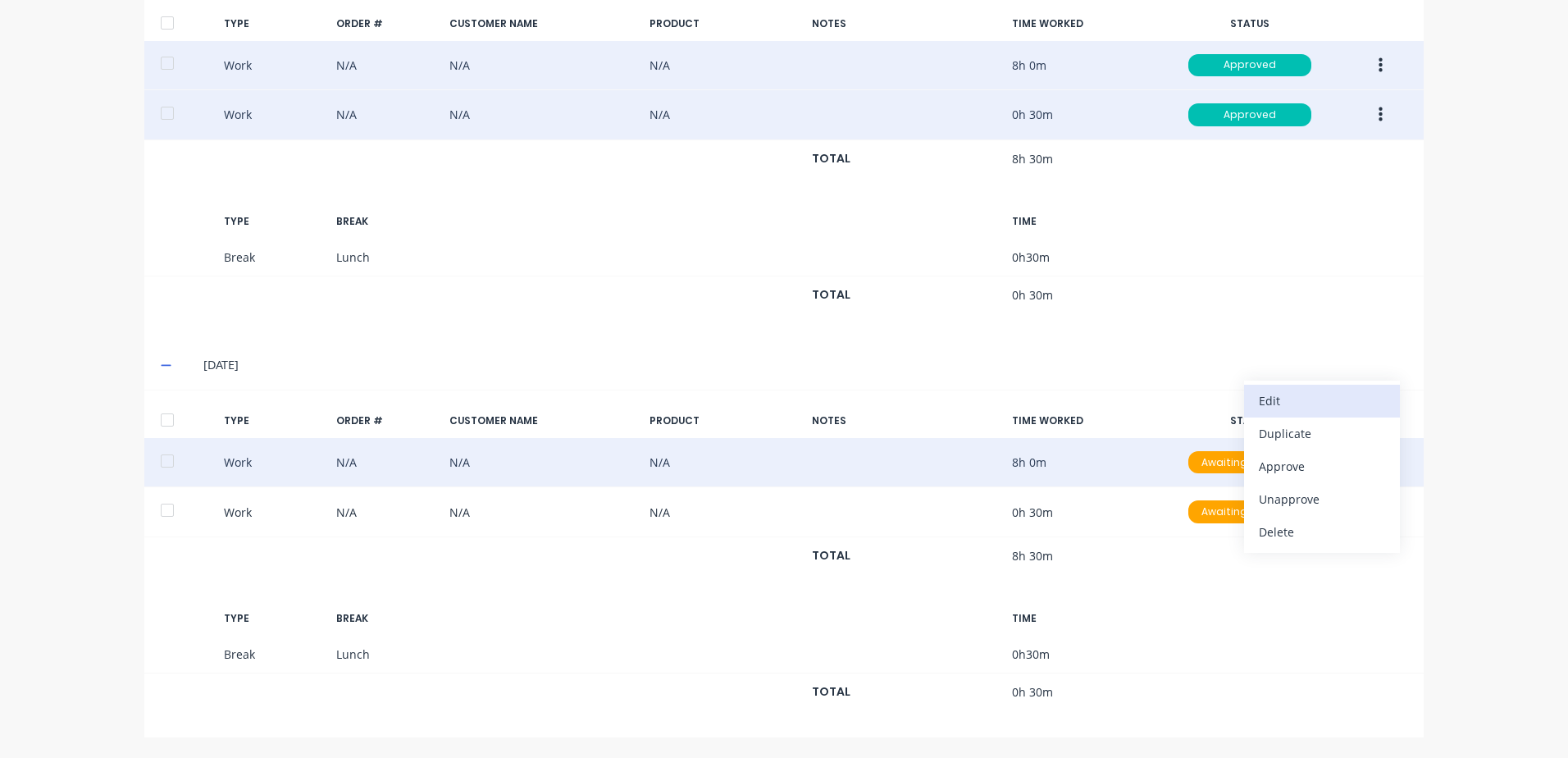
click at [1287, 401] on div "Edit" at bounding box center [1322, 400] width 126 height 23
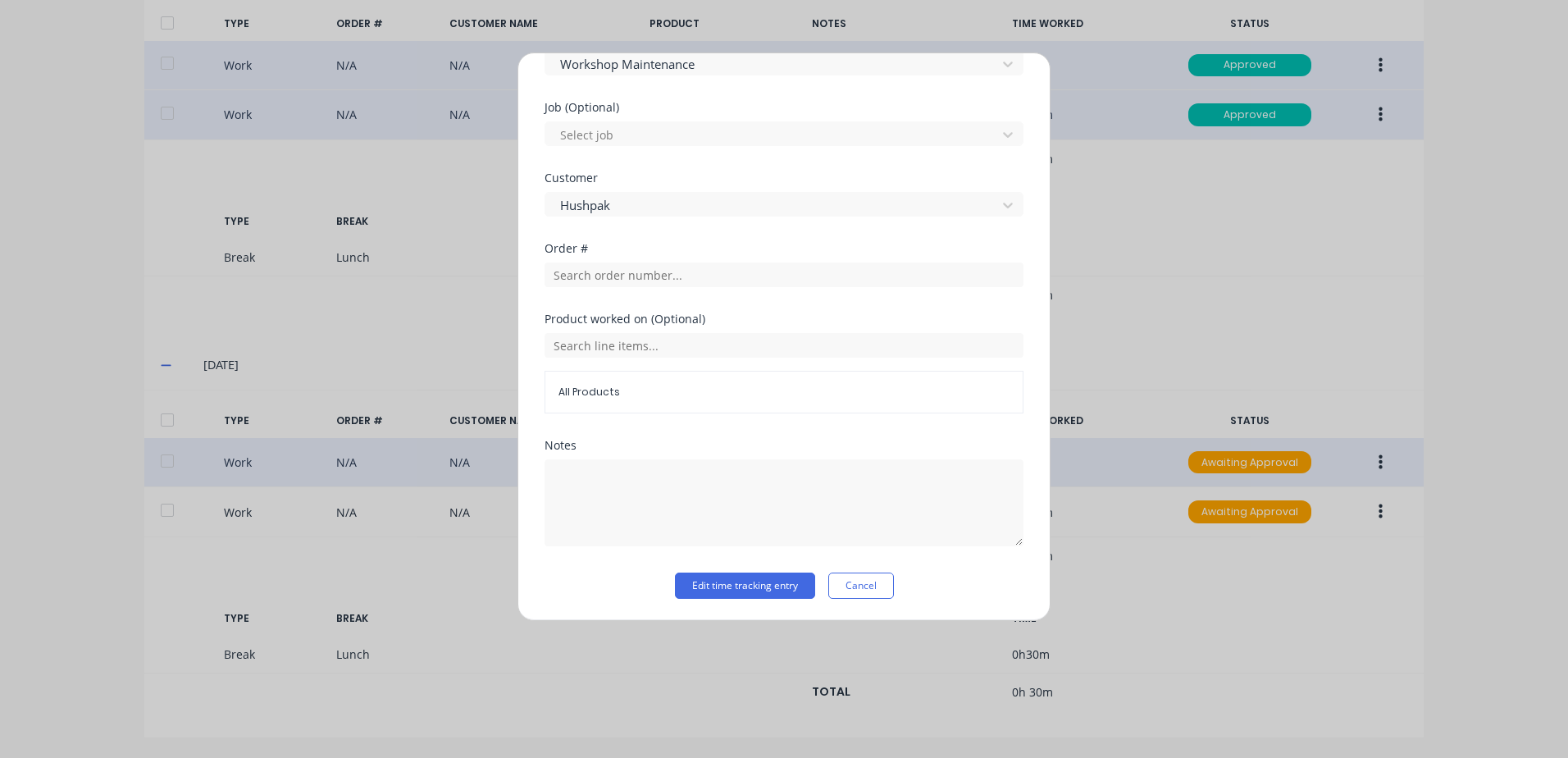
scroll to position [682, 0]
drag, startPoint x: 705, startPoint y: 583, endPoint x: 929, endPoint y: 536, distance: 228.9
click at [705, 582] on button "Edit time tracking entry" at bounding box center [744, 584] width 140 height 26
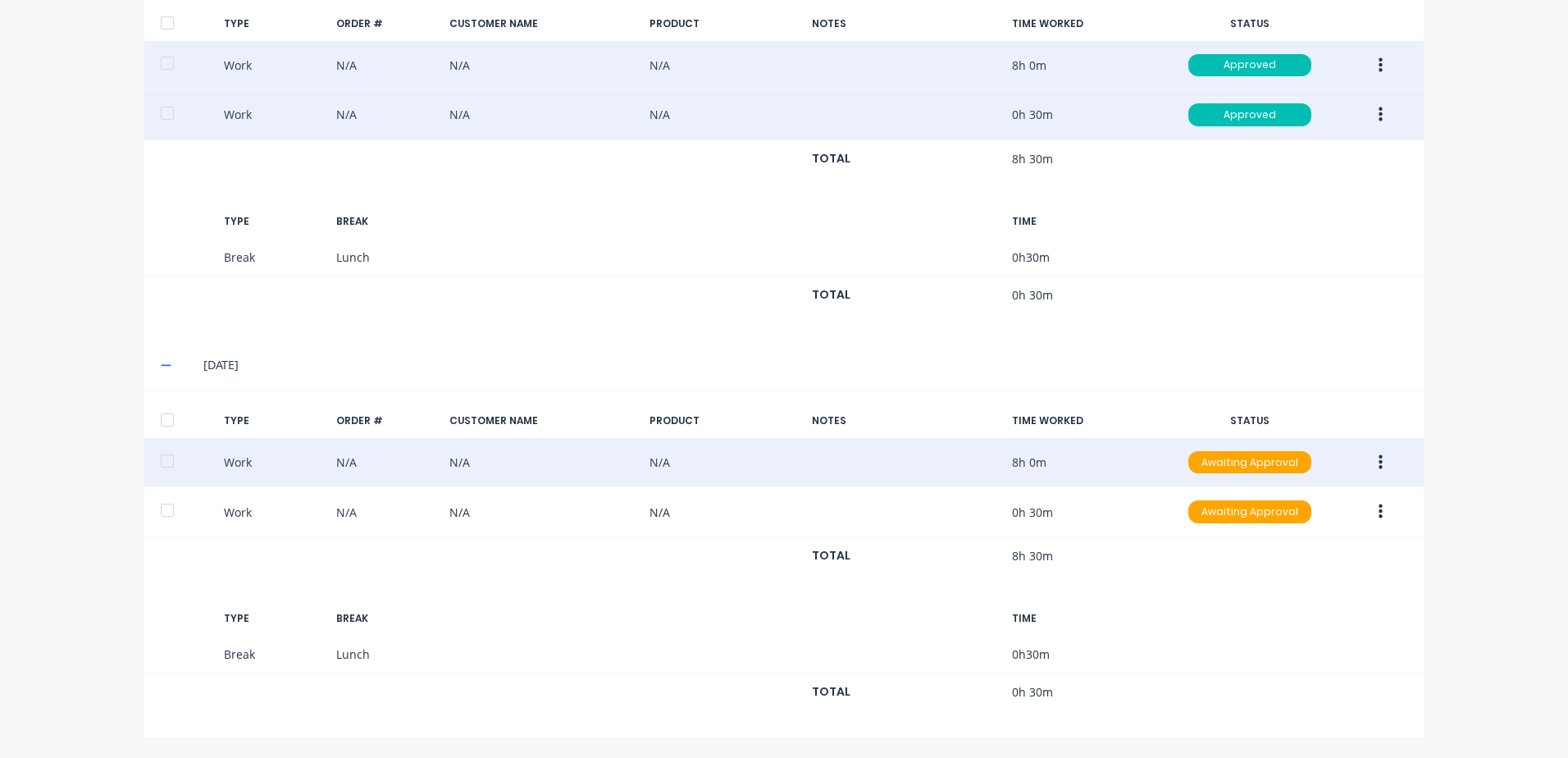
click at [1371, 459] on button "button" at bounding box center [1380, 463] width 39 height 30
click at [1262, 466] on div "Approve" at bounding box center [1322, 466] width 126 height 23
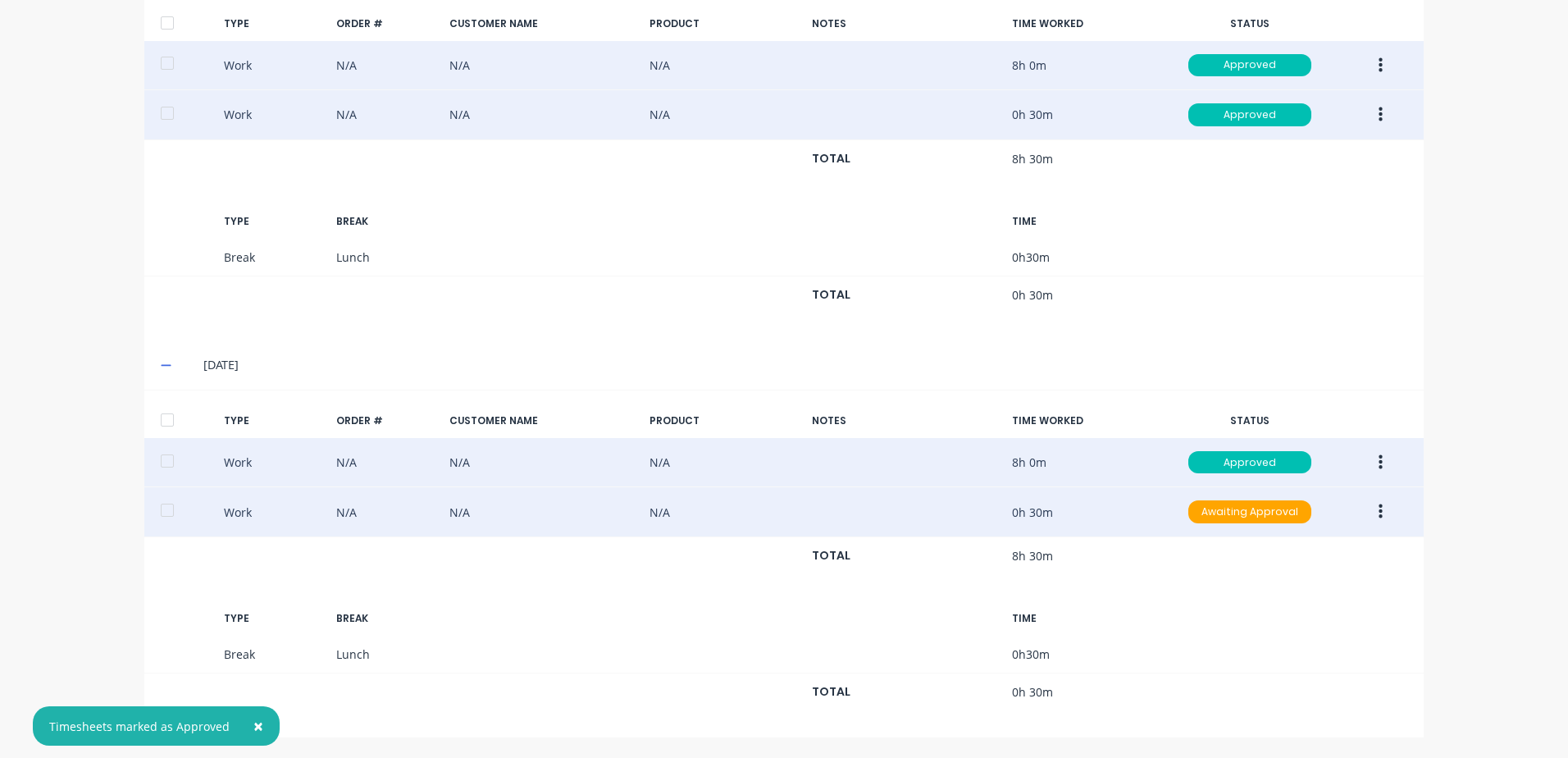
click at [1378, 508] on icon "button" at bounding box center [1380, 511] width 5 height 14
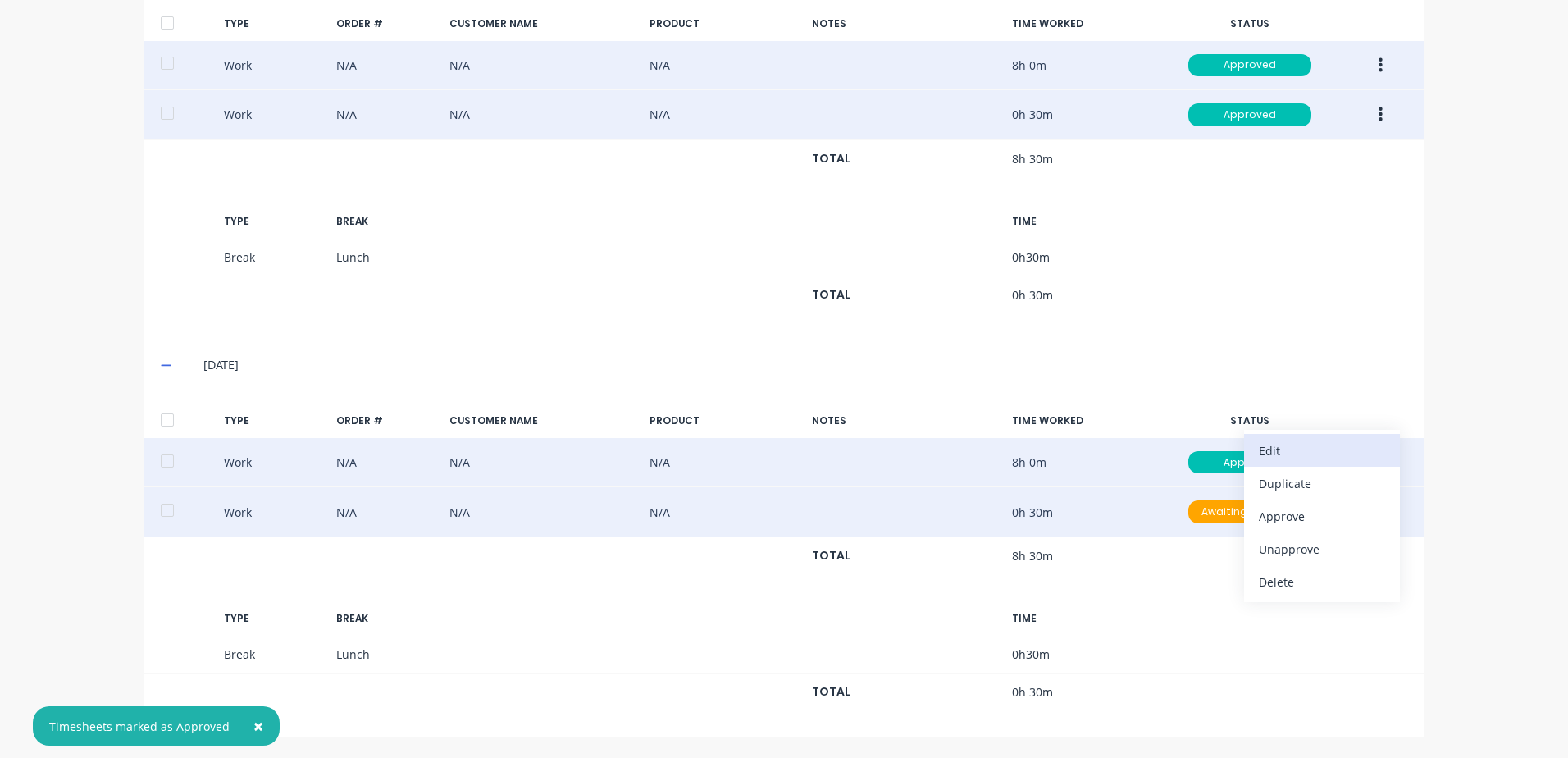
click at [1259, 454] on div "Edit" at bounding box center [1322, 451] width 126 height 23
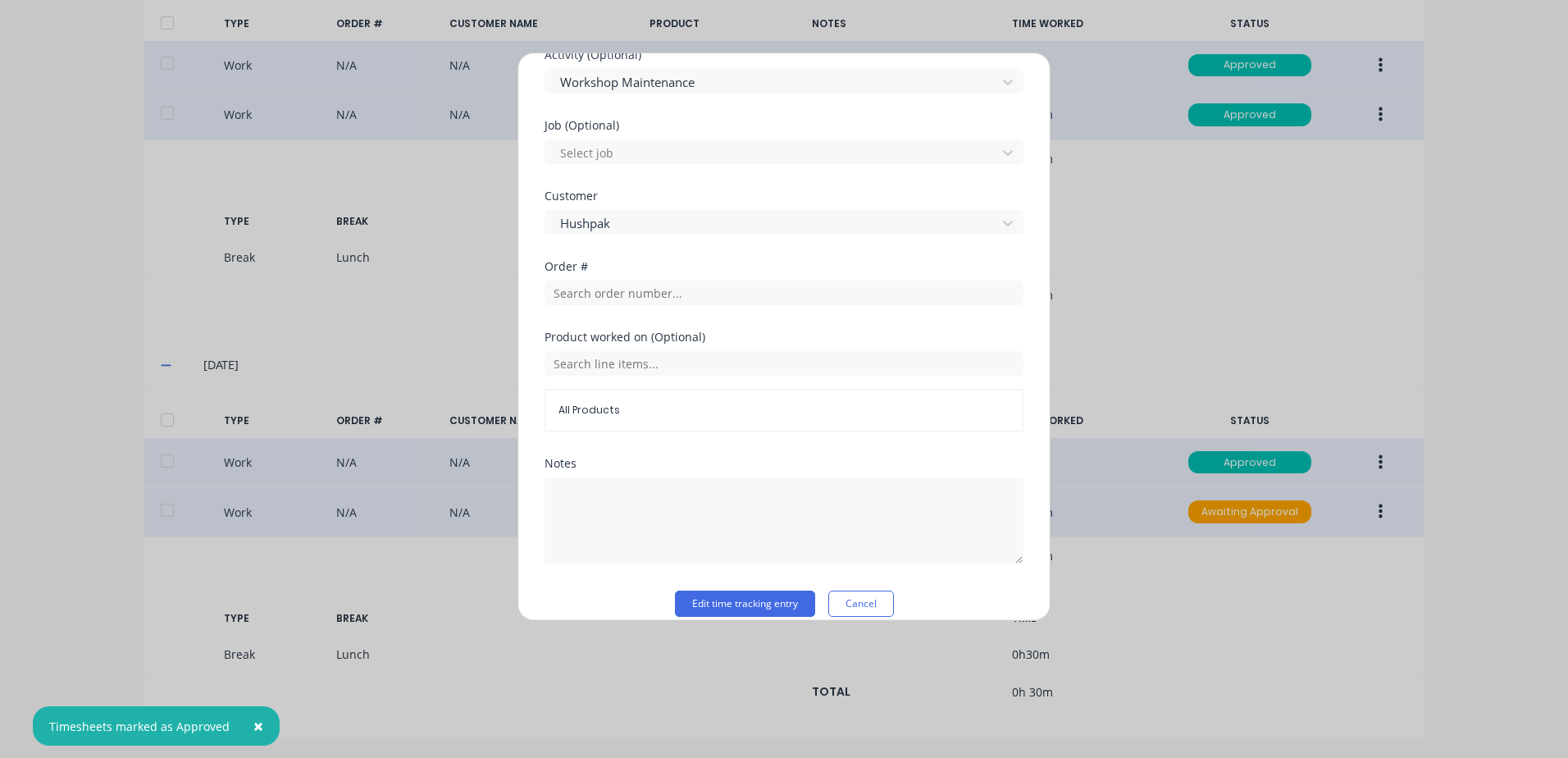
scroll to position [658, 0]
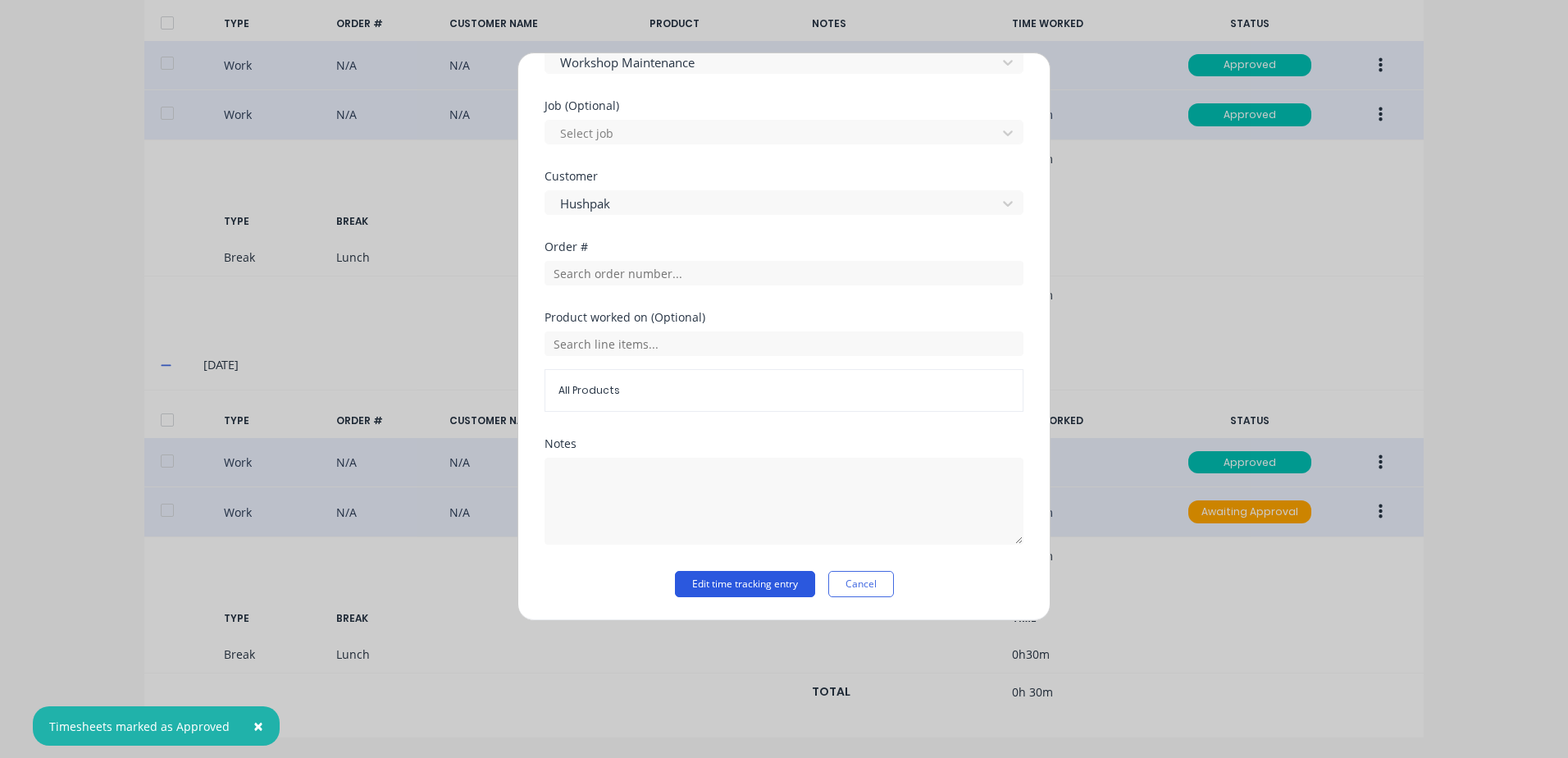
click at [724, 578] on button "Edit time tracking entry" at bounding box center [744, 584] width 140 height 26
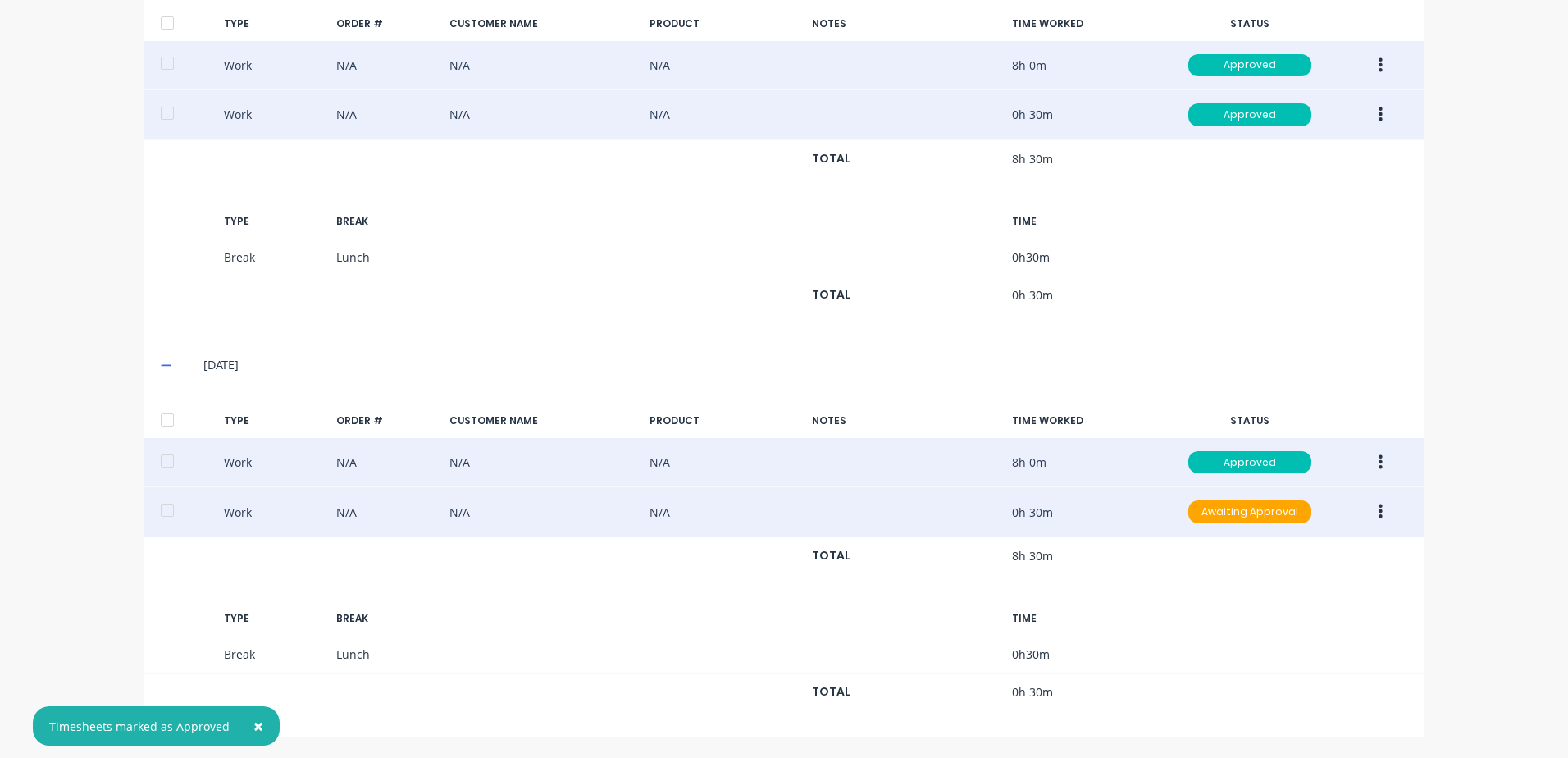
click at [1370, 510] on button "button" at bounding box center [1380, 511] width 39 height 30
click at [1283, 516] on div "Approve" at bounding box center [1322, 516] width 126 height 23
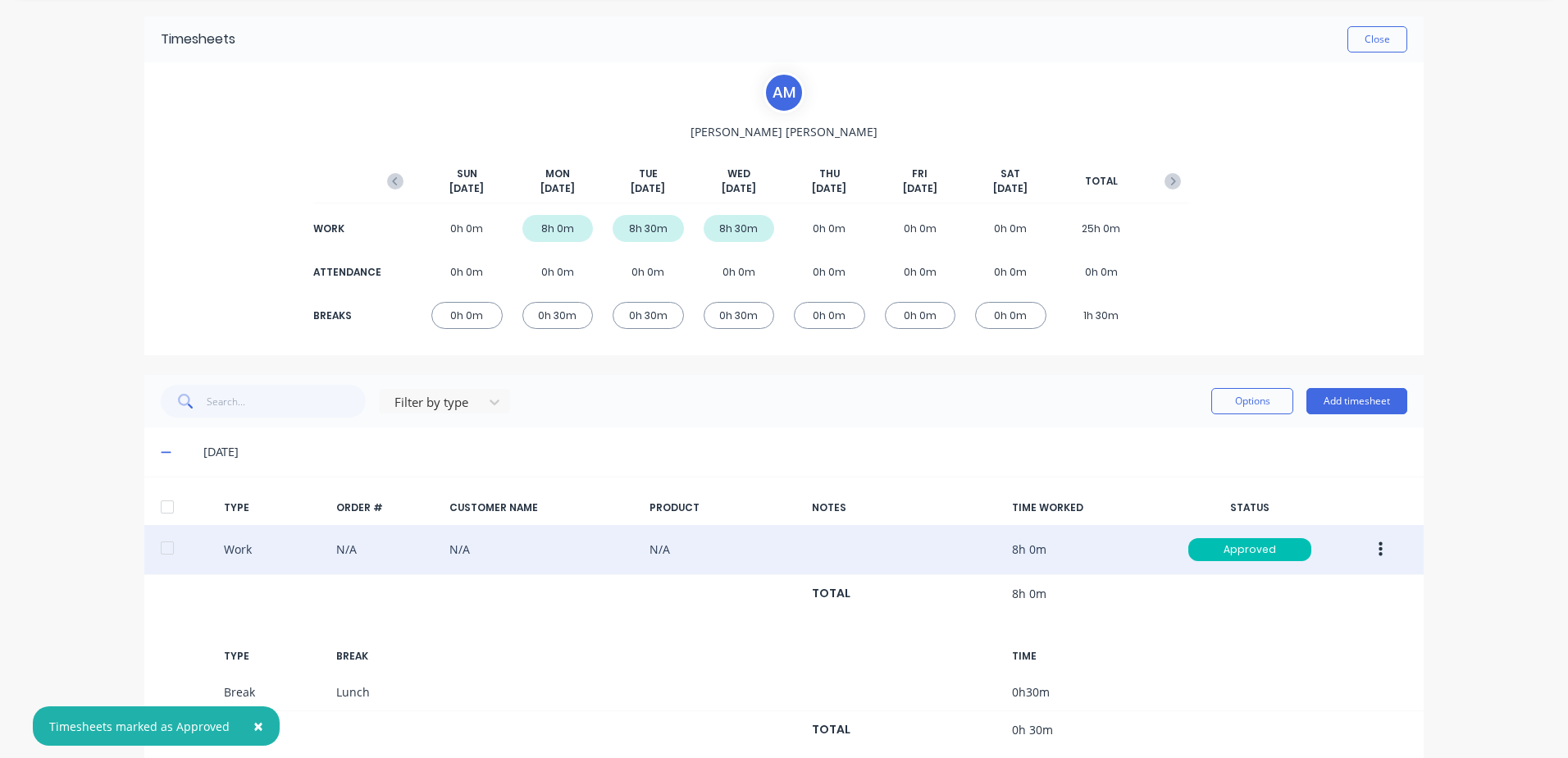
scroll to position [82, 0]
